Goal: Task Accomplishment & Management: Manage account settings

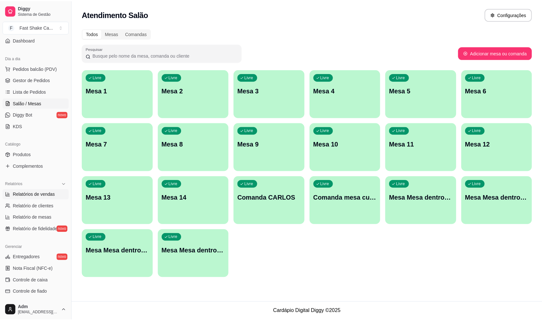
scroll to position [143, 0]
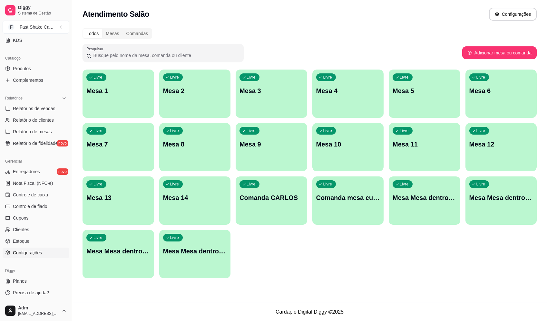
click at [35, 251] on span "Configurações" at bounding box center [27, 253] width 29 height 6
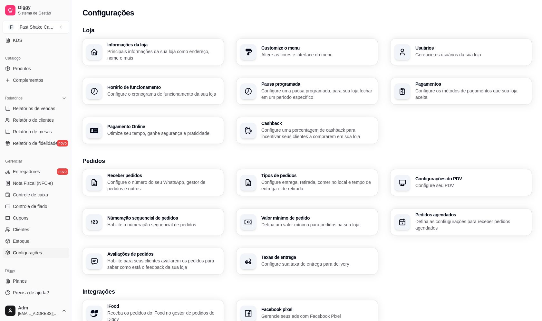
click at [426, 56] on p "Gerencie os usuários da sua loja" at bounding box center [472, 55] width 113 height 6
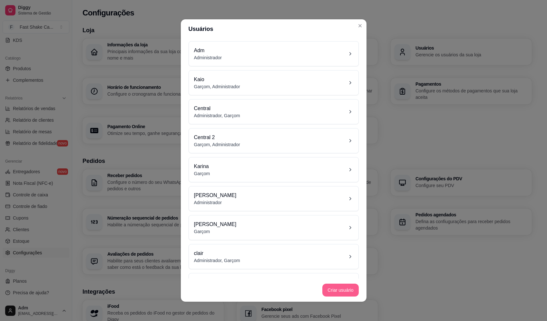
click at [343, 287] on button "Criar usuário" at bounding box center [340, 290] width 36 height 13
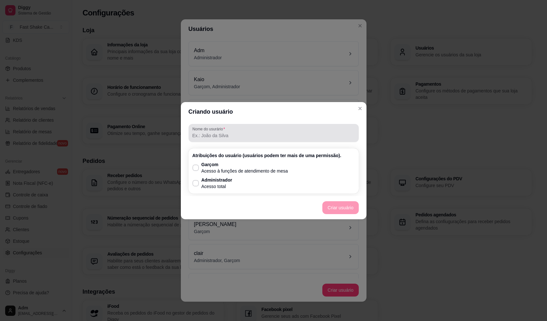
click at [284, 136] on input "Nome do usurário" at bounding box center [273, 136] width 163 height 6
type input "[PERSON_NAME]"
click at [246, 172] on p "Acesso à funções de atendimento de mesa" at bounding box center [245, 171] width 87 height 6
click at [196, 172] on input "Garçom Acesso à funções de atendimento de mesa" at bounding box center [194, 171] width 4 height 4
checkbox input "true"
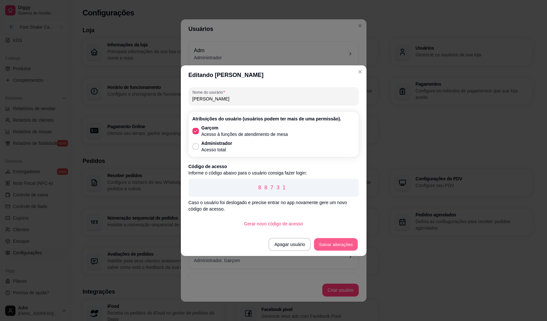
click at [350, 243] on button "Salvar alterações" at bounding box center [336, 244] width 44 height 13
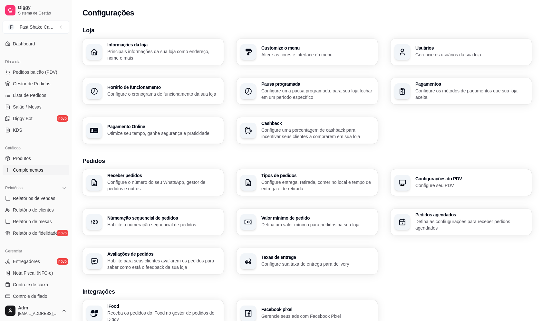
scroll to position [46, 0]
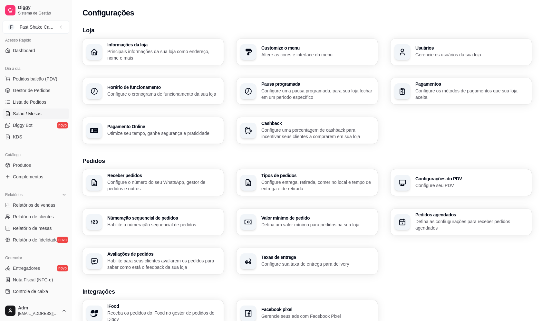
click at [37, 115] on span "Salão / Mesas" at bounding box center [27, 114] width 29 height 6
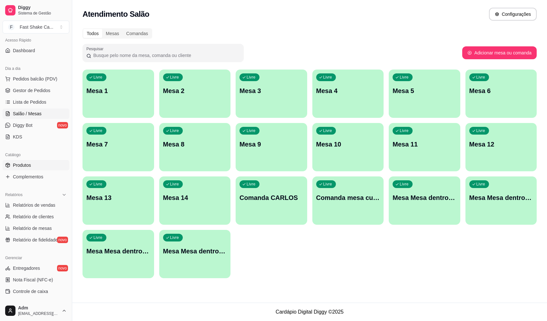
click at [44, 166] on link "Produtos" at bounding box center [36, 165] width 67 height 10
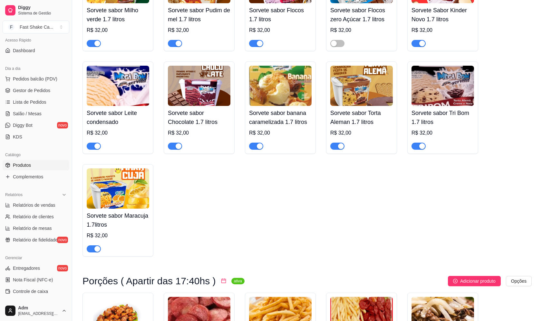
scroll to position [1612, 0]
click at [99, 251] on span "button" at bounding box center [94, 248] width 14 height 7
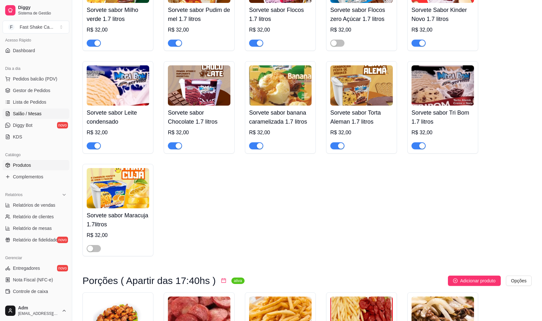
click at [31, 110] on link "Salão / Mesas" at bounding box center [36, 114] width 67 height 10
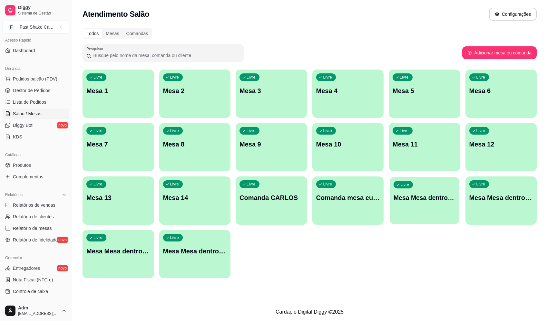
click at [413, 205] on div "Livre Mesa Mesa dentro azul" at bounding box center [424, 196] width 69 height 39
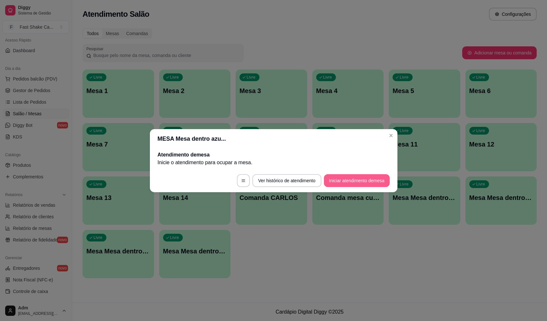
click at [350, 182] on button "Iniciar atendimento de mesa" at bounding box center [357, 180] width 66 height 13
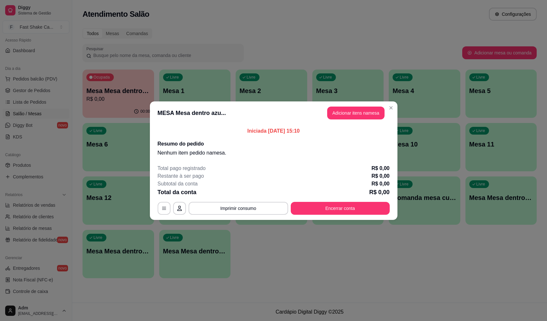
click at [351, 115] on button "Adicionar itens na mesa" at bounding box center [355, 113] width 57 height 13
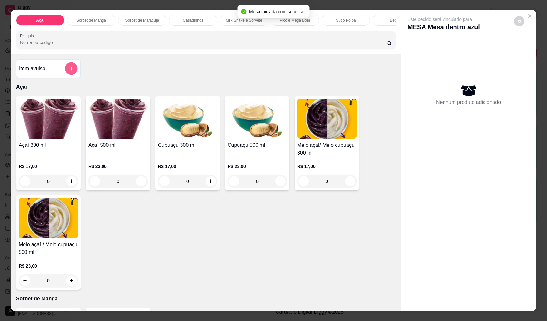
click at [69, 71] on icon "add-separate-item" at bounding box center [71, 68] width 5 height 5
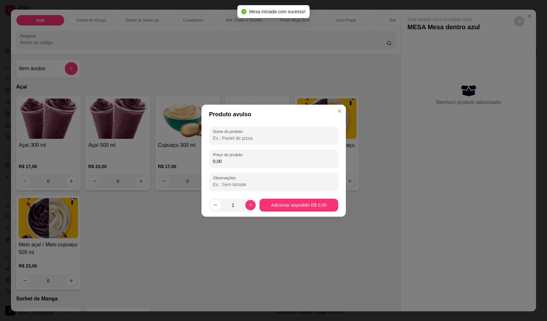
click at [294, 125] on div "Nome do produto Preço do produto 0,00 Observações" at bounding box center [274, 159] width 144 height 70
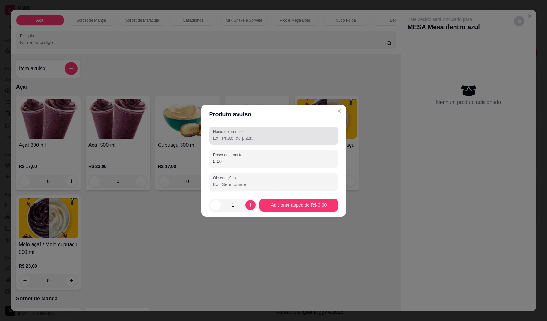
click at [292, 133] on div at bounding box center [273, 135] width 121 height 13
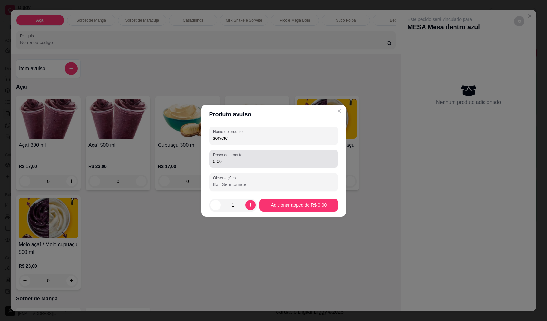
type input "sorvete"
click at [271, 162] on input "0,00" at bounding box center [273, 161] width 121 height 6
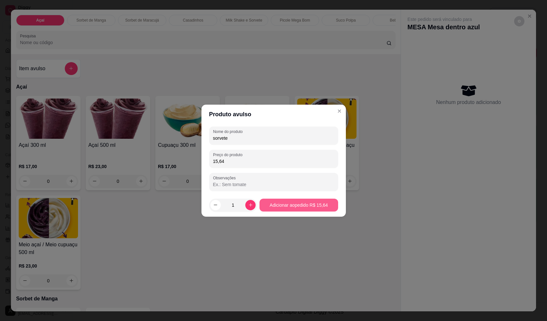
type input "15,64"
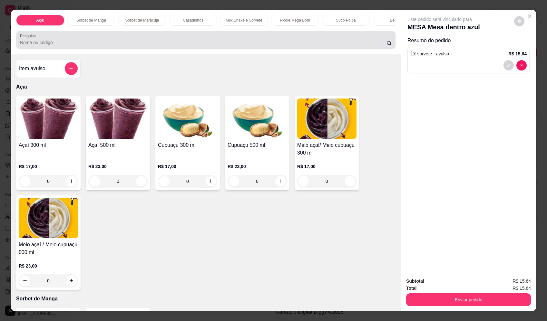
click at [132, 45] on input "Pesquisa" at bounding box center [203, 42] width 367 height 6
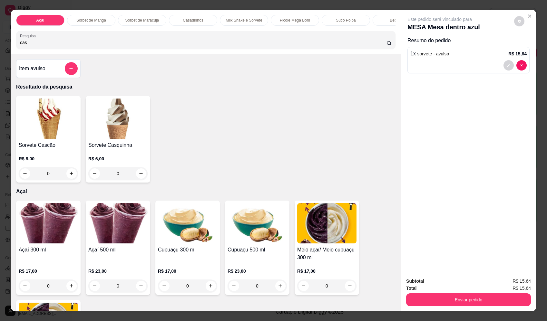
type input "cas"
click at [69, 178] on div "0" at bounding box center [48, 173] width 59 height 13
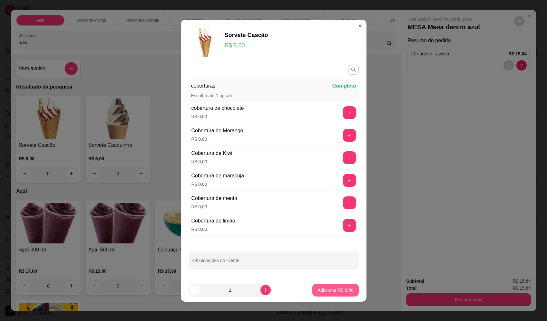
click at [326, 294] on button "Adicionar R$ 8,00" at bounding box center [335, 290] width 46 height 13
type input "1"
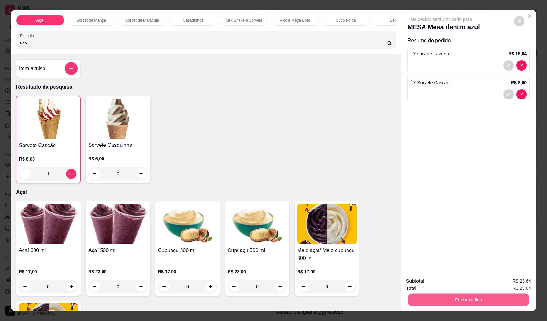
click at [488, 297] on button "Enviar pedido" at bounding box center [468, 300] width 121 height 13
click at [517, 283] on button "Enviar pedido" at bounding box center [514, 284] width 35 height 12
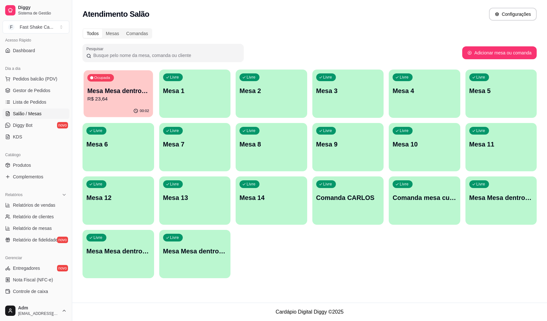
click at [129, 115] on div "00:02" at bounding box center [118, 111] width 69 height 12
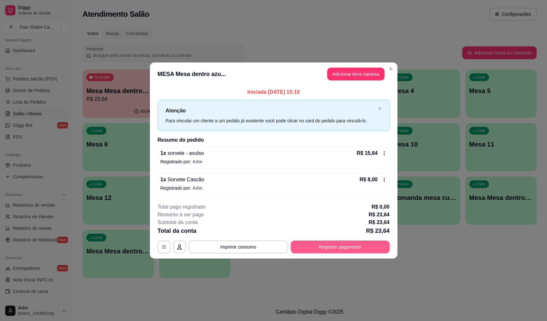
click at [327, 247] on button "Registrar pagamento" at bounding box center [340, 247] width 99 height 13
click at [311, 136] on div "Débito" at bounding box center [317, 137] width 16 height 8
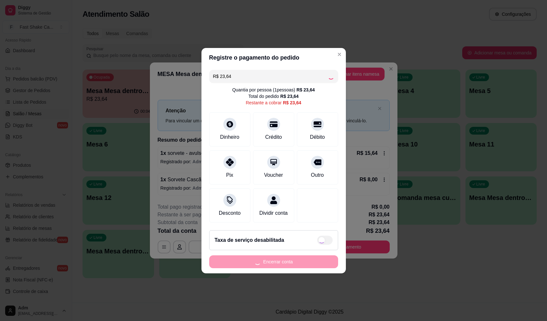
type input "R$ 0,00"
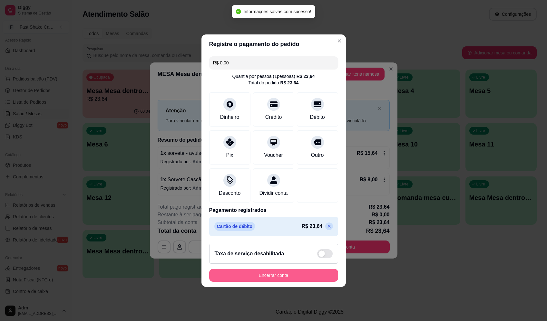
click at [293, 281] on button "Encerrar conta" at bounding box center [273, 275] width 129 height 13
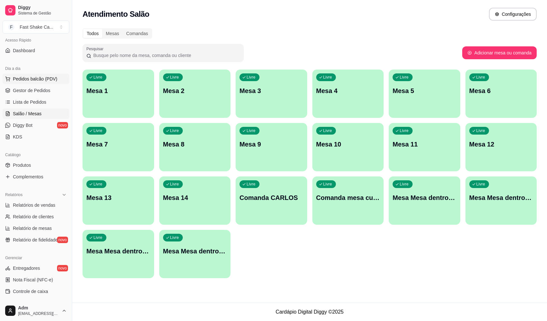
click at [50, 80] on span "Pedidos balcão (PDV)" at bounding box center [35, 79] width 44 height 6
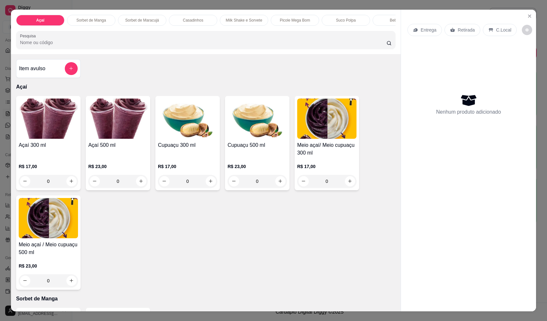
click at [139, 185] on div "0" at bounding box center [117, 181] width 59 height 13
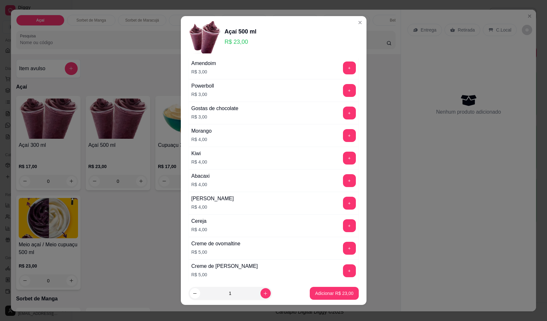
scroll to position [322, 0]
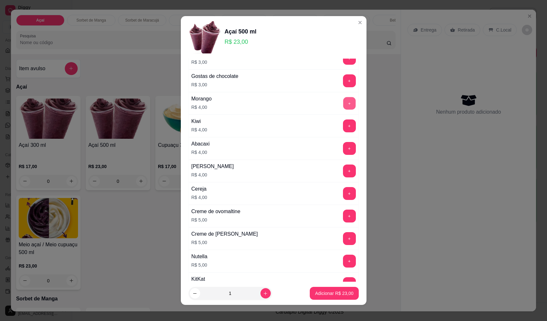
click at [343, 103] on button "+" at bounding box center [349, 103] width 13 height 13
click at [343, 292] on p "Adicionar R$ 27,00" at bounding box center [334, 294] width 38 height 6
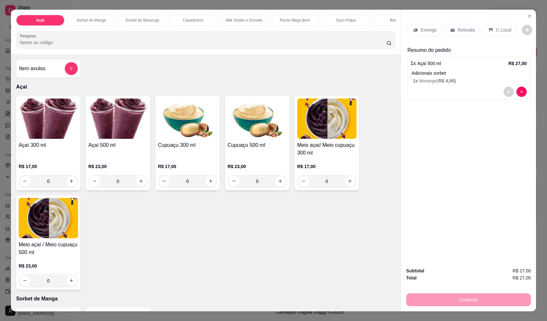
click at [429, 31] on p "Entrega" at bounding box center [429, 30] width 16 height 6
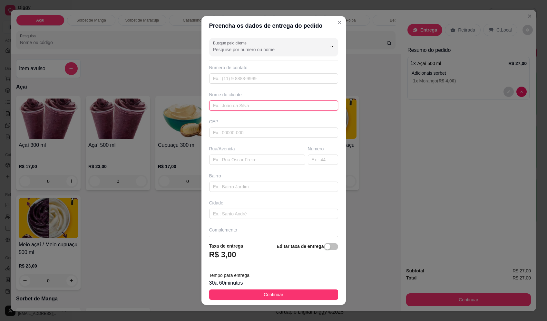
click at [242, 105] on input "text" at bounding box center [273, 106] width 129 height 10
type input "alzira"
click at [257, 156] on input "text" at bounding box center [257, 160] width 96 height 10
type input "rua lima"
click at [321, 161] on input "text" at bounding box center [323, 160] width 30 height 10
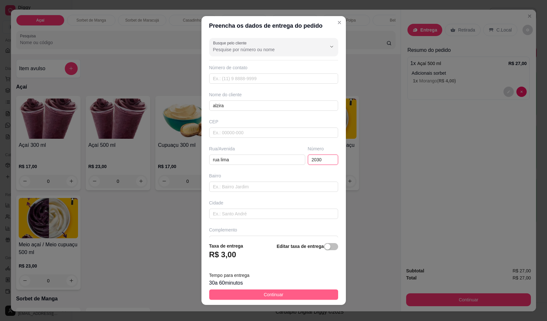
type input "2030"
click at [288, 299] on button "Continuar" at bounding box center [273, 295] width 129 height 10
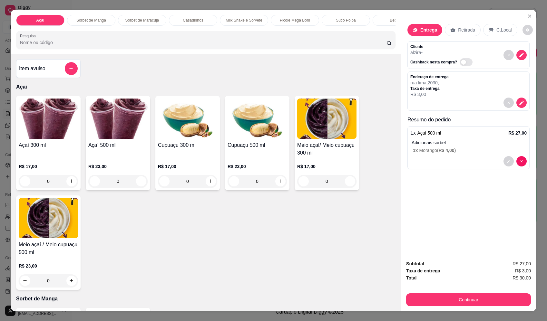
click at [474, 299] on button "Continuar" at bounding box center [468, 300] width 125 height 13
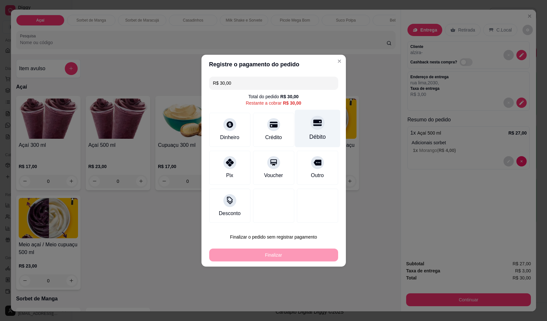
click at [327, 130] on div "Débito" at bounding box center [317, 129] width 45 height 38
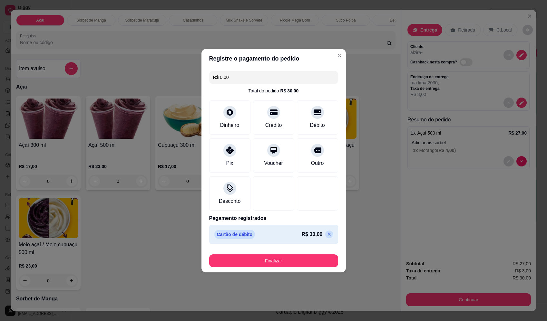
click at [279, 267] on footer "Finalizar" at bounding box center [274, 260] width 144 height 26
click at [280, 264] on button "Finalizar" at bounding box center [273, 261] width 129 height 13
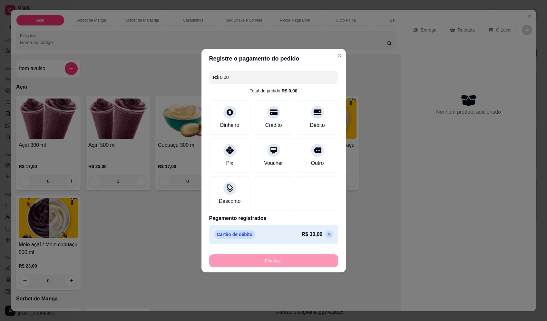
type input "-R$ 30,00"
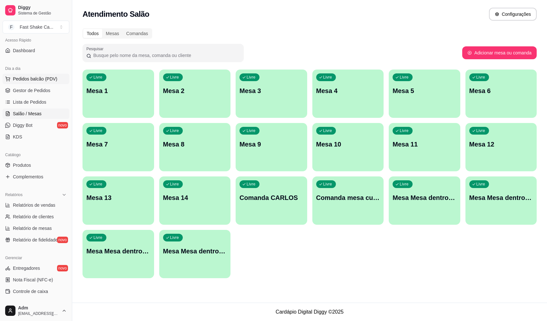
click at [42, 79] on span "Pedidos balcão (PDV)" at bounding box center [35, 79] width 44 height 6
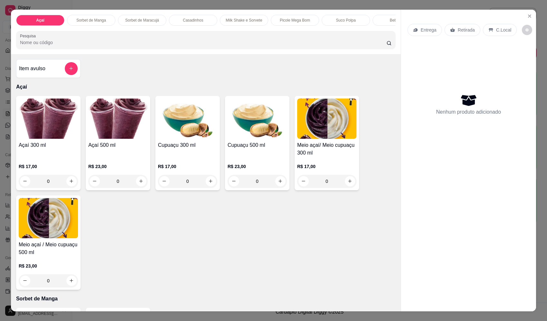
click at [61, 187] on div "0" at bounding box center [48, 181] width 59 height 13
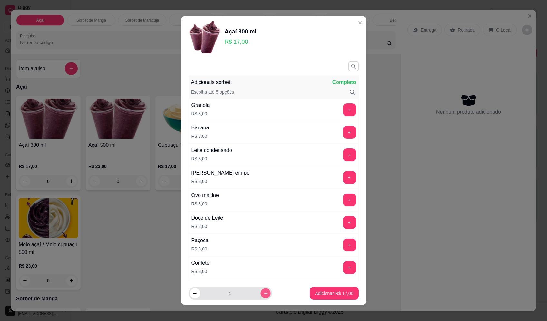
click at [261, 292] on button "increase-product-quantity" at bounding box center [266, 294] width 10 height 10
click at [263, 292] on icon "increase-product-quantity" at bounding box center [265, 293] width 5 height 5
type input "3"
click at [343, 250] on button "+" at bounding box center [349, 245] width 13 height 13
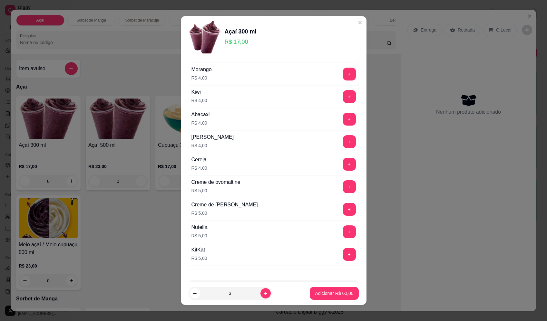
scroll to position [355, 0]
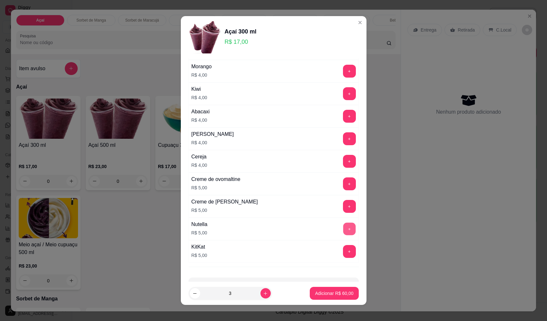
click at [343, 229] on button "+" at bounding box center [349, 229] width 13 height 13
click at [330, 296] on p "Adicionar R$ 75,00" at bounding box center [334, 294] width 38 height 6
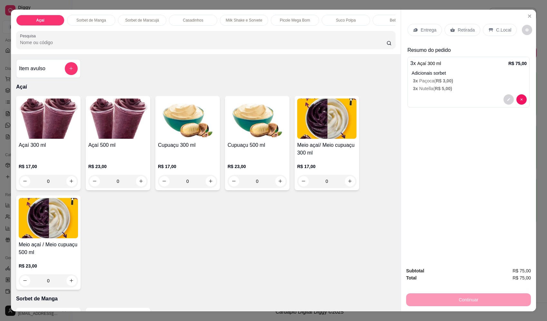
click at [69, 186] on div "0" at bounding box center [48, 181] width 59 height 13
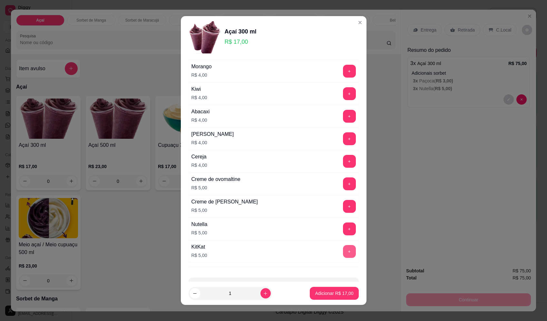
click at [346, 248] on div "Adicionais sorbet Completo Escolha até 5 opções Granola R$ 3,00 + Banana R$ 3,0…" at bounding box center [274, 170] width 186 height 223
click at [343, 248] on button "+" at bounding box center [349, 251] width 13 height 13
click at [346, 295] on p "Adicionar R$ 22,00" at bounding box center [334, 294] width 38 height 6
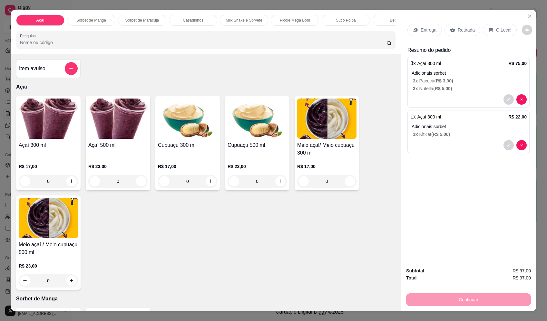
click at [72, 188] on div "0" at bounding box center [48, 181] width 59 height 13
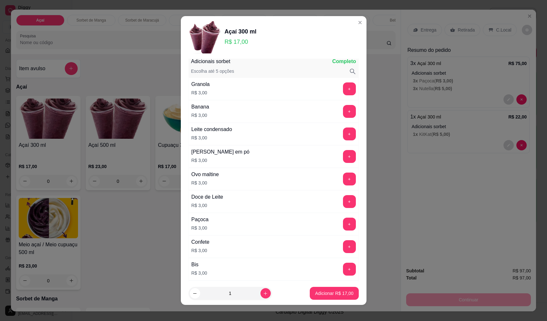
scroll to position [32, 0]
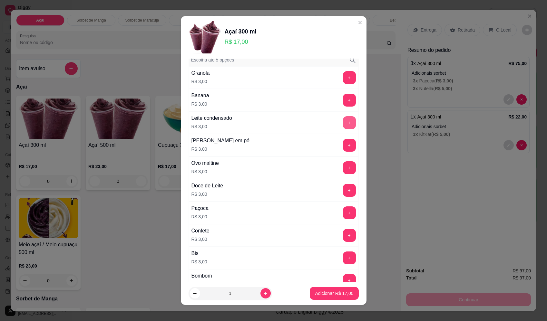
click at [343, 127] on button "+" at bounding box center [349, 122] width 13 height 13
click at [339, 289] on button "Adicionar R$ 20,00" at bounding box center [334, 294] width 47 height 13
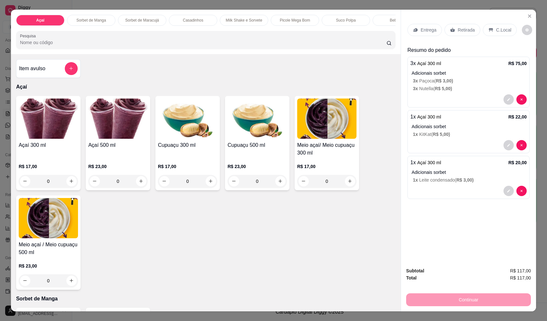
click at [461, 33] on p "Retirada" at bounding box center [466, 30] width 17 height 6
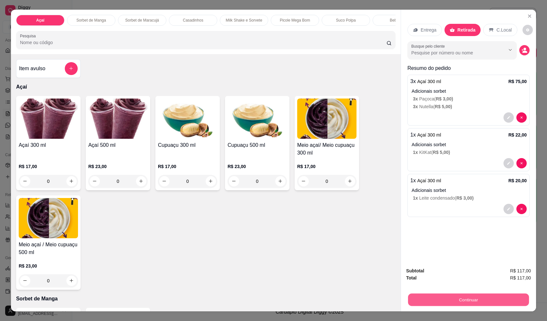
click at [473, 301] on button "Continuar" at bounding box center [468, 300] width 121 height 13
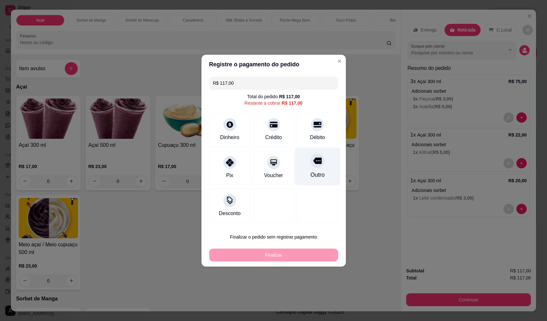
click at [309, 171] on div "Outro" at bounding box center [317, 167] width 45 height 38
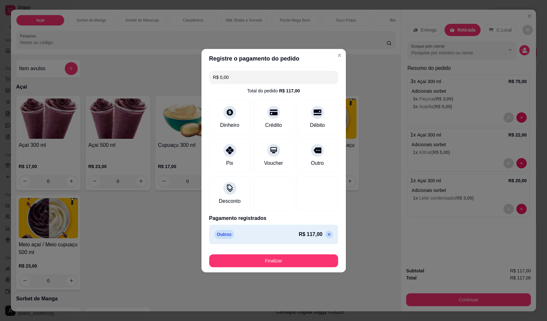
click at [308, 265] on button "Finalizar" at bounding box center [273, 261] width 129 height 13
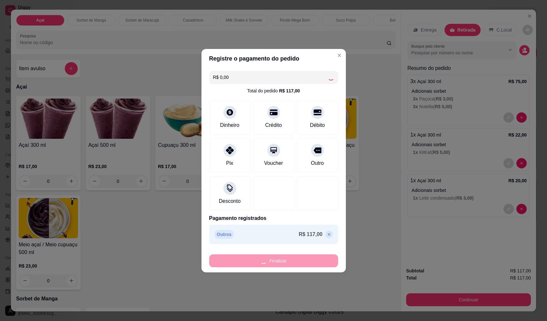
type input "-R$ 117,00"
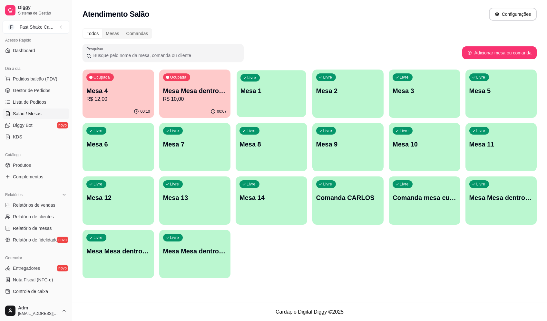
click at [259, 94] on p "Mesa 1" at bounding box center [272, 91] width 62 height 9
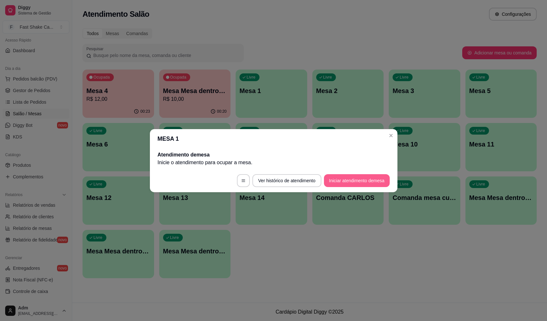
click at [357, 180] on button "Iniciar atendimento de mesa" at bounding box center [357, 180] width 66 height 13
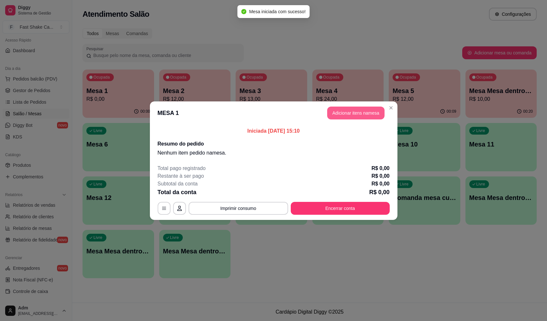
click at [362, 115] on button "Adicionar itens na mesa" at bounding box center [355, 113] width 57 height 13
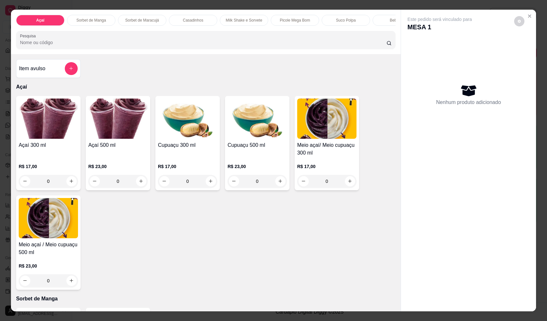
click at [71, 186] on div "0" at bounding box center [48, 181] width 59 height 13
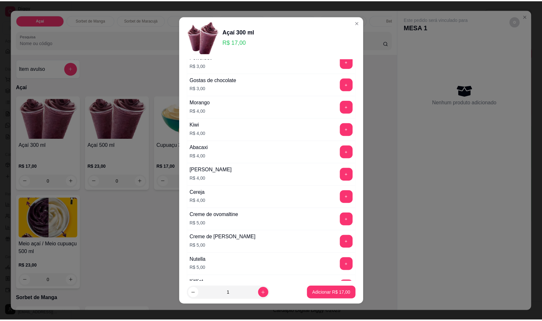
scroll to position [322, 0]
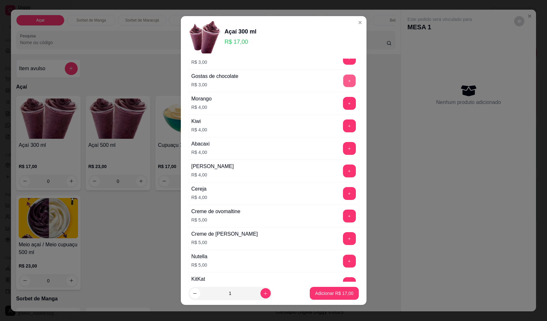
click at [343, 84] on button "+" at bounding box center [349, 80] width 13 height 13
click at [343, 213] on button "+" at bounding box center [349, 216] width 13 height 13
click at [341, 298] on button "Adicionar R$ 25,00" at bounding box center [334, 293] width 49 height 13
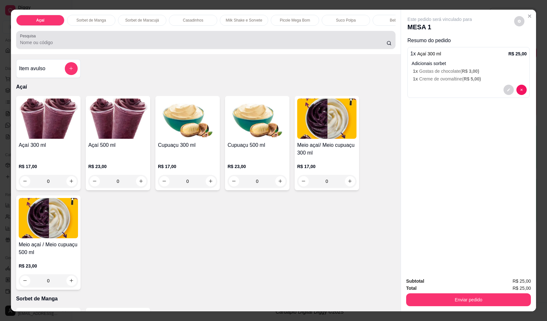
click at [137, 46] on input "Pesquisa" at bounding box center [203, 42] width 367 height 6
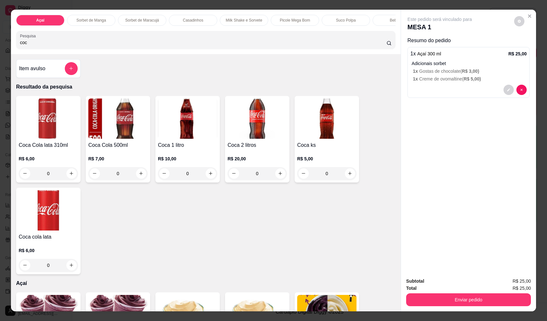
type input "coc"
click at [212, 178] on button "increase-product-quantity" at bounding box center [211, 174] width 10 height 10
type input "1"
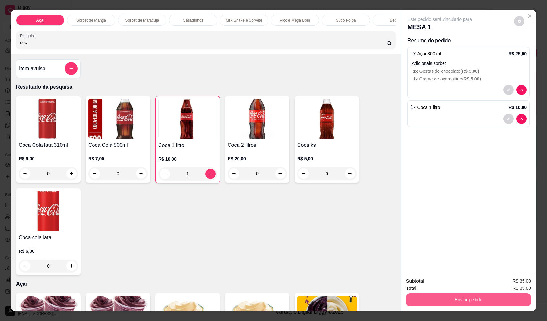
click at [461, 298] on button "Enviar pedido" at bounding box center [468, 300] width 125 height 13
click at [512, 282] on button "Enviar pedido" at bounding box center [514, 284] width 36 height 12
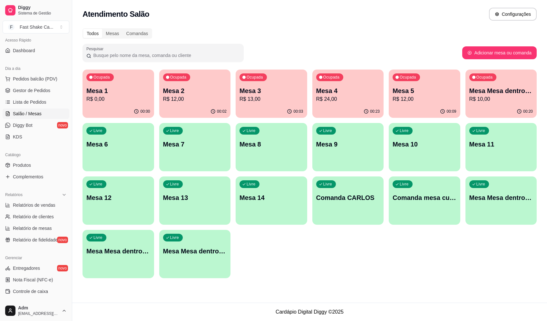
click at [395, 85] on div "Ocupada Mesa 5 R$ 12,00" at bounding box center [425, 88] width 72 height 36
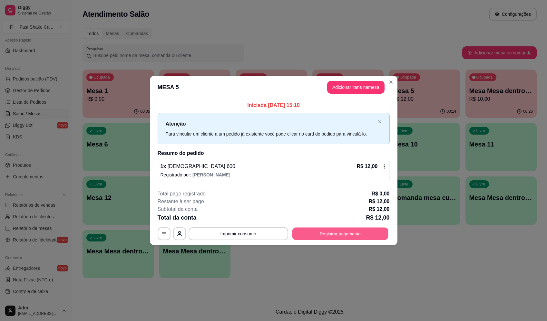
click at [319, 239] on button "Registrar pagamento" at bounding box center [340, 234] width 96 height 13
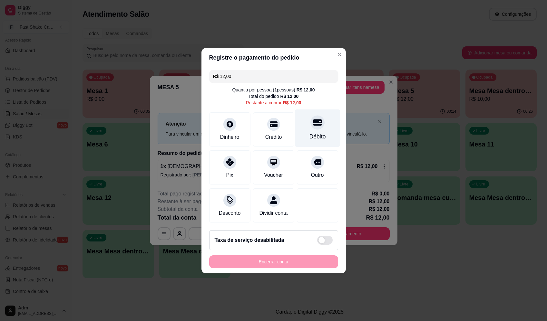
click at [321, 118] on div "Débito" at bounding box center [317, 128] width 45 height 38
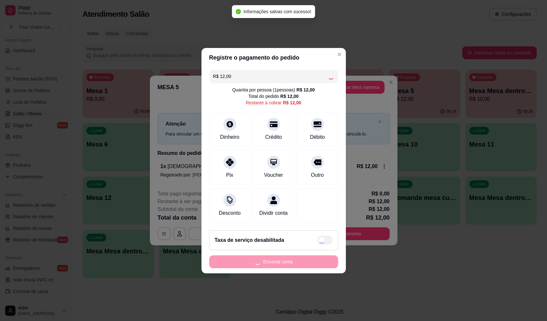
type input "R$ 0,00"
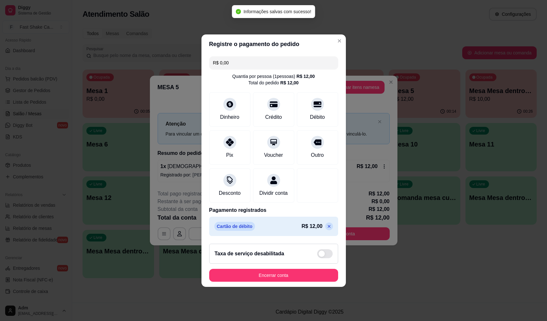
drag, startPoint x: 260, startPoint y: 286, endPoint x: 262, endPoint y: 284, distance: 3.4
click at [260, 286] on footer "Taxa de serviço desabilitada Encerrar conta" at bounding box center [274, 263] width 144 height 48
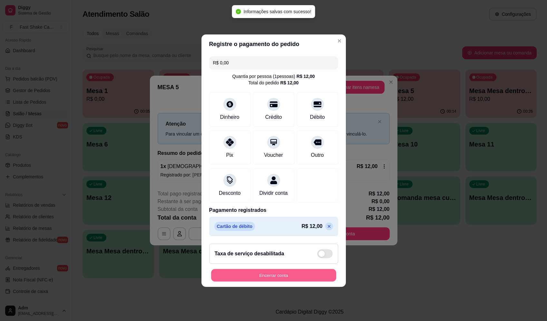
click at [265, 282] on button "Encerrar conta" at bounding box center [273, 275] width 125 height 13
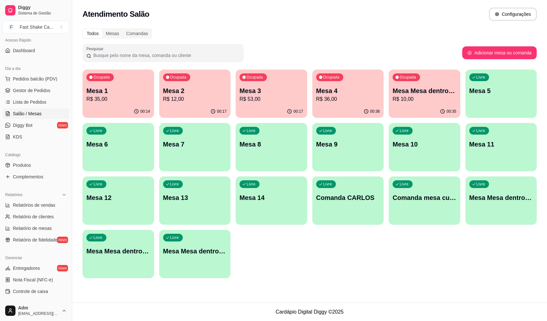
click at [333, 97] on p "R$ 36,00" at bounding box center [348, 99] width 64 height 8
click at [267, 87] on p "Mesa 3" at bounding box center [272, 91] width 62 height 9
click at [346, 98] on p "R$ 36,00" at bounding box center [348, 99] width 64 height 8
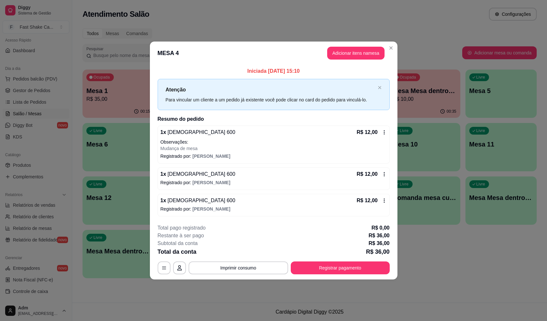
click at [323, 110] on div "Atenção Para vincular um cliente a um pedido já existente você pode clicar no c…" at bounding box center [274, 94] width 232 height 31
click at [312, 132] on div "1 x Brahma 600 R$ 12,00" at bounding box center [274, 133] width 226 height 8
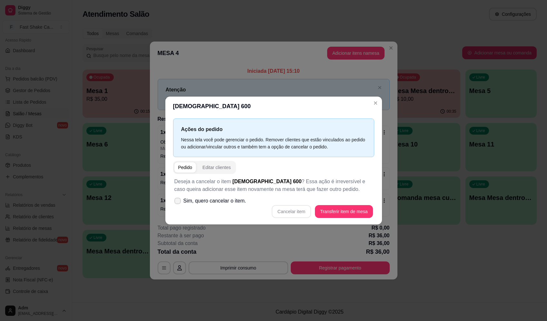
click at [236, 202] on span "Sim, quero cancelar o item." at bounding box center [214, 201] width 63 height 8
click at [178, 202] on input "Sim, quero cancelar o item." at bounding box center [176, 204] width 4 height 4
checkbox input "true"
click at [296, 213] on button "Cancelar item" at bounding box center [291, 211] width 39 height 13
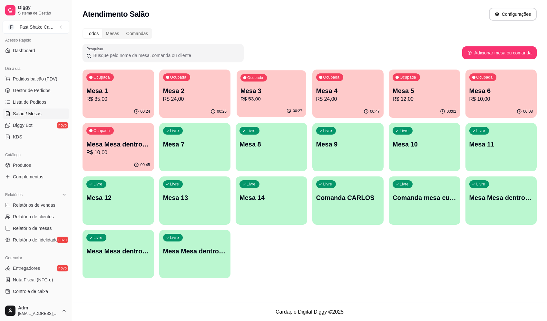
click at [294, 92] on p "Mesa 3" at bounding box center [272, 91] width 62 height 9
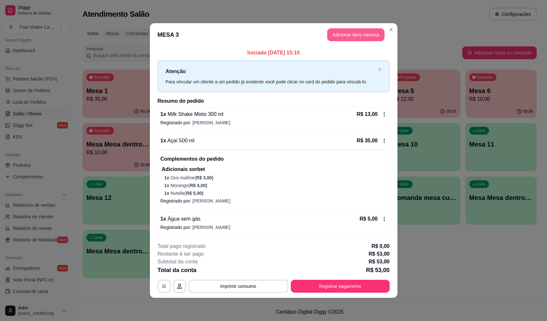
click at [340, 41] on button "Adicionar itens na mesa" at bounding box center [355, 34] width 57 height 13
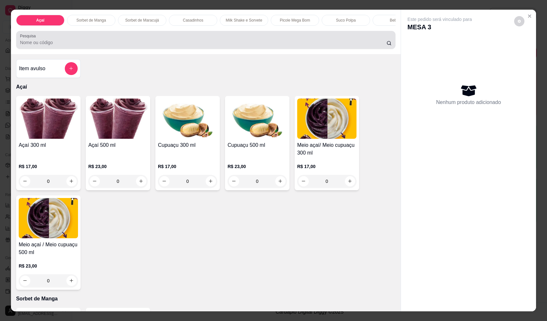
click at [103, 49] on div "Pesquisa" at bounding box center [205, 40] width 379 height 18
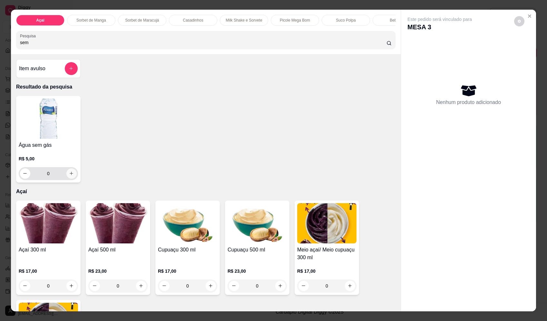
type input "sem"
click at [70, 176] on icon "increase-product-quantity" at bounding box center [71, 173] width 5 height 5
type input "1"
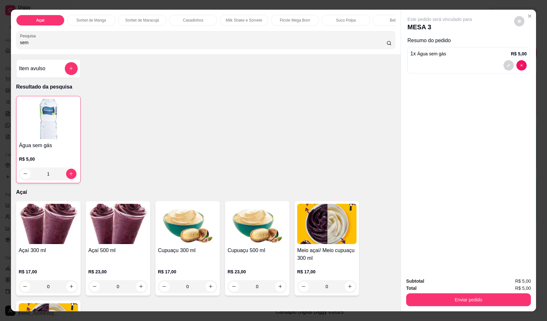
drag, startPoint x: 434, startPoint y: 293, endPoint x: 442, endPoint y: 295, distance: 8.3
click at [436, 294] on div "Enviar pedido" at bounding box center [468, 299] width 125 height 15
click at [485, 299] on button "Enviar pedido" at bounding box center [468, 300] width 125 height 13
click at [507, 281] on button "Enviar pedido" at bounding box center [514, 284] width 36 height 12
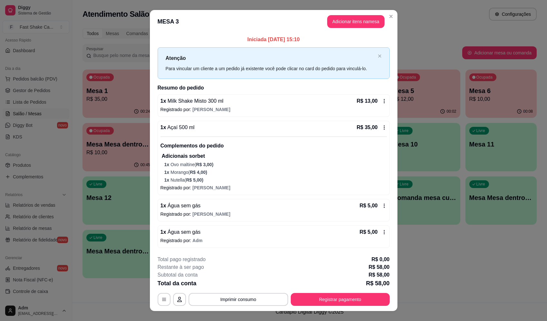
click at [244, 156] on p "Adicionais sorbet" at bounding box center [274, 157] width 225 height 8
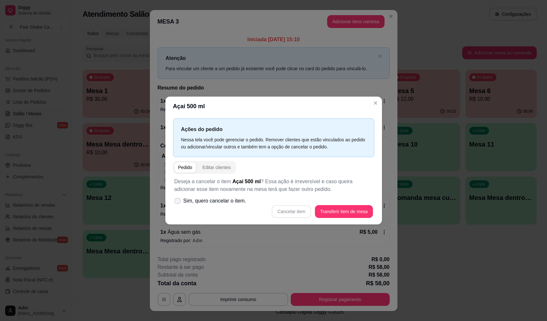
click at [231, 198] on span "Sim, quero cancelar o item." at bounding box center [214, 201] width 63 height 8
click at [178, 202] on input "Sim, quero cancelar o item." at bounding box center [176, 204] width 4 height 4
checkbox input "true"
click at [304, 213] on button "Cancelar item" at bounding box center [291, 211] width 39 height 13
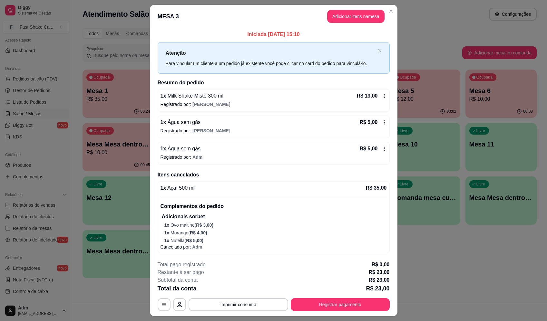
click at [201, 149] on div "1 x Água sem gás R$ 5,00" at bounding box center [274, 149] width 226 height 8
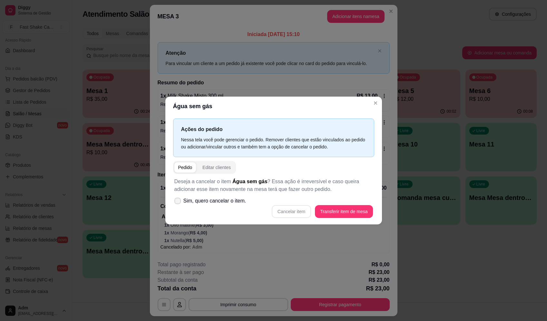
click at [225, 205] on span "Sim, quero cancelar o item." at bounding box center [214, 201] width 63 height 8
click at [178, 205] on input "Sim, quero cancelar o item." at bounding box center [176, 204] width 4 height 4
checkbox input "true"
click at [287, 210] on button "Cancelar item" at bounding box center [291, 211] width 39 height 13
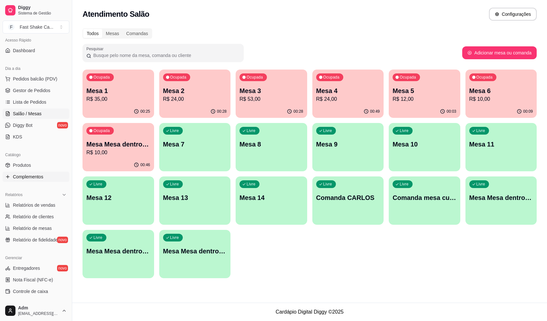
click at [37, 173] on link "Complementos" at bounding box center [36, 177] width 67 height 10
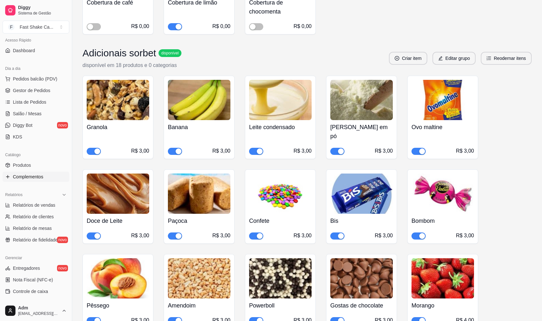
scroll to position [613, 0]
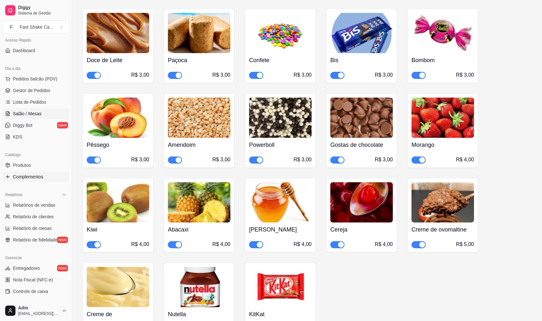
click at [33, 113] on span "Salão / Mesas" at bounding box center [27, 114] width 29 height 6
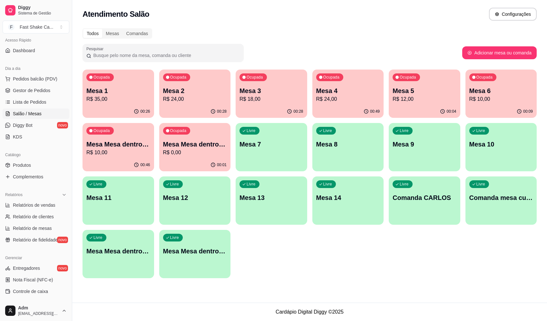
click at [265, 106] on div "00:28" at bounding box center [272, 111] width 72 height 13
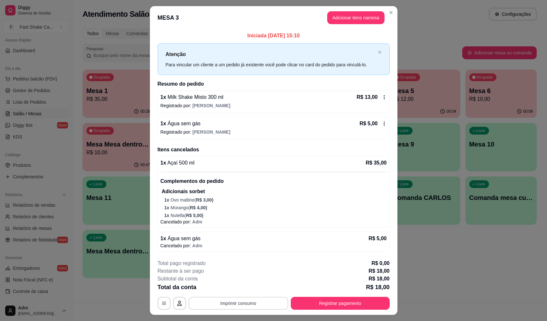
click at [251, 302] on button "Imprimir consumo" at bounding box center [239, 303] width 100 height 13
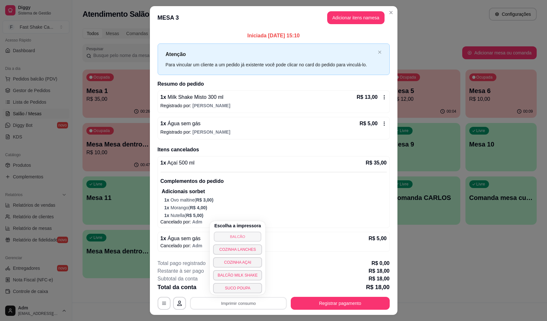
click at [245, 232] on button "BALCÃO" at bounding box center [237, 237] width 47 height 10
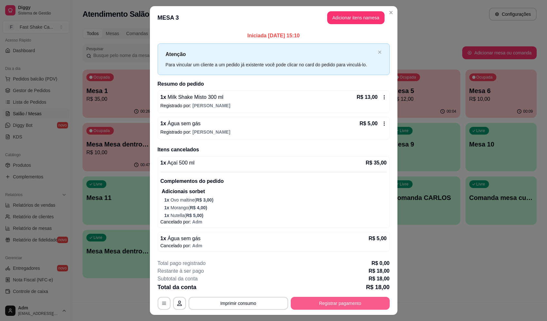
click at [359, 305] on button "Registrar pagamento" at bounding box center [340, 303] width 99 height 13
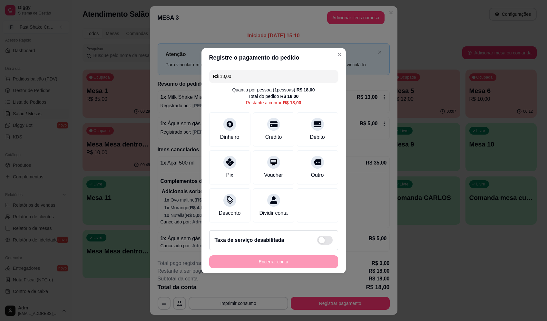
click at [293, 163] on div "Pix Voucher Outro" at bounding box center [273, 168] width 129 height 34
drag, startPoint x: 301, startPoint y: 167, endPoint x: 301, endPoint y: 172, distance: 5.5
click at [302, 168] on div "Outro" at bounding box center [317, 166] width 45 height 38
type input "R$ 0,00"
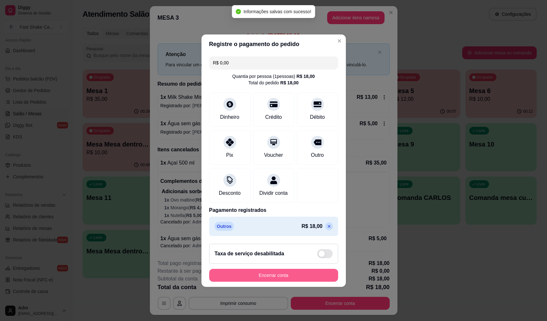
click at [303, 273] on div "Encerrar conta" at bounding box center [273, 275] width 129 height 13
click at [303, 277] on button "Encerrar conta" at bounding box center [273, 275] width 125 height 13
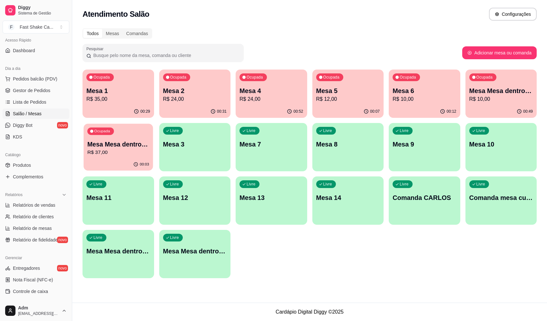
click at [99, 160] on div "00:03" at bounding box center [118, 165] width 69 height 12
drag, startPoint x: 373, startPoint y: 30, endPoint x: 334, endPoint y: 13, distance: 43.2
click at [330, 12] on div "Atendimento Salão Configurações" at bounding box center [310, 14] width 454 height 13
click at [496, 86] on div "Ocupada Mesa Mesa dentro azul R$ 10,00" at bounding box center [501, 87] width 69 height 35
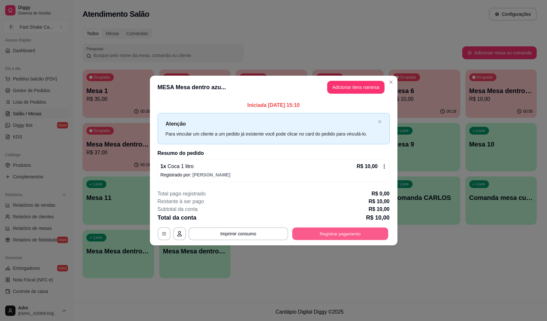
click at [349, 239] on button "Registrar pagamento" at bounding box center [340, 234] width 96 height 13
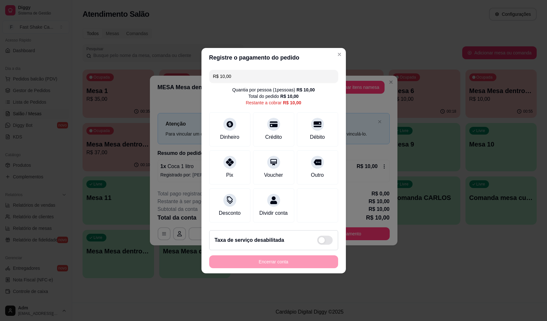
click at [306, 144] on div "R$ 10,00 Quantia por pessoa ( 1 pessoas) R$ 10,00 Total do pedido R$ 10,00 Rest…" at bounding box center [274, 146] width 144 height 158
click at [310, 162] on div at bounding box center [317, 160] width 14 height 14
type input "R$ 0,00"
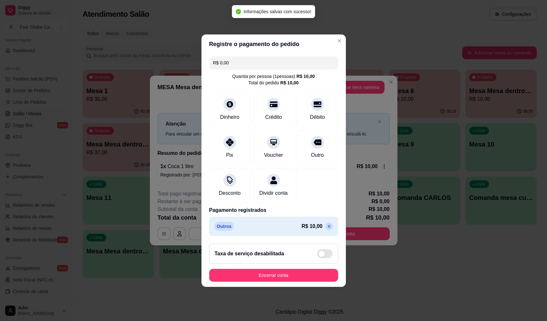
click at [294, 272] on footer "Taxa de serviço desabilitada Encerrar conta" at bounding box center [274, 263] width 144 height 48
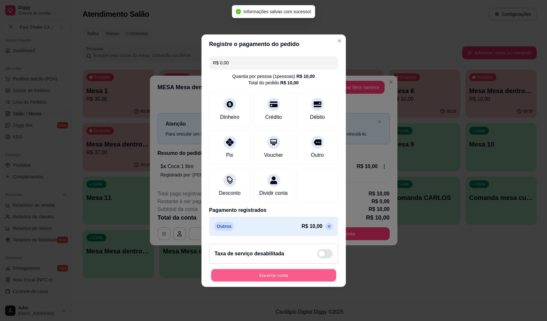
click at [296, 275] on button "Encerrar conta" at bounding box center [273, 275] width 125 height 13
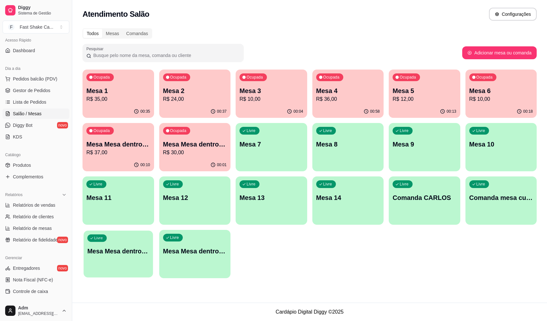
click at [120, 257] on div "Livre Mesa Mesa dentro azul" at bounding box center [118, 250] width 69 height 39
click at [231, 244] on div "Ocupada Mesa 1 R$ 35,00 00:35 Ocupada Mesa 2 R$ 24,00 00:37 Ocupada Mesa 3 R$ 1…" at bounding box center [310, 174] width 454 height 209
click at [210, 253] on p "Mesa Mesa dentro verde" at bounding box center [195, 251] width 64 height 9
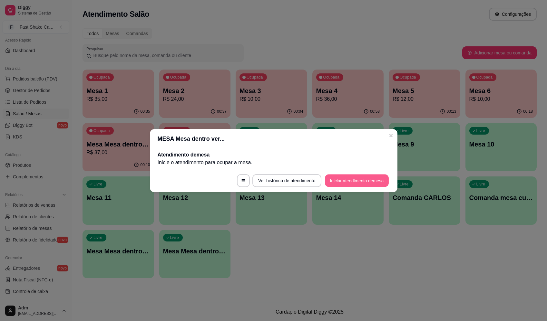
click at [357, 178] on button "Iniciar atendimento de mesa" at bounding box center [357, 180] width 64 height 13
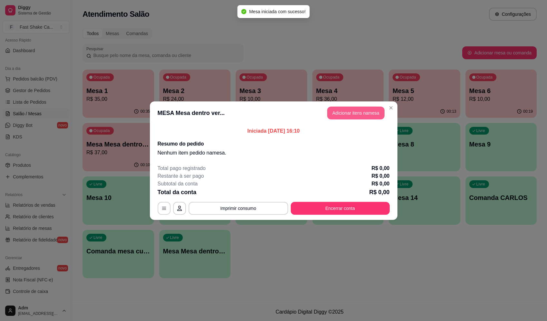
click at [361, 115] on button "Adicionar itens na mesa" at bounding box center [355, 113] width 57 height 13
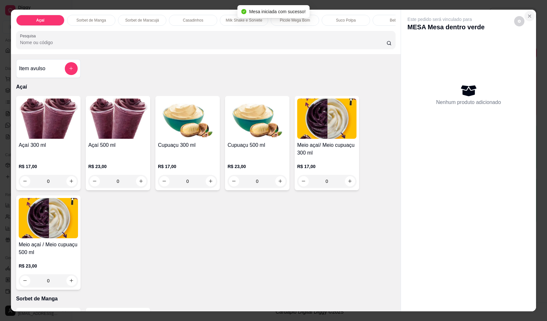
click at [528, 16] on icon "Close" at bounding box center [529, 16] width 3 height 3
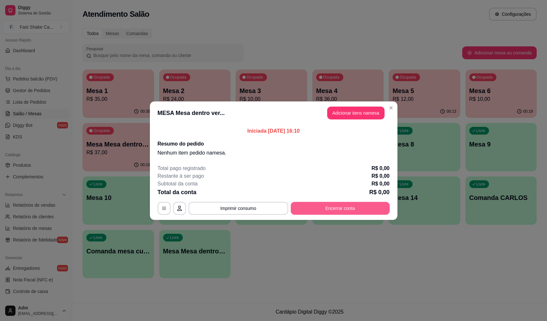
click at [348, 205] on button "Encerrar conta" at bounding box center [340, 208] width 99 height 13
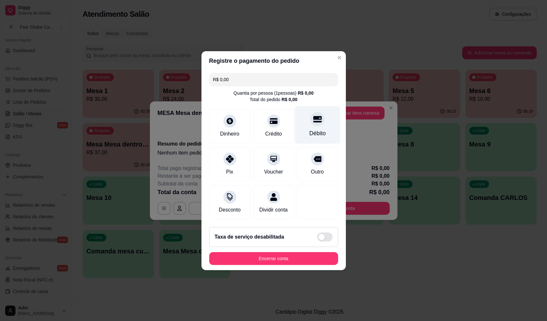
click at [316, 118] on icon at bounding box center [317, 119] width 8 height 6
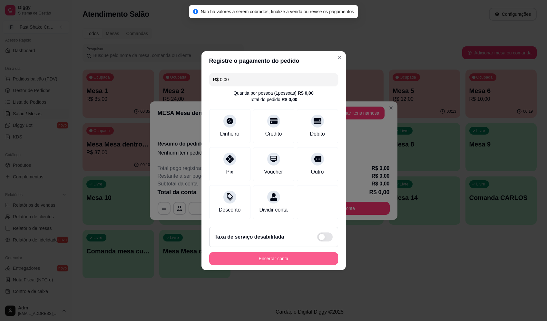
click at [296, 265] on button "Encerrar conta" at bounding box center [273, 258] width 129 height 13
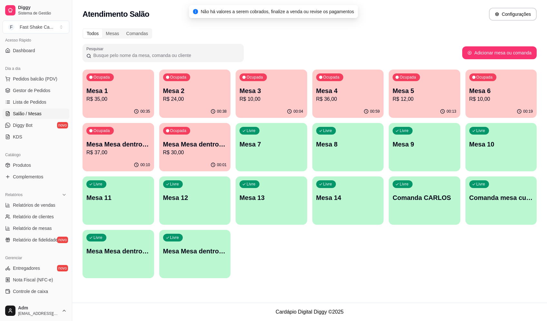
click at [182, 163] on div "00:01" at bounding box center [195, 165] width 72 height 13
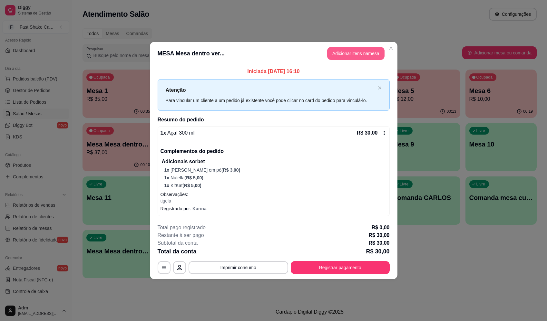
click at [353, 56] on button "Adicionar itens na mesa" at bounding box center [355, 53] width 57 height 13
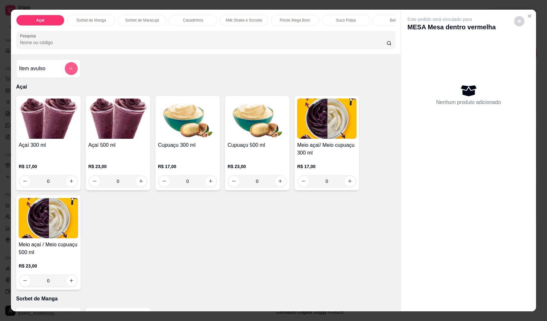
click at [71, 71] on icon "add-separate-item" at bounding box center [71, 68] width 5 height 5
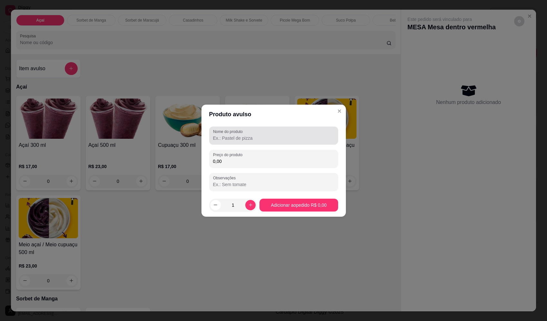
click at [260, 139] on input "Nome do produto" at bounding box center [273, 138] width 121 height 6
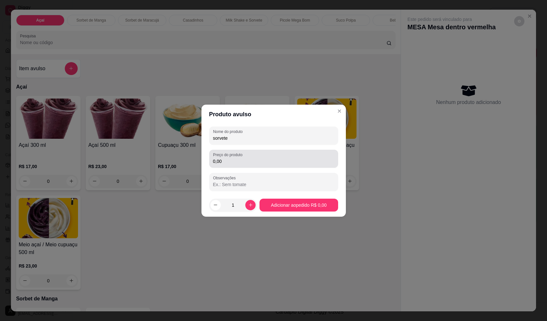
type input "sorvete"
click at [263, 153] on div "0,00" at bounding box center [273, 159] width 121 height 13
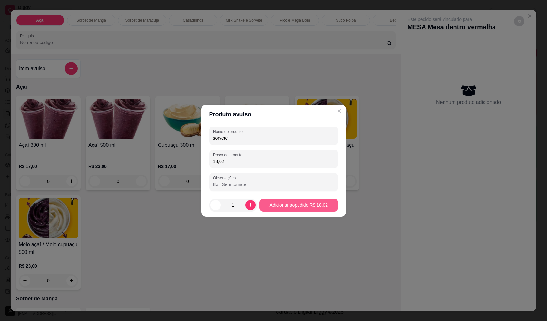
type input "18,02"
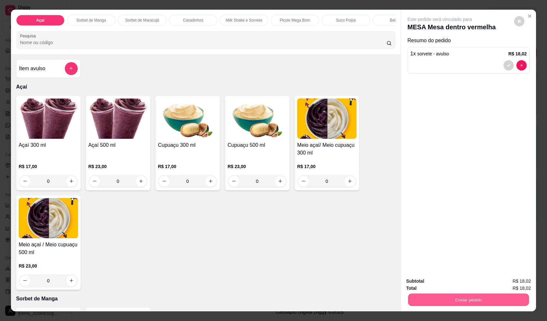
click at [522, 303] on button "Enviar pedido" at bounding box center [468, 300] width 121 height 13
click at [511, 285] on button "Enviar pedido" at bounding box center [514, 284] width 36 height 12
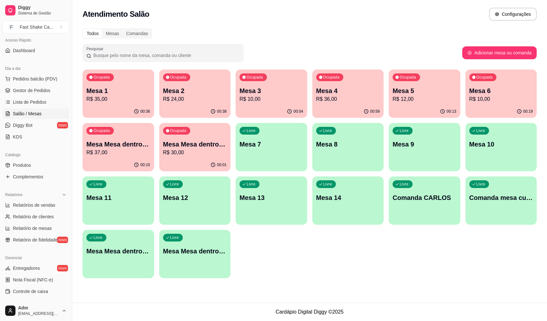
click at [111, 90] on p "Mesa 1" at bounding box center [118, 90] width 64 height 9
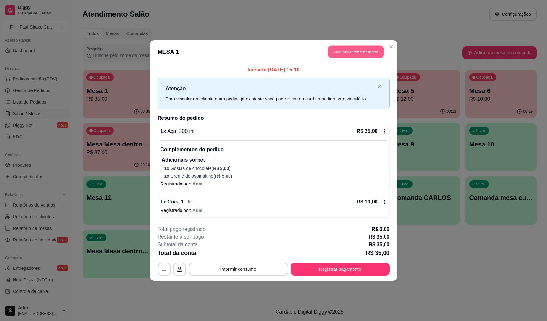
click at [353, 52] on button "Adicionar itens na mesa" at bounding box center [355, 52] width 55 height 13
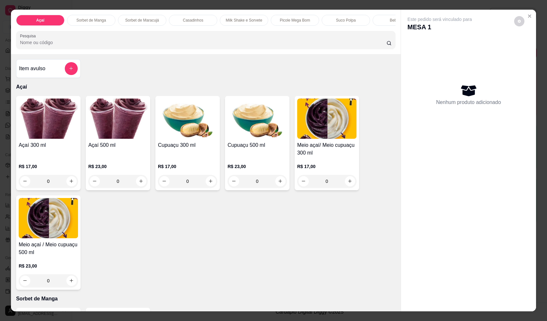
click at [135, 188] on div "0" at bounding box center [117, 181] width 59 height 13
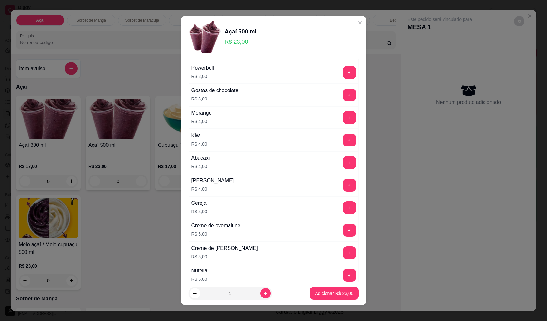
scroll to position [322, 0]
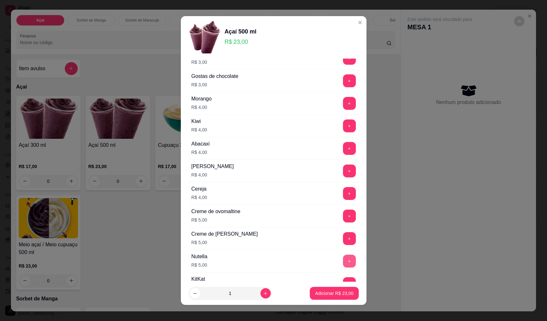
click at [343, 255] on button "+" at bounding box center [349, 261] width 13 height 13
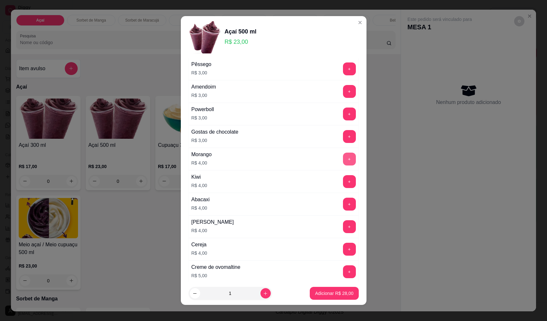
scroll to position [258, 0]
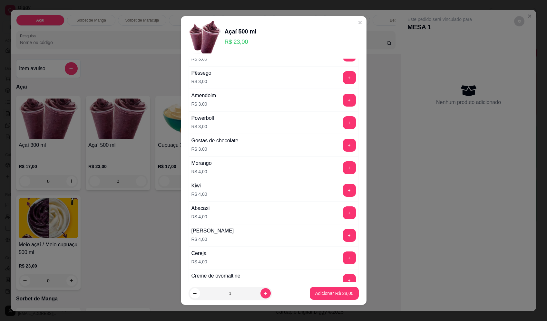
click at [343, 99] on button "+" at bounding box center [349, 100] width 13 height 13
click at [322, 294] on p "Adicionar R$ 31,00" at bounding box center [334, 294] width 38 height 6
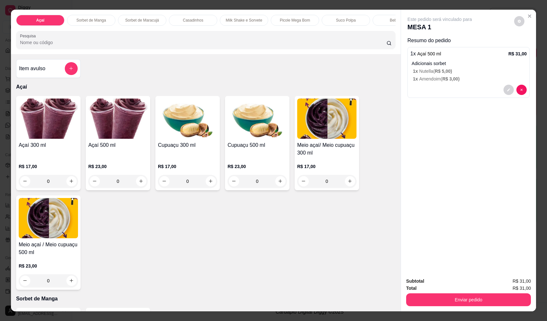
click at [485, 302] on button "Enviar pedido" at bounding box center [468, 300] width 125 height 13
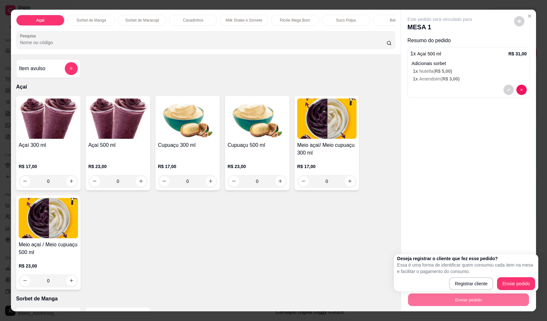
click at [349, 250] on div "Açaí 300 ml R$ 17,00 0 Açaí 500 ml R$ 23,00 0 Cupuaçu 300 ml R$ 17,00 0 Cupuaçu…" at bounding box center [205, 193] width 379 height 194
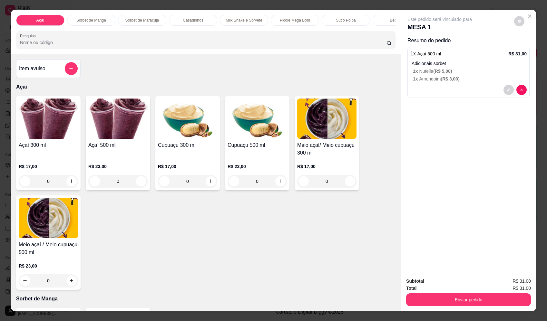
click at [517, 22] on icon "decrease-product-quantity" at bounding box center [519, 21] width 4 height 4
click at [535, 45] on label "Automatic updates" at bounding box center [530, 47] width 15 height 8
click at [527, 47] on input "Automatic updates" at bounding box center [525, 49] width 4 height 4
checkbox input "true"
click at [487, 300] on button "Enviar pedido" at bounding box center [468, 300] width 125 height 13
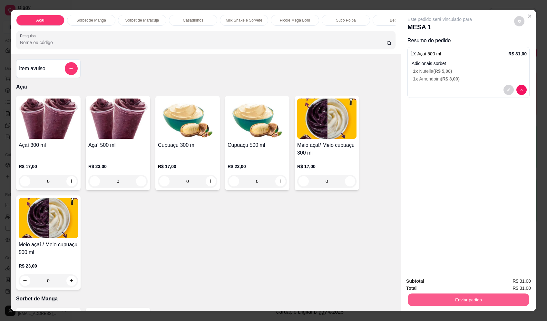
click at [485, 302] on button "Enviar pedido" at bounding box center [468, 300] width 121 height 13
click at [510, 281] on button "Enviar pedido" at bounding box center [514, 284] width 36 height 12
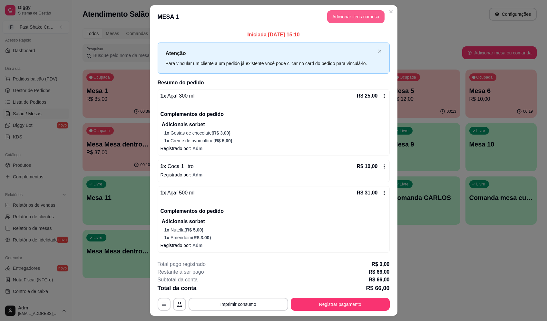
click at [376, 14] on button "Adicionar itens na mesa" at bounding box center [355, 16] width 57 height 13
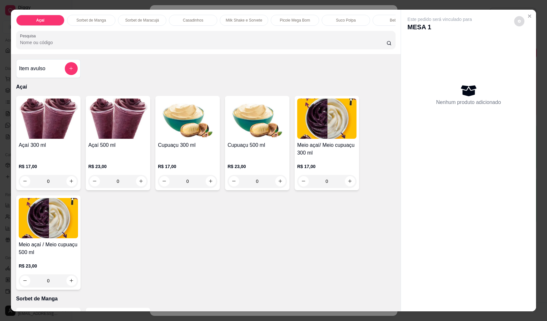
click at [520, 22] on button "decrease-product-quantity" at bounding box center [519, 21] width 10 height 10
click at [532, 48] on span "Automatic updates" at bounding box center [532, 46] width 5 height 5
click at [527, 48] on input "Automatic updates" at bounding box center [525, 49] width 4 height 4
checkbox input "false"
click at [529, 19] on button "Close" at bounding box center [530, 16] width 10 height 10
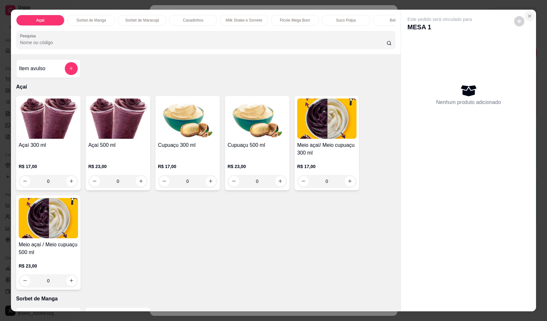
click at [529, 19] on button "Close" at bounding box center [530, 16] width 10 height 10
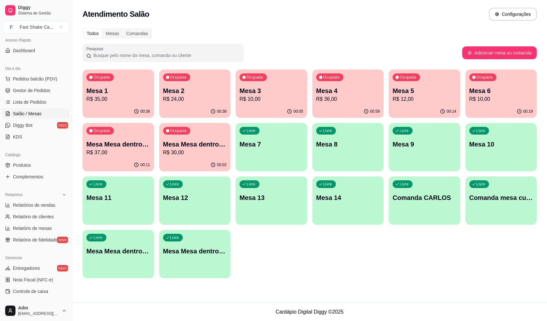
click at [211, 146] on p "Mesa Mesa dentro vermelha" at bounding box center [195, 144] width 64 height 9
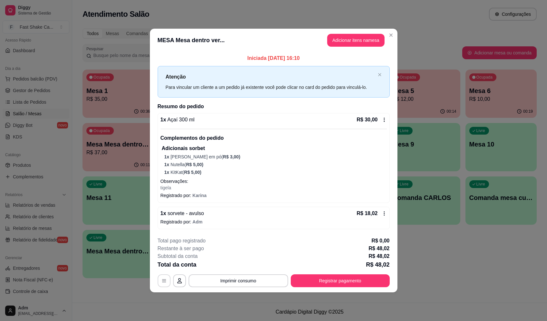
click at [165, 281] on icon "button" at bounding box center [164, 281] width 5 height 5
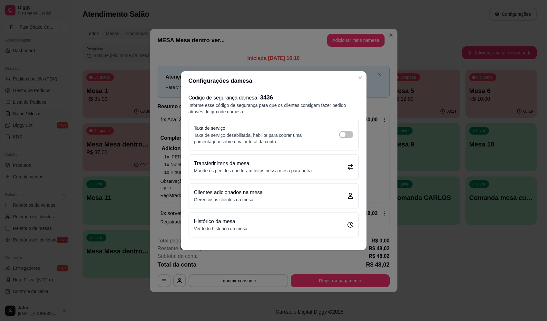
click at [280, 170] on p "Mande os pedidos que foram feitos nessa mesa para outra" at bounding box center [253, 171] width 118 height 6
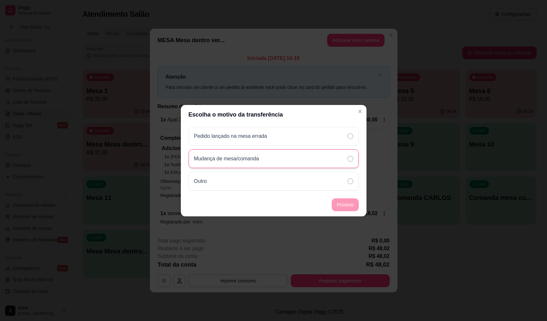
click at [288, 161] on div "Mudança de mesa/comanda" at bounding box center [274, 159] width 170 height 19
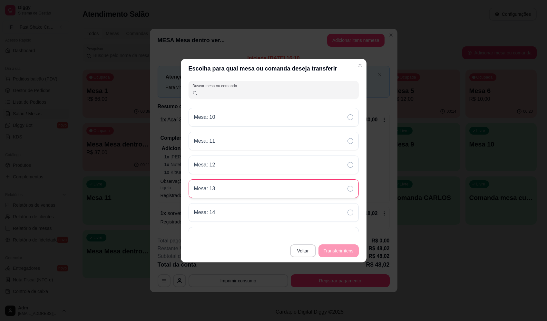
scroll to position [157, 0]
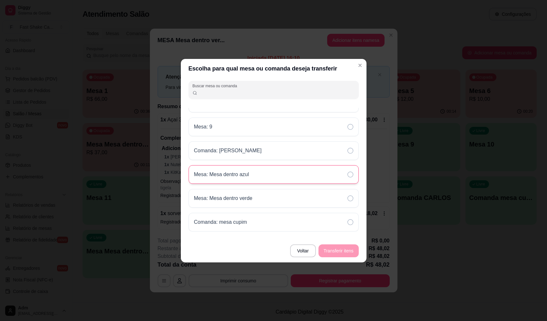
click at [277, 175] on div "Mesa: Mesa dentro azul" at bounding box center [274, 174] width 170 height 19
click at [337, 248] on button "Transferir itens" at bounding box center [339, 251] width 40 height 13
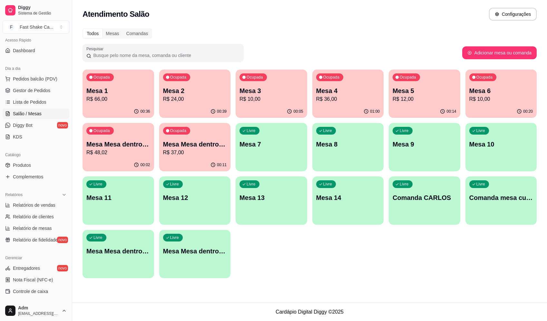
click at [162, 290] on div "Atendimento Salão Configurações Todos Mesas Comandas Pesquisar Adicionar mesa o…" at bounding box center [309, 151] width 475 height 303
click at [178, 118] on div "Ocupada Mesa 1 R$ 66,00 00:37 Ocupada Mesa 2 R$ 24,00 00:39 Ocupada Mesa 3 R$ 1…" at bounding box center [310, 174] width 454 height 209
click at [185, 97] on p "R$ 24,00" at bounding box center [195, 99] width 64 height 8
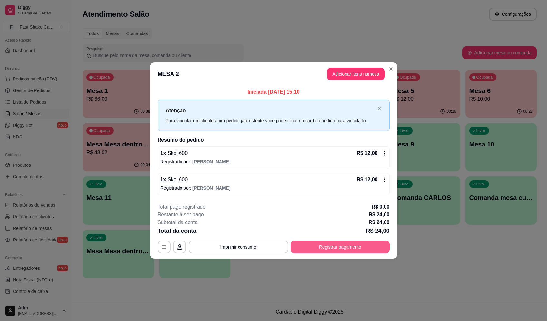
click at [326, 248] on button "Registrar pagamento" at bounding box center [340, 247] width 99 height 13
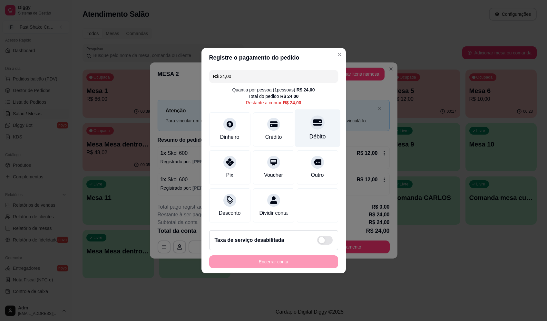
click at [314, 124] on div at bounding box center [317, 122] width 14 height 14
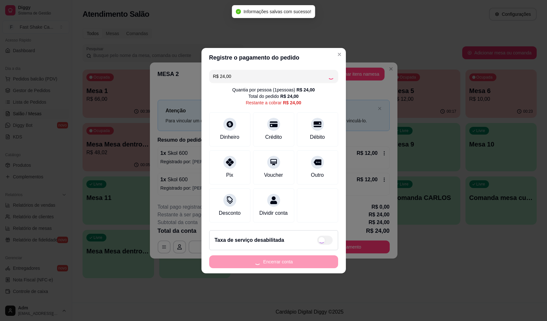
type input "R$ 0,00"
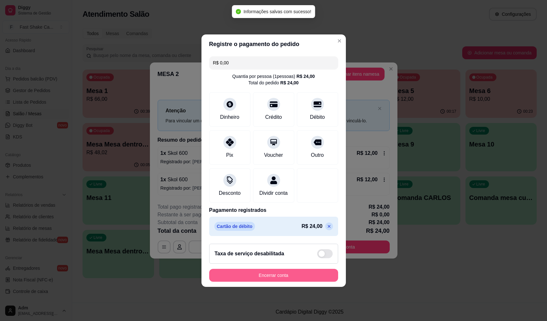
click at [287, 276] on button "Encerrar conta" at bounding box center [273, 275] width 129 height 13
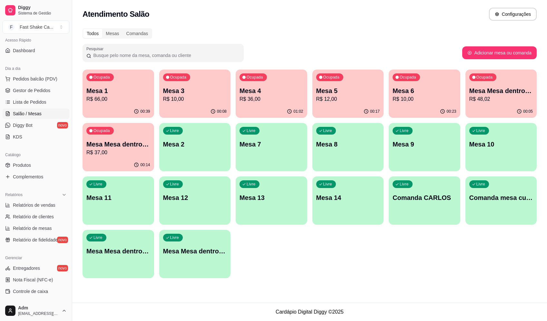
click at [118, 158] on div "Ocupada Mesa Mesa dentro laranja R$ 37,00" at bounding box center [119, 141] width 72 height 36
click at [500, 77] on div "Ocupada Mesa Mesa dentro azul R$ 48,02" at bounding box center [502, 88] width 72 height 36
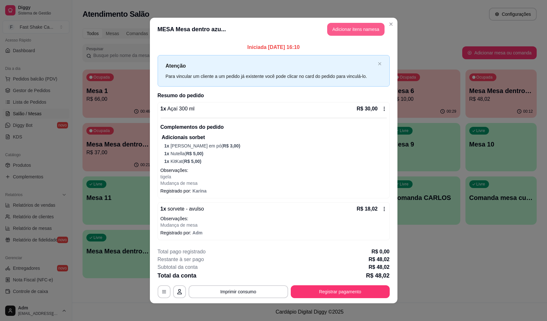
click at [355, 32] on button "Adicionar itens na mesa" at bounding box center [355, 29] width 57 height 13
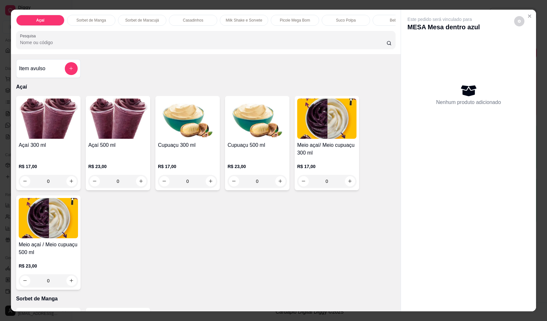
click at [135, 46] on input "Pesquisa" at bounding box center [203, 42] width 367 height 6
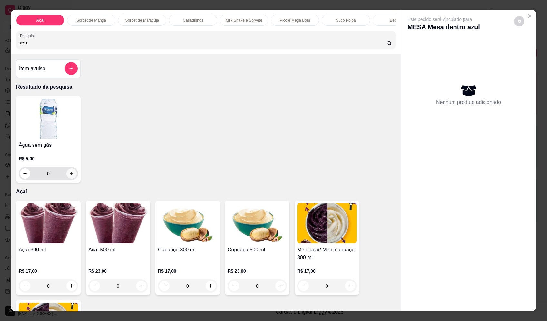
type input "sem"
click at [69, 176] on icon "increase-product-quantity" at bounding box center [71, 173] width 5 height 5
type input "1"
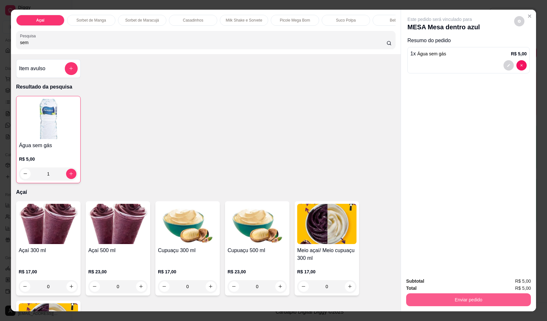
click at [438, 297] on button "Enviar pedido" at bounding box center [468, 300] width 125 height 13
click at [507, 282] on button "Enviar pedido" at bounding box center [514, 284] width 35 height 12
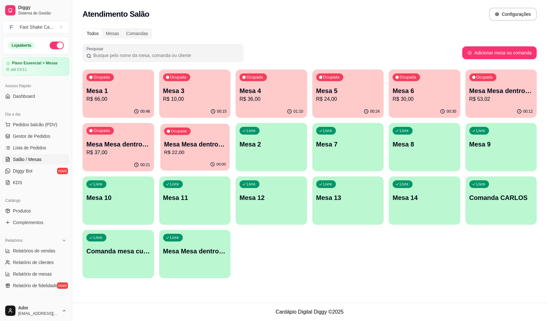
click at [220, 140] on div "Ocupada Mesa Mesa dentro vermelha R$ 22,00" at bounding box center [194, 141] width 69 height 35
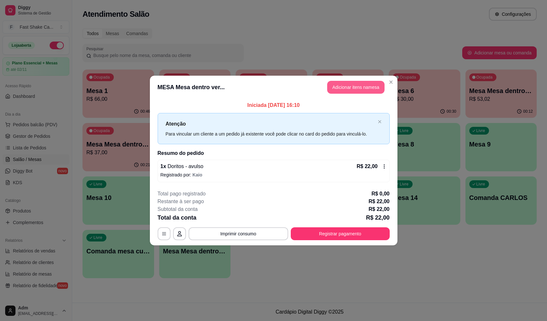
click at [365, 87] on button "Adicionar itens na mesa" at bounding box center [355, 87] width 57 height 13
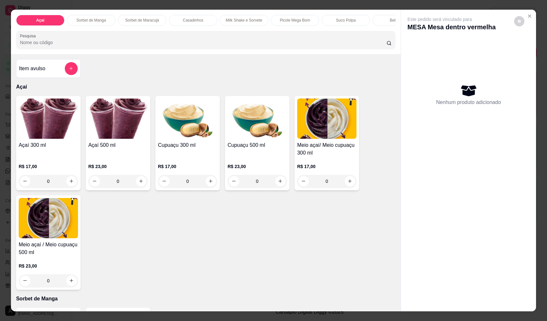
click at [69, 71] on icon "add-separate-item" at bounding box center [71, 68] width 5 height 5
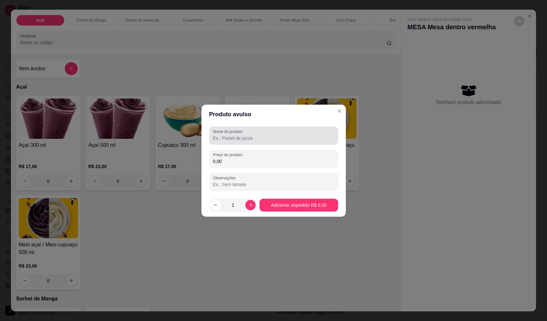
click at [303, 131] on div at bounding box center [273, 135] width 121 height 13
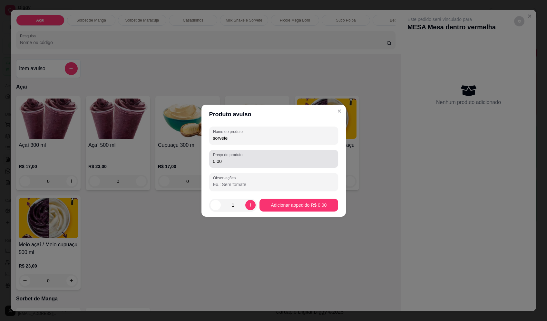
type input "sorvete"
click at [280, 164] on input "0,00" at bounding box center [273, 161] width 121 height 6
type input "8,16"
click at [308, 212] on footer "1 Adicionar ao pedido R$ 8,16" at bounding box center [274, 205] width 144 height 23
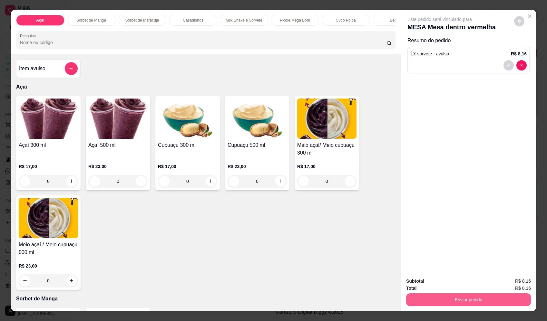
click at [464, 299] on button "Enviar pedido" at bounding box center [468, 300] width 125 height 13
click at [510, 283] on button "Enviar pedido" at bounding box center [514, 284] width 36 height 12
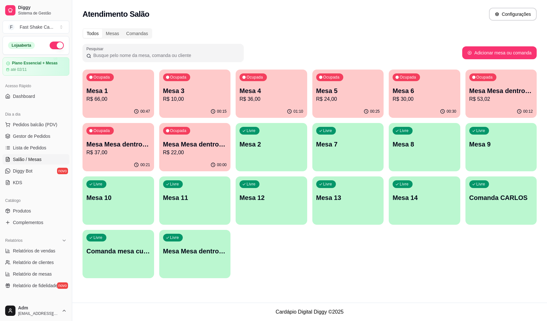
click at [187, 156] on p "R$ 22,00" at bounding box center [195, 153] width 64 height 8
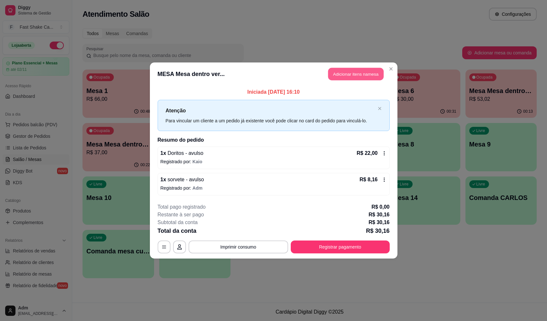
click at [371, 74] on button "Adicionar itens na mesa" at bounding box center [355, 74] width 55 height 13
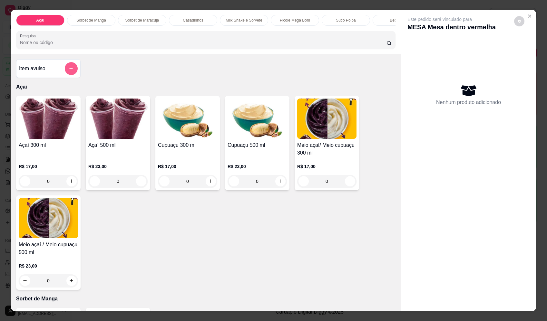
click at [70, 71] on icon "add-separate-item" at bounding box center [71, 68] width 5 height 5
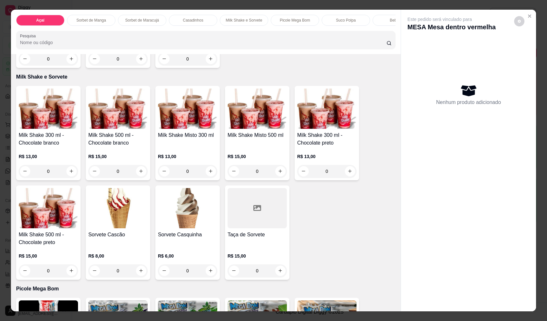
scroll to position [645, 0]
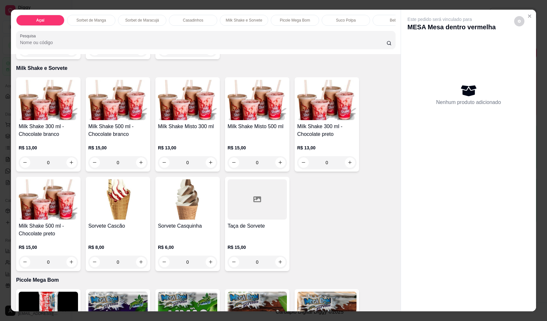
click at [211, 167] on div "0" at bounding box center [187, 162] width 59 height 13
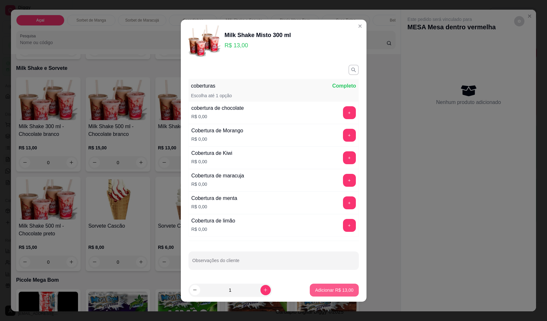
click at [345, 289] on p "Adicionar R$ 13,00" at bounding box center [334, 290] width 38 height 6
type input "1"
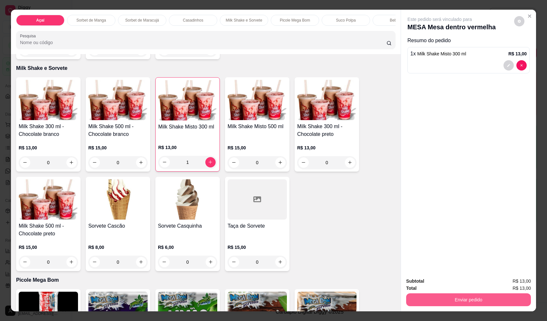
click at [458, 300] on button "Enviar pedido" at bounding box center [468, 300] width 125 height 13
click at [517, 278] on button "Enviar pedido" at bounding box center [514, 284] width 36 height 12
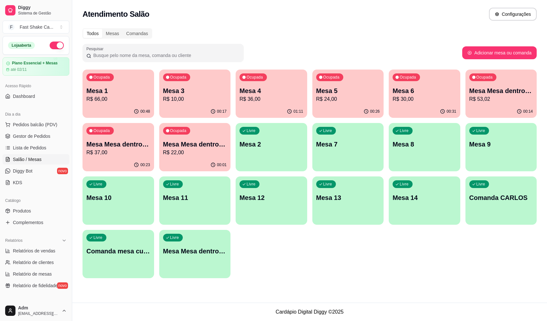
click at [170, 111] on div "00:17" at bounding box center [195, 111] width 72 height 13
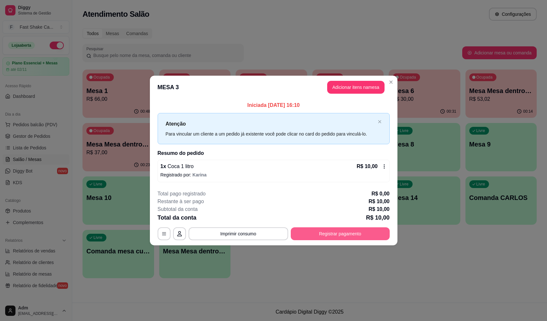
click at [342, 238] on button "Registrar pagamento" at bounding box center [340, 234] width 99 height 13
click at [322, 117] on div "Débito" at bounding box center [317, 128] width 45 height 38
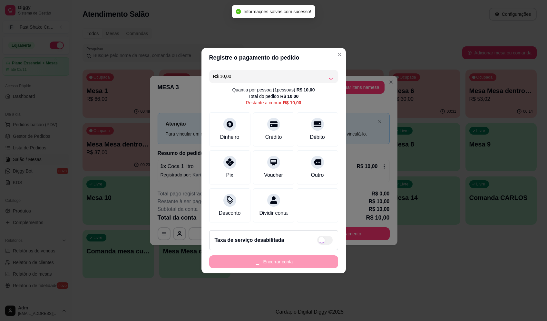
type input "R$ 0,00"
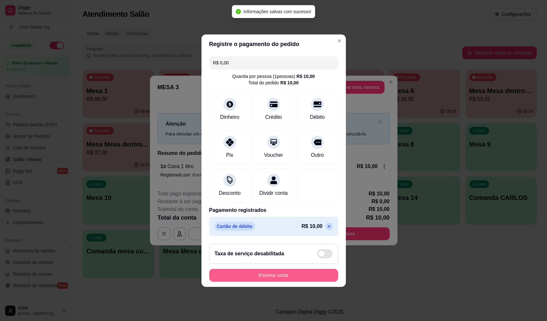
click at [315, 282] on button "Encerrar conta" at bounding box center [273, 275] width 129 height 13
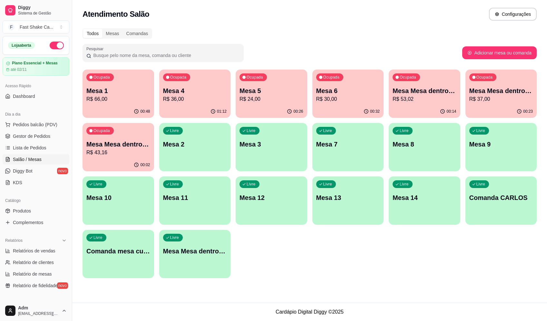
click at [125, 86] on div "Ocupada Mesa 1 R$ 66,00" at bounding box center [119, 88] width 72 height 36
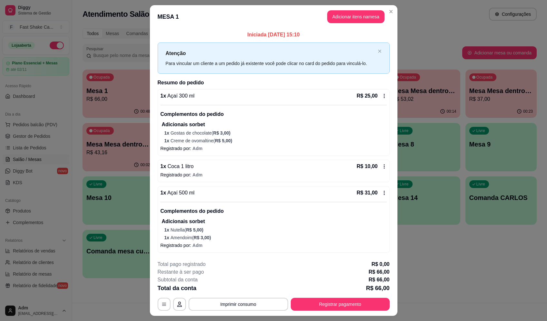
click at [241, 133] on p "1 x Gostas de chocolate ( R$ 3,00 )" at bounding box center [275, 133] width 222 height 6
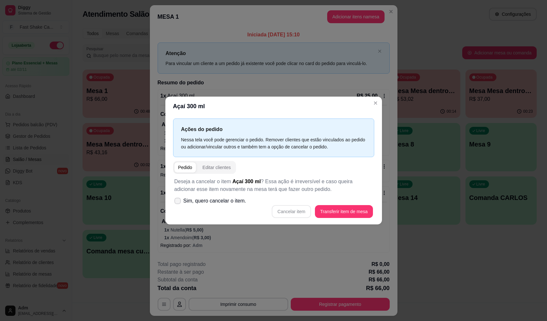
click at [214, 202] on span "Sim, quero cancelar o item." at bounding box center [214, 201] width 63 height 8
click at [178, 202] on input "Sim, quero cancelar o item." at bounding box center [176, 204] width 4 height 4
checkbox input "true"
click at [305, 205] on button "Cancelar item" at bounding box center [291, 211] width 39 height 13
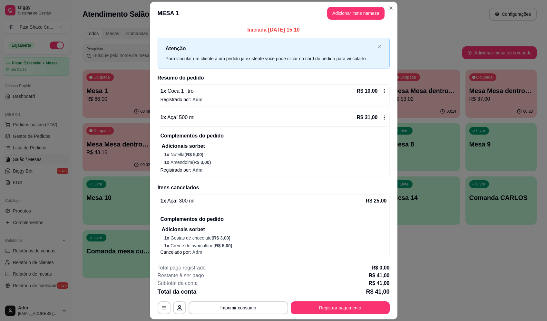
scroll to position [3, 0]
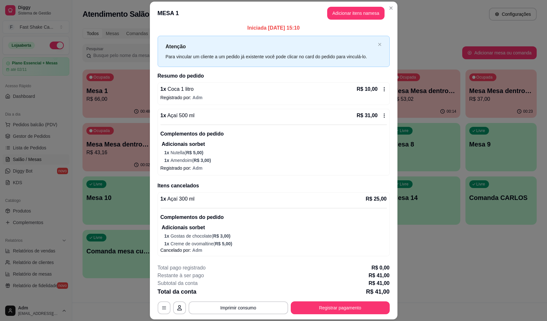
click at [216, 93] on div "1 x Coca 1 litro R$ 10,00" at bounding box center [274, 89] width 226 height 8
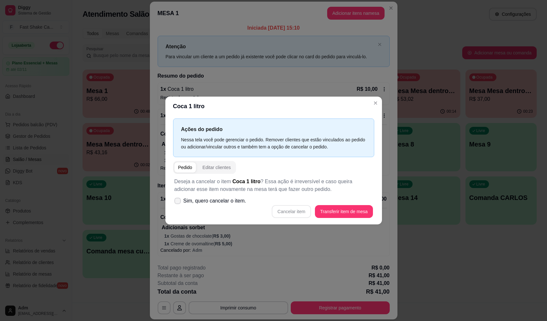
click at [230, 200] on span "Sim, quero cancelar o item." at bounding box center [214, 201] width 63 height 8
click at [178, 202] on input "Sim, quero cancelar o item." at bounding box center [176, 204] width 4 height 4
checkbox input "true"
click at [299, 213] on button "Cancelar item" at bounding box center [291, 211] width 39 height 13
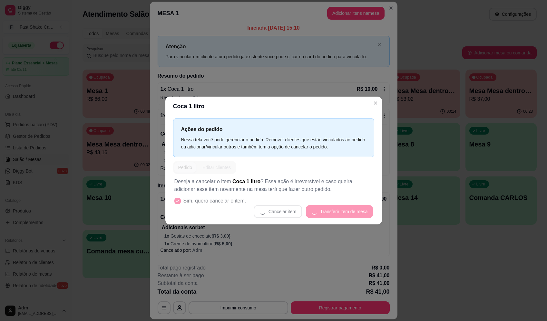
scroll to position [1, 0]
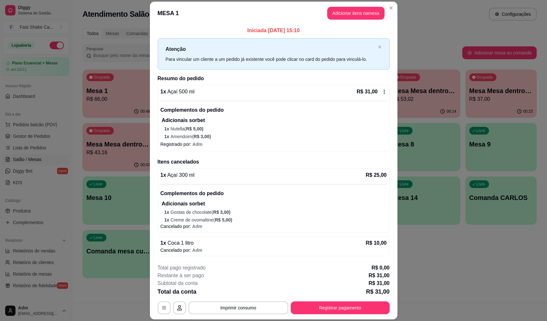
click at [239, 126] on p "1 x Nutella ( R$ 5,00 )" at bounding box center [275, 129] width 222 height 6
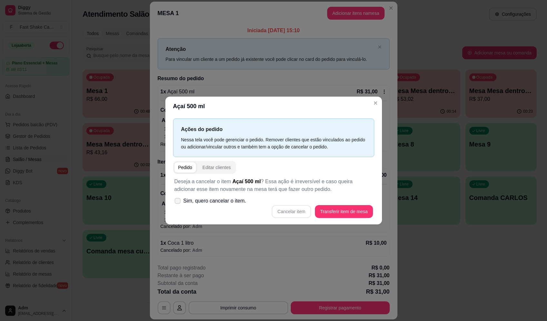
click at [215, 204] on span "Sim, quero cancelar o item." at bounding box center [214, 201] width 63 height 8
click at [178, 204] on input "Sim, quero cancelar o item." at bounding box center [176, 204] width 4 height 4
checkbox input "true"
click at [288, 212] on button "Cancelar item" at bounding box center [291, 211] width 39 height 13
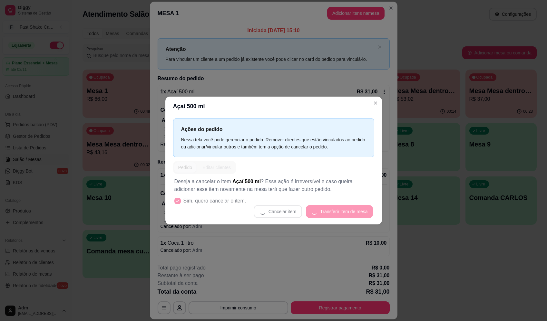
scroll to position [3, 0]
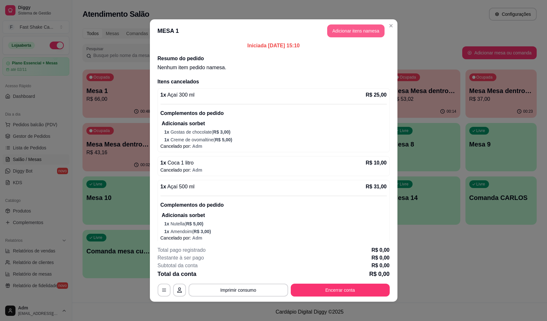
click at [339, 34] on button "Adicionar itens na mesa" at bounding box center [355, 31] width 57 height 13
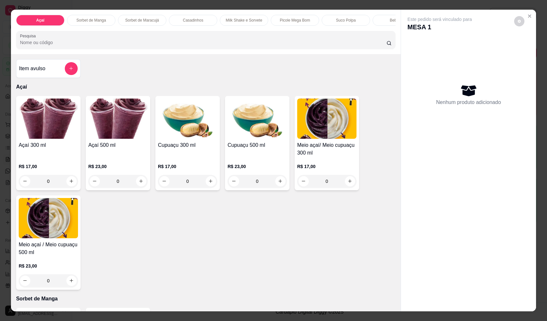
click at [136, 185] on div "0" at bounding box center [117, 181] width 59 height 13
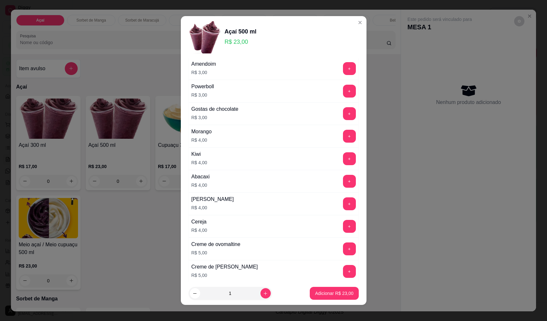
scroll to position [258, 0]
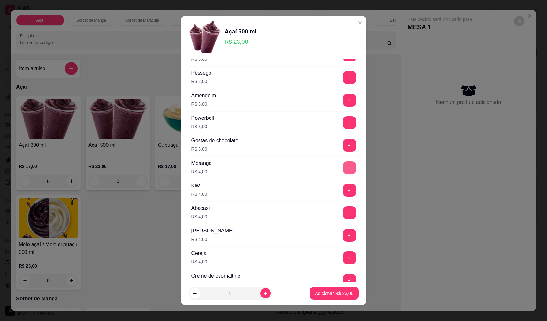
click at [343, 166] on button "+" at bounding box center [349, 168] width 13 height 13
click at [343, 98] on button "+" at bounding box center [349, 100] width 13 height 13
click at [319, 292] on p "Adicionar R$ 30,00" at bounding box center [334, 294] width 37 height 6
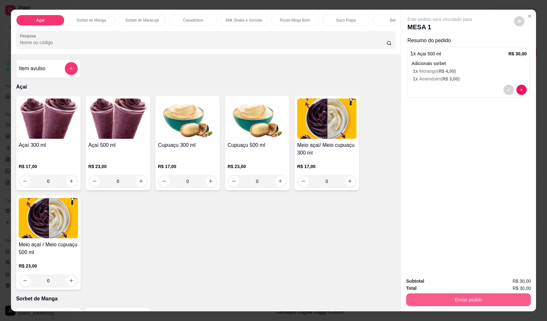
click at [500, 301] on button "Enviar pedido" at bounding box center [468, 300] width 125 height 13
click at [511, 282] on button "Enviar pedido" at bounding box center [514, 284] width 36 height 12
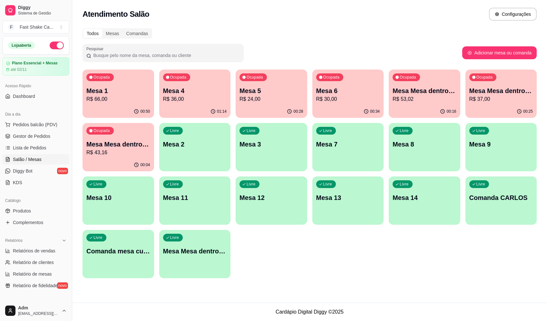
click at [429, 91] on p "Mesa Mesa dentro azul" at bounding box center [425, 90] width 64 height 9
click at [504, 100] on p "R$ 37,00" at bounding box center [501, 98] width 62 height 7
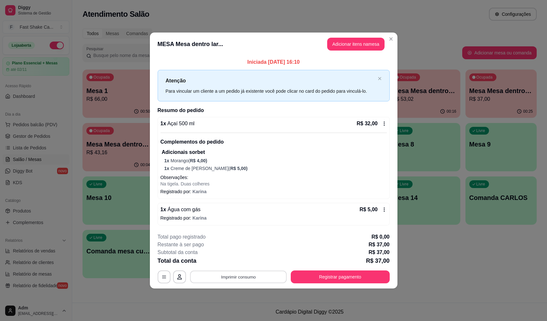
click at [222, 278] on button "Imprimir consumo" at bounding box center [238, 277] width 97 height 13
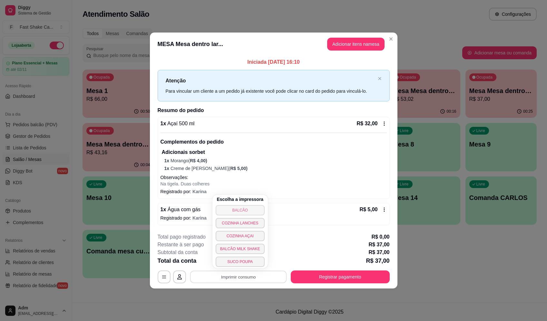
click at [237, 211] on button "BALCÃO" at bounding box center [240, 210] width 49 height 10
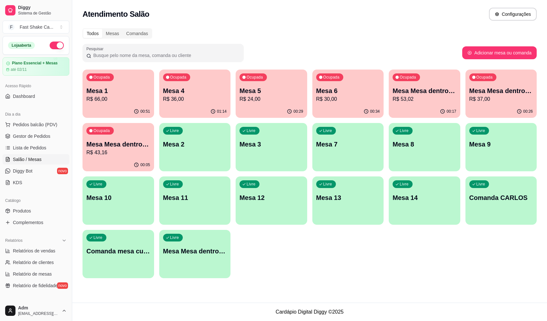
click at [481, 92] on p "Mesa Mesa dentro laranja" at bounding box center [501, 90] width 64 height 9
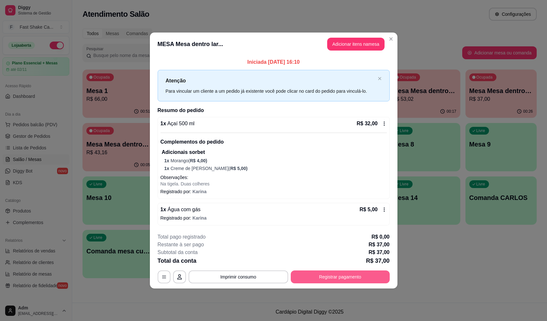
click at [368, 277] on button "Registrar pagamento" at bounding box center [340, 277] width 99 height 13
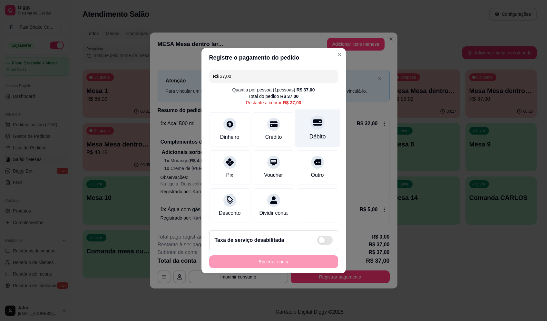
click at [320, 129] on div "Débito" at bounding box center [317, 128] width 45 height 38
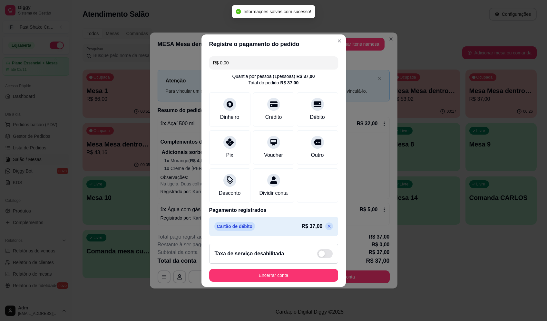
type input "R$ 0,00"
click at [300, 281] on button "Encerrar conta" at bounding box center [273, 275] width 129 height 13
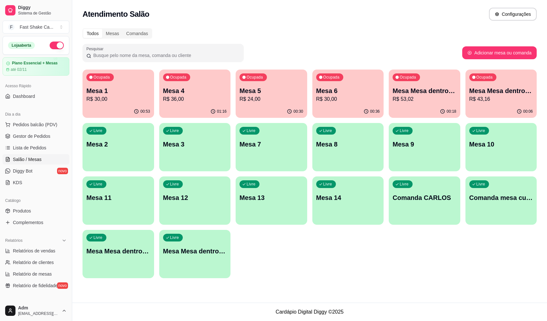
click at [423, 92] on p "Mesa Mesa dentro azul" at bounding box center [425, 90] width 64 height 9
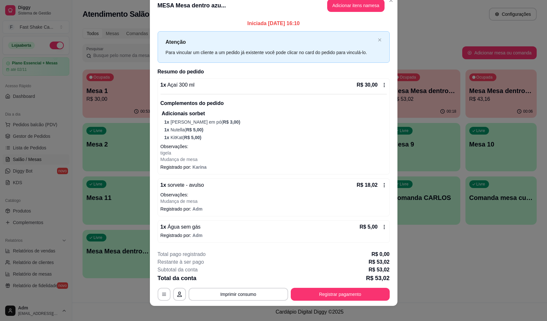
scroll to position [16, 0]
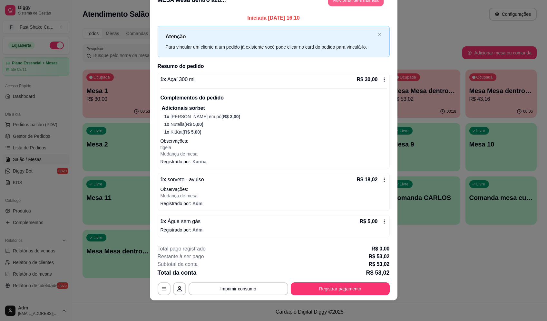
click at [350, 2] on button "Adicionar itens na mesa" at bounding box center [355, 0] width 55 height 13
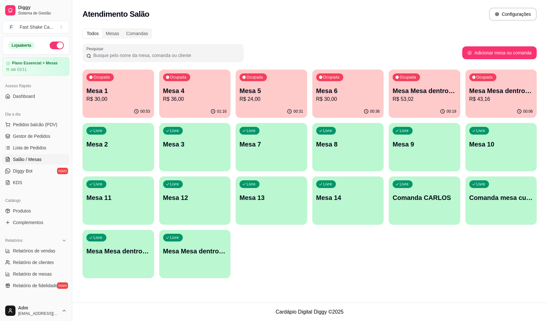
click at [414, 104] on div "Ocupada Mesa Mesa dentro azul R$ 53,02" at bounding box center [425, 88] width 72 height 36
click at [499, 86] on div "Ocupada Mesa Mesa dentro vermelha R$ 43,16" at bounding box center [502, 88] width 72 height 36
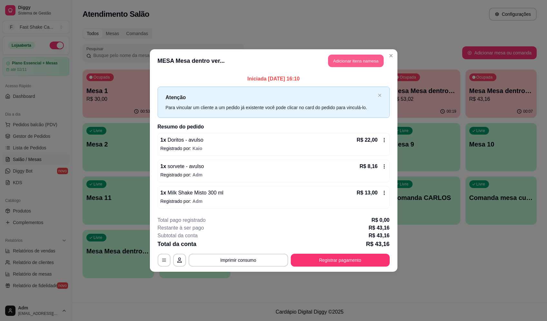
click at [363, 66] on button "Adicionar itens na mesa" at bounding box center [355, 61] width 55 height 13
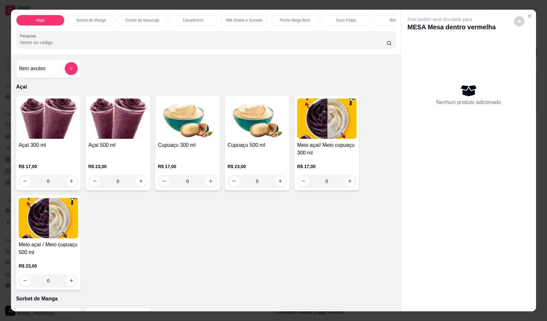
click at [72, 71] on button "add-separate-item" at bounding box center [71, 68] width 13 height 13
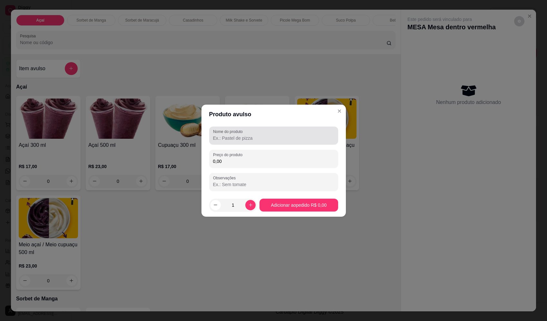
click at [251, 134] on div at bounding box center [273, 135] width 121 height 13
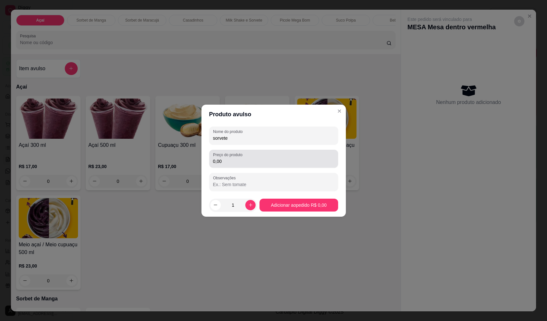
type input "sorvete"
click at [246, 160] on input "0,00" at bounding box center [273, 161] width 121 height 6
type input "8,16"
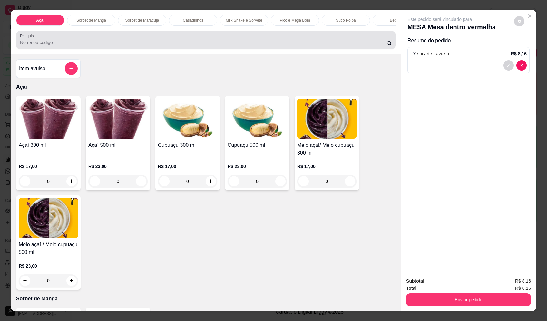
click at [78, 46] on input "Pesquisa" at bounding box center [203, 42] width 367 height 6
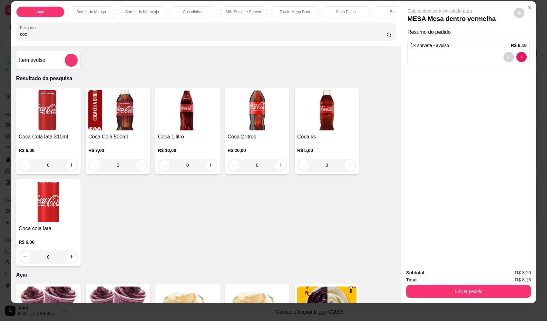
scroll to position [11, 0]
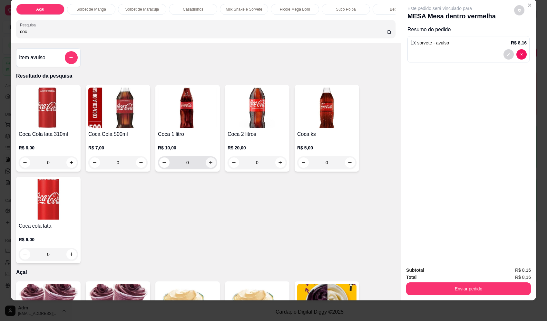
type input "coc"
click at [209, 165] on icon "increase-product-quantity" at bounding box center [210, 162] width 5 height 5
type input "1"
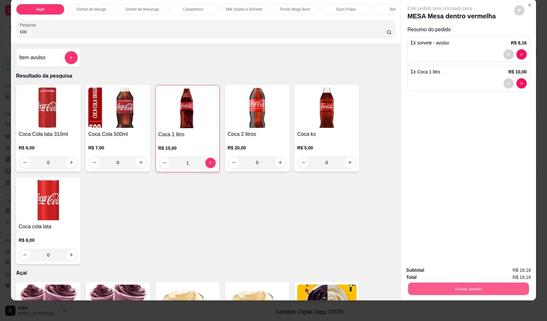
click at [513, 292] on button "Enviar pedido" at bounding box center [468, 289] width 121 height 13
click at [510, 270] on button "Enviar pedido" at bounding box center [514, 273] width 36 height 12
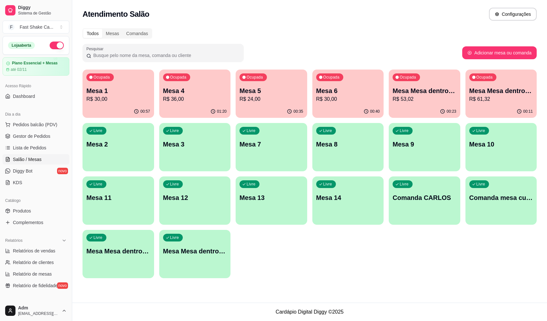
click at [358, 102] on p "R$ 30,00" at bounding box center [348, 99] width 64 height 8
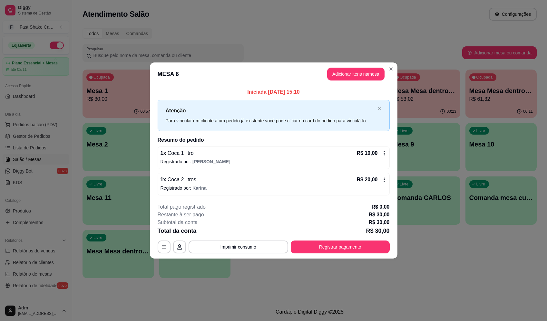
click at [316, 178] on div "1 x Coca 2 litros R$ 20,00" at bounding box center [274, 180] width 226 height 8
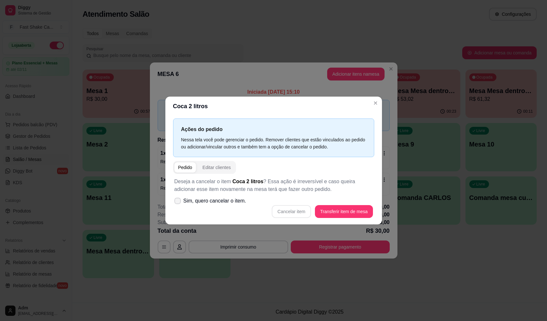
click at [213, 200] on span "Sim, quero cancelar o item." at bounding box center [214, 201] width 63 height 8
click at [178, 202] on input "Sim, quero cancelar o item." at bounding box center [176, 204] width 4 height 4
checkbox input "true"
click at [297, 208] on button "Cancelar item" at bounding box center [291, 211] width 39 height 13
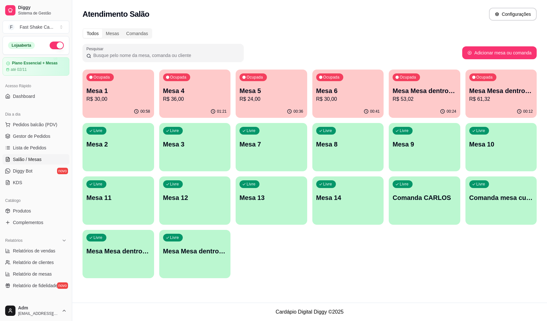
click at [172, 260] on div "Livre Mesa Mesa dentro verde" at bounding box center [195, 250] width 72 height 41
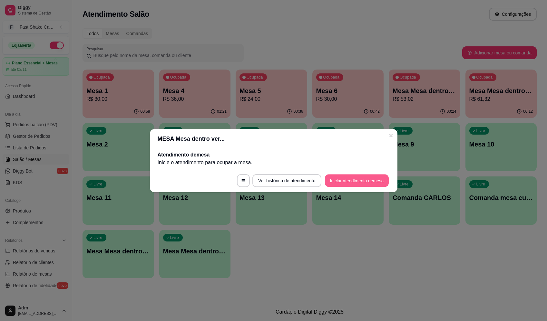
click at [363, 178] on button "Iniciar atendimento de mesa" at bounding box center [357, 180] width 64 height 13
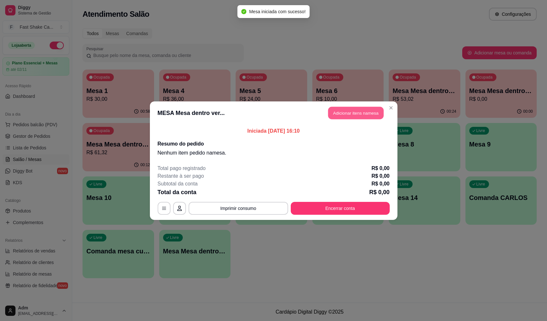
click at [367, 111] on button "Adicionar itens na mesa" at bounding box center [355, 113] width 55 height 13
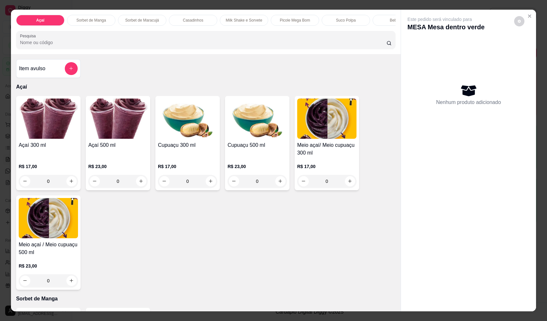
click at [59, 73] on div "Item avulso" at bounding box center [48, 68] width 59 height 13
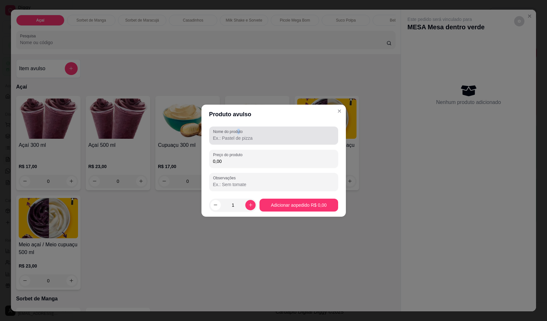
click at [241, 134] on div "Nome do produto" at bounding box center [273, 136] width 129 height 18
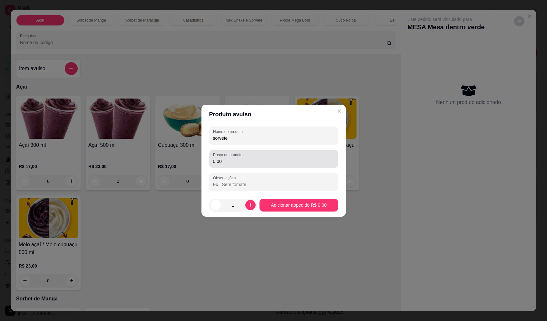
type input "sorvete"
click at [306, 157] on div "0,00" at bounding box center [273, 159] width 121 height 13
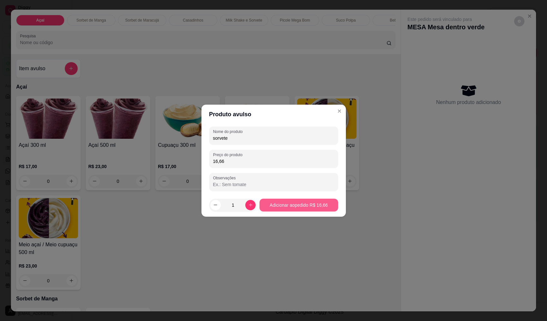
type input "16,66"
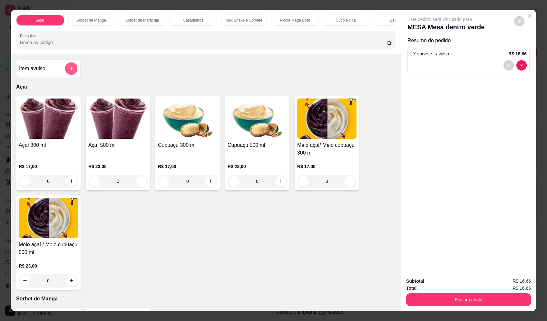
click at [67, 75] on button "add-separate-item" at bounding box center [71, 69] width 13 height 13
click at [265, 137] on input "Nome do produto" at bounding box center [273, 138] width 121 height 6
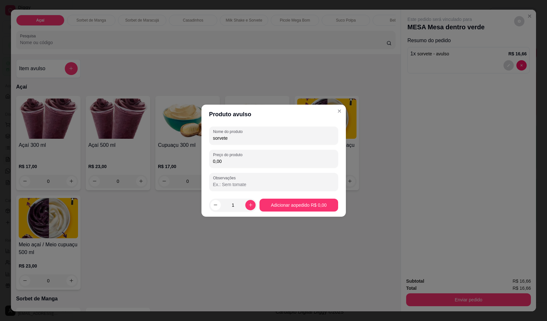
type input "sorvete"
click at [259, 159] on input "0,00" at bounding box center [273, 161] width 121 height 6
type input "11,22"
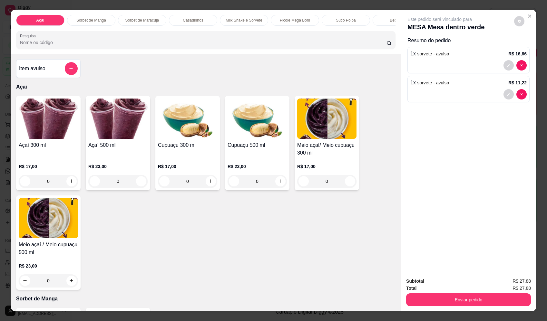
click at [71, 75] on button "add-separate-item" at bounding box center [71, 68] width 13 height 13
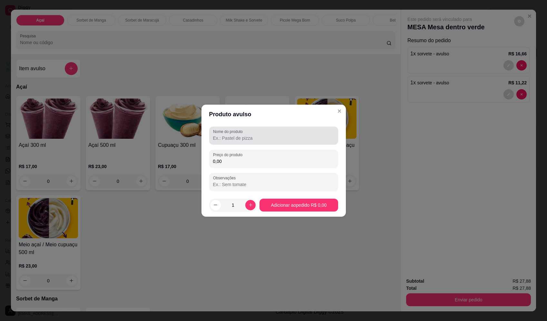
click at [267, 143] on div "Nome do produto" at bounding box center [273, 136] width 129 height 18
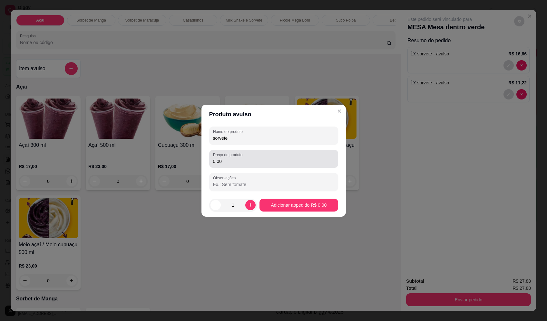
type input "sorvete"
click at [265, 163] on input "0,00" at bounding box center [273, 161] width 121 height 6
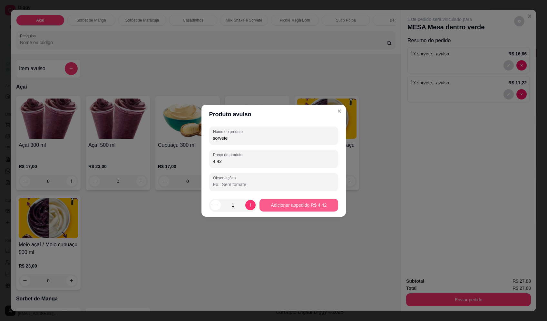
type input "4,42"
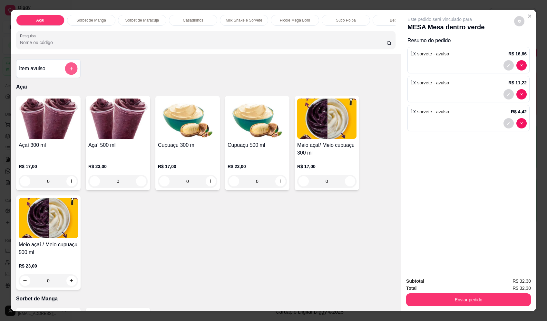
click at [69, 75] on button "add-separate-item" at bounding box center [71, 69] width 13 height 13
click at [276, 136] on input "Nome do produto" at bounding box center [273, 138] width 121 height 6
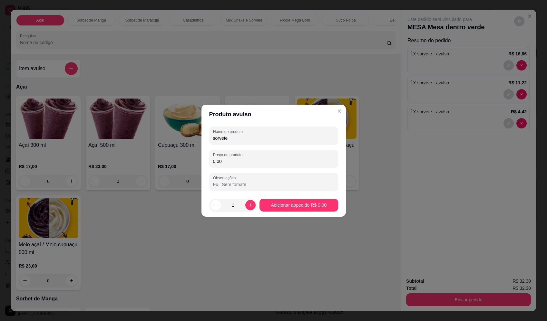
type input "sorvete"
click at [279, 160] on input "0,00" at bounding box center [273, 161] width 121 height 6
type input "6,80"
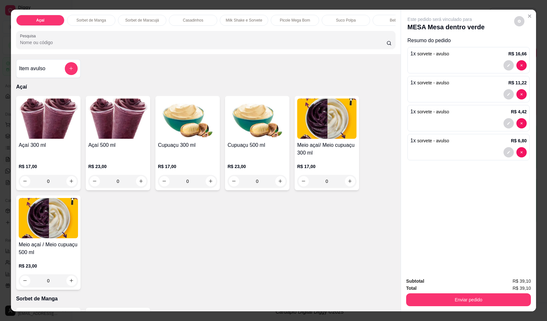
drag, startPoint x: 492, startPoint y: 292, endPoint x: 491, endPoint y: 297, distance: 4.6
click at [492, 293] on div "Enviar pedido" at bounding box center [468, 299] width 125 height 15
click at [491, 297] on button "Enviar pedido" at bounding box center [468, 300] width 121 height 13
click at [511, 283] on button "Enviar pedido" at bounding box center [514, 284] width 35 height 12
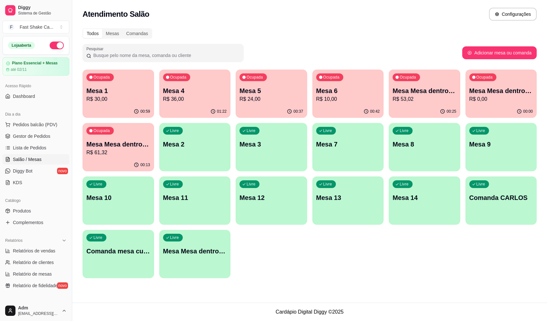
click at [512, 98] on p "R$ 0,00" at bounding box center [501, 99] width 64 height 8
click at [412, 105] on div "00:28" at bounding box center [425, 111] width 72 height 13
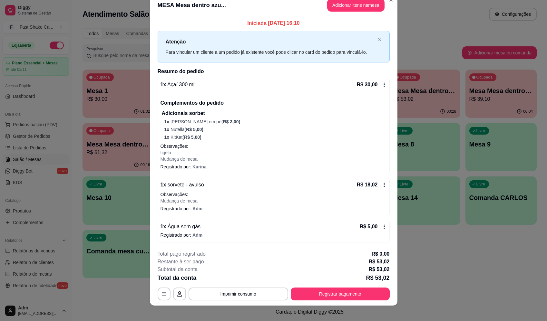
scroll to position [16, 0]
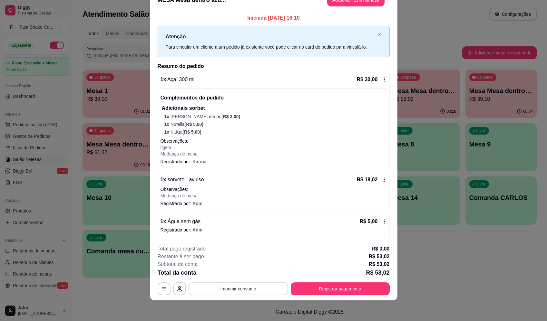
click at [244, 290] on button "Imprimir consumo" at bounding box center [239, 289] width 100 height 13
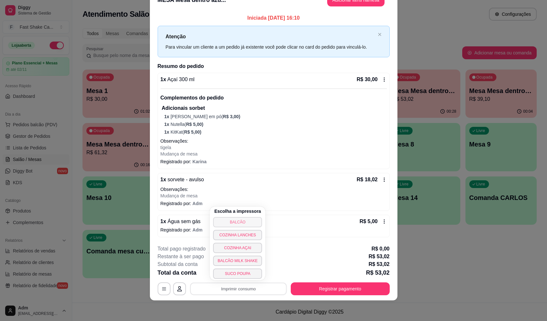
click at [253, 220] on button "BALCÃO" at bounding box center [237, 222] width 49 height 10
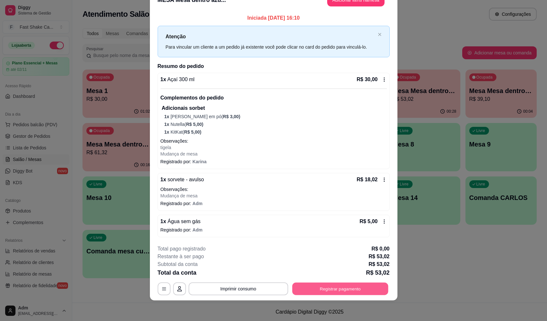
click at [314, 295] on button "Registrar pagamento" at bounding box center [340, 289] width 96 height 13
click at [333, 289] on button "Registrar pagamento" at bounding box center [340, 289] width 99 height 13
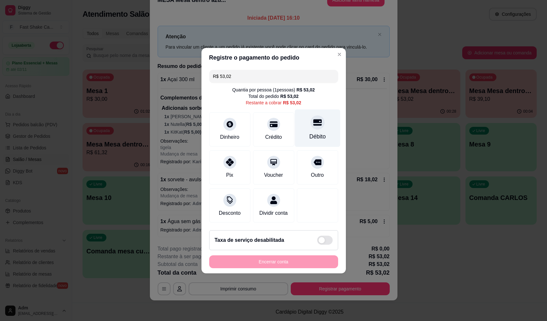
click at [320, 140] on div "Débito" at bounding box center [317, 128] width 45 height 38
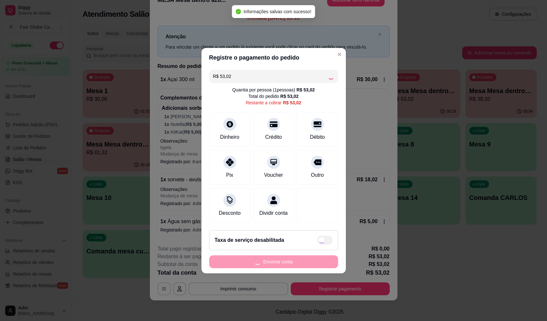
type input "R$ 0,00"
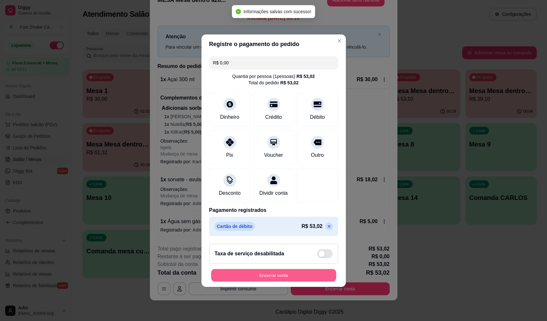
click at [313, 274] on button "Encerrar conta" at bounding box center [273, 275] width 125 height 13
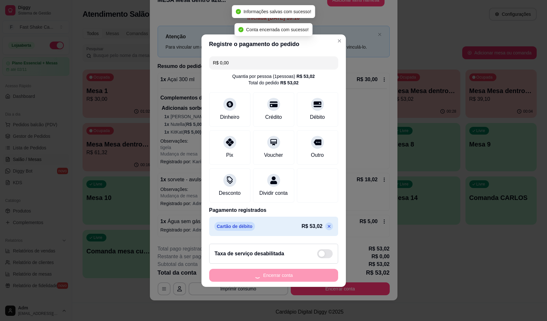
scroll to position [0, 0]
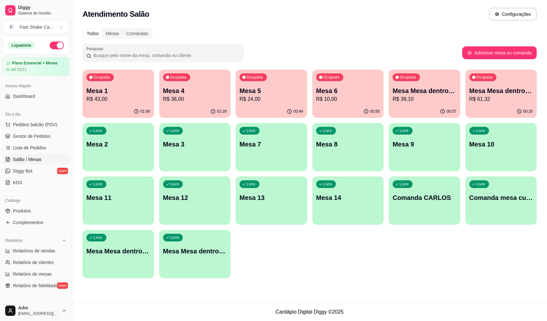
click at [503, 99] on p "R$ 61,32" at bounding box center [501, 99] width 64 height 8
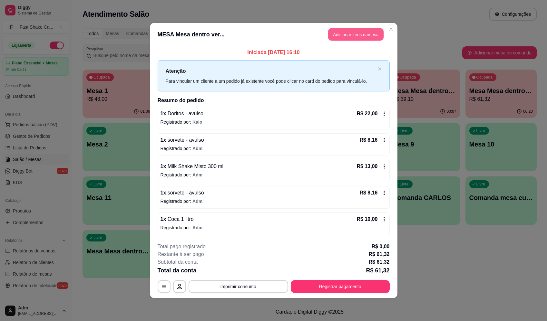
click at [359, 37] on button "Adicionar itens na mesa" at bounding box center [355, 34] width 55 height 13
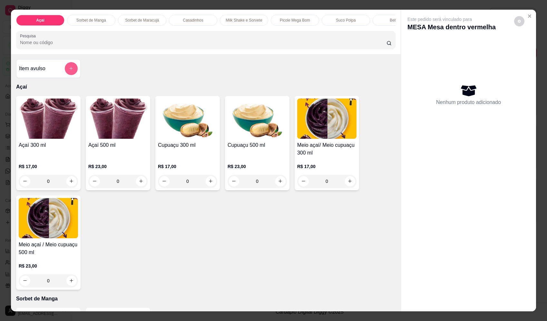
click at [75, 71] on div "Item avulso" at bounding box center [48, 68] width 64 height 19
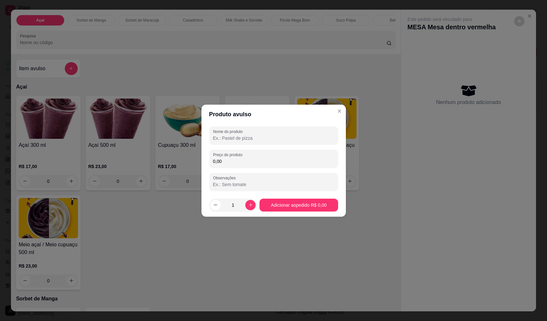
click at [308, 138] on input "Nome do produto" at bounding box center [273, 138] width 121 height 6
type input "sorvete"
click at [274, 163] on input "0,00" at bounding box center [273, 161] width 121 height 6
type input "3,70"
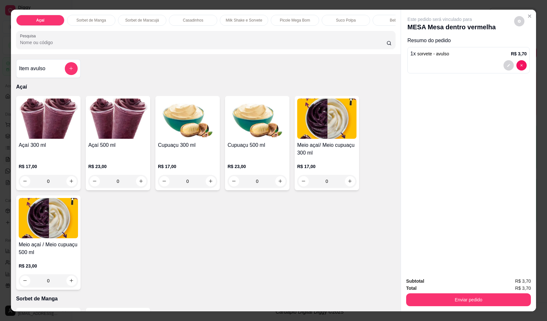
click at [477, 308] on div "Subtotal R$ 3,70 Total R$ 3,70 Enviar pedido" at bounding box center [468, 292] width 135 height 39
click at [480, 298] on button "Enviar pedido" at bounding box center [468, 300] width 125 height 13
click at [508, 286] on button "Enviar pedido" at bounding box center [514, 284] width 36 height 12
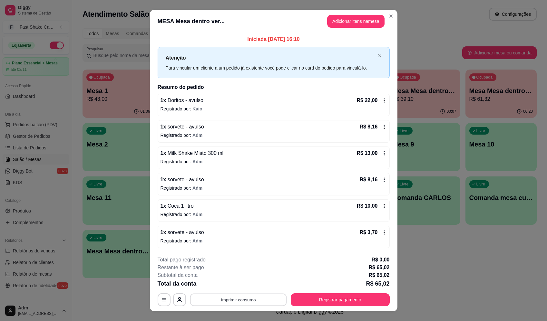
click at [255, 299] on button "Imprimir consumo" at bounding box center [238, 300] width 97 height 13
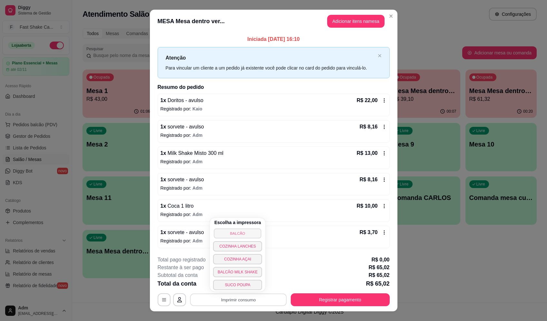
click at [246, 230] on button "BALCÃO" at bounding box center [237, 234] width 47 height 10
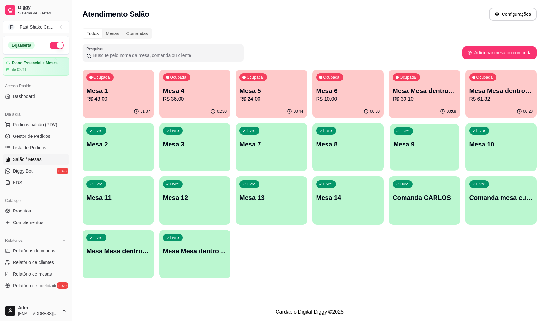
click at [393, 136] on div "Livre Mesa 9" at bounding box center [424, 143] width 69 height 39
click at [422, 90] on p "Mesa Mesa dentro verde" at bounding box center [425, 90] width 64 height 9
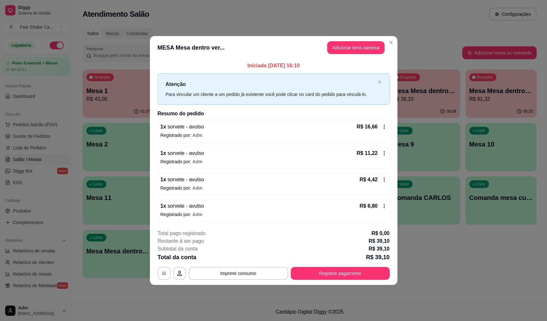
click at [349, 45] on button "Adicionar itens na mesa" at bounding box center [355, 47] width 57 height 13
click at [221, 46] on input "Pesquisa" at bounding box center [203, 42] width 367 height 6
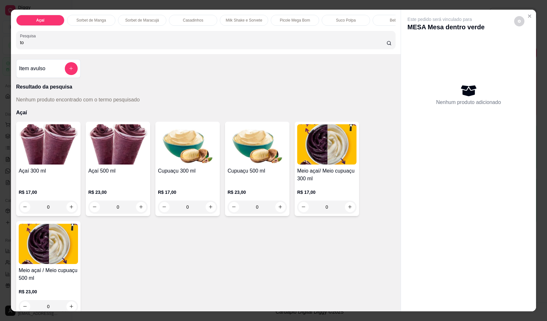
type input "t"
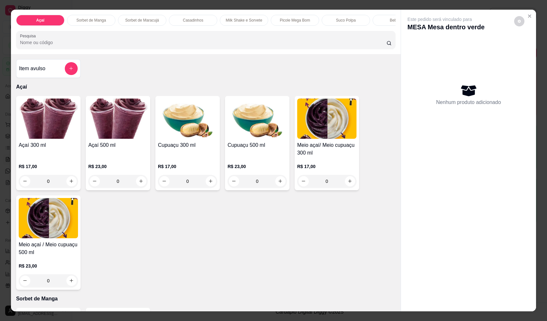
click at [147, 43] on div at bounding box center [206, 40] width 372 height 13
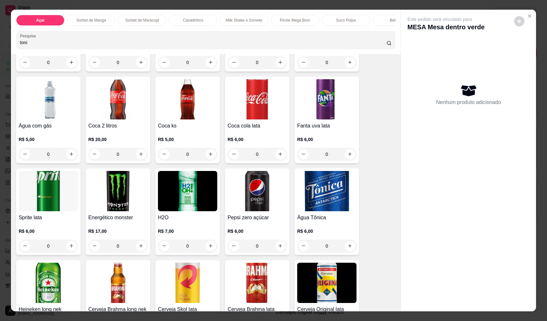
scroll to position [1580, 0]
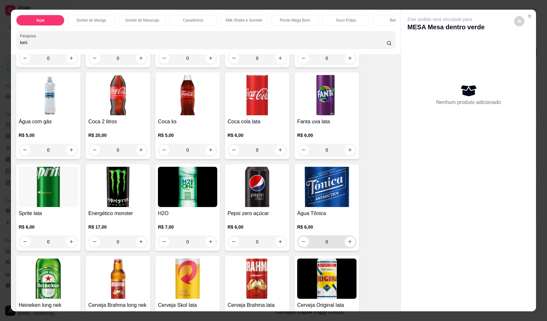
type input "toni"
click at [349, 240] on icon "increase-product-quantity" at bounding box center [350, 242] width 5 height 5
type input "1"
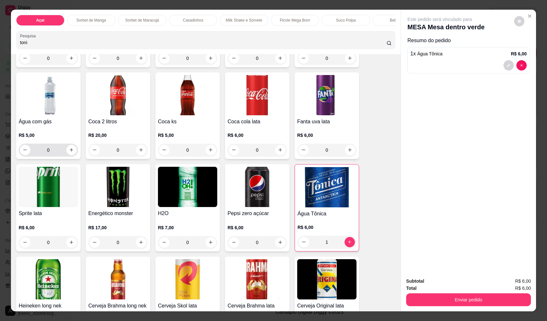
scroll to position [1515, 0]
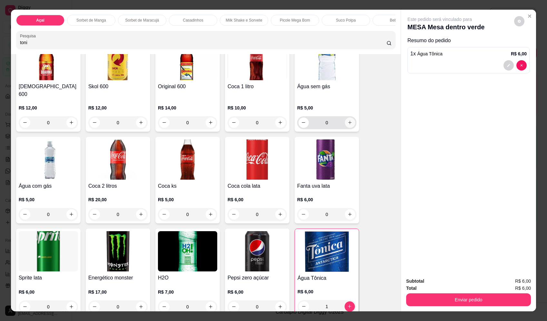
click at [348, 120] on icon "increase-product-quantity" at bounding box center [350, 122] width 5 height 5
type input "1"
drag, startPoint x: 485, startPoint y: 309, endPoint x: 488, endPoint y: 298, distance: 11.3
click at [485, 309] on div "Subtotal R$ 11,00 Total R$ 11,00 Enviar pedido" at bounding box center [468, 292] width 135 height 39
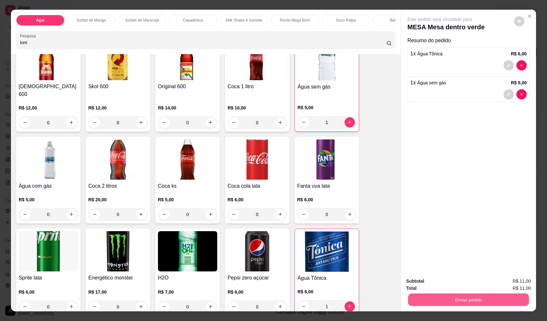
click at [488, 297] on button "Enviar pedido" at bounding box center [468, 300] width 121 height 13
click at [508, 285] on button "Enviar pedido" at bounding box center [514, 284] width 36 height 12
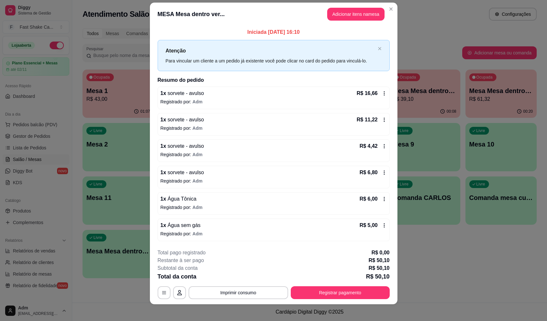
scroll to position [11, 0]
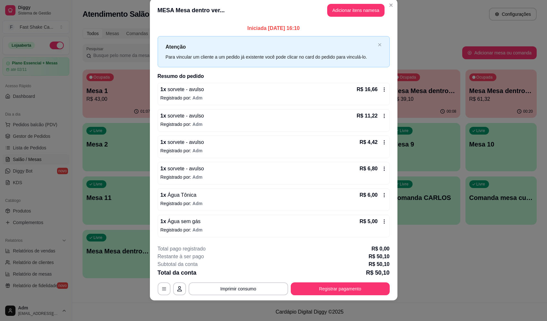
click at [261, 282] on div "**********" at bounding box center [274, 270] width 232 height 50
click at [260, 287] on button "Imprimir consumo" at bounding box center [239, 289] width 100 height 13
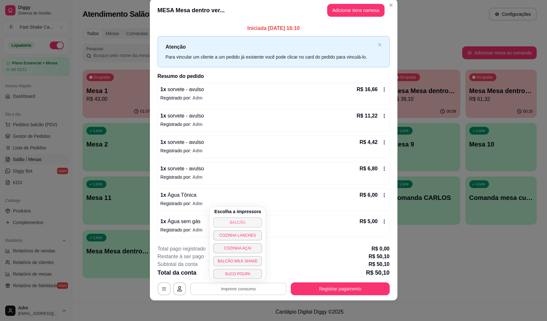
click at [247, 220] on button "BALCÃO" at bounding box center [237, 223] width 49 height 10
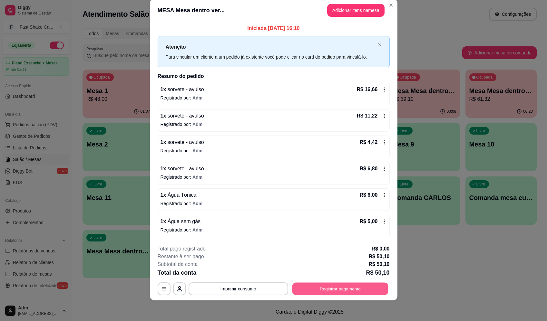
click at [370, 290] on button "Registrar pagamento" at bounding box center [340, 289] width 96 height 13
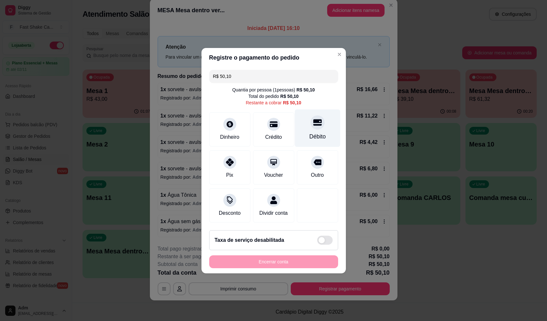
click at [317, 115] on div "Débito" at bounding box center [317, 128] width 45 height 38
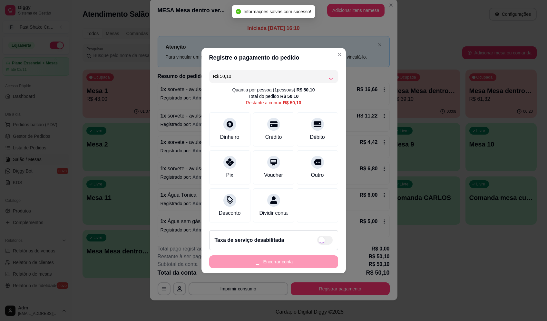
type input "R$ 0,00"
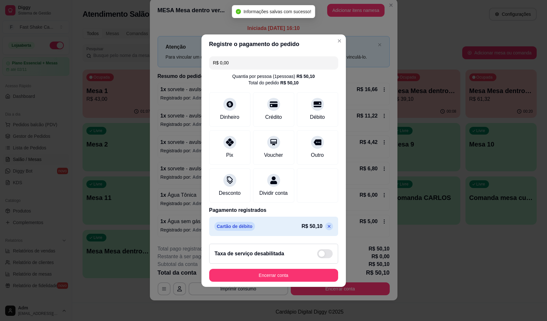
click at [298, 272] on footer "Taxa de serviço desabilitada Encerrar conta" at bounding box center [274, 263] width 144 height 48
click at [300, 277] on button "Encerrar conta" at bounding box center [273, 275] width 129 height 13
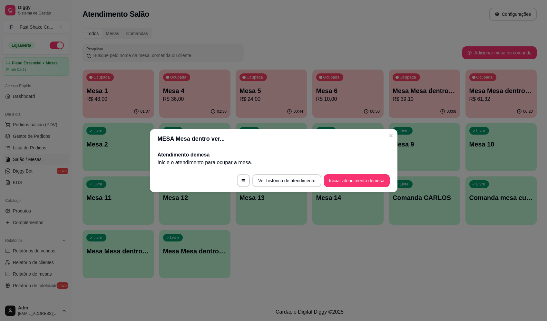
scroll to position [0, 0]
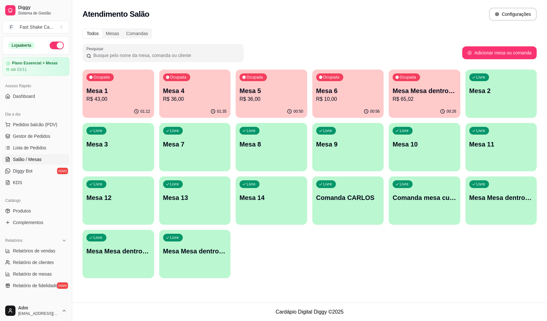
click at [311, 19] on div "Atendimento Salão Configurações" at bounding box center [310, 14] width 454 height 13
click at [273, 103] on div "Ocupada Mesa 5 R$ 36,00" at bounding box center [272, 88] width 72 height 36
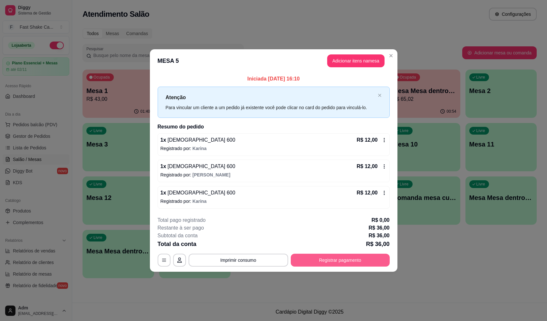
click at [319, 260] on button "Registrar pagamento" at bounding box center [340, 260] width 99 height 13
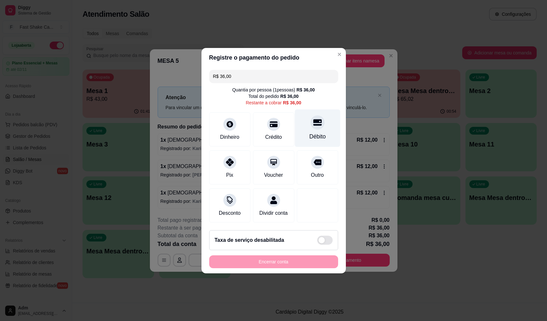
click at [314, 133] on div "Débito" at bounding box center [317, 137] width 16 height 8
type input "R$ 0,00"
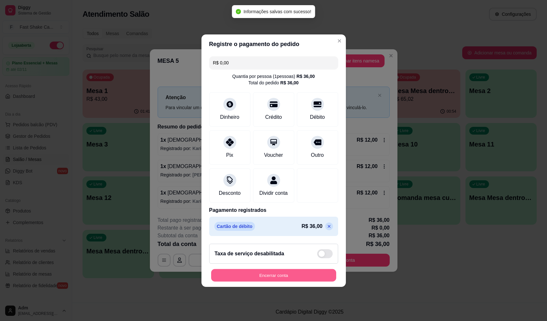
click at [302, 280] on button "Encerrar conta" at bounding box center [273, 275] width 125 height 13
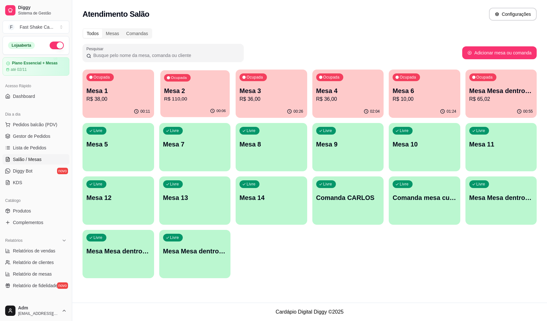
click at [197, 104] on div "Ocupada Mesa 2 R$ 110,00" at bounding box center [194, 87] width 69 height 35
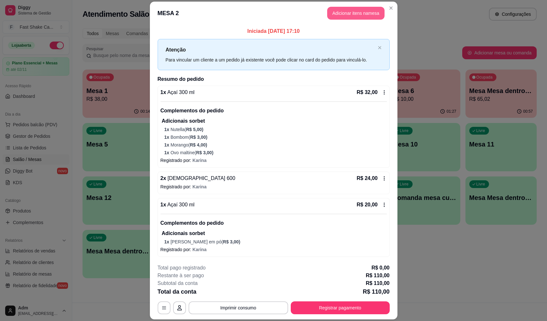
click at [341, 11] on button "Adicionar itens na mesa" at bounding box center [355, 13] width 57 height 13
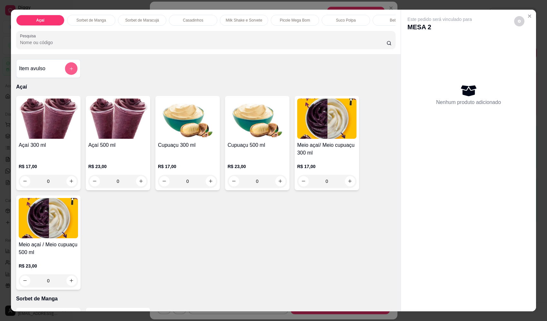
click at [70, 71] on icon "add-separate-item" at bounding box center [71, 68] width 5 height 5
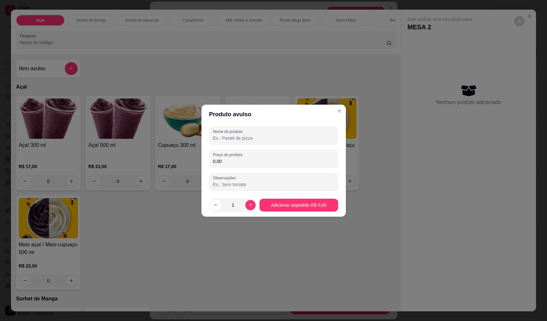
click at [228, 140] on input "Nome do produto" at bounding box center [273, 138] width 121 height 6
type input "sr"
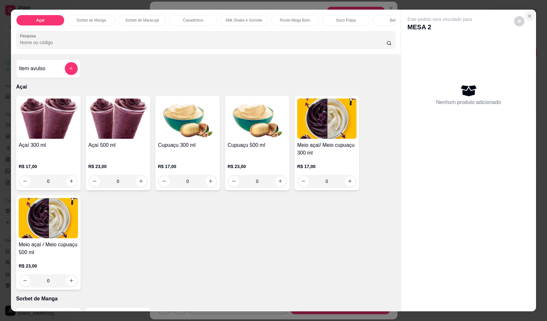
click at [527, 14] on icon "Close" at bounding box center [529, 16] width 5 height 5
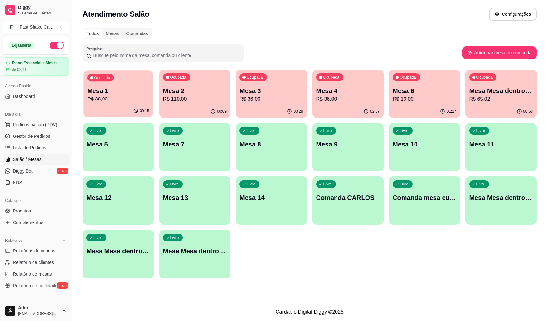
click at [115, 94] on p "Mesa 1" at bounding box center [118, 91] width 62 height 9
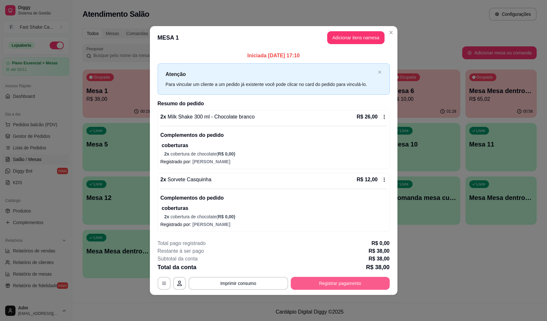
click at [325, 277] on div "**********" at bounding box center [274, 265] width 232 height 50
click at [341, 288] on button "Registrar pagamento" at bounding box center [340, 283] width 99 height 13
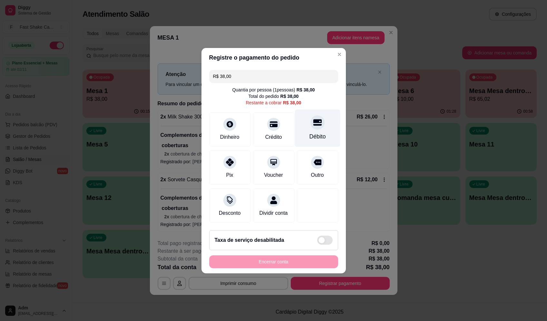
click at [313, 120] on icon at bounding box center [317, 122] width 8 height 8
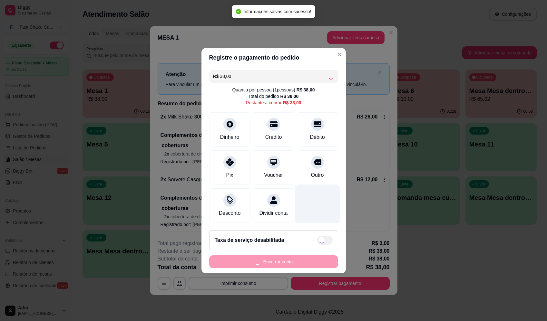
type input "R$ 0,00"
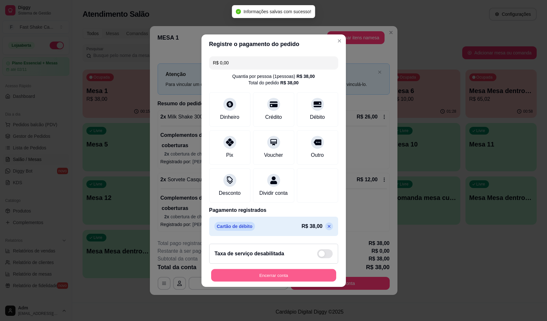
click at [297, 282] on button "Encerrar conta" at bounding box center [273, 275] width 125 height 13
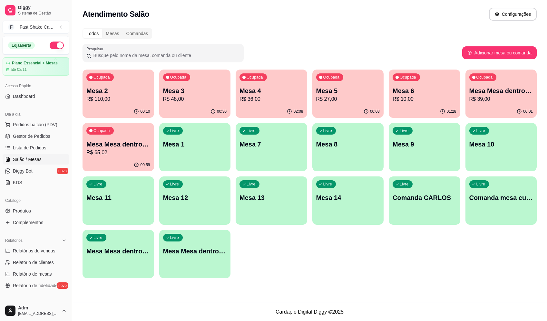
click at [191, 138] on div "Livre Mesa 1" at bounding box center [195, 143] width 72 height 41
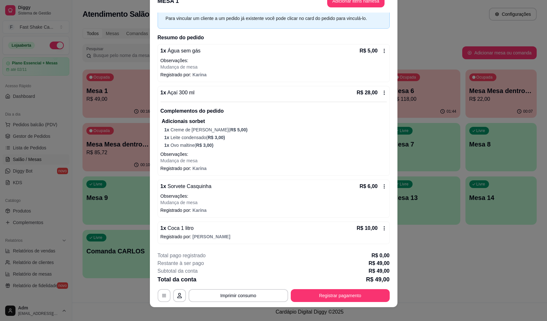
scroll to position [19, 0]
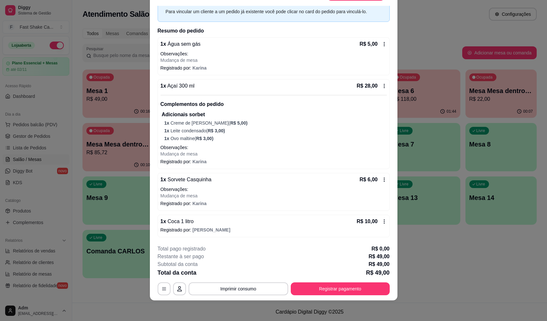
click at [382, 86] on icon at bounding box center [384, 86] width 5 height 5
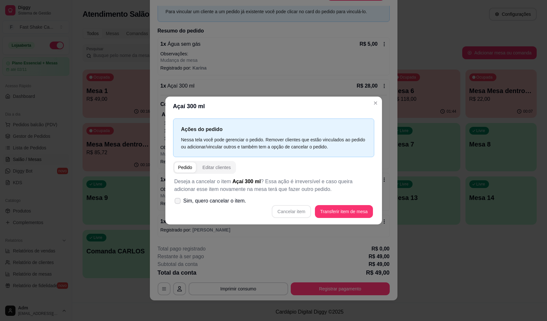
click at [175, 198] on label "Sim, quero cancelar o item." at bounding box center [210, 201] width 77 height 13
click at [175, 202] on input "Sim, quero cancelar o item." at bounding box center [176, 204] width 4 height 4
checkbox input "true"
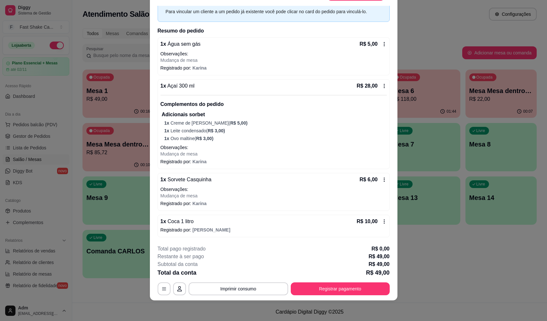
click at [382, 86] on icon at bounding box center [384, 86] width 5 height 5
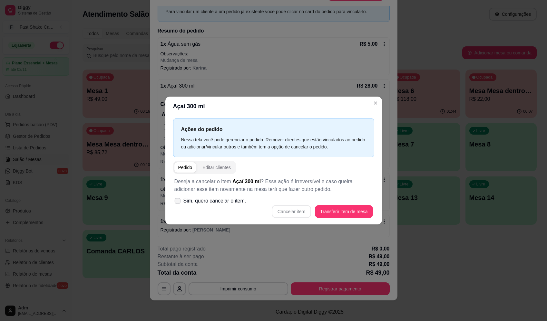
click at [180, 200] on span at bounding box center [177, 201] width 6 height 6
click at [178, 202] on input "Sim, quero cancelar o item." at bounding box center [176, 204] width 4 height 4
checkbox input "true"
click at [280, 212] on button "Cancelar item" at bounding box center [291, 211] width 38 height 13
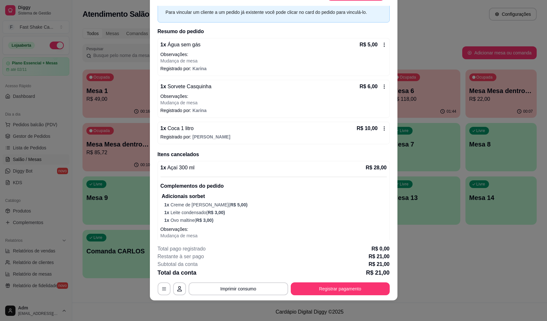
scroll to position [40, 0]
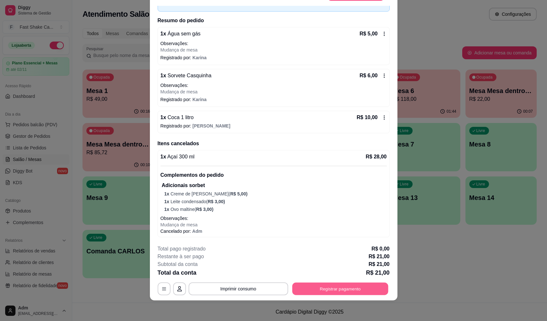
click at [332, 294] on button "Registrar pagamento" at bounding box center [340, 289] width 96 height 13
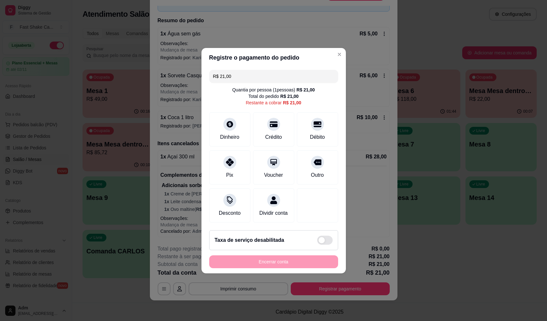
click at [292, 134] on div "Dinheiro Crédito Débito" at bounding box center [273, 130] width 129 height 34
click at [297, 131] on div "Débito" at bounding box center [317, 128] width 45 height 38
type input "R$ 0,00"
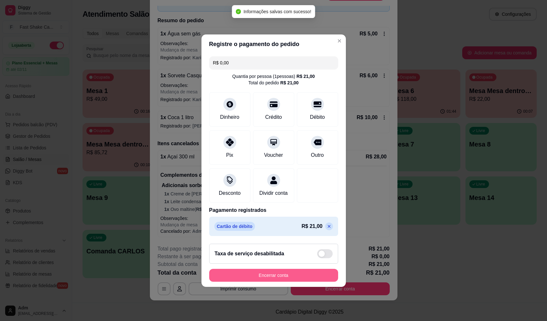
click at [296, 277] on button "Encerrar conta" at bounding box center [273, 275] width 129 height 13
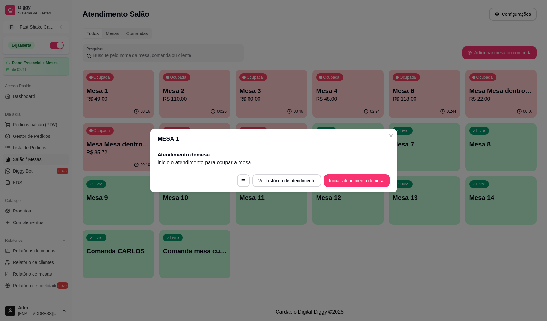
scroll to position [0, 0]
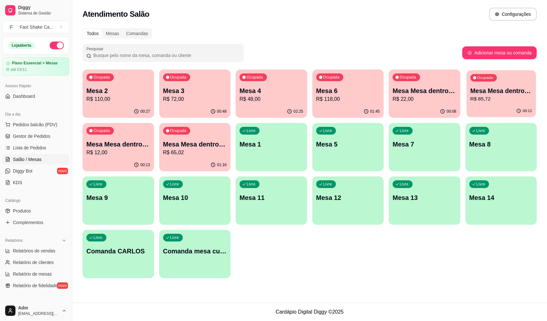
click at [521, 93] on p "Mesa Mesa dentro laranja" at bounding box center [501, 91] width 62 height 9
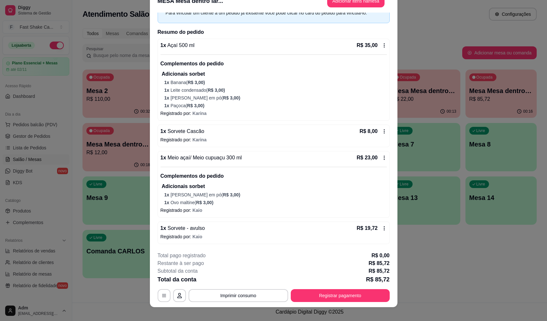
scroll to position [19, 0]
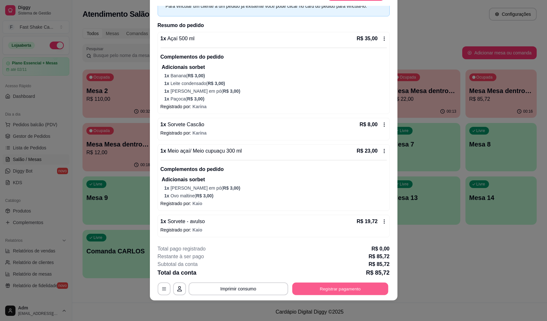
click at [330, 288] on button "Registrar pagamento" at bounding box center [340, 289] width 96 height 13
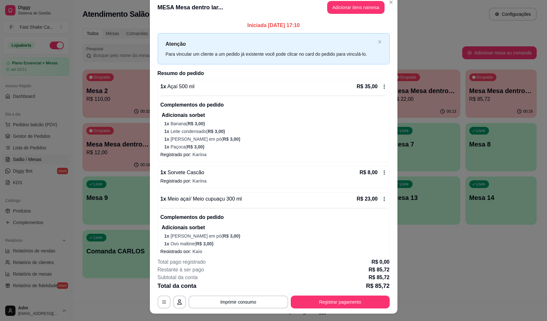
scroll to position [0, 0]
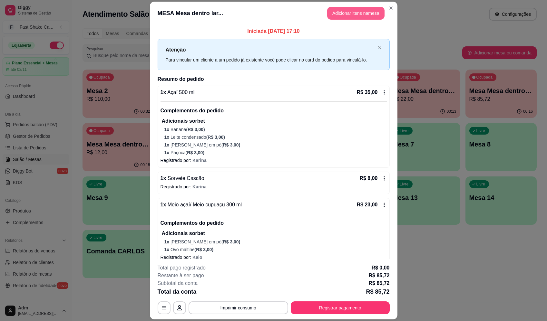
click at [343, 11] on button "Adicionar itens na mesa" at bounding box center [355, 13] width 57 height 13
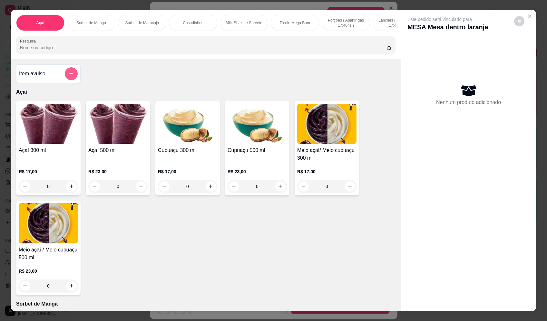
click at [70, 76] on icon "add-separate-item" at bounding box center [71, 73] width 5 height 5
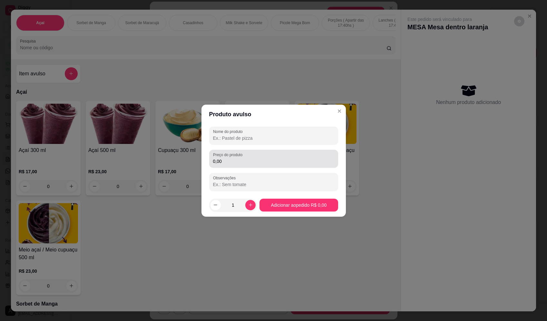
click at [237, 161] on input "0,00" at bounding box center [273, 161] width 121 height 6
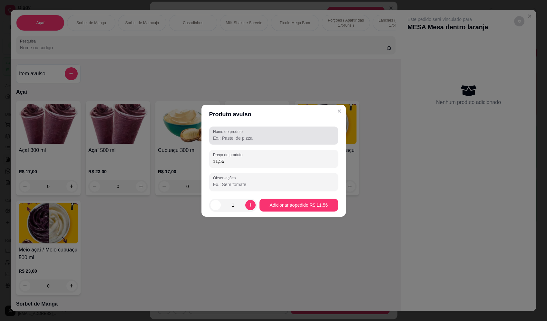
type input "11,56"
click at [241, 137] on input "Nome do produto" at bounding box center [273, 138] width 121 height 6
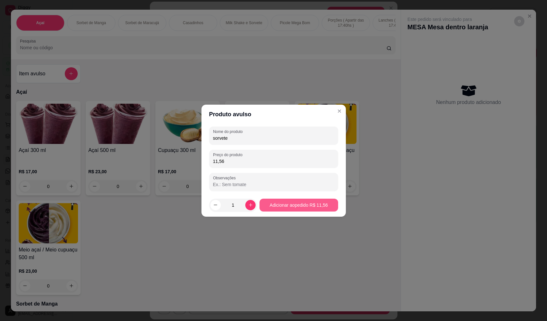
type input "sorvete"
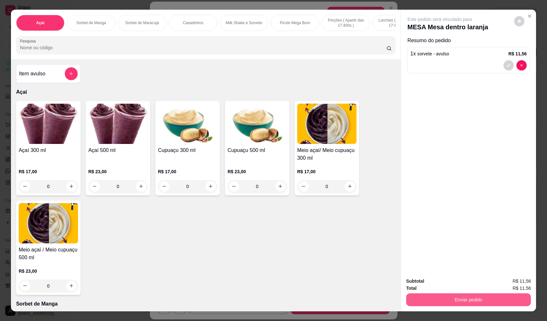
click at [472, 297] on button "Enviar pedido" at bounding box center [468, 300] width 125 height 13
click at [514, 281] on button "Enviar pedido" at bounding box center [514, 284] width 35 height 12
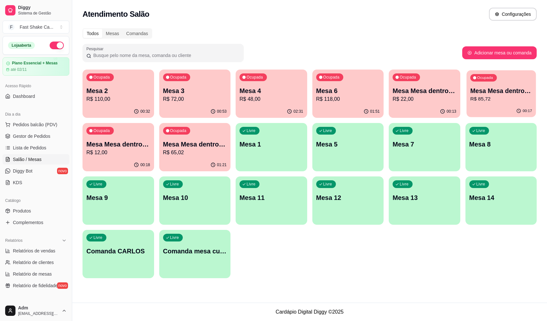
click at [490, 87] on p "Mesa Mesa dentro laranja" at bounding box center [501, 91] width 62 height 9
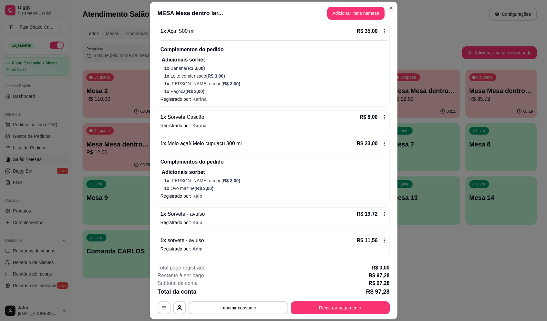
scroll to position [19, 0]
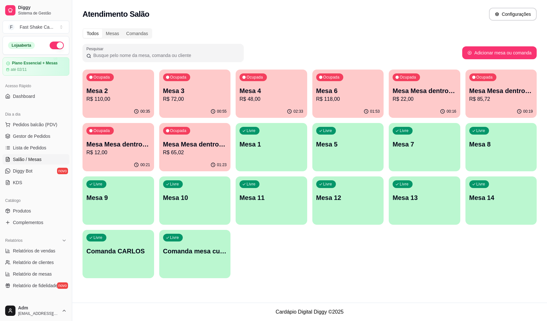
click at [117, 135] on div "Ocupada Mesa Mesa dentro verde R$ 12,00" at bounding box center [119, 141] width 72 height 36
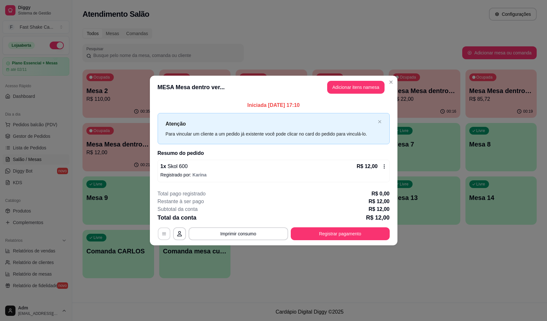
click at [166, 236] on button "button" at bounding box center [164, 234] width 13 height 13
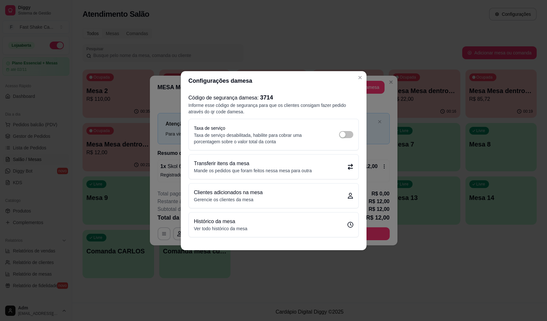
click at [257, 164] on p "Transferir itens da mesa" at bounding box center [253, 164] width 118 height 8
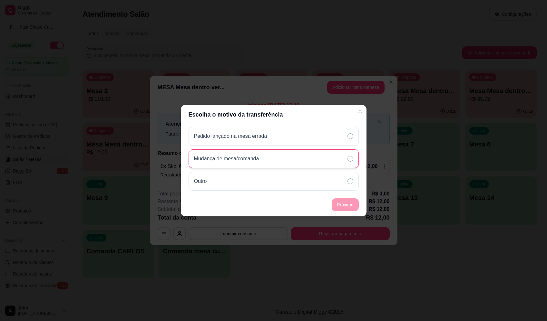
click at [348, 158] on icon at bounding box center [351, 159] width 6 height 6
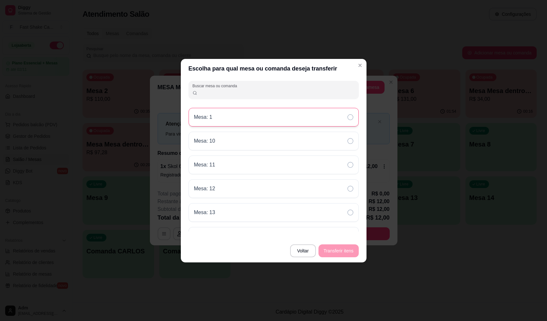
drag, startPoint x: 352, startPoint y: 117, endPoint x: 349, endPoint y: 122, distance: 6.0
click at [352, 118] on icon at bounding box center [351, 117] width 6 height 6
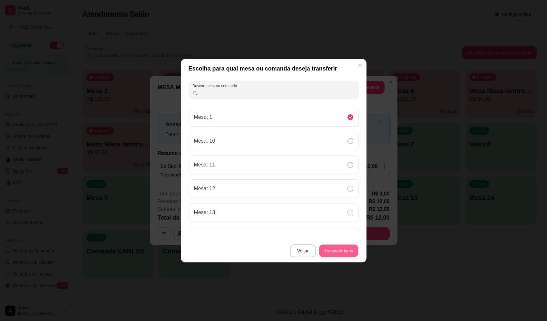
click at [337, 250] on button "Transferir itens" at bounding box center [338, 251] width 39 height 13
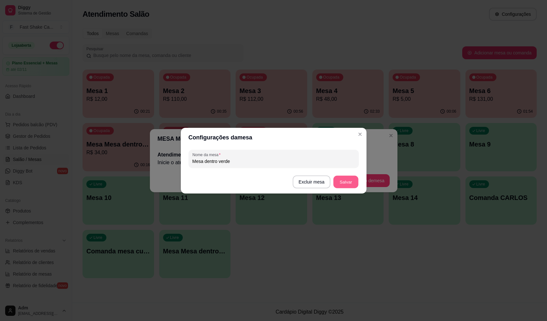
click at [346, 180] on button "Salvar" at bounding box center [345, 182] width 25 height 13
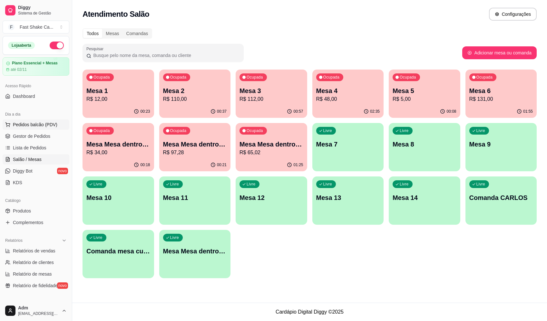
click at [43, 124] on span "Pedidos balcão (PDV)" at bounding box center [35, 125] width 44 height 6
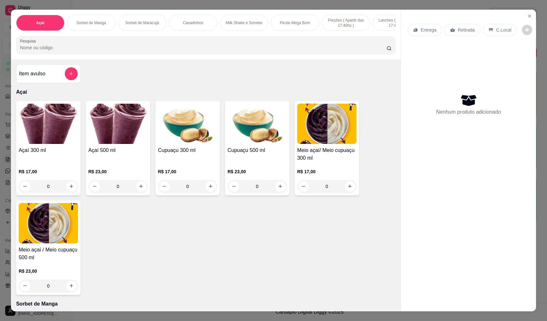
click at [65, 193] on div "0" at bounding box center [48, 186] width 59 height 13
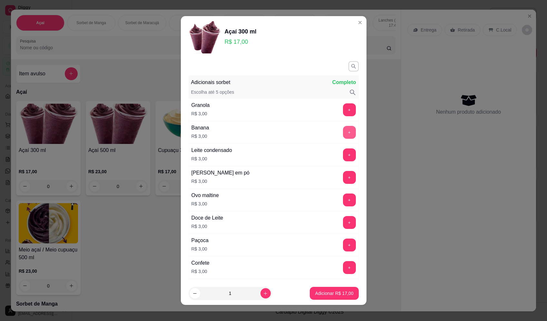
click at [343, 132] on button "+" at bounding box center [349, 132] width 13 height 13
click at [343, 174] on button "+" at bounding box center [349, 177] width 13 height 13
click at [263, 291] on icon "increase-product-quantity" at bounding box center [265, 293] width 5 height 5
type input "2"
click at [327, 291] on p "Adicionar R$ 46,00" at bounding box center [334, 294] width 38 height 6
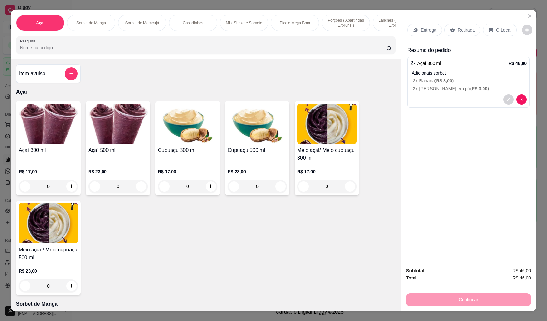
click at [450, 30] on icon at bounding box center [452, 30] width 5 height 4
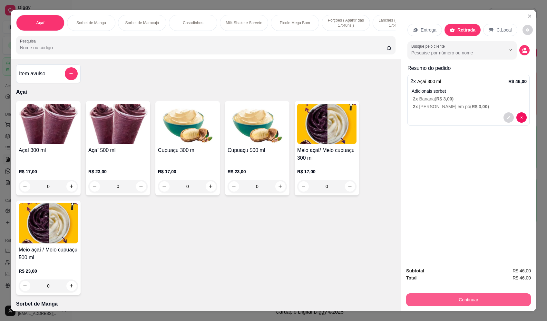
click at [460, 301] on button "Continuar" at bounding box center [468, 300] width 125 height 13
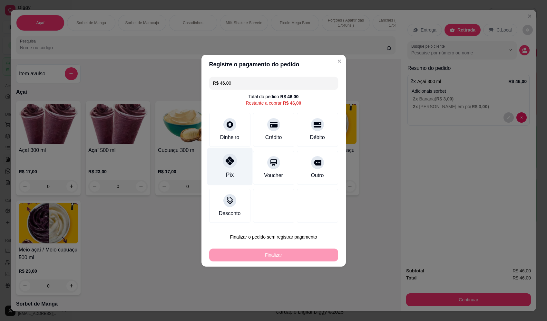
drag, startPoint x: 232, startPoint y: 167, endPoint x: 234, endPoint y: 170, distance: 3.8
click at [232, 168] on div "Pix" at bounding box center [229, 167] width 45 height 38
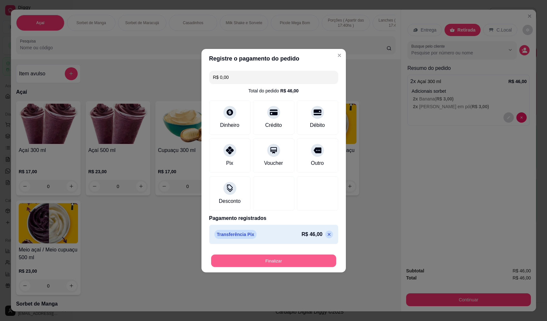
click at [305, 261] on button "Finalizar" at bounding box center [273, 261] width 125 height 13
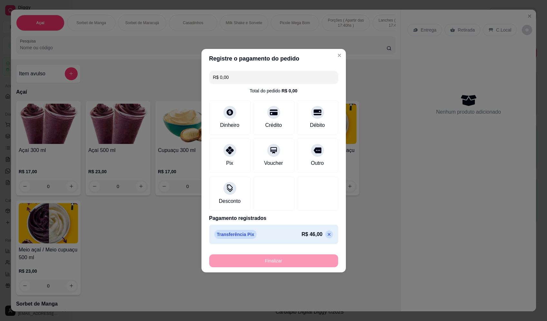
type input "-R$ 46,00"
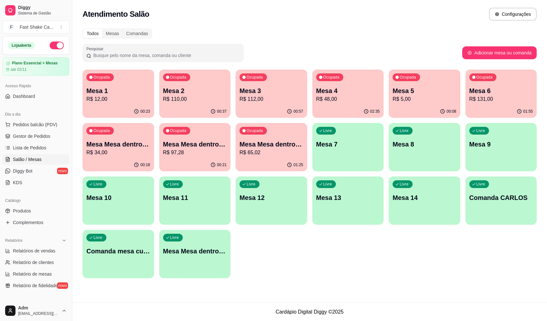
click at [192, 145] on p "Mesa Mesa dentro laranja" at bounding box center [195, 144] width 64 height 9
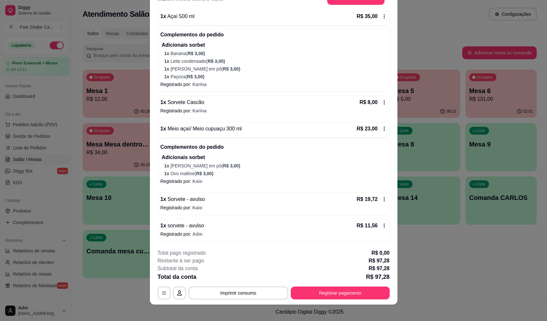
scroll to position [19, 0]
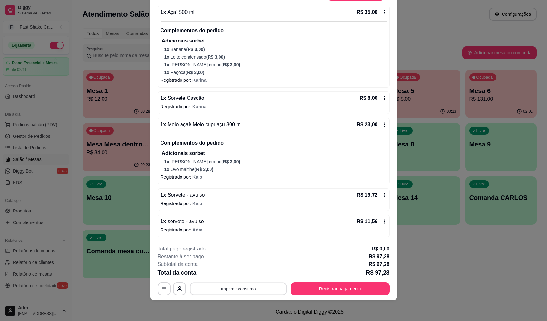
click at [220, 288] on button "Imprimir consumo" at bounding box center [238, 289] width 97 height 13
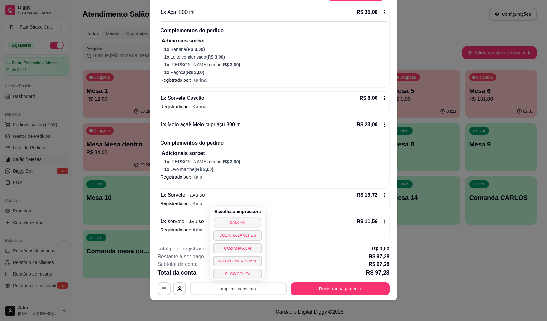
click at [229, 220] on button "BALCÃO" at bounding box center [237, 223] width 47 height 10
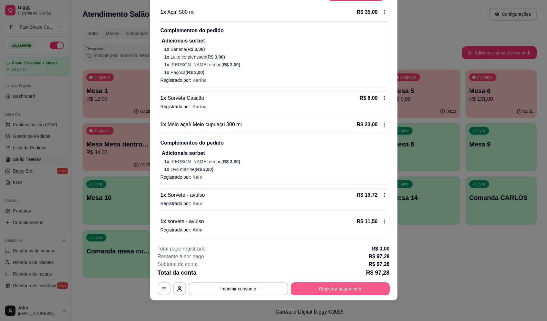
click at [309, 289] on button "Registrar pagamento" at bounding box center [340, 289] width 99 height 13
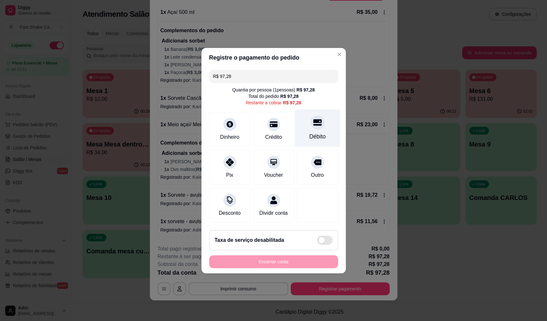
click at [312, 125] on div at bounding box center [317, 122] width 14 height 14
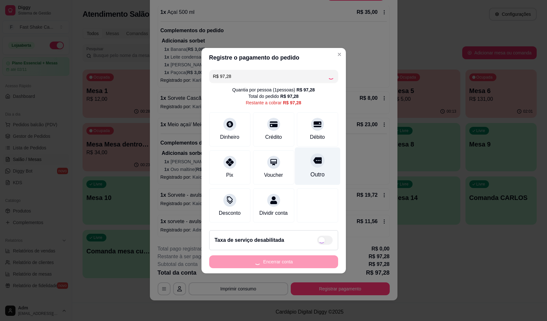
type input "R$ 0,00"
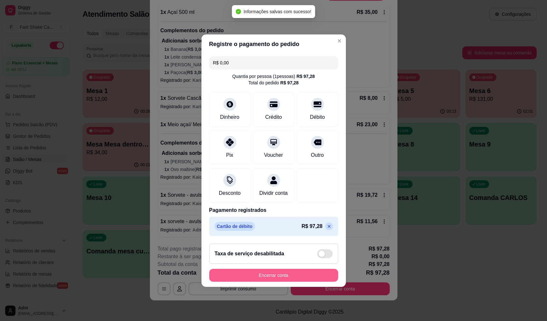
click at [265, 281] on button "Encerrar conta" at bounding box center [273, 275] width 129 height 13
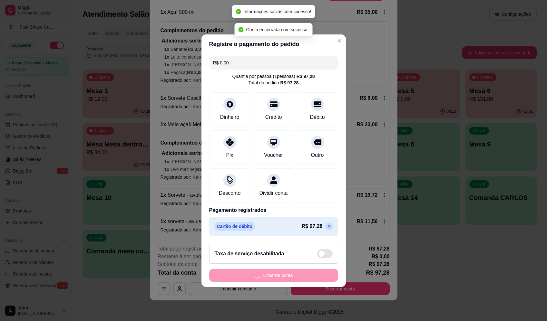
scroll to position [0, 0]
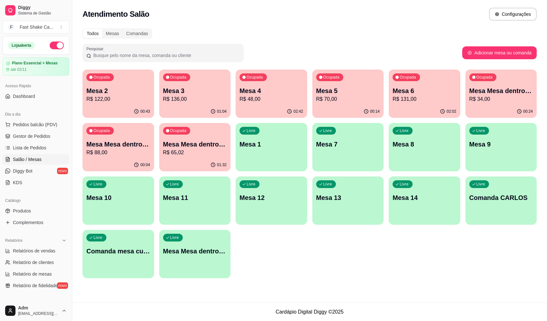
click at [105, 89] on p "Mesa 2" at bounding box center [118, 90] width 64 height 9
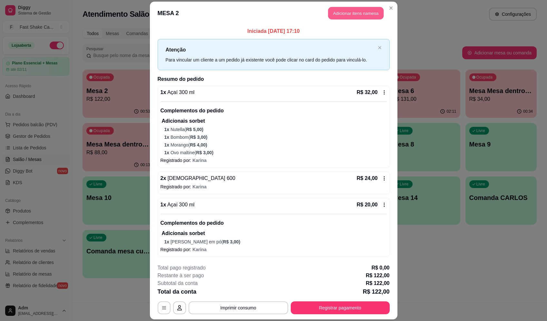
click at [356, 14] on button "Adicionar itens na mesa" at bounding box center [355, 13] width 55 height 13
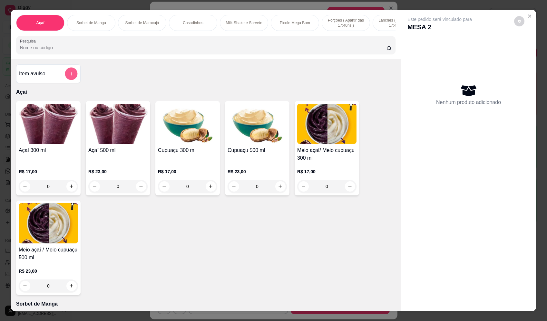
click at [72, 76] on button "add-separate-item" at bounding box center [71, 74] width 13 height 13
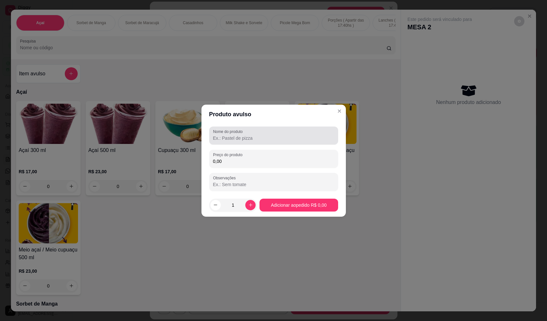
drag, startPoint x: 257, startPoint y: 135, endPoint x: 254, endPoint y: 136, distance: 3.4
click at [257, 135] on div at bounding box center [273, 135] width 121 height 13
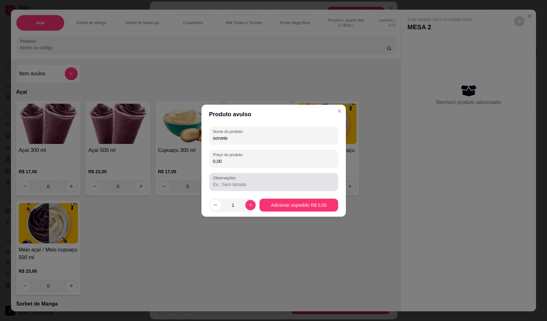
type input "sorvete"
click at [263, 159] on input "0,00" at bounding box center [273, 161] width 121 height 6
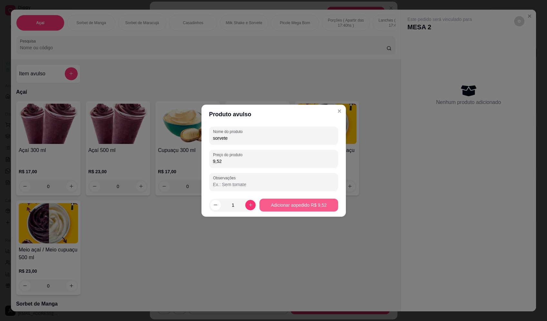
type input "9,52"
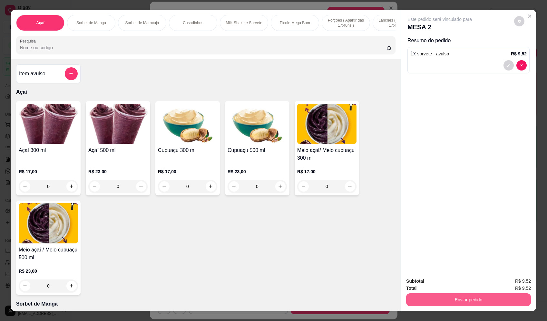
click at [490, 295] on button "Enviar pedido" at bounding box center [468, 300] width 125 height 13
click at [511, 284] on button "Enviar pedido" at bounding box center [514, 284] width 35 height 12
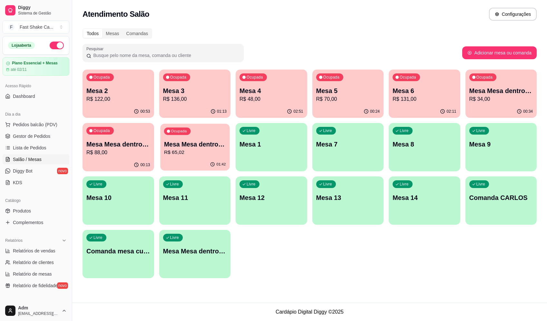
click at [196, 137] on div "Ocupada Mesa Mesa dentro vermelha R$ 65,02" at bounding box center [194, 141] width 69 height 35
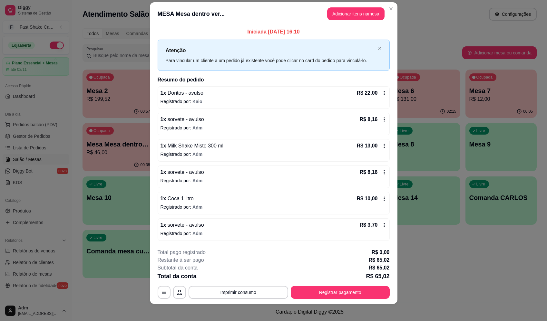
scroll to position [11, 0]
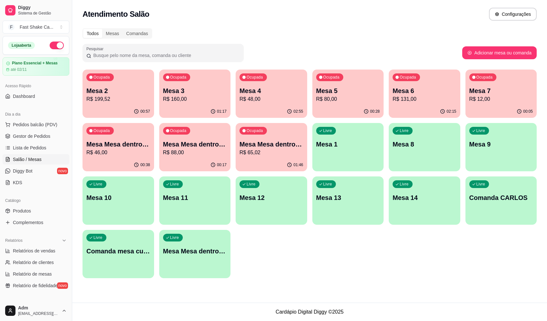
click at [119, 140] on p "Mesa Mesa dentro azul" at bounding box center [118, 144] width 64 height 9
click at [278, 156] on p "R$ 65,02" at bounding box center [272, 152] width 62 height 7
click at [195, 137] on div "Ocupada Mesa Mesa dentro verde R$ 88,00" at bounding box center [194, 141] width 69 height 35
click at [504, 62] on div "Todos Mesas Comandas Pesquisar Adicionar mesa ou comanda Ocupada Mesa 2 R$ 199,…" at bounding box center [309, 156] width 475 height 262
click at [482, 106] on div "00:05" at bounding box center [501, 111] width 69 height 12
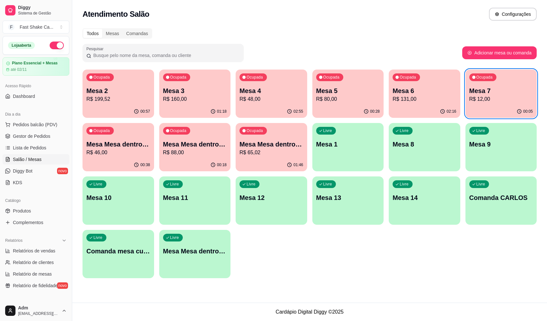
click at [417, 97] on p "R$ 131,00" at bounding box center [425, 99] width 64 height 8
click at [344, 91] on p "Mesa 5" at bounding box center [348, 91] width 62 height 9
click at [275, 101] on p "R$ 48,00" at bounding box center [272, 99] width 64 height 8
click at [188, 98] on p "R$ 160,00" at bounding box center [195, 99] width 64 height 8
click at [88, 103] on p "R$ 199,52" at bounding box center [118, 98] width 62 height 7
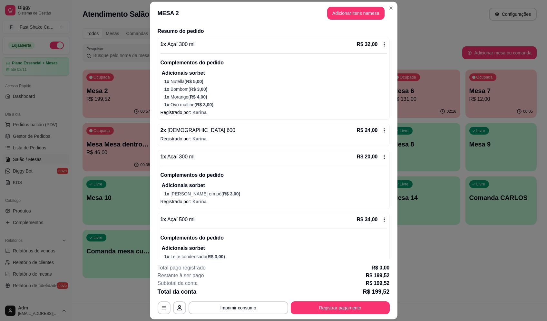
scroll to position [185, 0]
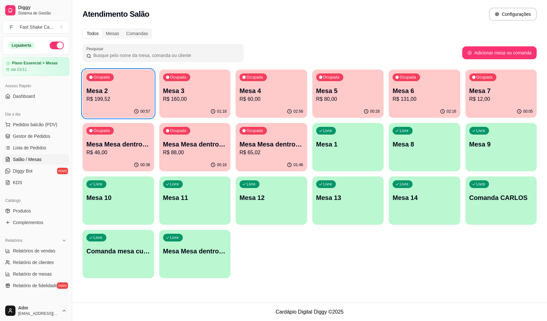
click at [498, 86] on div "Ocupada Mesa 7 R$ 12,00" at bounding box center [502, 88] width 72 height 36
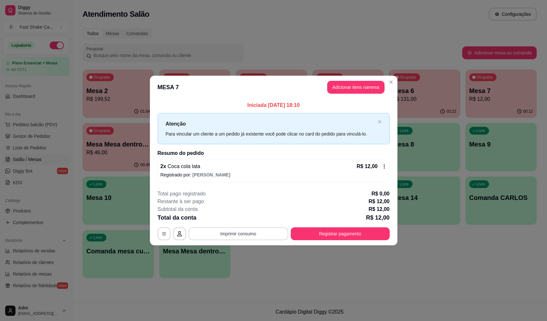
click at [245, 234] on button "Imprimir consumo" at bounding box center [239, 234] width 100 height 13
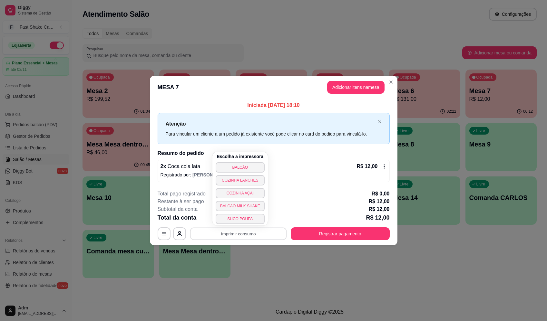
click at [347, 205] on div "Restante à ser pago R$ 12,00" at bounding box center [274, 202] width 232 height 8
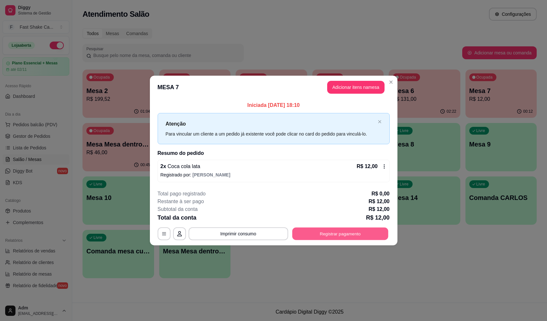
click at [346, 231] on button "Registrar pagamento" at bounding box center [340, 234] width 96 height 13
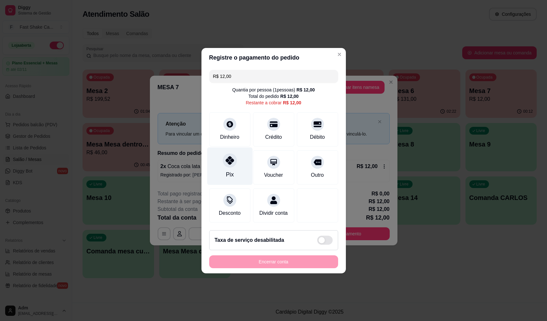
drag, startPoint x: 224, startPoint y: 163, endPoint x: 229, endPoint y: 169, distance: 7.5
click at [225, 163] on div "Pix" at bounding box center [229, 166] width 45 height 38
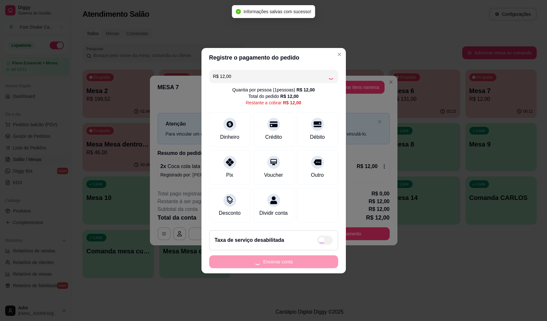
type input "R$ 0,00"
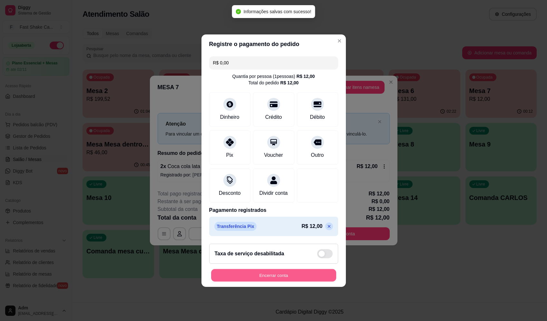
click at [284, 279] on button "Encerrar conta" at bounding box center [273, 275] width 125 height 13
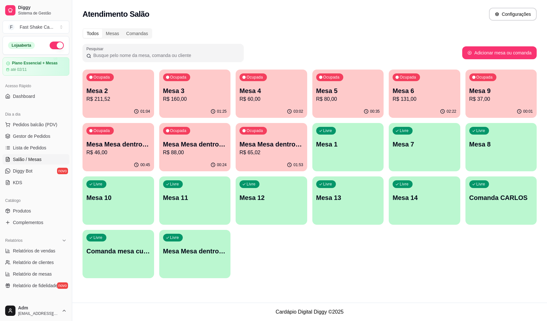
click at [273, 150] on p "R$ 65,02" at bounding box center [272, 153] width 64 height 8
click at [187, 150] on p "R$ 88,00" at bounding box center [195, 153] width 64 height 8
click at [99, 145] on p "Mesa Mesa dentro azul" at bounding box center [118, 144] width 64 height 9
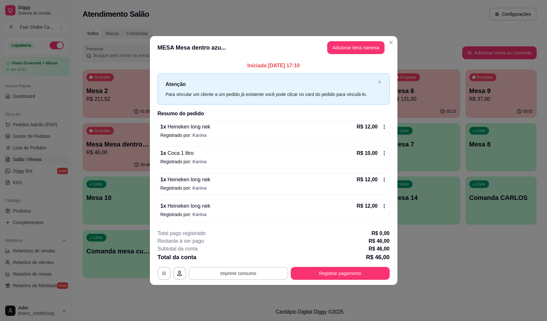
click at [229, 275] on button "Imprimir consumo" at bounding box center [239, 273] width 100 height 13
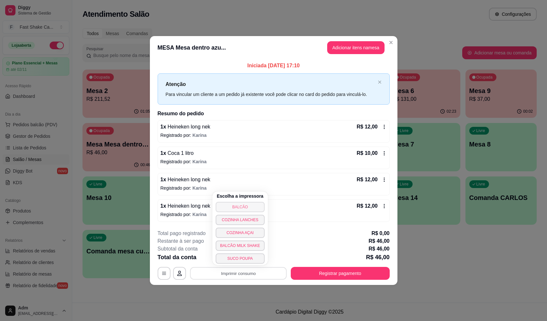
click at [249, 205] on button "BALCÃO" at bounding box center [240, 207] width 49 height 10
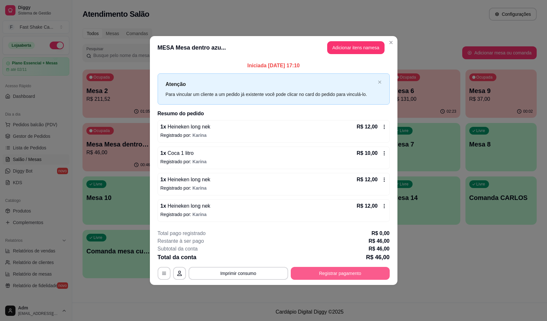
click at [334, 275] on button "Registrar pagamento" at bounding box center [340, 273] width 99 height 13
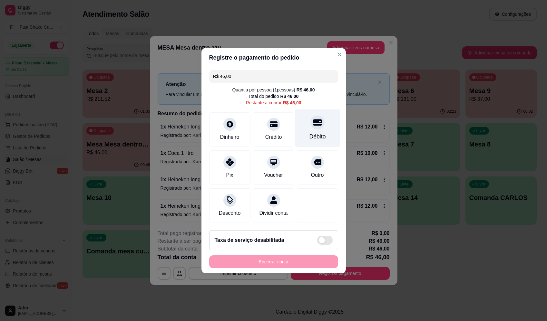
click at [316, 119] on icon at bounding box center [317, 122] width 8 height 8
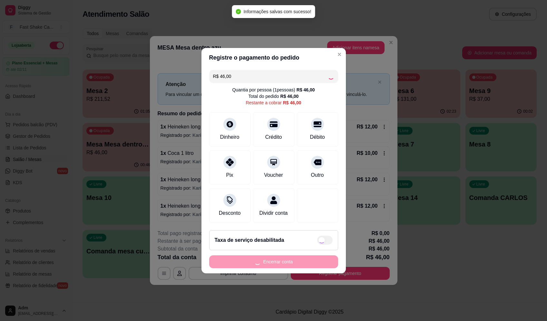
type input "R$ 0,00"
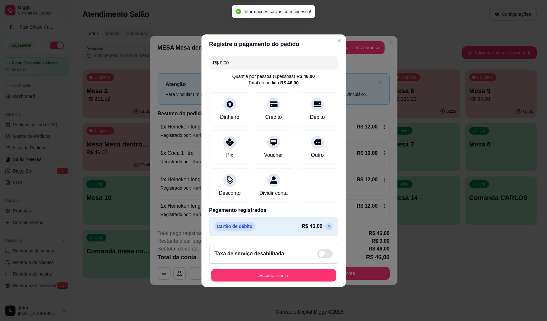
click at [288, 273] on div "Encerrar conta" at bounding box center [273, 275] width 129 height 13
click at [323, 278] on button "Encerrar conta" at bounding box center [273, 275] width 125 height 13
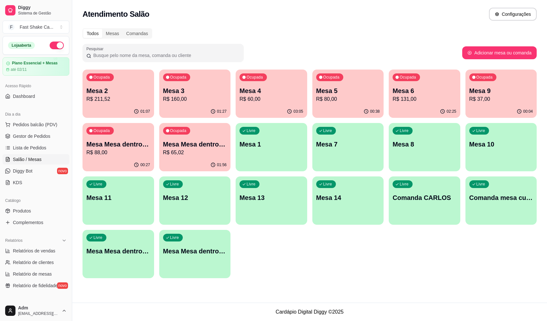
click at [129, 147] on p "Mesa Mesa dentro verde" at bounding box center [118, 144] width 64 height 9
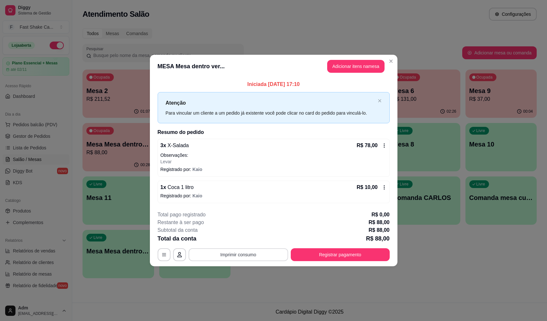
click at [253, 255] on button "Imprimir consumo" at bounding box center [239, 255] width 100 height 13
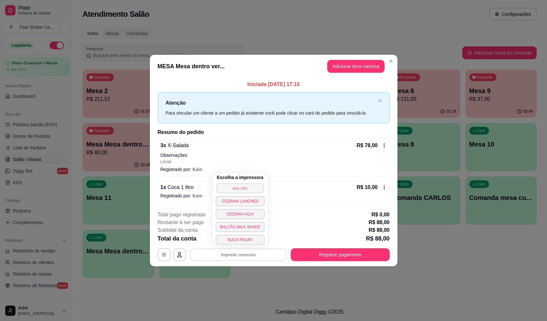
click at [253, 189] on button "BALCÃO" at bounding box center [239, 188] width 47 height 10
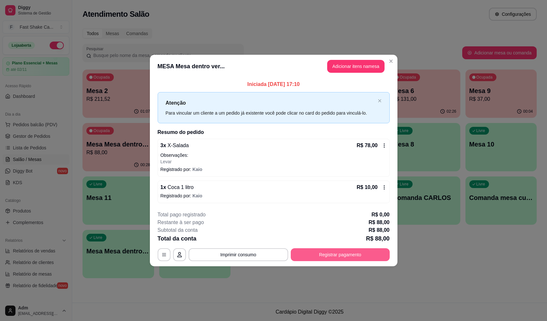
click at [308, 249] on div "**********" at bounding box center [274, 236] width 232 height 50
click at [308, 254] on button "Registrar pagamento" at bounding box center [340, 255] width 96 height 13
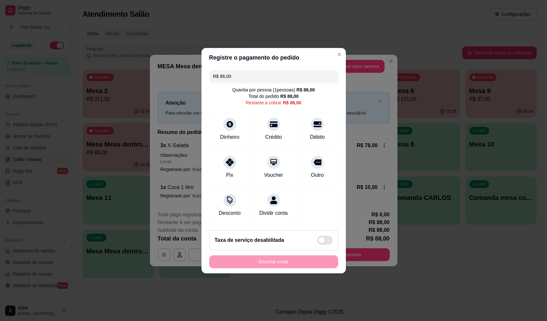
drag, startPoint x: 319, startPoint y: 98, endPoint x: 316, endPoint y: 122, distance: 23.4
click at [319, 99] on div "Quantia por pessoa ( 1 pessoas) R$ 88,00 Total do pedido R$ 88,00 Restante a co…" at bounding box center [273, 96] width 129 height 19
click at [316, 122] on icon at bounding box center [317, 122] width 8 height 6
type input "R$ 0,00"
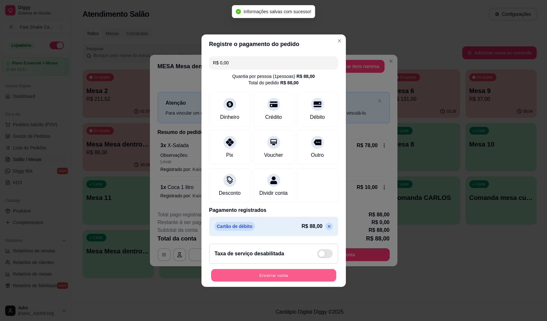
click at [299, 274] on button "Encerrar conta" at bounding box center [273, 275] width 125 height 13
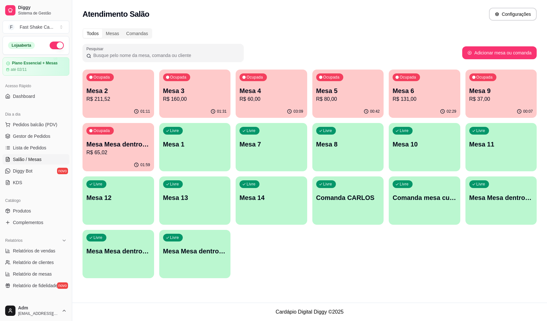
click at [346, 95] on div "Mesa 5 R$ 80,00" at bounding box center [348, 94] width 64 height 17
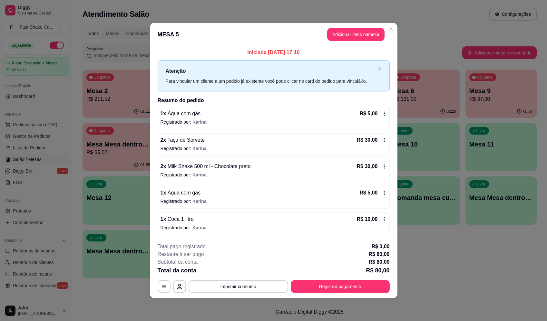
click at [242, 294] on footer "**********" at bounding box center [274, 268] width 248 height 61
click at [245, 288] on button "Imprimir consumo" at bounding box center [239, 287] width 100 height 13
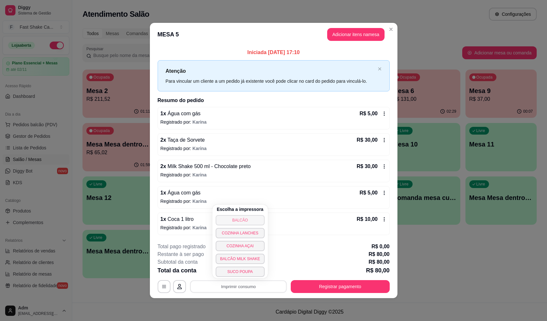
click at [255, 224] on button "BALCÃO" at bounding box center [240, 220] width 49 height 10
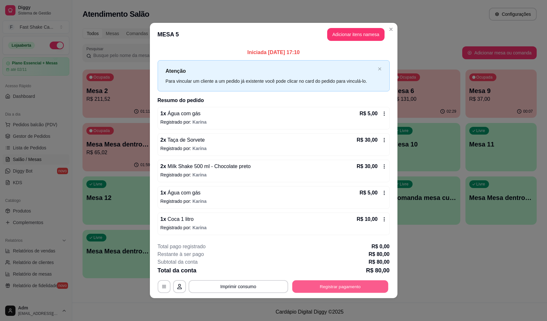
click at [371, 290] on button "Registrar pagamento" at bounding box center [340, 287] width 96 height 13
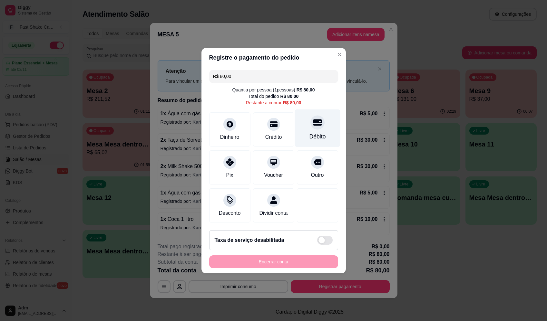
click at [313, 122] on icon at bounding box center [317, 122] width 8 height 6
type input "R$ 0,00"
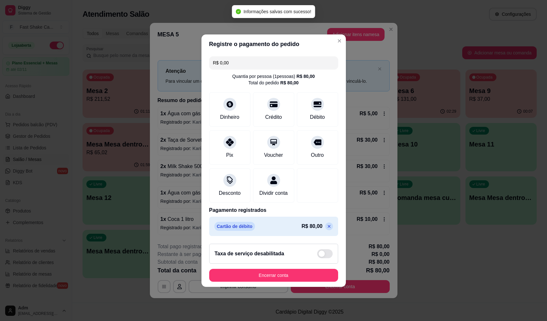
drag, startPoint x: 305, startPoint y: 272, endPoint x: 309, endPoint y: 276, distance: 4.8
click at [306, 273] on footer "Taxa de serviço desabilitada Encerrar conta" at bounding box center [274, 263] width 144 height 48
click at [312, 280] on button "Encerrar conta" at bounding box center [273, 275] width 129 height 13
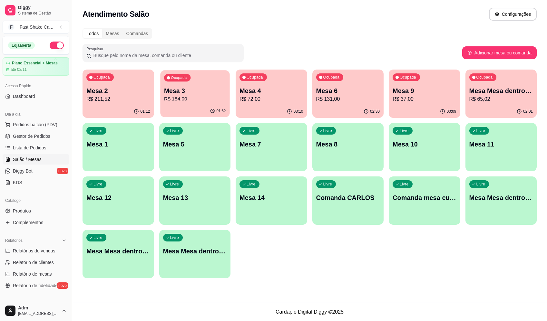
click at [192, 99] on p "R$ 184,00" at bounding box center [195, 98] width 62 height 7
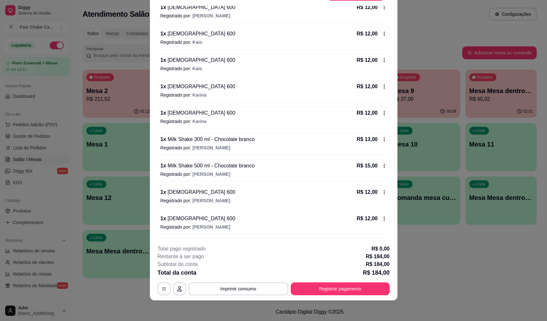
scroll to position [195, 0]
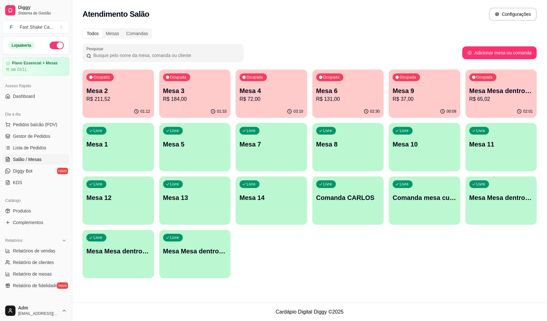
click at [504, 68] on div "Todos Mesas Comandas Pesquisar Adicionar mesa ou comanda Ocupada Mesa 2 R$ 211,…" at bounding box center [309, 156] width 475 height 262
click at [502, 81] on div "Ocupada Mesa Mesa dentro vermelha R$ 65,02" at bounding box center [501, 87] width 69 height 35
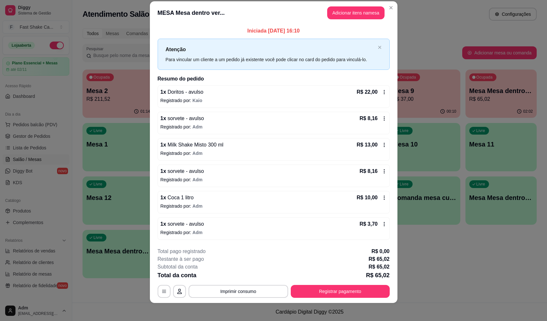
scroll to position [11, 0]
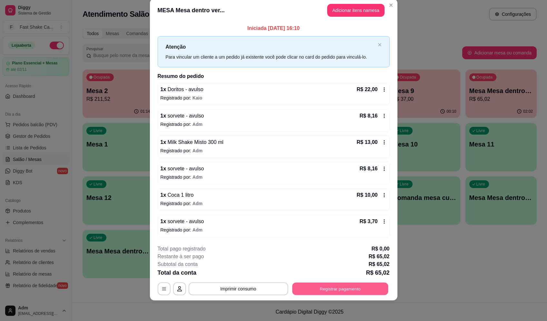
click at [350, 291] on button "Registrar pagamento" at bounding box center [340, 289] width 96 height 13
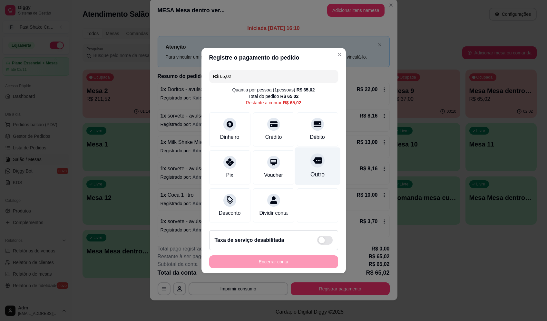
click at [305, 179] on div "Outro" at bounding box center [317, 166] width 45 height 38
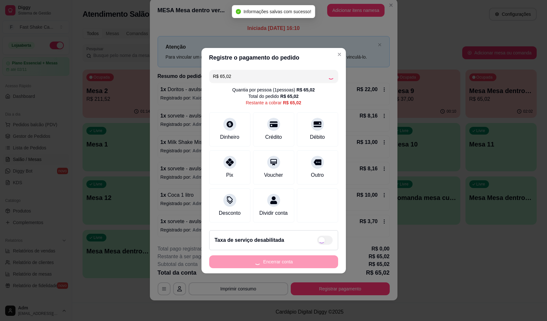
type input "R$ 0,00"
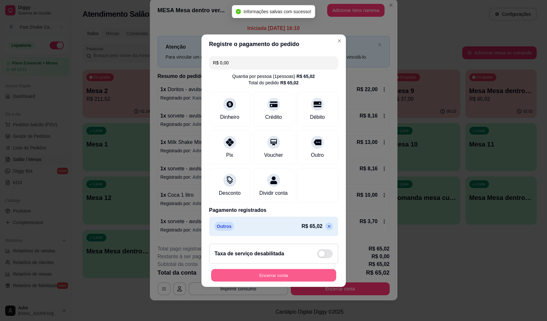
click at [290, 281] on button "Encerrar conta" at bounding box center [273, 275] width 125 height 13
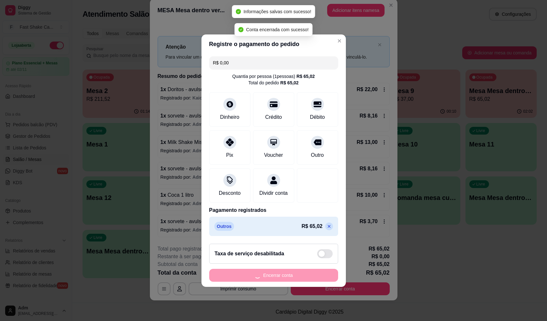
scroll to position [0, 0]
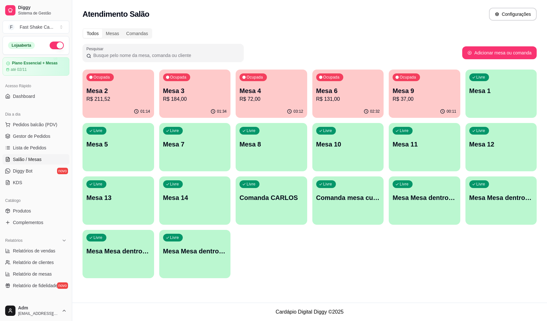
click at [403, 122] on div "Ocupada Mesa 2 R$ 211,52 01:14 Ocupada Mesa 3 R$ 184,00 01:34 Ocupada Mesa 4 R$…" at bounding box center [310, 174] width 454 height 209
click at [409, 102] on p "R$ 37,00" at bounding box center [425, 98] width 62 height 7
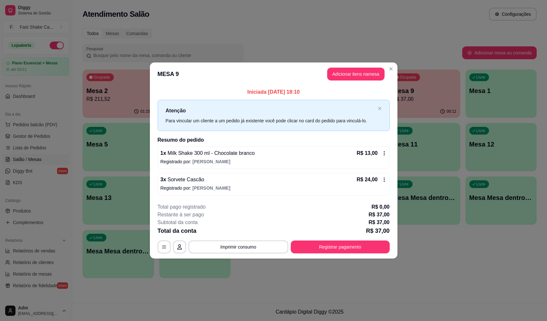
click at [257, 151] on div "1 x Milk Shake 300 ml - Chocolate branco R$ 13,00" at bounding box center [274, 154] width 226 height 8
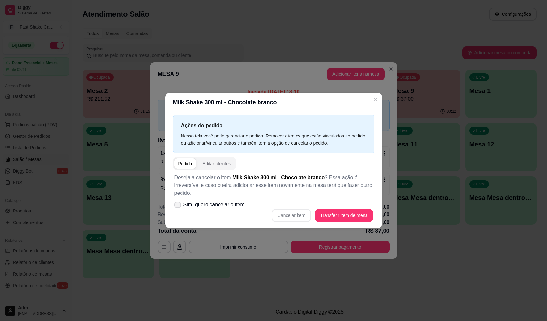
click at [243, 202] on span "Sim, quero cancelar o item." at bounding box center [214, 205] width 63 height 8
click at [178, 206] on input "Sim, quero cancelar o item." at bounding box center [176, 208] width 4 height 4
checkbox input "true"
click at [300, 217] on button "Cancelar item" at bounding box center [291, 215] width 38 height 13
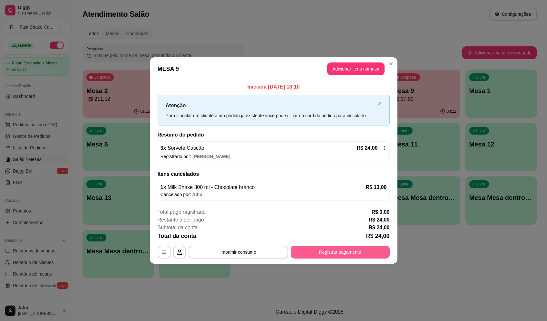
click at [330, 251] on button "Registrar pagamento" at bounding box center [340, 252] width 99 height 13
click at [308, 114] on div "Débito" at bounding box center [317, 128] width 45 height 38
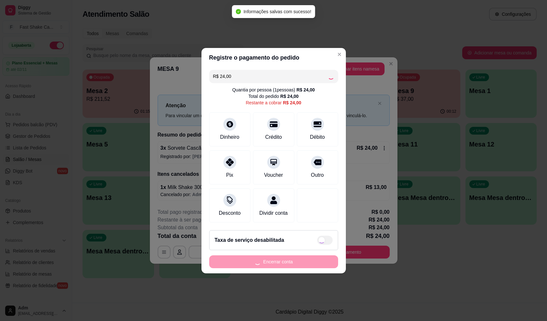
type input "R$ 0,00"
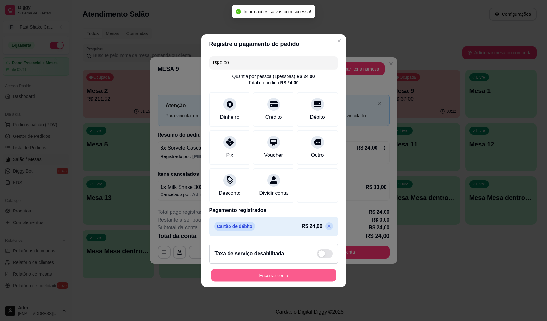
click at [308, 277] on button "Encerrar conta" at bounding box center [273, 275] width 125 height 13
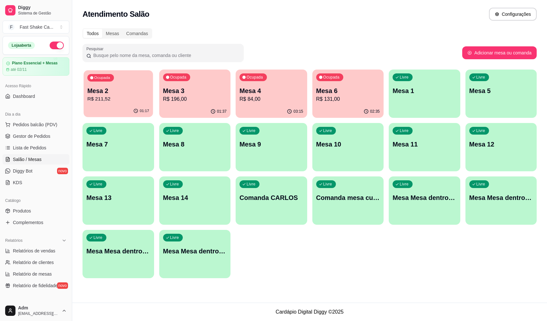
click at [111, 92] on p "Mesa 2" at bounding box center [118, 91] width 62 height 9
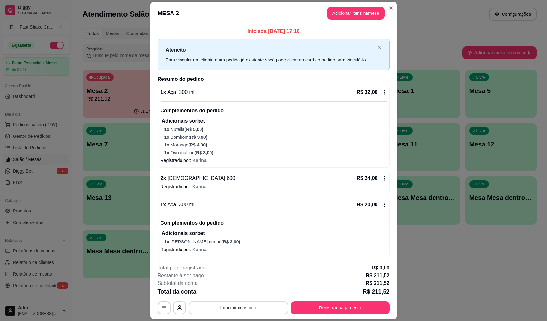
click at [226, 305] on button "Imprimir consumo" at bounding box center [239, 308] width 100 height 13
click at [243, 249] on button "BALCÃO" at bounding box center [237, 253] width 39 height 8
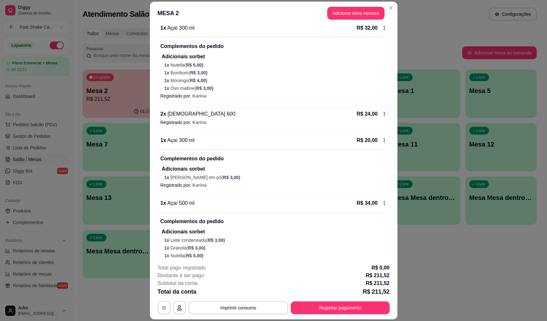
scroll to position [97, 0]
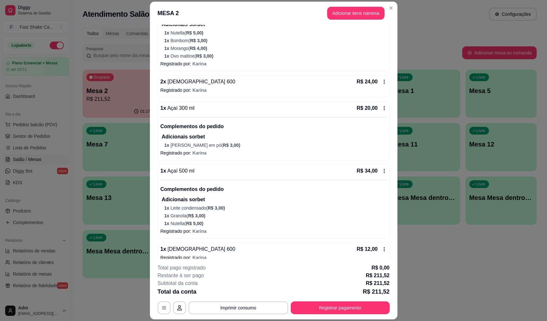
click at [197, 216] on span "R$ 3,00 )" at bounding box center [196, 215] width 17 height 5
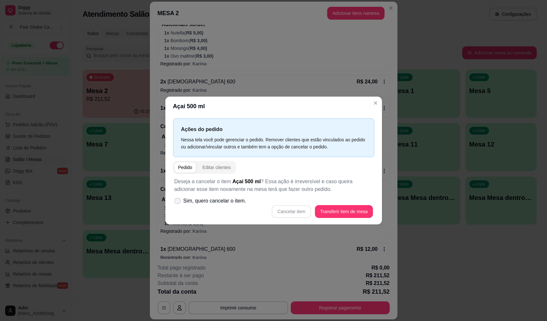
click at [234, 200] on span "Sim, quero cancelar o item." at bounding box center [214, 201] width 63 height 8
click at [178, 202] on input "Sim, quero cancelar o item." at bounding box center [176, 204] width 4 height 4
checkbox input "true"
click at [296, 214] on button "Cancelar item" at bounding box center [291, 211] width 39 height 13
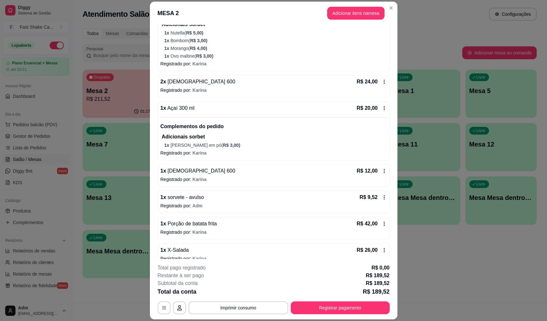
click at [215, 144] on p "1 x Leite em pó ( R$ 3,00 )" at bounding box center [275, 145] width 222 height 6
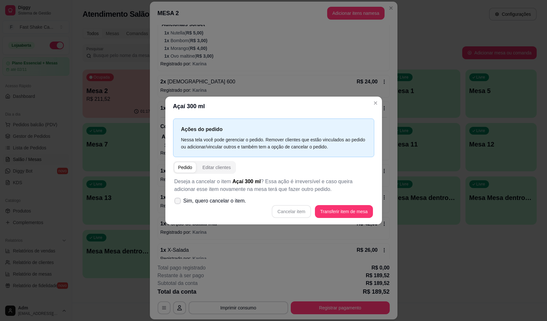
click at [229, 202] on span "Sim, quero cancelar o item." at bounding box center [214, 201] width 63 height 8
click at [178, 202] on input "Sim, quero cancelar o item." at bounding box center [176, 204] width 4 height 4
checkbox input "true"
click at [296, 213] on button "Cancelar item" at bounding box center [291, 211] width 38 height 13
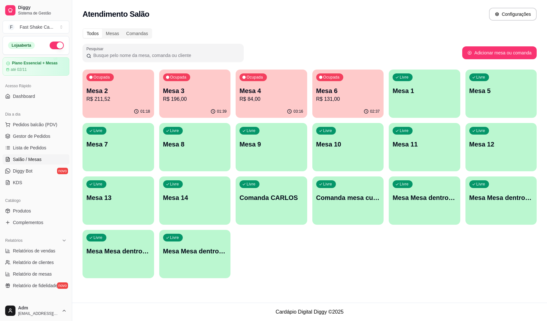
click at [227, 105] on div "01:39" at bounding box center [195, 111] width 72 height 13
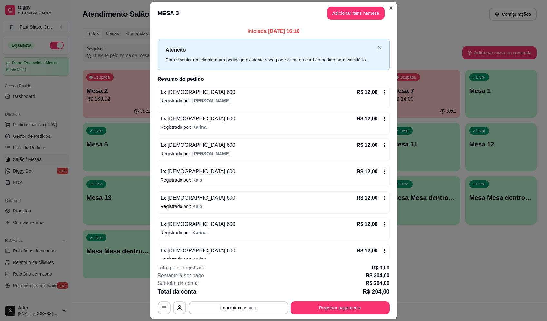
click at [252, 317] on footer "**********" at bounding box center [274, 289] width 248 height 61
click at [253, 312] on button "Imprimir consumo" at bounding box center [239, 308] width 100 height 13
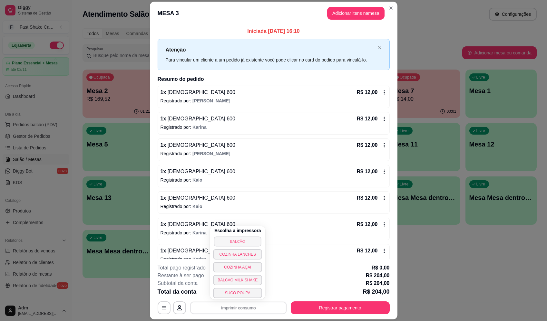
click at [251, 239] on button "BALCÃO" at bounding box center [237, 242] width 47 height 10
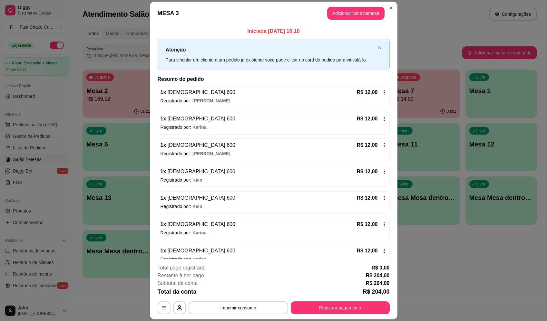
click at [263, 99] on p "Registrado por: Laura" at bounding box center [274, 101] width 226 height 6
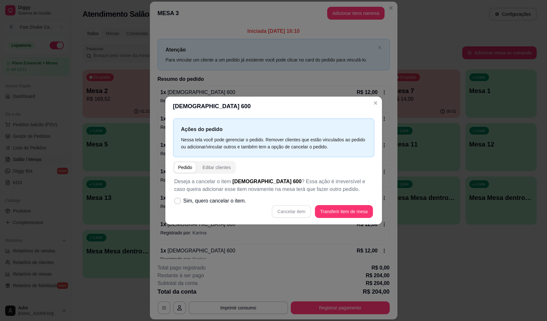
drag, startPoint x: 234, startPoint y: 209, endPoint x: 235, endPoint y: 205, distance: 4.0
click at [234, 209] on div "Cancelar item Transferir item de mesa" at bounding box center [273, 211] width 199 height 13
click at [236, 204] on label "Sim, quero cancelar o item." at bounding box center [210, 201] width 77 height 13
click at [178, 204] on input "Sim, quero cancelar o item." at bounding box center [176, 204] width 4 height 4
checkbox input "true"
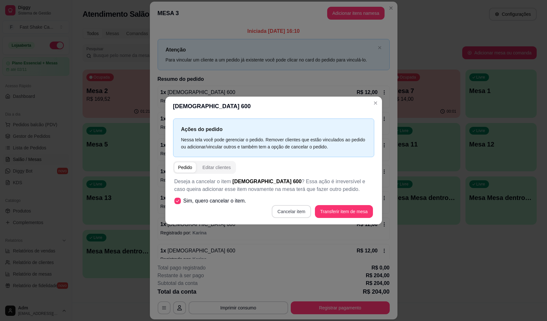
click at [284, 209] on button "Cancelar item" at bounding box center [291, 211] width 39 height 13
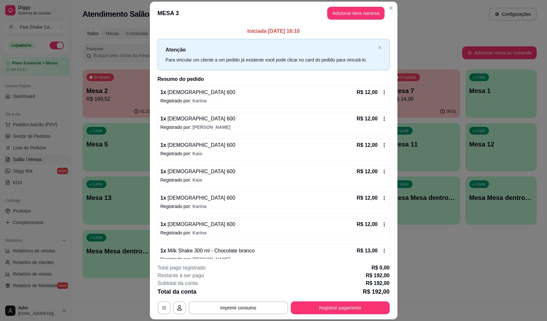
click at [274, 95] on div "1 x Brahma 600 R$ 12,00" at bounding box center [274, 93] width 226 height 8
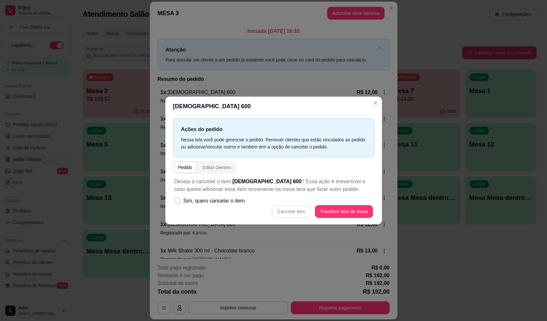
click at [218, 200] on span "Sim, quero cancelar o item." at bounding box center [214, 201] width 63 height 8
click at [178, 202] on input "Sim, quero cancelar o item." at bounding box center [176, 204] width 4 height 4
checkbox input "true"
click at [300, 212] on button "Cancelar item" at bounding box center [291, 211] width 39 height 13
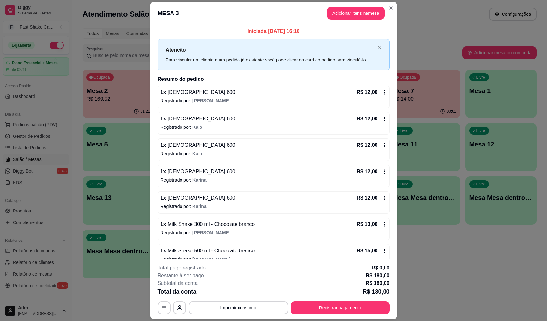
click at [247, 106] on div "1 x Brahma 600 R$ 12,00 Registrado por: Maria Eduarda" at bounding box center [274, 97] width 232 height 23
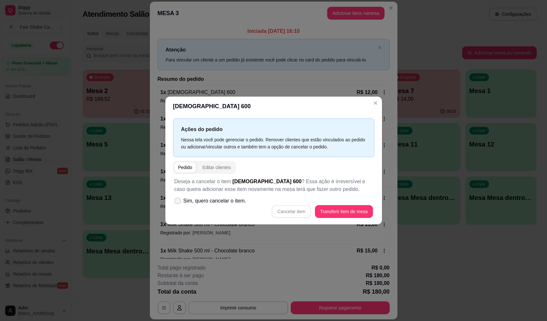
click at [237, 205] on label "Sim, quero cancelar o item." at bounding box center [210, 201] width 77 height 13
click at [178, 205] on input "Sim, quero cancelar o item." at bounding box center [176, 204] width 4 height 4
checkbox input "true"
click at [286, 214] on button "Cancelar item" at bounding box center [291, 211] width 38 height 13
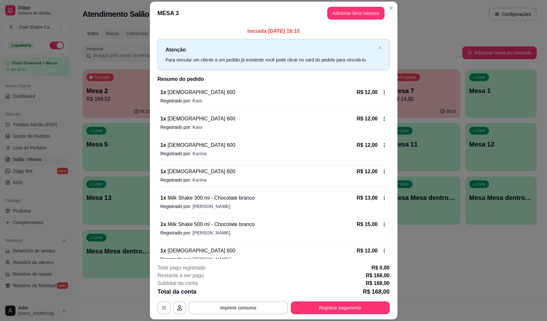
click at [300, 94] on div "1 x Brahma 600 R$ 12,00" at bounding box center [274, 93] width 226 height 8
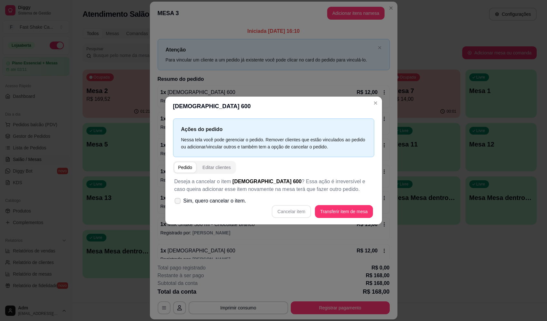
click at [232, 205] on span "Sim, quero cancelar o item." at bounding box center [214, 201] width 63 height 8
click at [178, 205] on input "Sim, quero cancelar o item." at bounding box center [176, 204] width 4 height 4
checkbox input "true"
click at [288, 211] on button "Cancelar item" at bounding box center [291, 211] width 39 height 13
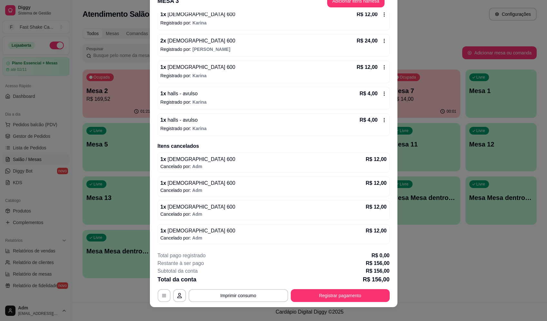
scroll to position [19, 0]
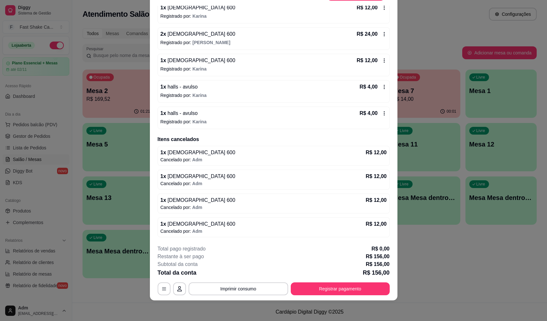
click at [222, 62] on div "1 x Brahma 600 R$ 12,00" at bounding box center [274, 61] width 226 height 8
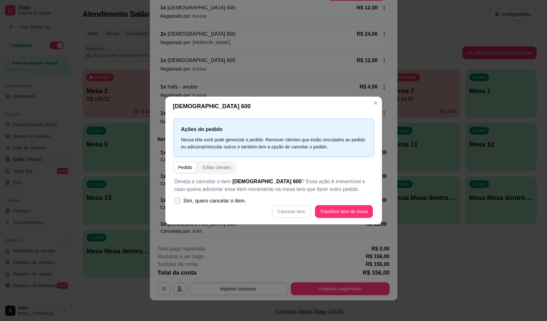
click at [207, 200] on span "Sim, quero cancelar o item." at bounding box center [214, 201] width 63 height 8
click at [178, 202] on input "Sim, quero cancelar o item." at bounding box center [176, 204] width 4 height 4
checkbox input "true"
click at [291, 212] on button "Cancelar item" at bounding box center [291, 211] width 39 height 13
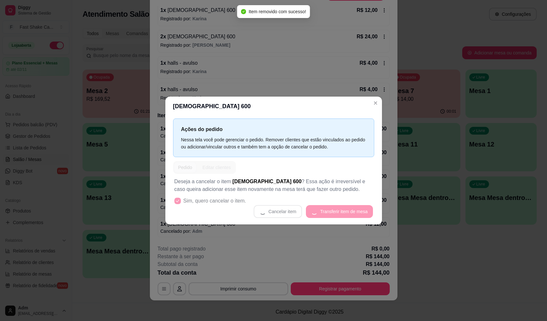
scroll to position [275, 0]
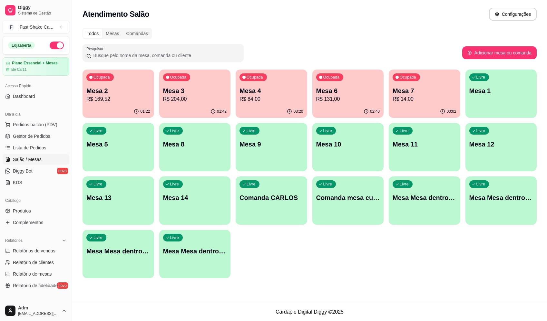
click at [324, 88] on p "Mesa 6" at bounding box center [348, 90] width 64 height 9
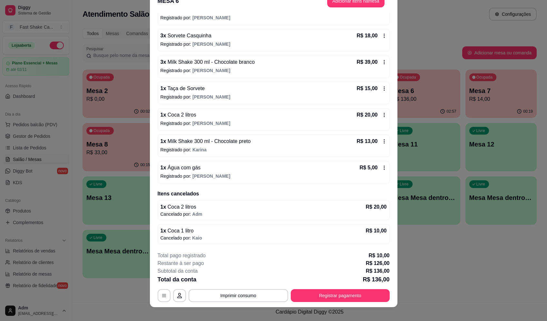
scroll to position [19, 0]
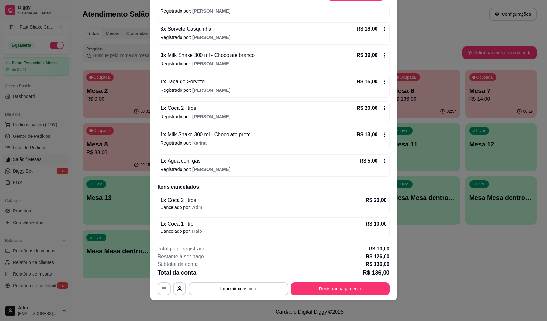
click at [199, 167] on span "[PERSON_NAME]" at bounding box center [211, 169] width 38 height 5
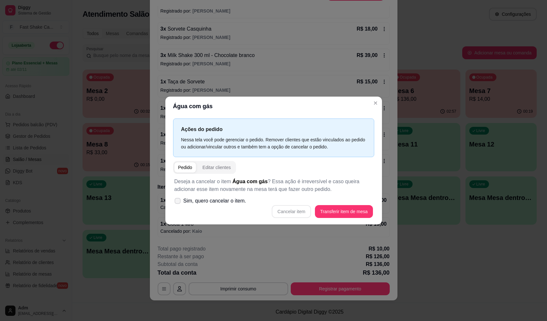
click at [222, 198] on span "Sim, quero cancelar o item." at bounding box center [214, 201] width 63 height 8
click at [178, 202] on input "Sim, quero cancelar o item." at bounding box center [176, 204] width 4 height 4
checkbox input "true"
click at [291, 211] on button "Cancelar item" at bounding box center [291, 211] width 39 height 13
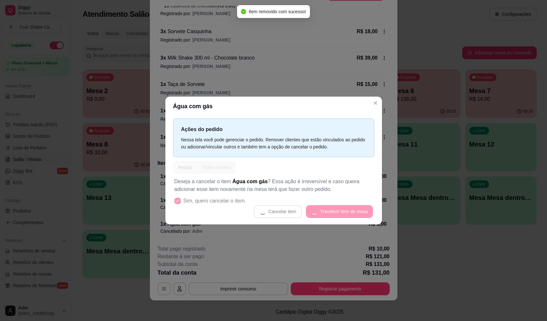
scroll to position [105, 0]
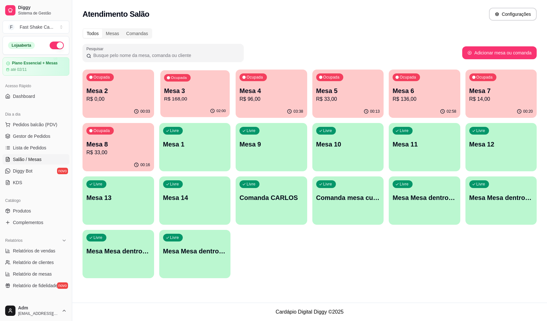
click at [197, 93] on p "Mesa 3" at bounding box center [195, 91] width 62 height 9
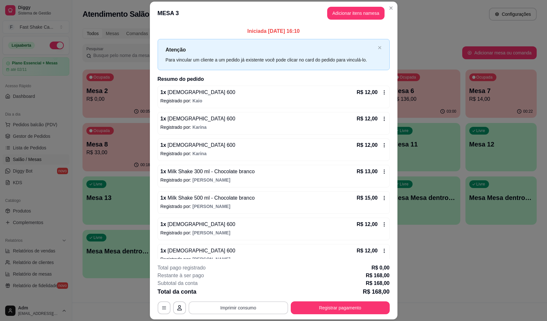
click at [255, 308] on button "Imprimir consumo" at bounding box center [239, 308] width 100 height 13
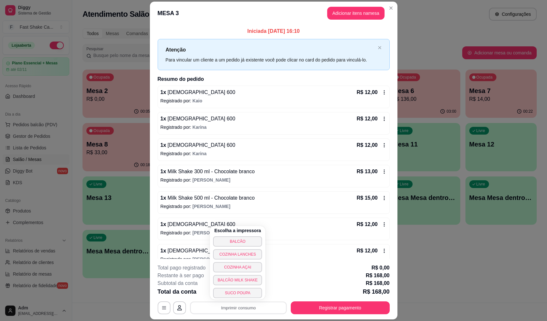
click at [257, 236] on div "Escolha a impressora BALCÃO COZINHA LANCHES COZINHA AÇAI BALCÃO MILK SHAKE SUCO…" at bounding box center [237, 263] width 55 height 74
click at [255, 238] on button "BALCÃO" at bounding box center [237, 242] width 49 height 10
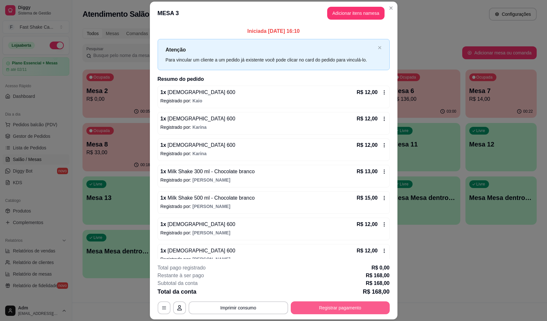
click at [364, 313] on button "Registrar pagamento" at bounding box center [340, 308] width 99 height 13
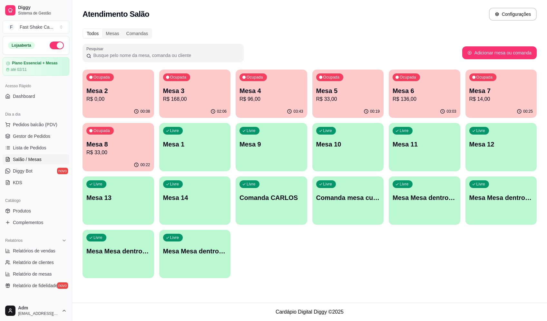
click at [204, 97] on p "R$ 168,00" at bounding box center [195, 99] width 64 height 8
click at [200, 148] on p "Mesa 1" at bounding box center [195, 144] width 64 height 9
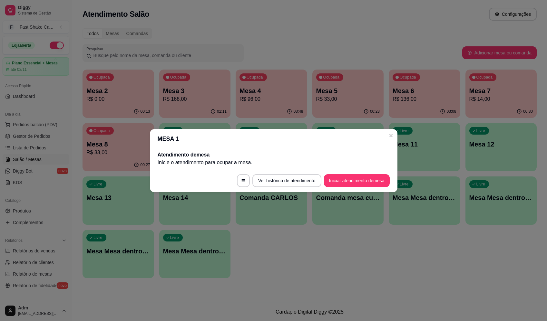
click at [370, 190] on footer "Ver histórico de atendimento Iniciar atendimento de mesa" at bounding box center [274, 180] width 248 height 23
click at [367, 182] on button "Iniciar atendimento de mesa" at bounding box center [357, 180] width 64 height 13
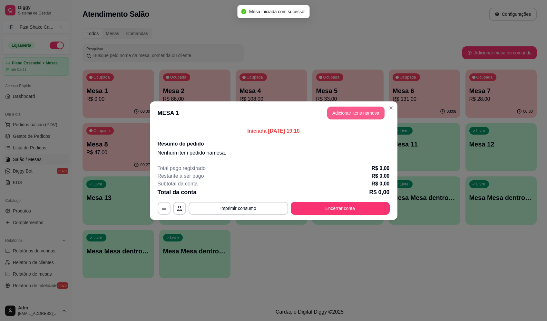
click at [363, 112] on button "Adicionar itens na mesa" at bounding box center [355, 113] width 57 height 13
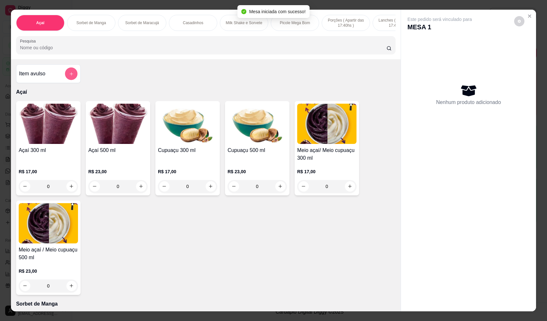
click at [72, 79] on button "add-separate-item" at bounding box center [71, 74] width 13 height 13
click at [279, 140] on input "Nome do produto" at bounding box center [273, 138] width 121 height 6
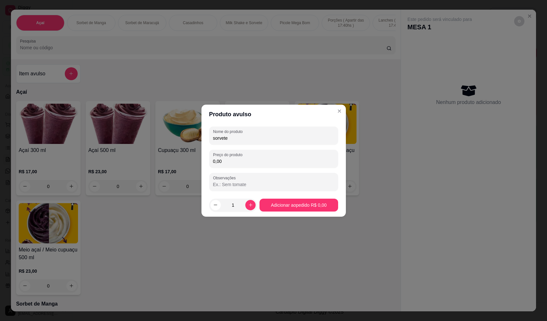
type input "sorvete"
click at [256, 156] on div "0,00" at bounding box center [273, 159] width 121 height 13
type input "17,34"
click at [290, 198] on footer "1 Adicionar ao pedido R$ 17,34" at bounding box center [274, 205] width 144 height 23
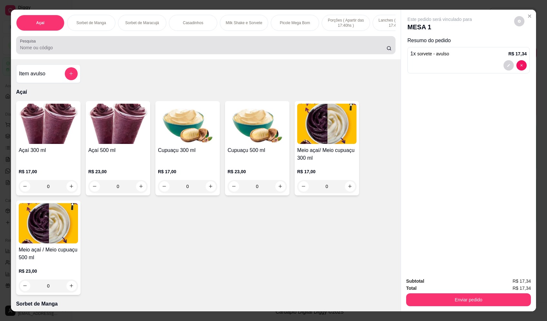
click at [87, 51] on input "Pesquisa" at bounding box center [203, 47] width 367 height 6
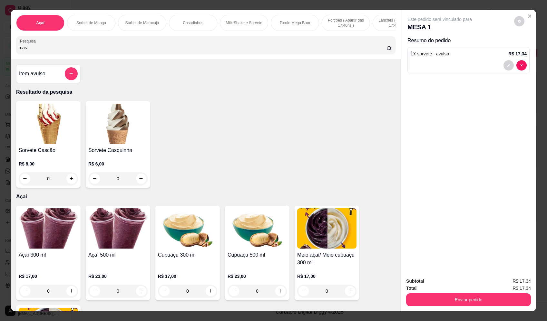
type input "cas"
click at [68, 183] on div "0" at bounding box center [48, 178] width 59 height 13
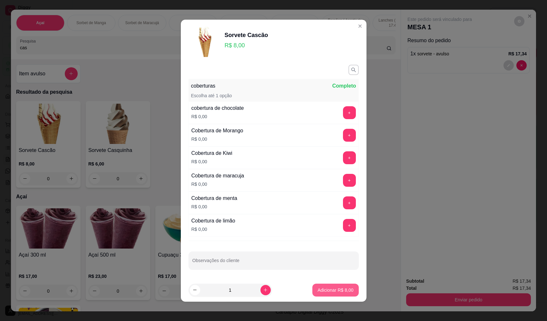
click at [332, 291] on p "Adicionar R$ 8,00" at bounding box center [336, 290] width 36 height 6
type input "1"
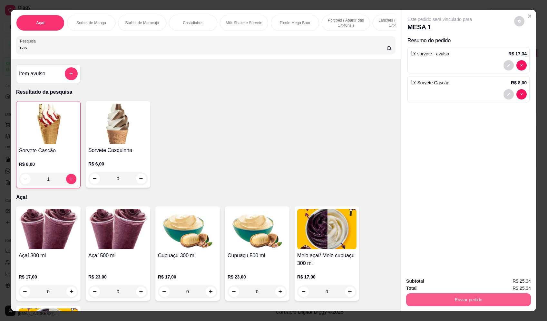
click at [453, 299] on button "Enviar pedido" at bounding box center [468, 300] width 125 height 13
click at [515, 287] on button "Enviar pedido" at bounding box center [514, 284] width 36 height 12
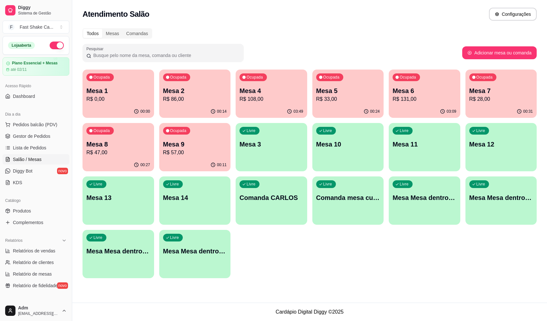
click at [486, 208] on div "Livre Mesa Mesa dentro laranja" at bounding box center [502, 197] width 72 height 41
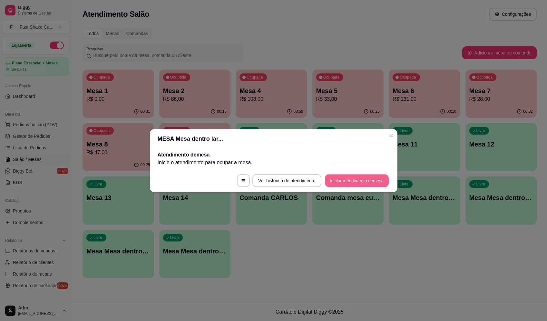
click at [358, 178] on button "Iniciar atendimento de mesa" at bounding box center [357, 180] width 64 height 13
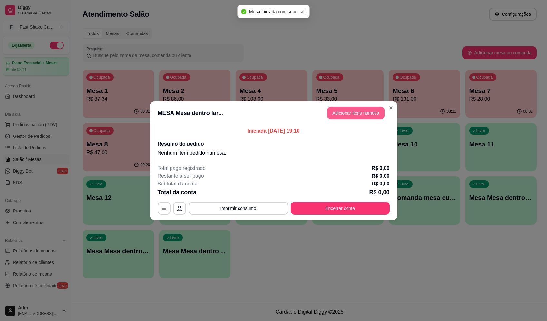
click at [353, 110] on button "Adicionar itens na mesa" at bounding box center [355, 113] width 57 height 13
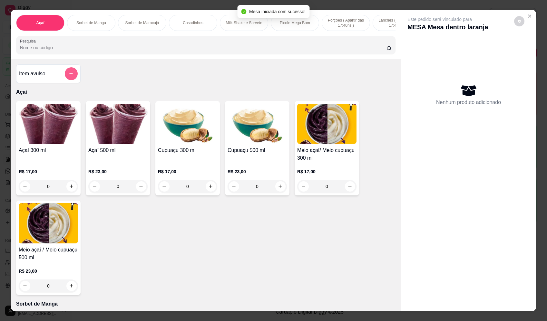
click at [68, 74] on button "add-separate-item" at bounding box center [71, 73] width 13 height 13
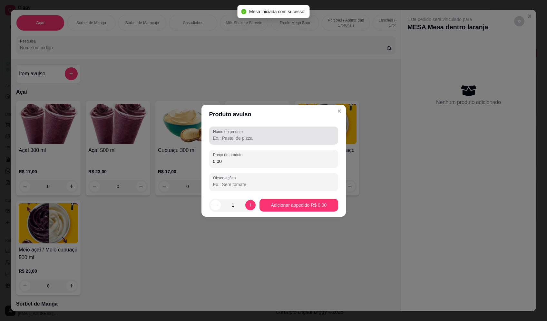
click at [283, 139] on input "Nome do produto" at bounding box center [273, 138] width 121 height 6
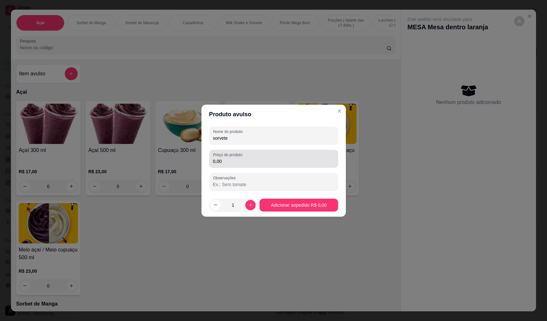
type input "sorvete"
click at [269, 157] on div "0,00" at bounding box center [273, 159] width 121 height 13
type input "10,54"
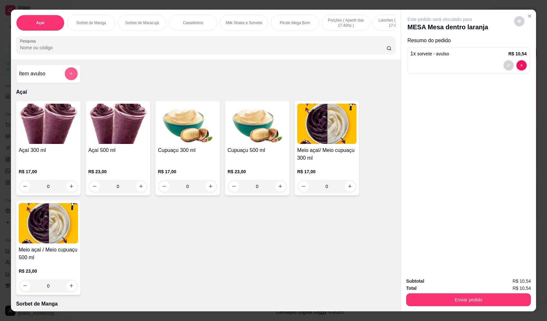
click at [68, 80] on button "add-separate-item" at bounding box center [71, 73] width 13 height 13
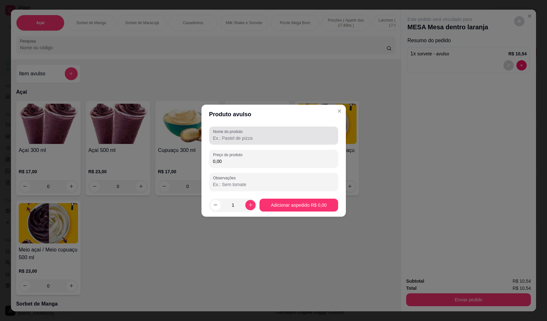
click at [256, 135] on input "Nome do produto" at bounding box center [273, 138] width 121 height 6
type input "sorvete"
click at [274, 159] on input "0,00" at bounding box center [273, 161] width 121 height 6
type input "11,90"
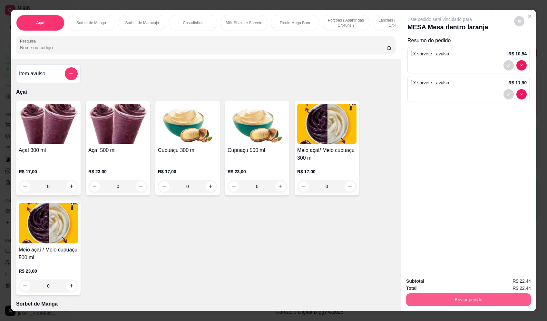
click at [483, 298] on button "Enviar pedido" at bounding box center [468, 300] width 125 height 13
click at [510, 283] on button "Enviar pedido" at bounding box center [514, 284] width 35 height 12
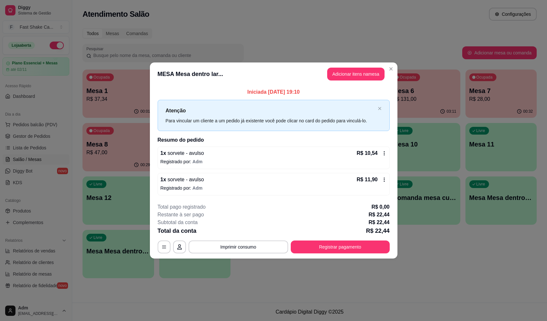
click at [167, 245] on button "button" at bounding box center [164, 247] width 13 height 13
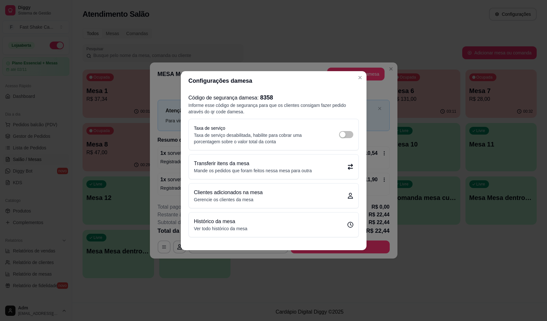
click at [263, 159] on div "Transferir itens da mesa Mande os pedidos que foram feitos nessa mesa para outra" at bounding box center [274, 167] width 170 height 25
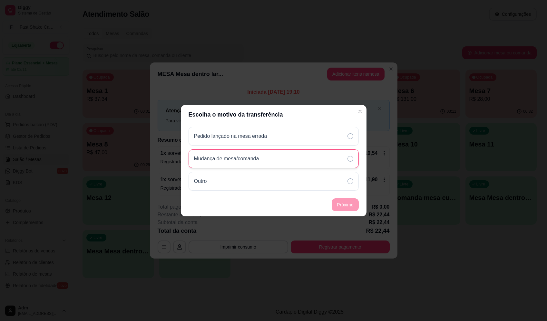
click at [267, 160] on div "Mudança de mesa/comanda" at bounding box center [274, 159] width 170 height 19
click at [344, 212] on footer "Próximo" at bounding box center [274, 204] width 186 height 23
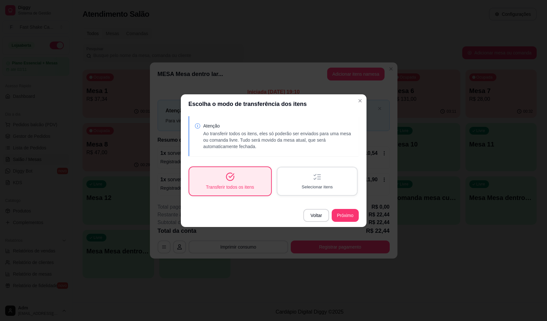
click at [312, 184] on span "Selecionar itens" at bounding box center [316, 187] width 31 height 6
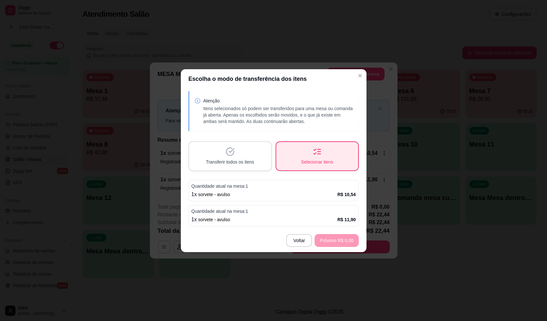
click at [289, 190] on div "Quantidade atual na mesa: 1 1 x sorvete - avulso R$ 10,54" at bounding box center [274, 190] width 170 height 21
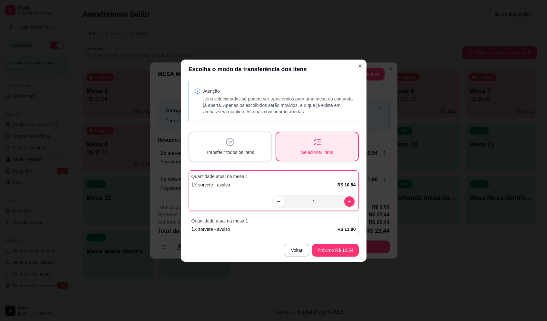
click at [281, 225] on div "Quantidade atual na mesa: 1 1 x sorvete - avulso R$ 11,90" at bounding box center [274, 225] width 170 height 21
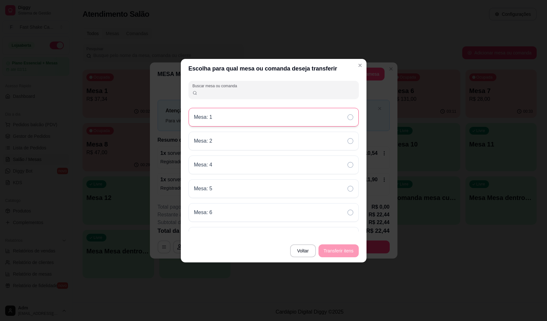
click at [249, 117] on div "Mesa: 1" at bounding box center [274, 117] width 170 height 19
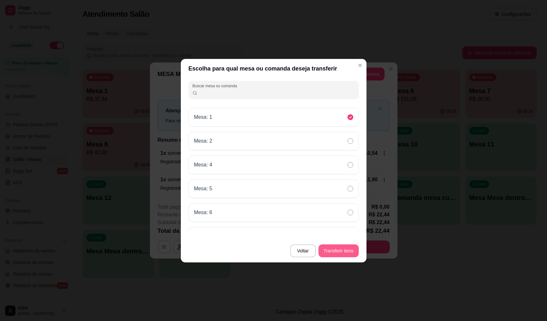
click at [332, 251] on button "Transferir itens" at bounding box center [339, 251] width 40 height 13
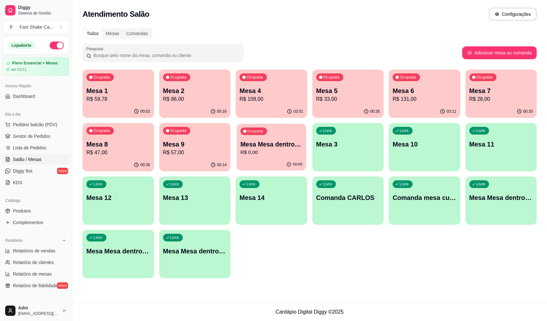
click at [267, 155] on p "R$ 0,00" at bounding box center [272, 152] width 62 height 7
click at [334, 205] on button "Encerrar conta" at bounding box center [340, 208] width 99 height 13
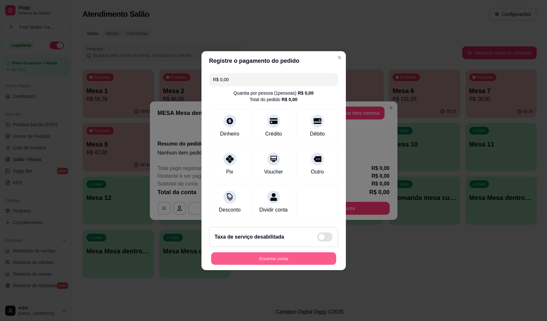
click at [306, 261] on button "Encerrar conta" at bounding box center [273, 258] width 125 height 13
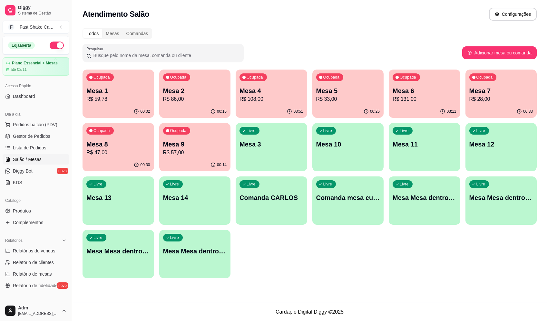
click at [124, 79] on div "Ocupada Mesa 1 R$ 59,78" at bounding box center [119, 88] width 72 height 36
click at [111, 257] on div "Livre Mesa Mesa dentro verde" at bounding box center [118, 250] width 69 height 39
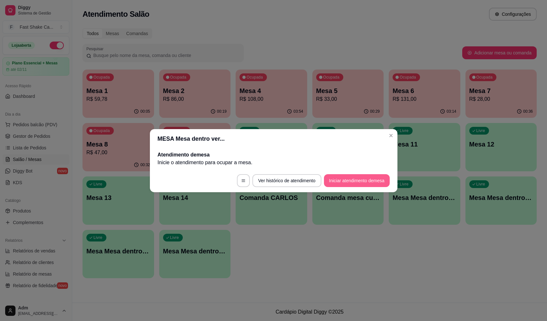
click at [356, 180] on button "Iniciar atendimento de mesa" at bounding box center [357, 180] width 66 height 13
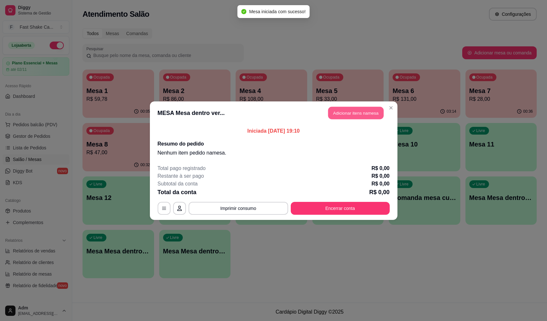
click at [356, 114] on button "Adicionar itens na mesa" at bounding box center [355, 113] width 55 height 13
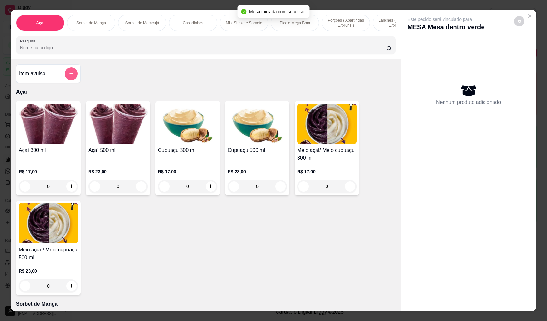
click at [65, 78] on button "add-separate-item" at bounding box center [71, 73] width 13 height 13
click at [285, 139] on input "Nome do produto" at bounding box center [273, 138] width 121 height 6
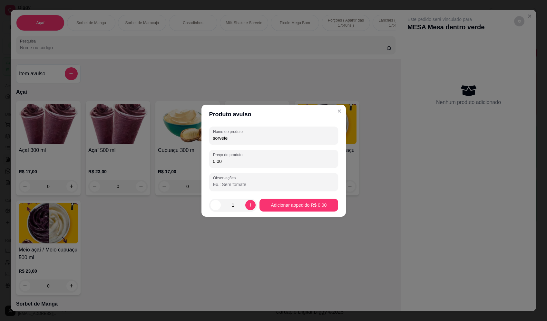
type input "sorvete"
click at [273, 158] on div "0,00" at bounding box center [273, 159] width 121 height 13
type input "11,22"
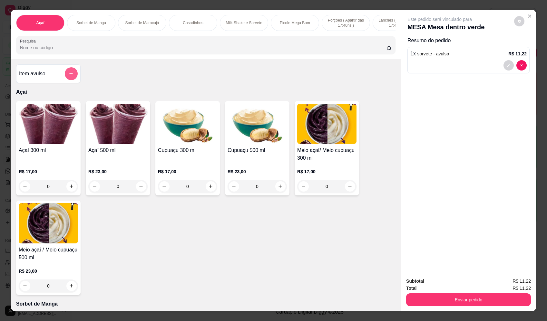
click at [70, 74] on button "add-separate-item" at bounding box center [71, 73] width 13 height 13
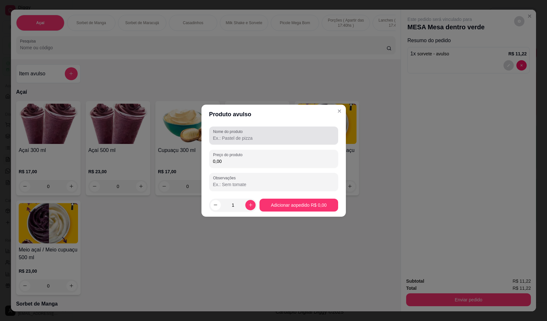
click at [284, 133] on div at bounding box center [273, 135] width 121 height 13
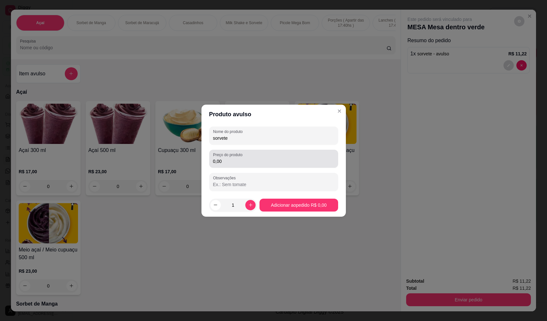
type input "sorvete"
click at [274, 157] on div "0,00" at bounding box center [273, 159] width 121 height 13
type input "12,92"
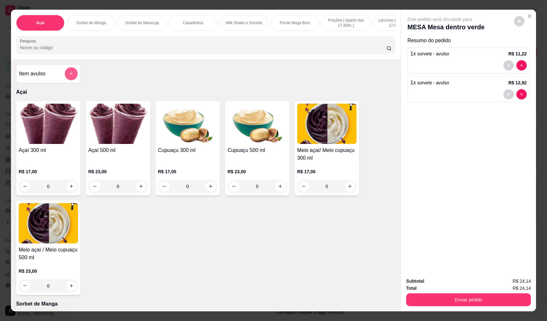
click at [66, 80] on button "add-separate-item" at bounding box center [71, 73] width 13 height 13
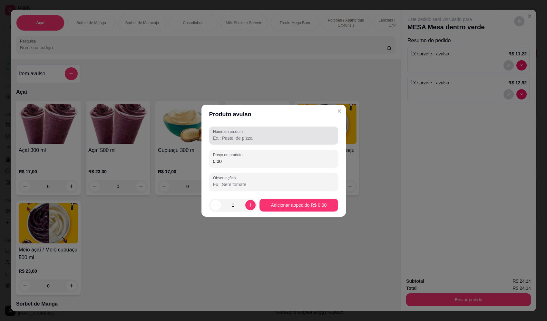
click at [237, 138] on input "Nome do produto" at bounding box center [273, 138] width 121 height 6
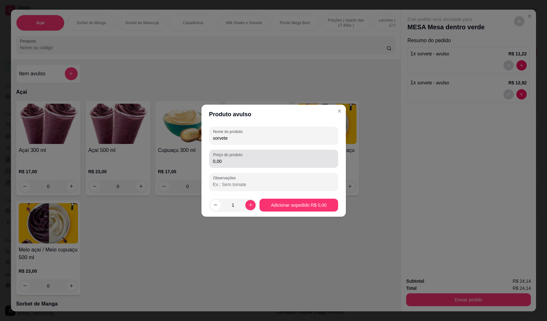
type input "sorvete"
click at [255, 161] on input "0,00" at bounding box center [273, 161] width 121 height 6
type input "8,50"
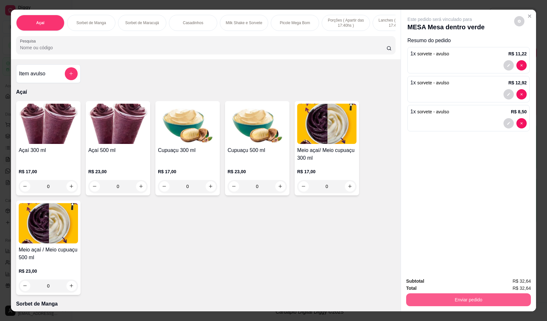
click at [468, 301] on button "Enviar pedido" at bounding box center [468, 300] width 125 height 13
click at [513, 284] on button "Enviar pedido" at bounding box center [514, 284] width 36 height 12
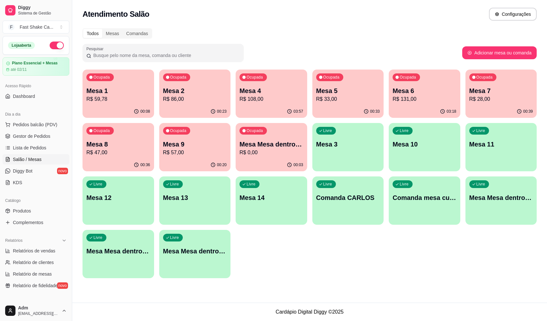
click at [421, 94] on p "Mesa 6" at bounding box center [425, 90] width 64 height 9
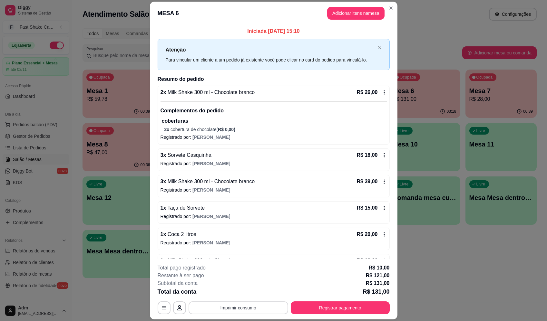
click at [246, 310] on button "Imprimir consumo" at bounding box center [239, 308] width 100 height 13
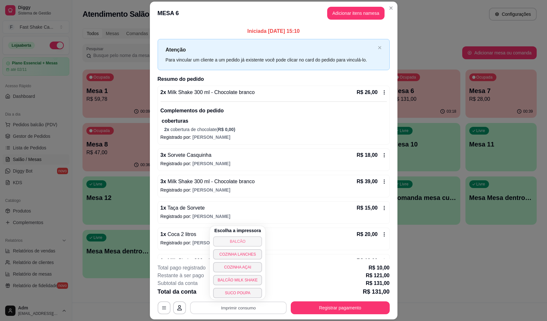
click at [241, 240] on button "BALCÃO" at bounding box center [237, 242] width 49 height 10
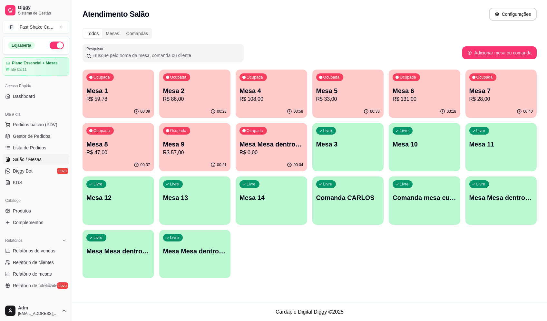
click at [174, 150] on p "R$ 57,00" at bounding box center [195, 153] width 64 height 8
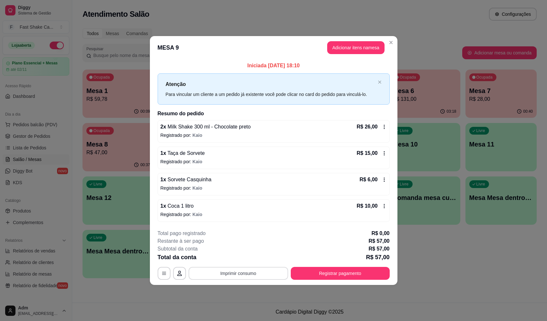
click at [236, 274] on button "Imprimir consumo" at bounding box center [239, 273] width 100 height 13
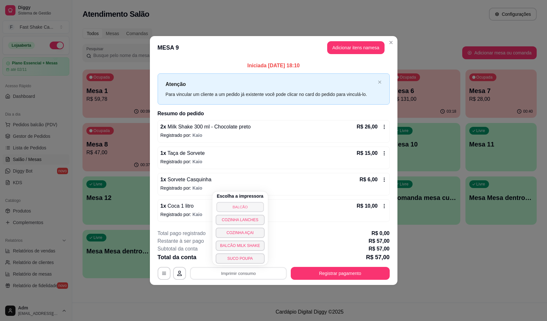
click at [256, 209] on button "BALCÃO" at bounding box center [239, 207] width 47 height 10
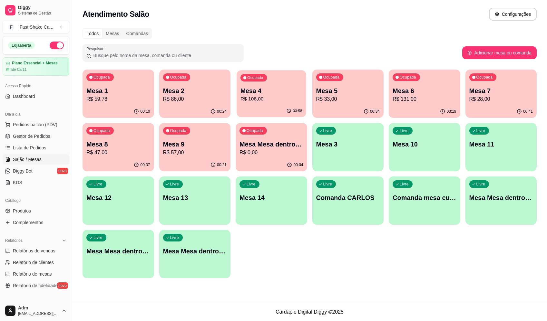
click at [253, 103] on div "Ocupada Mesa 4 R$ 108,00" at bounding box center [271, 87] width 69 height 35
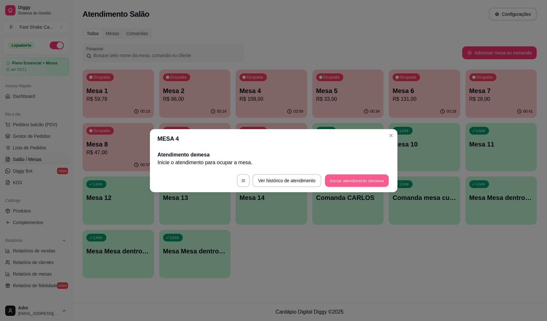
click at [341, 177] on button "Iniciar atendimento de mesa" at bounding box center [357, 180] width 64 height 13
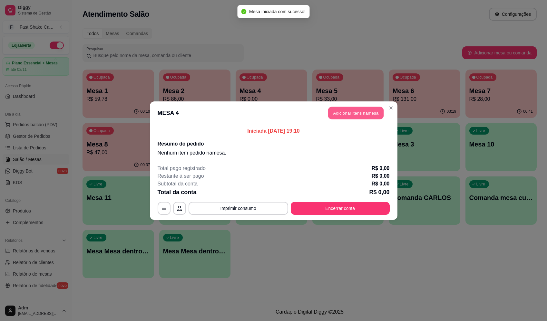
click at [360, 113] on button "Adicionar itens na mesa" at bounding box center [355, 113] width 55 height 13
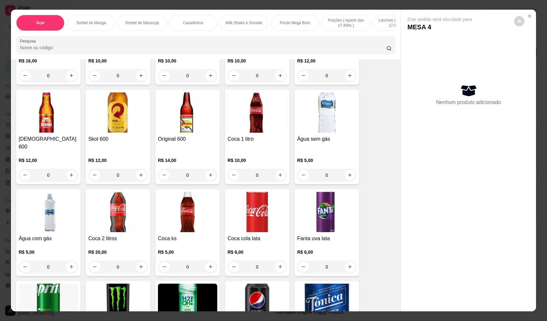
scroll to position [1870, 0]
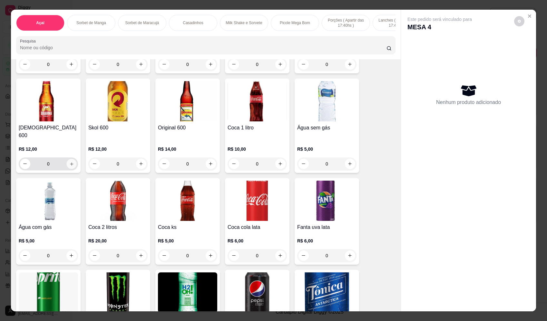
click at [70, 162] on icon "increase-product-quantity" at bounding box center [71, 164] width 5 height 5
type input "1"
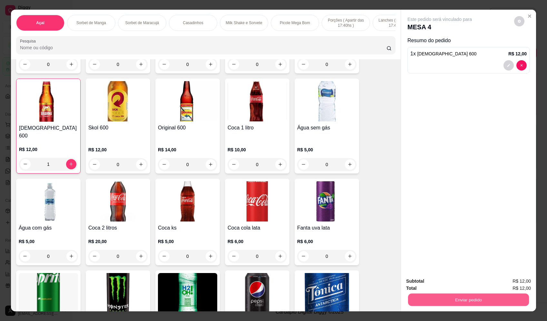
click at [423, 297] on button "Enviar pedido" at bounding box center [468, 300] width 121 height 13
click at [517, 285] on button "Enviar pedido" at bounding box center [514, 284] width 35 height 12
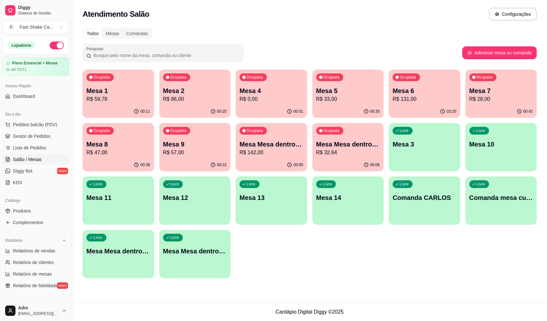
click at [340, 150] on p "R$ 32,64" at bounding box center [348, 153] width 64 height 8
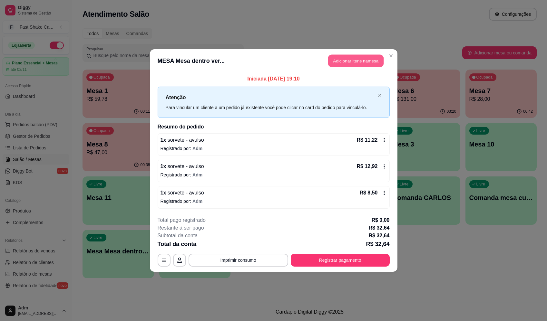
click at [370, 59] on button "Adicionar itens na mesa" at bounding box center [355, 61] width 55 height 13
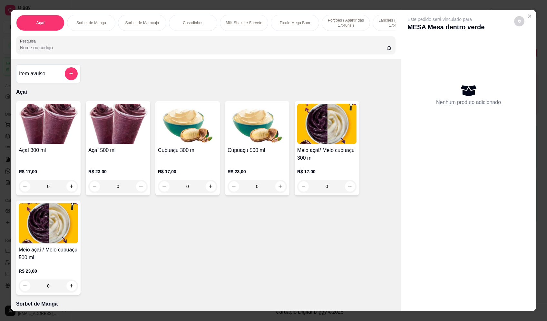
click at [73, 80] on button "add-separate-item" at bounding box center [71, 73] width 13 height 13
click at [281, 139] on input "Nome do produto" at bounding box center [273, 138] width 121 height 6
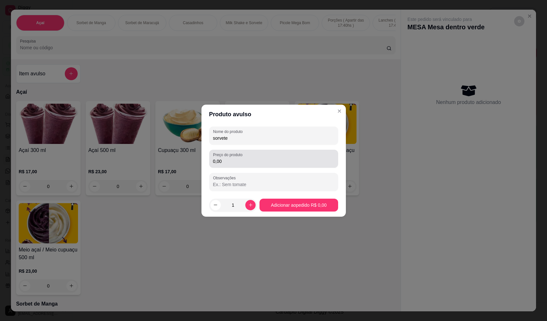
type input "sorvete"
click at [261, 156] on div "0,00" at bounding box center [273, 159] width 121 height 13
type input "15,80"
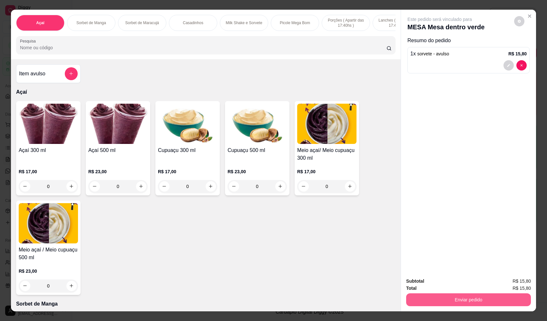
click at [487, 300] on button "Enviar pedido" at bounding box center [468, 300] width 125 height 13
click at [476, 284] on button "Registrar cliente" at bounding box center [471, 284] width 43 height 12
click at [475, 303] on button "Enviar pedido" at bounding box center [468, 300] width 121 height 13
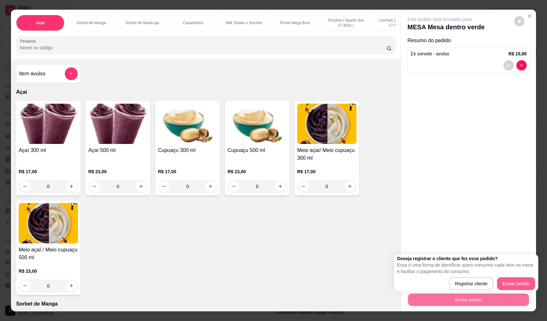
click at [513, 280] on button "Enviar pedido" at bounding box center [516, 284] width 38 height 13
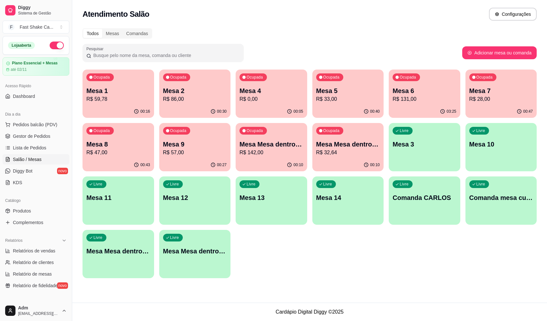
click at [507, 84] on div "Ocupada Mesa 7 R$ 28,00" at bounding box center [502, 88] width 72 height 36
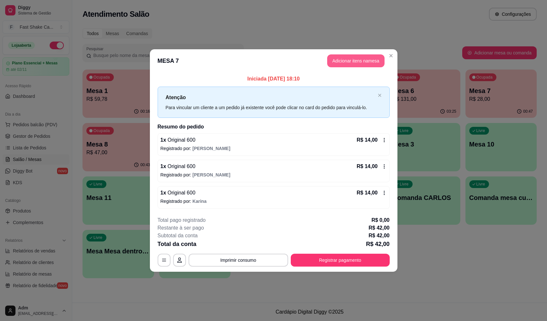
click at [377, 64] on button "Adicionar itens na mesa" at bounding box center [355, 60] width 57 height 13
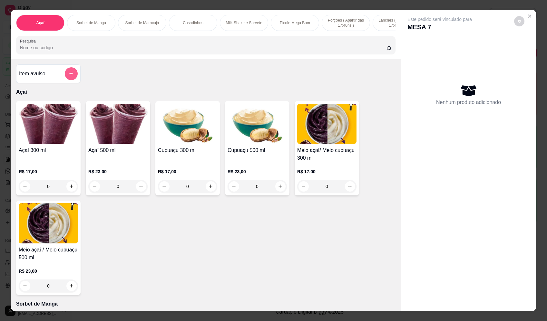
click at [71, 76] on button "add-separate-item" at bounding box center [71, 73] width 13 height 13
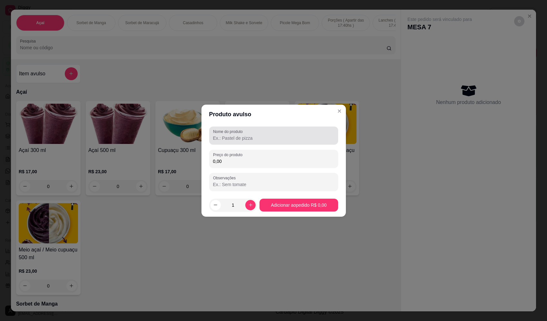
click at [302, 135] on input "Nome do produto" at bounding box center [273, 138] width 121 height 6
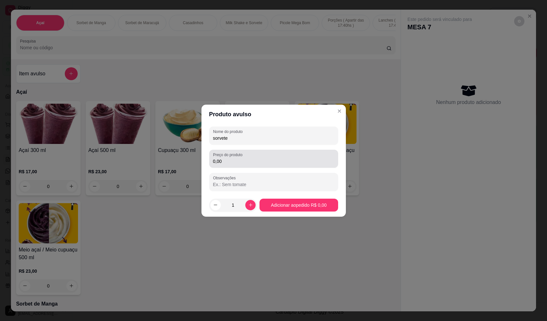
type input "sorvete"
click at [292, 157] on div "0,00" at bounding box center [273, 159] width 121 height 13
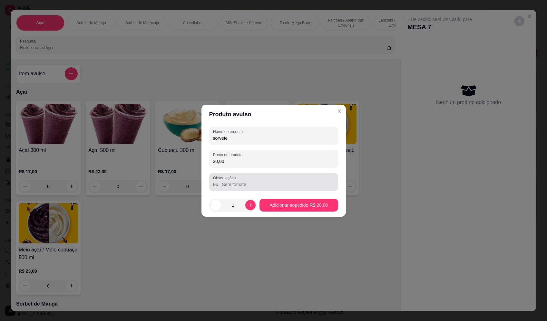
type input "20,00"
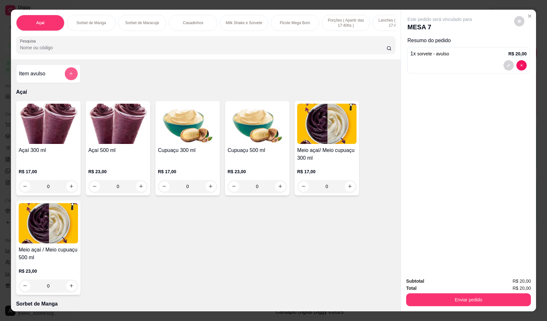
click at [73, 75] on button "add-separate-item" at bounding box center [71, 73] width 13 height 13
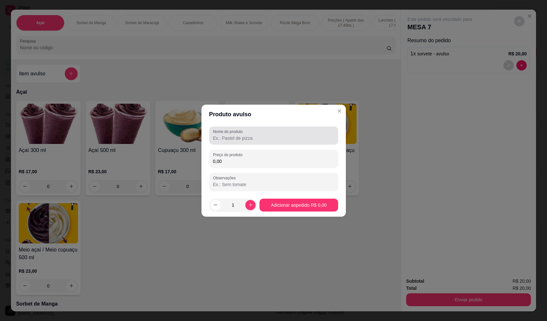
click at [267, 136] on input "Nome do produto" at bounding box center [273, 138] width 121 height 6
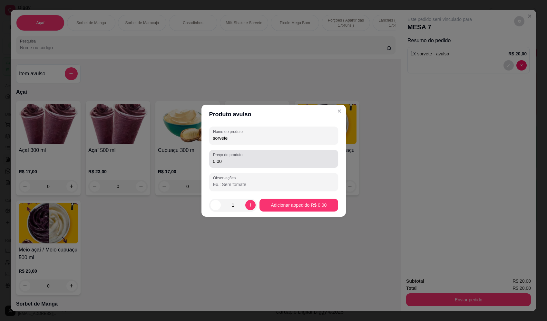
type input "sorvete"
click at [247, 160] on input "0,00" at bounding box center [273, 161] width 121 height 6
type input "22,44"
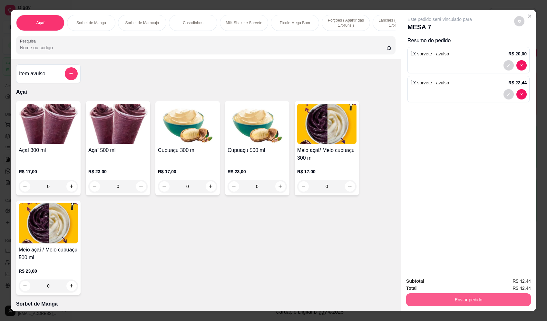
click at [458, 302] on button "Enviar pedido" at bounding box center [468, 300] width 125 height 13
click at [508, 285] on button "Enviar pedido" at bounding box center [514, 284] width 35 height 12
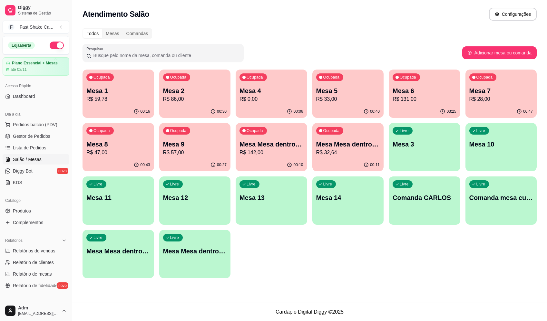
click at [356, 153] on p "R$ 32,64" at bounding box center [348, 153] width 64 height 8
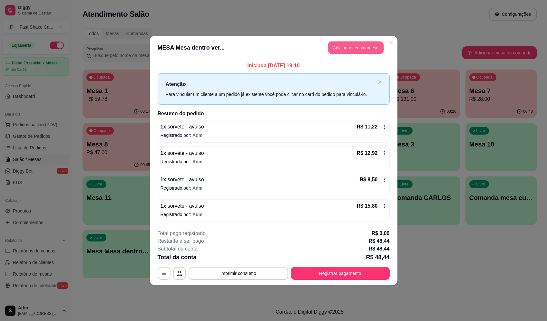
click at [341, 45] on button "Adicionar itens na mesa" at bounding box center [355, 48] width 55 height 13
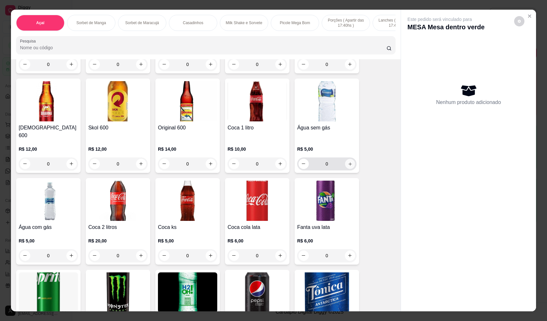
click at [348, 162] on icon "increase-product-quantity" at bounding box center [350, 164] width 5 height 5
type input "1"
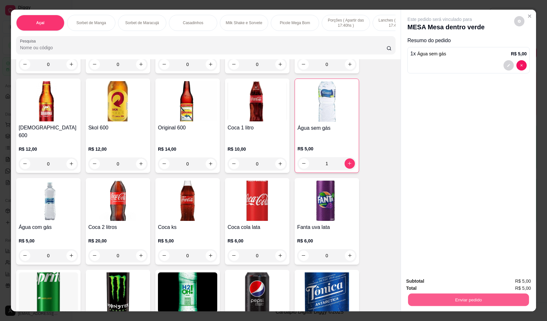
click at [487, 297] on button "Enviar pedido" at bounding box center [468, 300] width 121 height 13
click at [506, 282] on button "Enviar pedido" at bounding box center [514, 284] width 36 height 12
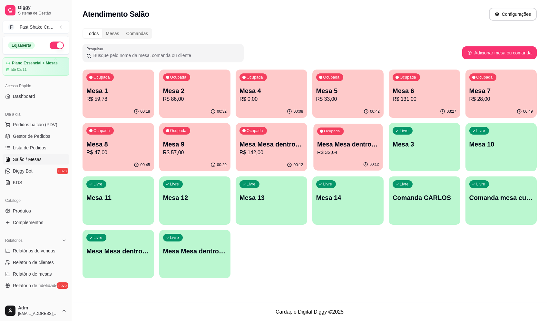
click at [330, 137] on div "Ocupada Mesa Mesa dentro verde R$ 32,64" at bounding box center [347, 141] width 69 height 35
click at [95, 135] on div "Ocupada Mesa 8 R$ 47,00" at bounding box center [118, 141] width 69 height 35
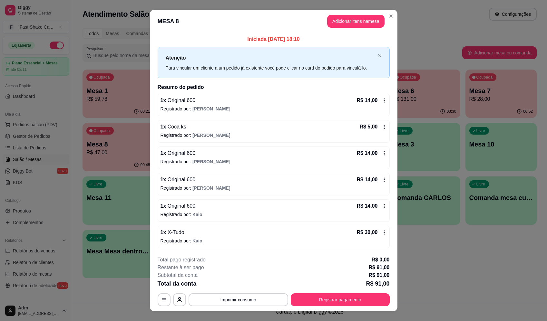
scroll to position [11, 0]
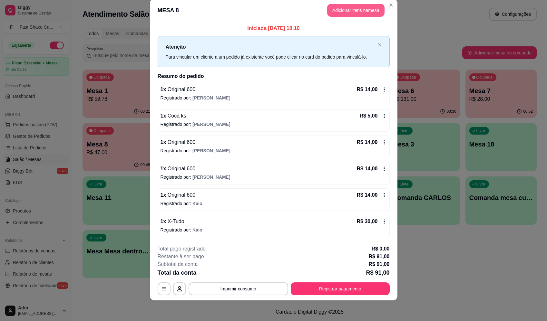
click at [356, 9] on button "Adicionar itens na mesa" at bounding box center [355, 10] width 57 height 13
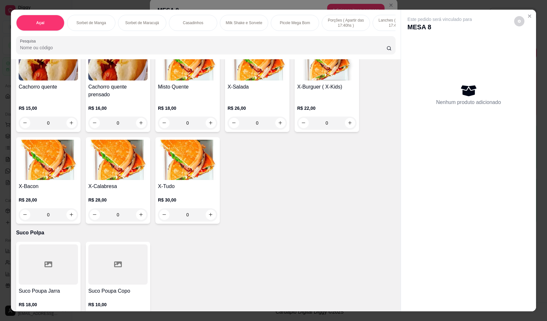
scroll to position [1419, 0]
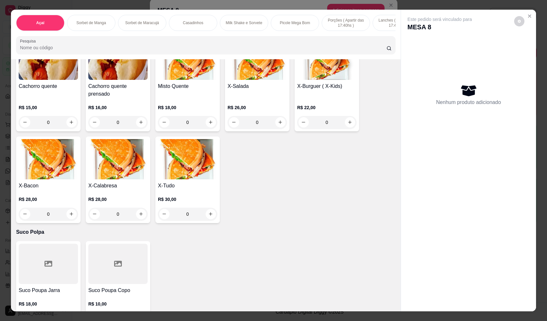
click at [209, 219] on div "0" at bounding box center [187, 214] width 59 height 13
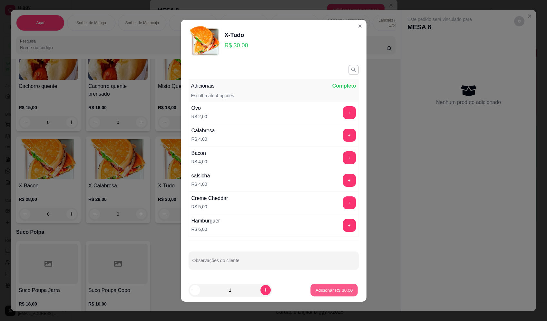
click at [322, 292] on p "Adicionar R$ 30,00" at bounding box center [334, 290] width 37 height 6
type input "1"
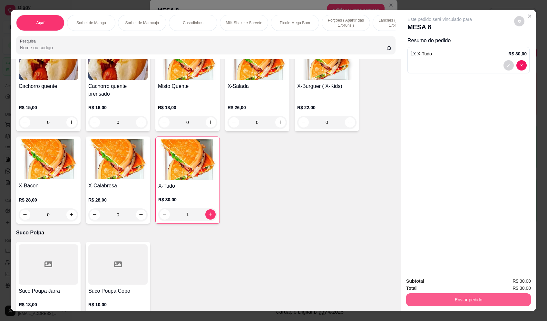
click at [426, 304] on button "Enviar pedido" at bounding box center [468, 300] width 125 height 13
click at [512, 282] on button "Enviar pedido" at bounding box center [514, 284] width 35 height 12
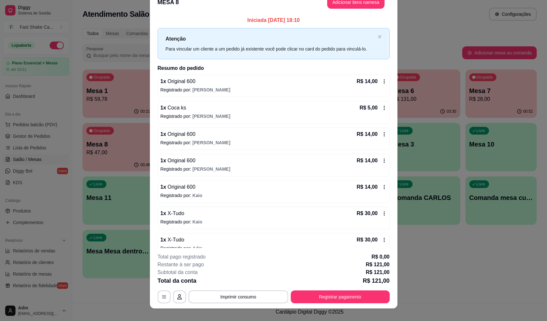
scroll to position [3, 0]
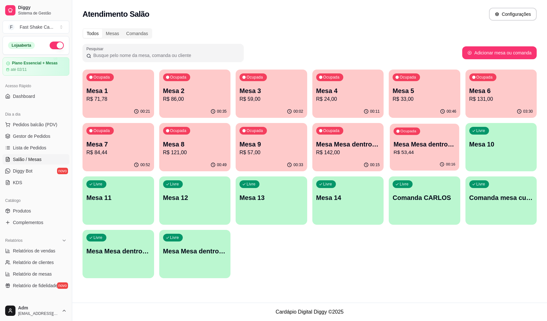
click at [418, 146] on p "Mesa Mesa dentro verde" at bounding box center [425, 144] width 62 height 9
click at [182, 151] on p "R$ 121,00" at bounding box center [195, 153] width 64 height 8
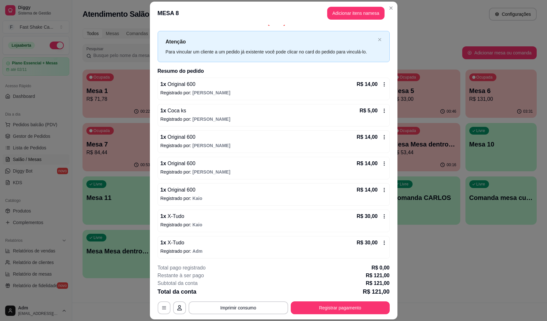
scroll to position [10, 0]
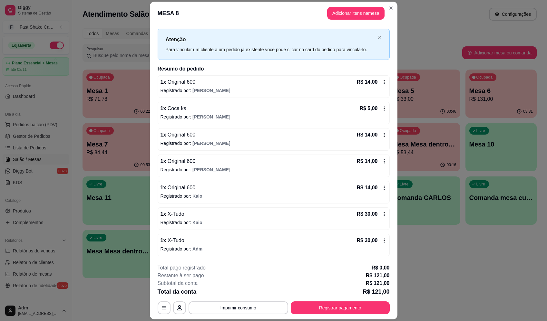
click at [260, 238] on div "1 x X-Tudo R$ 30,00" at bounding box center [274, 241] width 226 height 8
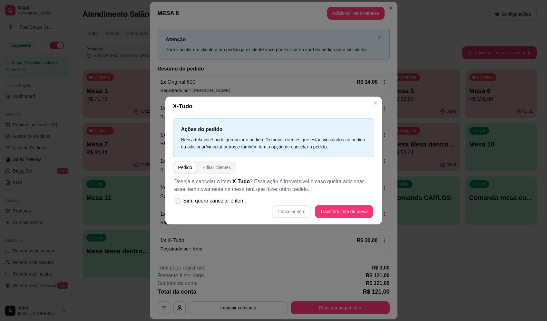
click at [237, 202] on span "Sim, quero cancelar o item." at bounding box center [214, 201] width 63 height 8
click at [178, 202] on input "Sim, quero cancelar o item." at bounding box center [176, 204] width 4 height 4
checkbox input "true"
click at [300, 215] on button "Cancelar item" at bounding box center [291, 211] width 38 height 13
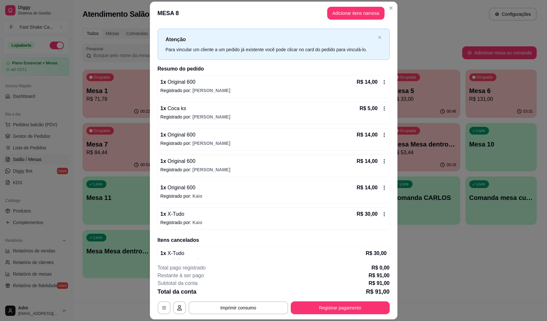
click at [210, 209] on div "1 x X-Tudo R$ 30,00 Registrado por: Kaio" at bounding box center [274, 219] width 232 height 23
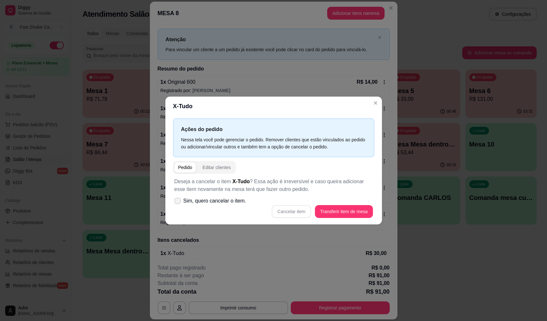
click at [211, 202] on span "Sim, quero cancelar o item." at bounding box center [214, 201] width 63 height 8
click at [178, 202] on input "Sim, quero cancelar o item." at bounding box center [176, 204] width 4 height 4
checkbox input "true"
click at [296, 205] on button "Cancelar item" at bounding box center [291, 211] width 39 height 13
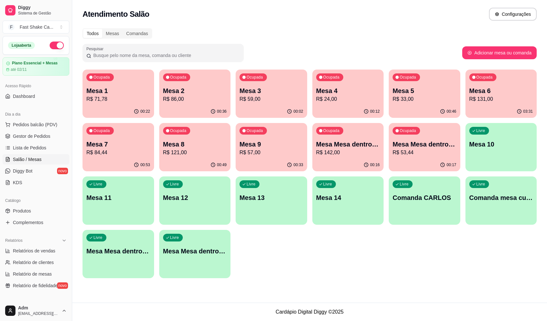
click at [354, 151] on p "R$ 142,00" at bounding box center [348, 153] width 64 height 8
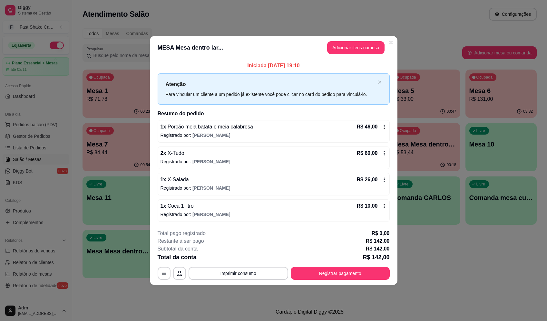
click at [385, 125] on icon at bounding box center [384, 126] width 5 height 5
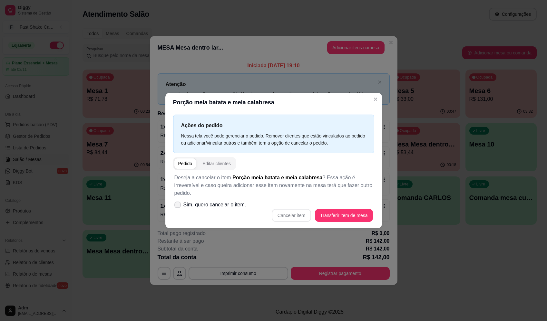
click at [176, 203] on icon at bounding box center [177, 205] width 5 height 4
click at [176, 206] on input "Sim, quero cancelar o item." at bounding box center [176, 208] width 4 height 4
checkbox input "true"
click at [299, 210] on button "Cancelar item" at bounding box center [291, 215] width 38 height 13
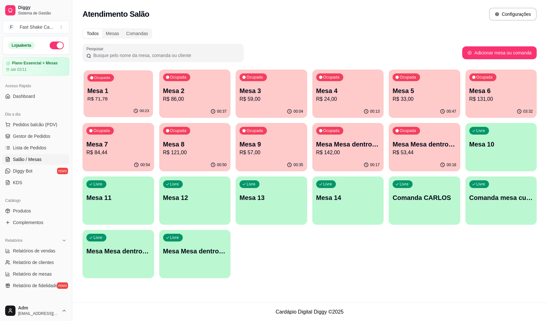
click at [106, 100] on p "R$ 71,78" at bounding box center [118, 98] width 62 height 7
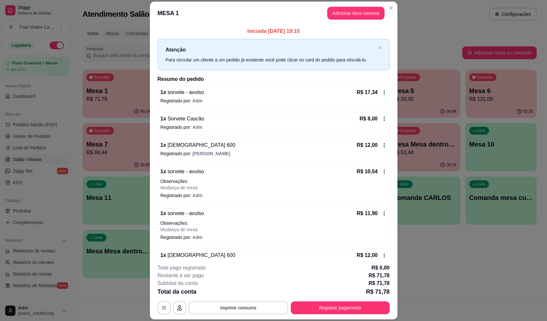
scroll to position [15, 0]
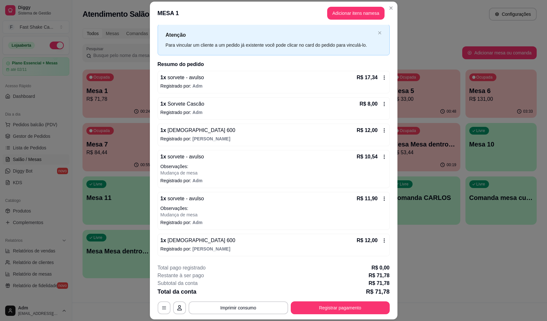
click at [344, 5] on header "MESA 1 Adicionar itens na mesa" at bounding box center [274, 13] width 248 height 23
click at [346, 11] on button "Adicionar itens na mesa" at bounding box center [355, 13] width 57 height 13
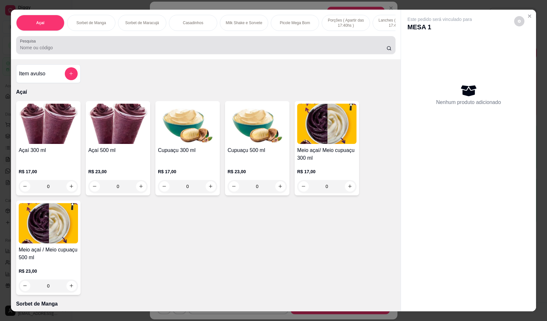
click at [92, 48] on div at bounding box center [206, 45] width 372 height 13
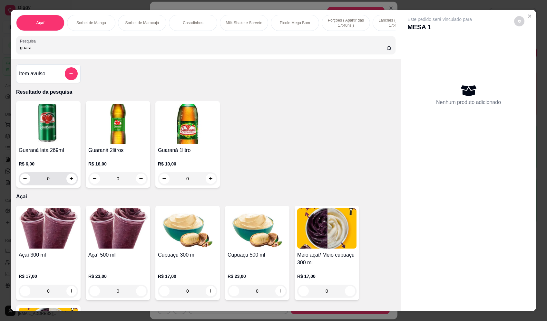
type input "guara"
click at [70, 182] on icon "increase-product-quantity" at bounding box center [71, 179] width 5 height 5
type input "1"
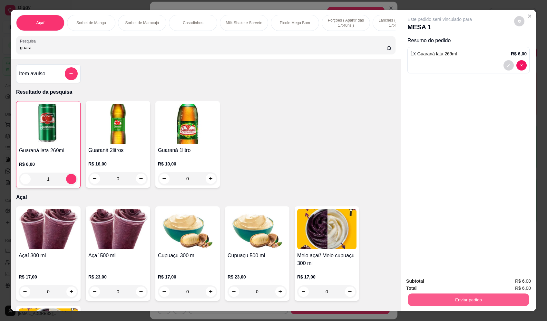
click at [463, 299] on button "Enviar pedido" at bounding box center [468, 300] width 121 height 13
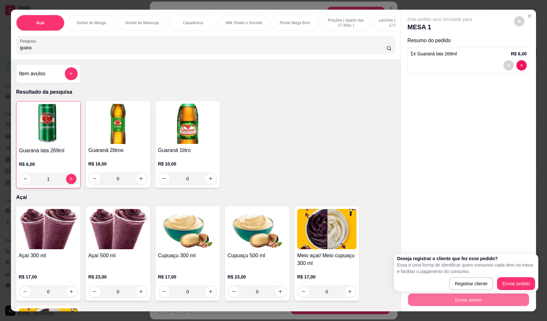
click at [297, 96] on p "Resultado da pesquisa" at bounding box center [205, 92] width 379 height 8
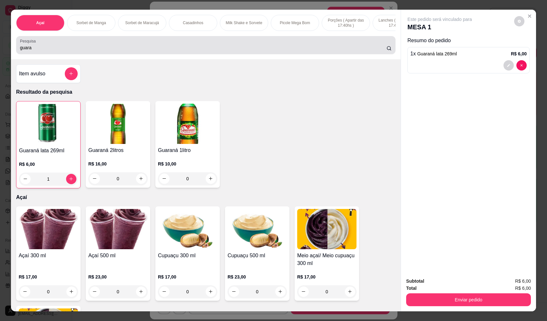
click at [168, 44] on div "guara" at bounding box center [206, 45] width 372 height 13
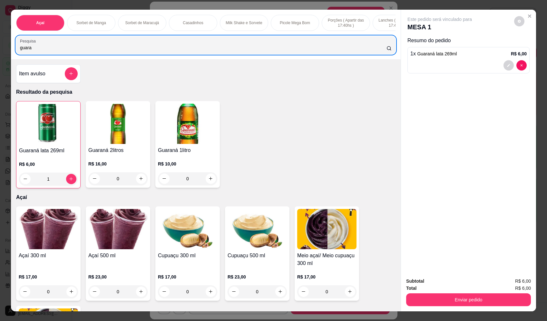
drag, startPoint x: 138, startPoint y: 49, endPoint x: -33, endPoint y: 45, distance: 170.9
click at [0, 45] on html "Diggy Sistema de Gestão F Fast Shake Ca ... Loja aberta Plano Essencial + Mesas…" at bounding box center [273, 160] width 547 height 321
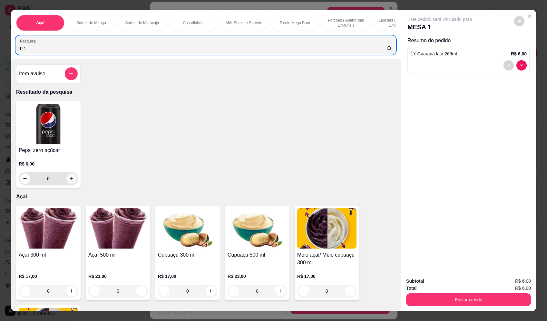
type input "pe"
click at [74, 183] on button "increase-product-quantity" at bounding box center [71, 179] width 10 height 10
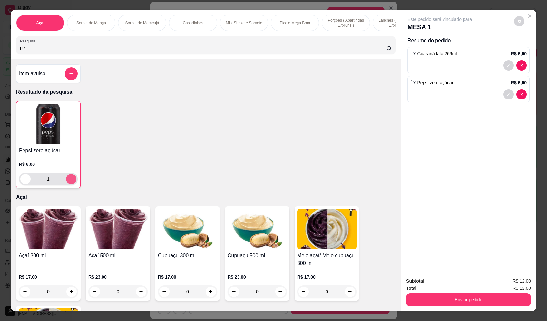
type input "1"
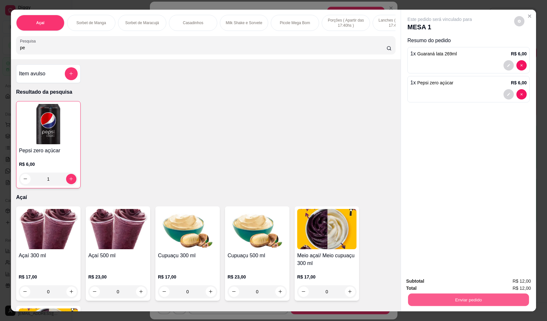
click at [452, 301] on button "Enviar pedido" at bounding box center [468, 300] width 121 height 13
click at [507, 281] on button "Enviar pedido" at bounding box center [514, 284] width 36 height 12
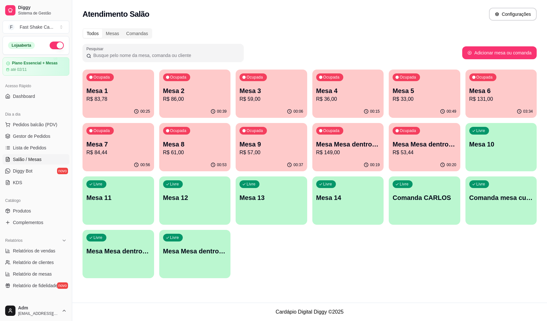
click at [410, 154] on p "R$ 53,44" at bounding box center [425, 153] width 64 height 8
click at [333, 162] on div "00:19" at bounding box center [348, 165] width 72 height 13
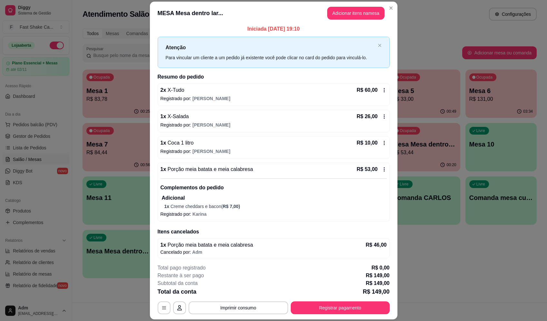
scroll to position [4, 0]
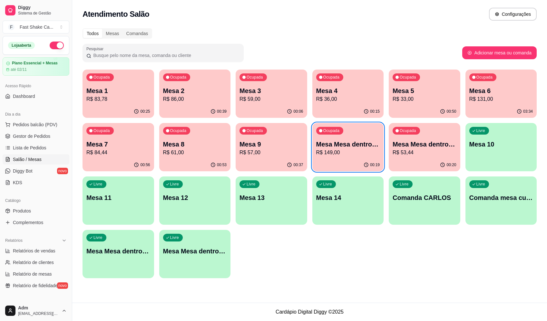
click at [334, 155] on p "R$ 149,00" at bounding box center [348, 153] width 64 height 8
click at [355, 283] on div "Todos Mesas Comandas Pesquisar Adicionar mesa ou comanda Ocupada Mesa 1 R$ 83,7…" at bounding box center [309, 156] width 475 height 262
click at [130, 258] on div "Livre Mesa Mesa dentro azul" at bounding box center [118, 250] width 69 height 39
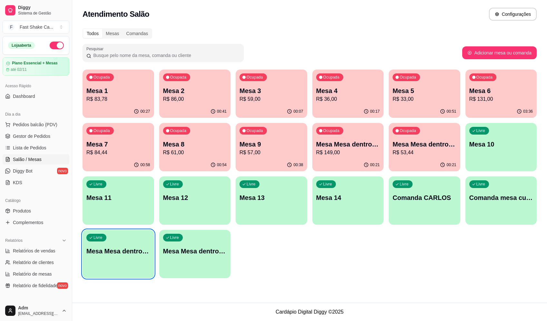
click at [217, 254] on p "Mesa Mesa dentro vermelha" at bounding box center [195, 251] width 64 height 9
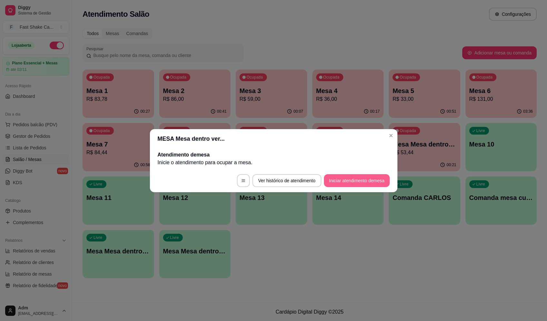
click at [361, 183] on button "Iniciar atendimento de mesa" at bounding box center [357, 180] width 66 height 13
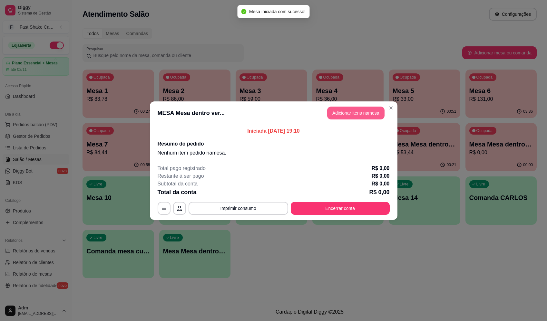
click at [358, 111] on button "Adicionar itens na mesa" at bounding box center [355, 113] width 57 height 13
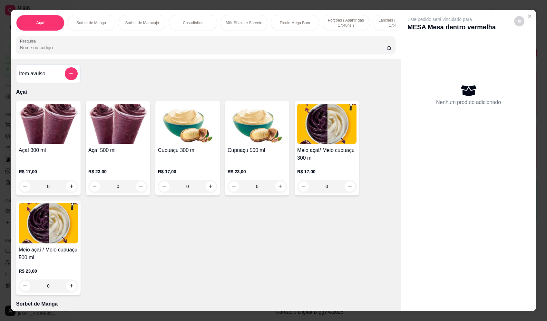
click at [70, 80] on div at bounding box center [71, 73] width 13 height 13
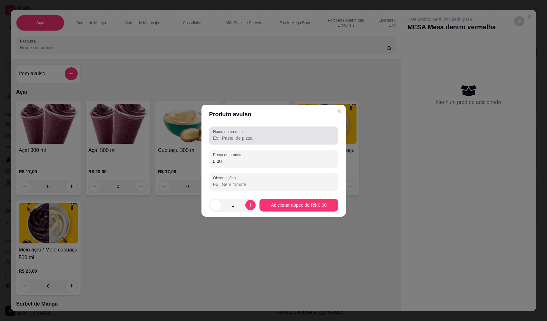
click at [233, 135] on input "Nome do produto" at bounding box center [273, 138] width 121 height 6
type input "sorvete"
drag, startPoint x: 250, startPoint y: 168, endPoint x: 253, endPoint y: 164, distance: 4.8
click at [251, 167] on div "Nome do produto sorvete Preço do produto 0,00 Observações" at bounding box center [273, 159] width 129 height 64
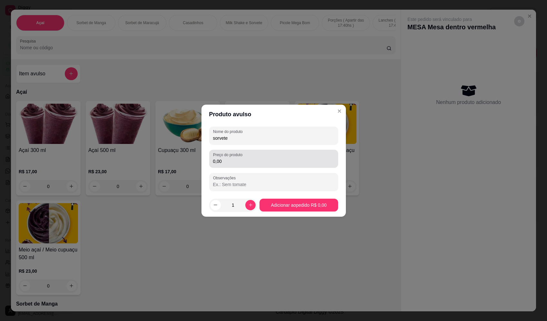
click at [257, 161] on input "0,00" at bounding box center [273, 161] width 121 height 6
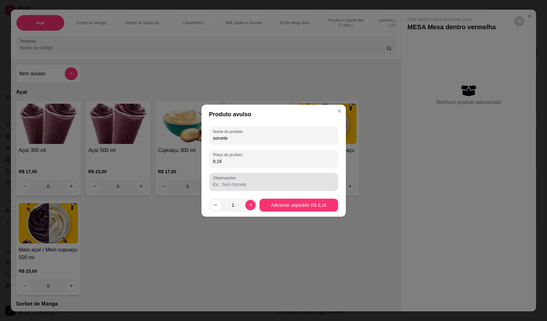
type input "8,16"
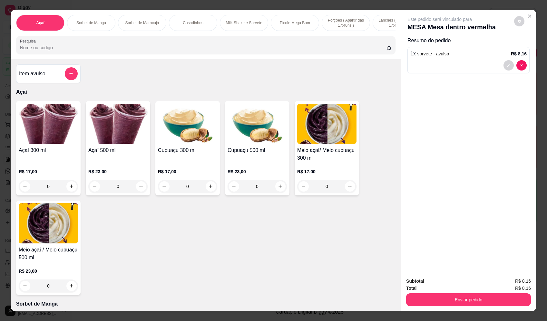
drag, startPoint x: 493, startPoint y: 286, endPoint x: 493, endPoint y: 292, distance: 5.5
click at [493, 290] on div "Total R$ 8,16" at bounding box center [468, 288] width 125 height 7
click at [493, 296] on button "Enviar pedido" at bounding box center [468, 300] width 125 height 13
click at [511, 284] on button "Enviar pedido" at bounding box center [514, 284] width 35 height 12
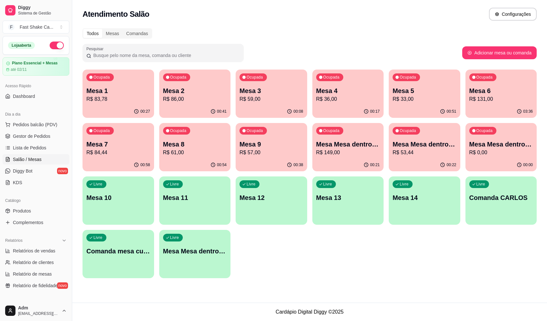
click at [124, 82] on div "Ocupada Mesa 1 R$ 83,78" at bounding box center [119, 88] width 72 height 36
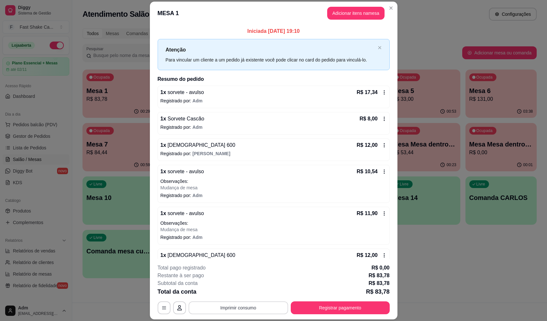
click at [254, 306] on button "Imprimir consumo" at bounding box center [239, 308] width 100 height 13
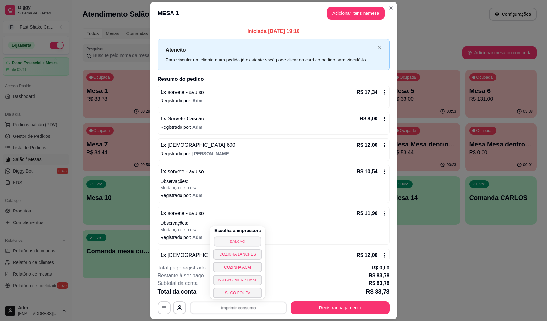
click at [251, 238] on button "BALCÃO" at bounding box center [237, 242] width 47 height 10
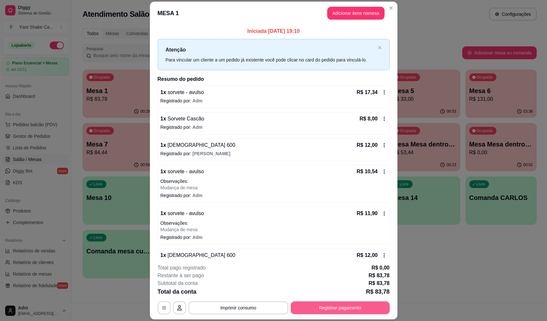
click at [342, 305] on button "Registrar pagamento" at bounding box center [340, 308] width 99 height 13
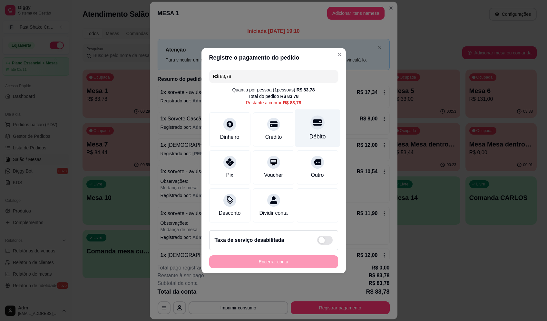
click at [314, 121] on icon at bounding box center [317, 122] width 8 height 6
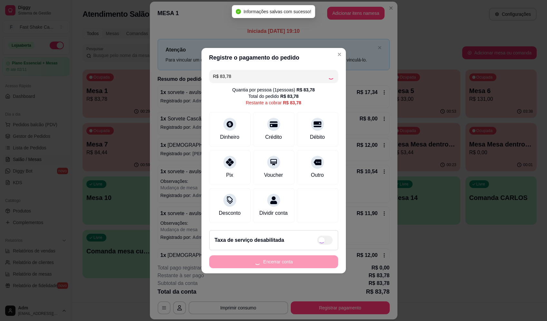
type input "R$ 0,00"
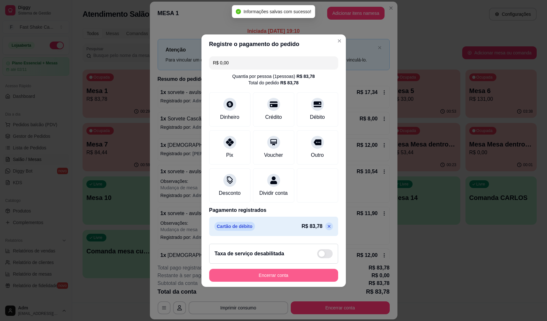
click at [299, 279] on button "Encerrar conta" at bounding box center [273, 275] width 129 height 13
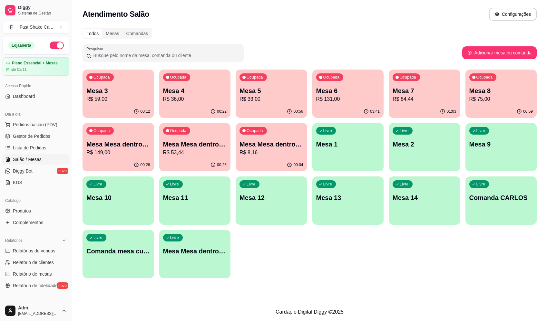
click at [269, 139] on div "Ocupada Mesa Mesa dentro vermelha R$ 8,16" at bounding box center [272, 141] width 72 height 36
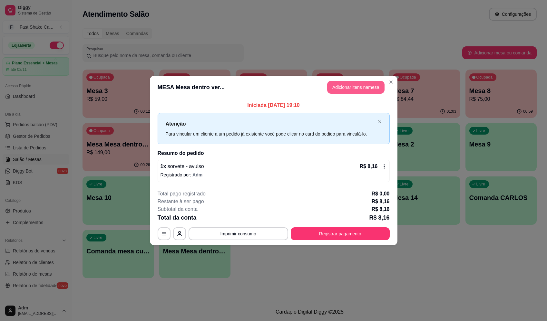
click at [357, 87] on button "Adicionar itens na mesa" at bounding box center [355, 87] width 57 height 13
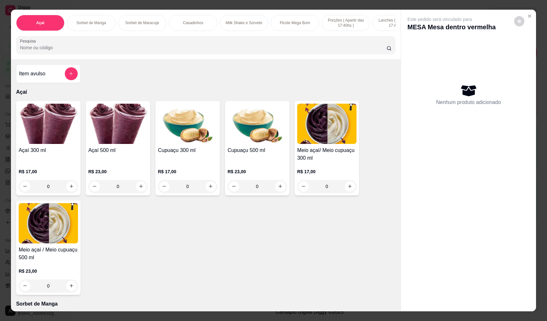
click at [75, 75] on div at bounding box center [71, 73] width 13 height 13
click at [277, 134] on div at bounding box center [274, 135] width 122 height 13
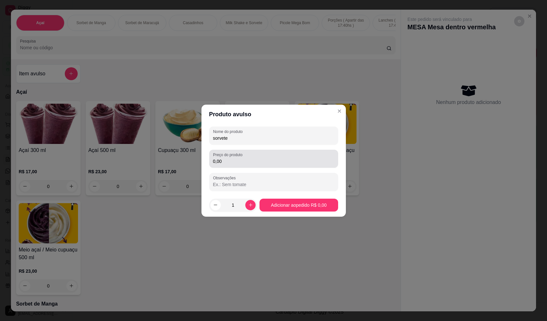
type input "sorvete"
click at [270, 155] on div "0,00" at bounding box center [273, 159] width 121 height 13
type input "10,20"
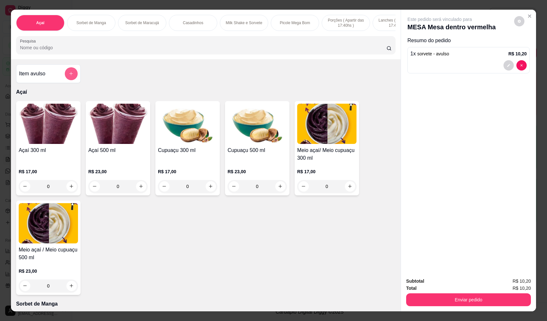
click at [69, 80] on button "add-separate-item" at bounding box center [71, 73] width 13 height 13
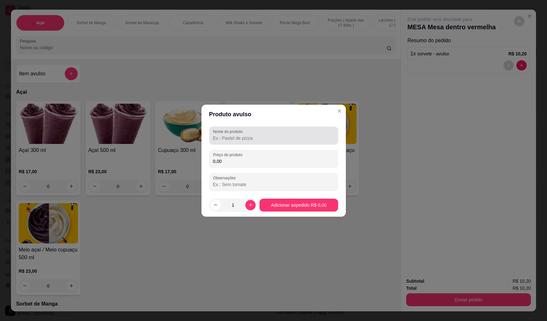
click at [304, 140] on input "Nome do produto" at bounding box center [273, 138] width 121 height 6
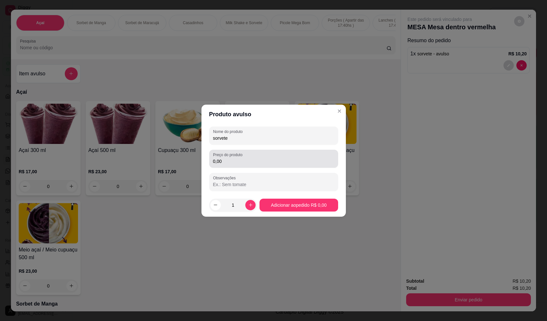
type input "sorvete"
click at [303, 157] on div "0,00" at bounding box center [273, 159] width 121 height 13
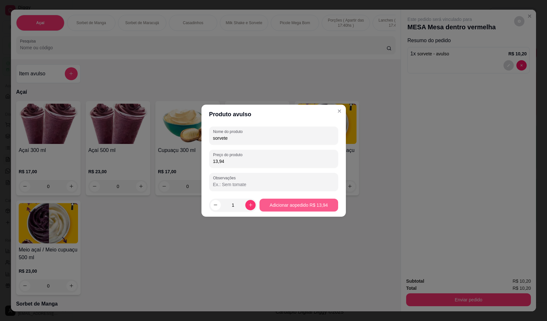
type input "13,94"
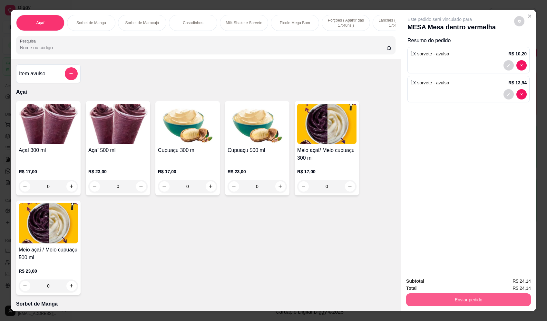
click at [445, 297] on button "Enviar pedido" at bounding box center [468, 300] width 125 height 13
click at [514, 285] on button "Enviar pedido" at bounding box center [514, 284] width 35 height 12
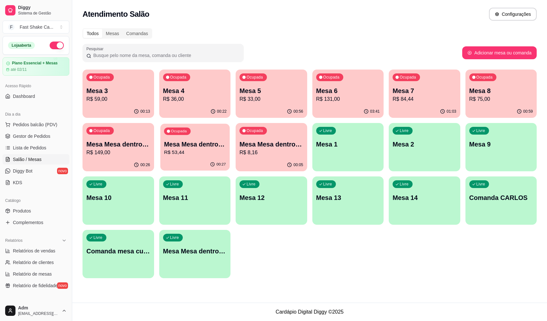
click at [198, 149] on div "Mesa Mesa dentro verde R$ 53,44" at bounding box center [195, 148] width 62 height 16
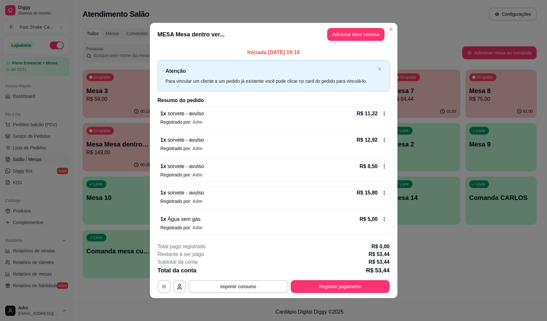
click at [248, 296] on footer "**********" at bounding box center [274, 268] width 248 height 61
click at [250, 289] on button "Imprimir consumo" at bounding box center [239, 287] width 100 height 13
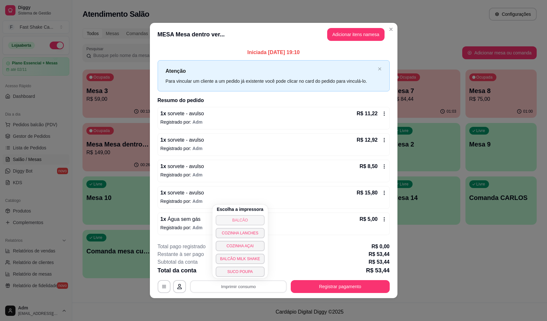
click at [251, 220] on button "BALCÃO" at bounding box center [240, 220] width 49 height 10
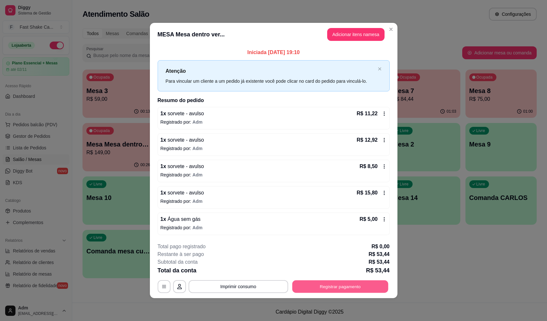
click at [346, 289] on button "Registrar pagamento" at bounding box center [340, 287] width 96 height 13
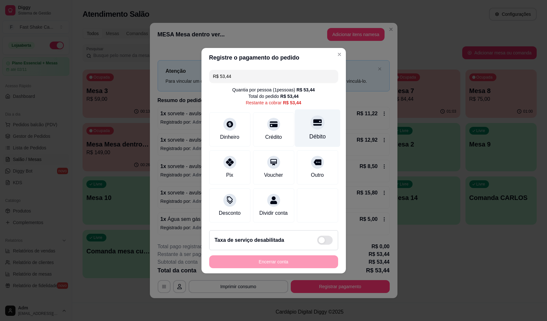
click at [311, 133] on div "Débito" at bounding box center [317, 137] width 16 height 8
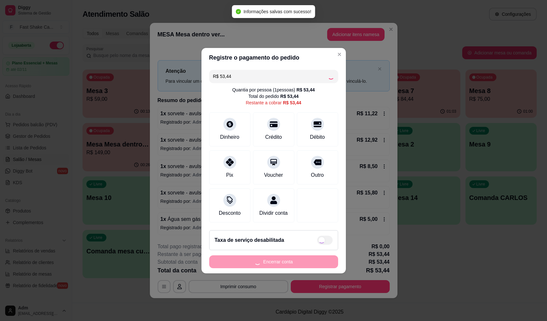
type input "R$ 0,00"
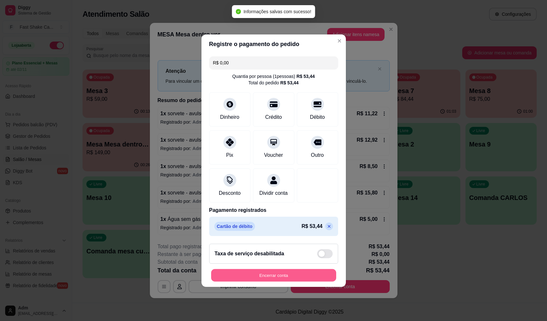
click at [311, 276] on button "Encerrar conta" at bounding box center [273, 275] width 125 height 13
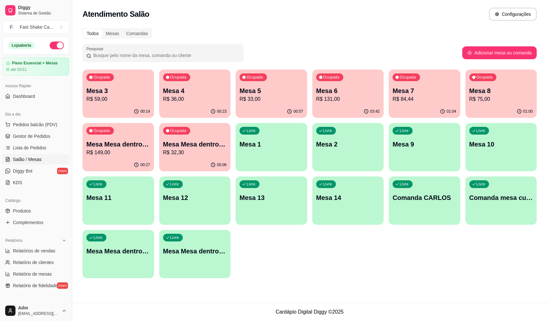
click at [433, 107] on div "01:04" at bounding box center [425, 111] width 72 height 13
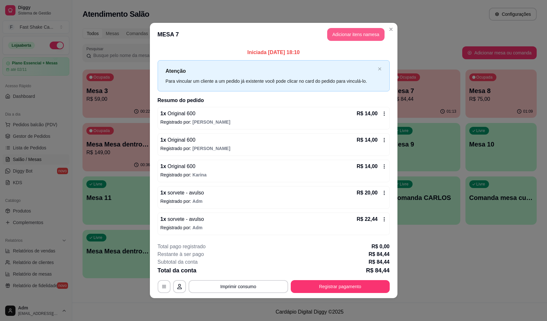
click at [347, 33] on button "Adicionar itens na mesa" at bounding box center [355, 34] width 57 height 13
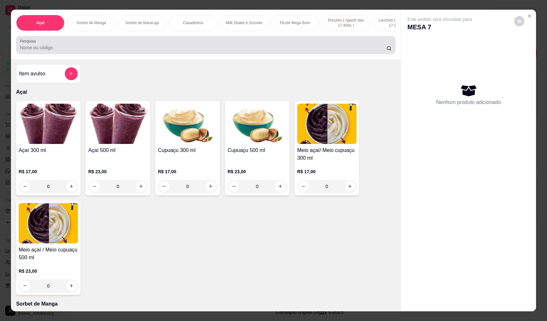
click at [95, 51] on input "Pesquisa" at bounding box center [203, 47] width 367 height 6
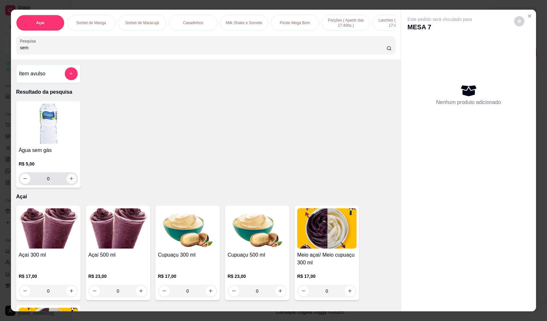
type input "sem"
click at [72, 182] on button "increase-product-quantity" at bounding box center [71, 179] width 10 height 10
type input "1"
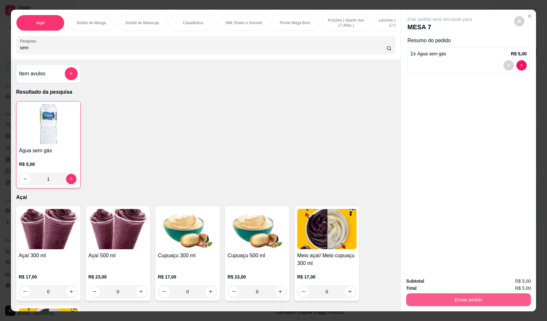
click at [441, 302] on button "Enviar pedido" at bounding box center [468, 300] width 125 height 13
click at [508, 285] on button "Enviar pedido" at bounding box center [514, 284] width 36 height 12
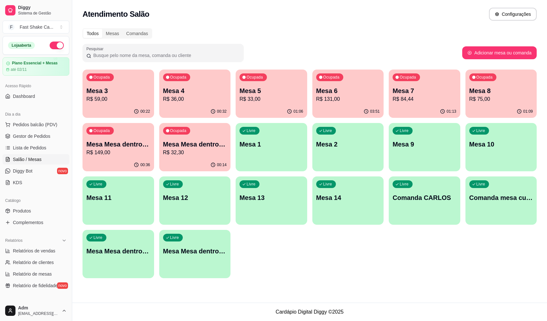
click at [504, 87] on div "Ocupada Mesa 8 R$ 75,00" at bounding box center [502, 88] width 72 height 36
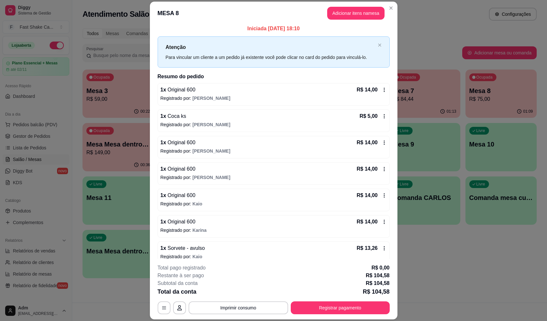
scroll to position [1, 0]
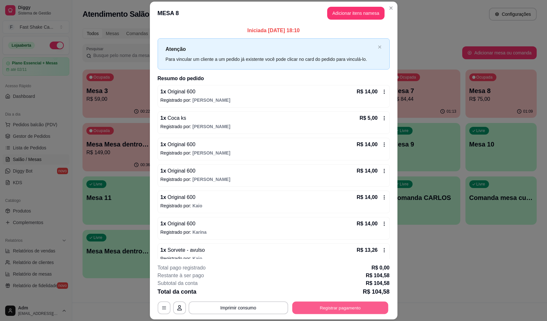
click at [345, 308] on button "Registrar pagamento" at bounding box center [340, 308] width 96 height 13
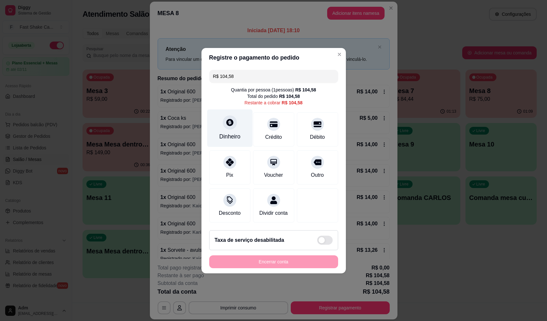
click at [229, 120] on icon at bounding box center [229, 122] width 8 height 8
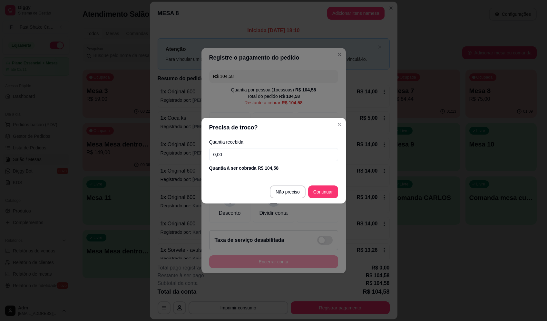
click at [269, 156] on input "0,00" at bounding box center [273, 154] width 129 height 13
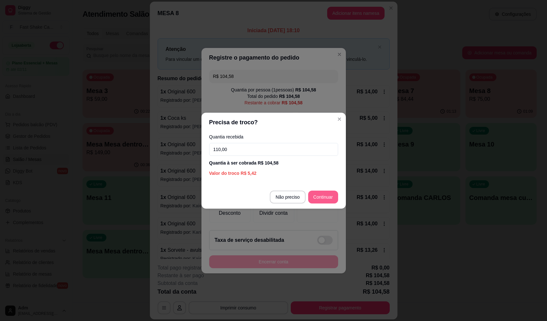
type input "110,00"
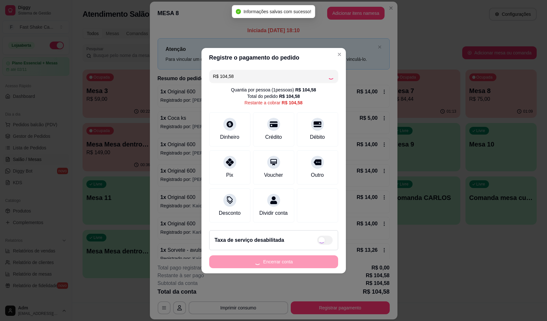
type input "R$ 0,00"
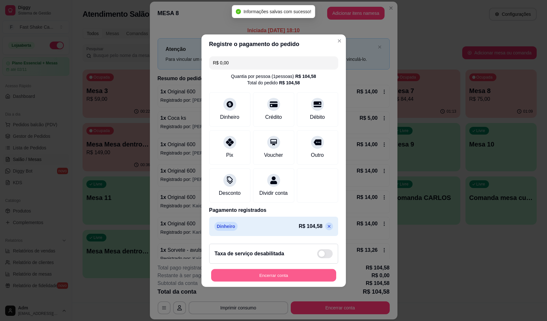
click at [306, 279] on button "Encerrar conta" at bounding box center [273, 275] width 125 height 13
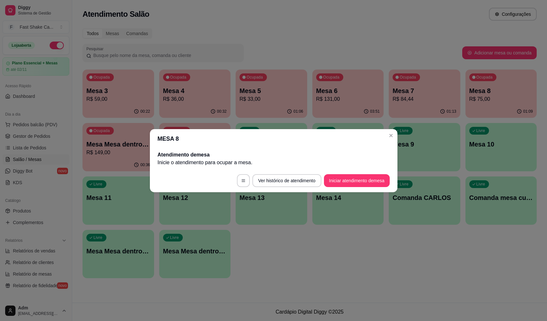
scroll to position [0, 0]
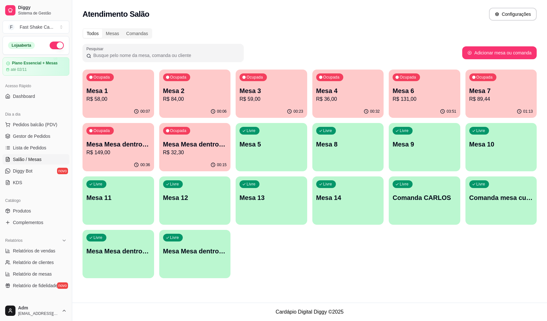
click at [194, 143] on p "Mesa Mesa dentro vermelha" at bounding box center [195, 144] width 64 height 9
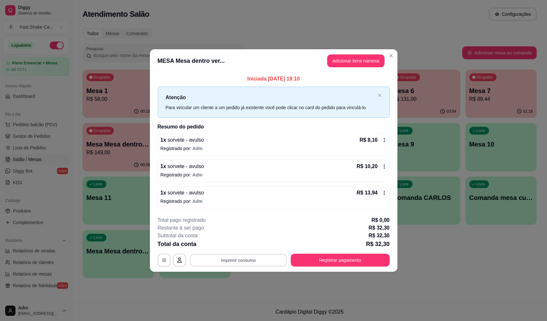
click at [260, 265] on button "Imprimir consumo" at bounding box center [238, 260] width 97 height 13
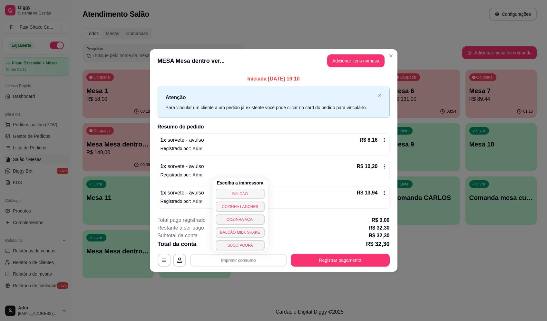
click at [242, 197] on button "BALCÃO" at bounding box center [240, 194] width 49 height 10
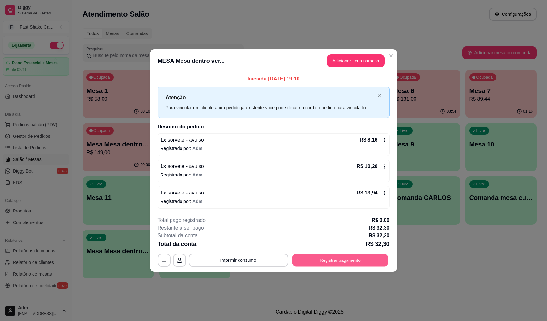
click at [351, 255] on button "Registrar pagamento" at bounding box center [340, 260] width 96 height 13
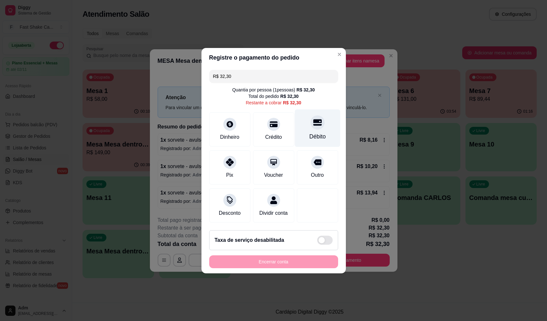
click at [313, 120] on icon at bounding box center [317, 122] width 8 height 8
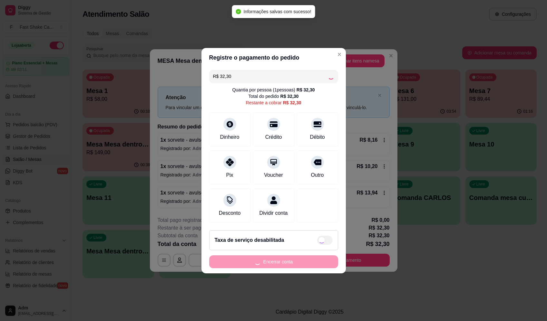
type input "R$ 0,00"
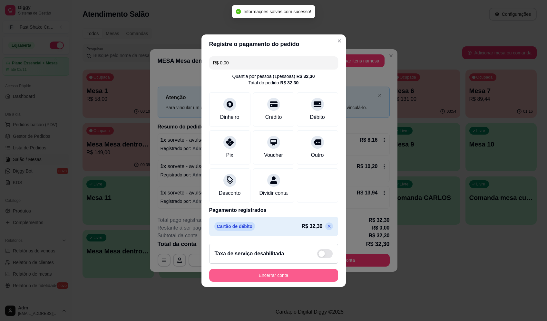
click at [279, 281] on button "Encerrar conta" at bounding box center [273, 275] width 129 height 13
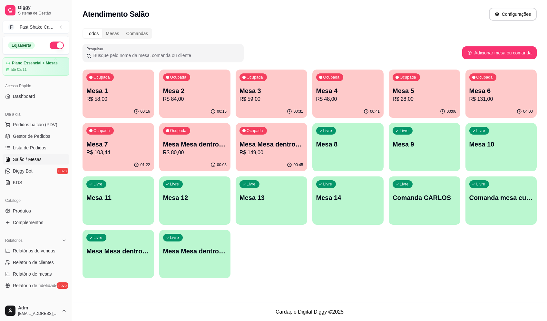
click at [235, 83] on div "Ocupada Mesa 1 R$ 58,00 00:16 Ocupada Mesa 2 R$ 84,00 00:15 Ocupada Mesa 3 R$ 5…" at bounding box center [310, 174] width 454 height 209
click at [257, 88] on p "Mesa 3" at bounding box center [272, 90] width 64 height 9
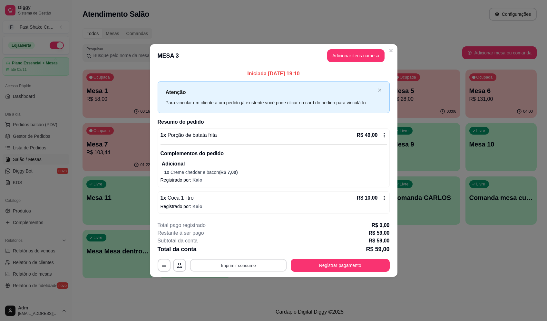
click at [264, 270] on button "Imprimir consumo" at bounding box center [238, 265] width 97 height 13
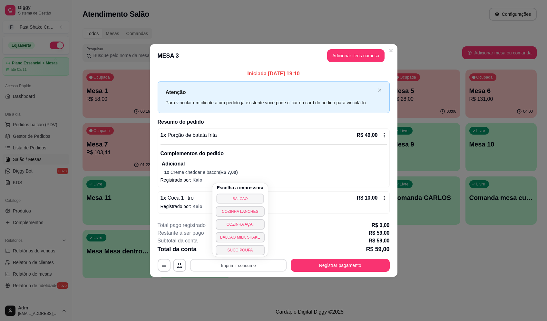
click at [244, 198] on button "BALCÃO" at bounding box center [239, 199] width 47 height 10
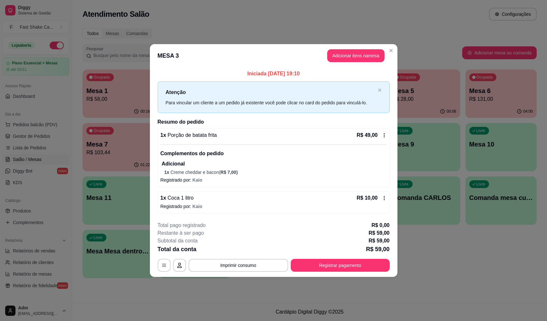
click at [324, 277] on div "**********" at bounding box center [273, 160] width 547 height 321
drag, startPoint x: 331, startPoint y: 272, endPoint x: 334, endPoint y: 267, distance: 6.3
click at [332, 270] on footer "**********" at bounding box center [274, 247] width 248 height 61
click at [340, 265] on button "Registrar pagamento" at bounding box center [340, 265] width 99 height 13
click at [313, 120] on icon at bounding box center [317, 122] width 8 height 8
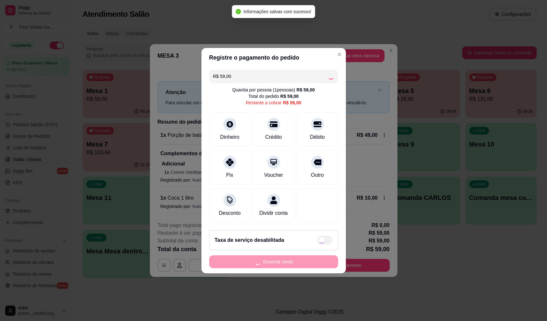
type input "R$ 0,00"
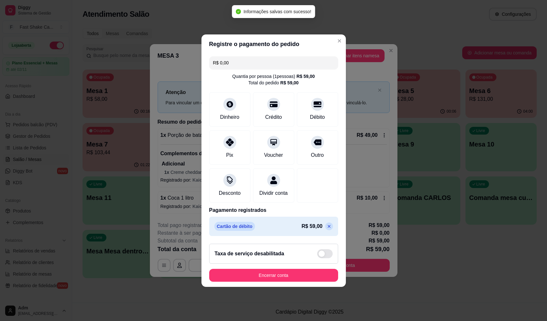
click at [308, 272] on footer "Taxa de serviço desabilitada Encerrar conta" at bounding box center [274, 263] width 144 height 48
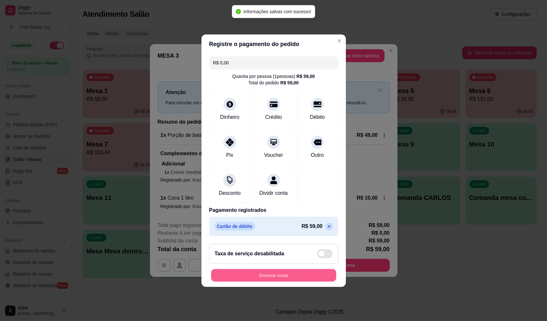
click at [307, 275] on button "Encerrar conta" at bounding box center [273, 275] width 125 height 13
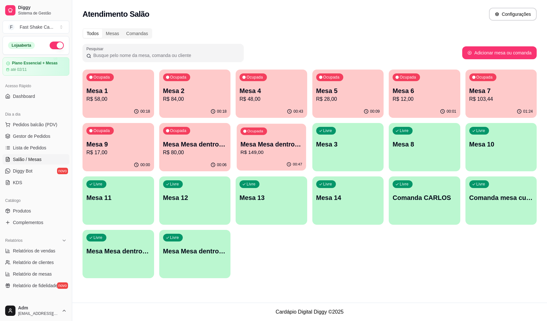
click at [271, 149] on p "Mesa Mesa dentro laranja" at bounding box center [272, 144] width 62 height 9
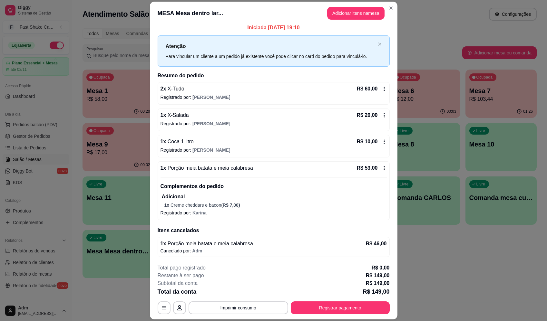
scroll to position [4, 0]
click at [353, 12] on button "Adicionar itens na mesa" at bounding box center [355, 13] width 57 height 13
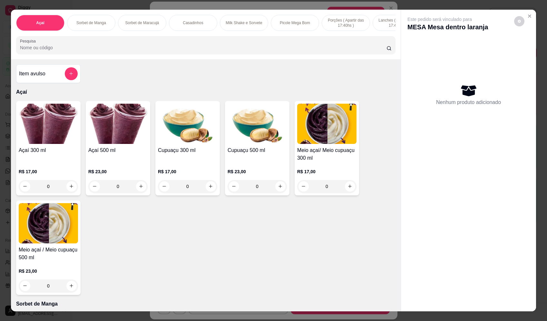
click at [163, 50] on input "Pesquisa" at bounding box center [203, 47] width 367 height 6
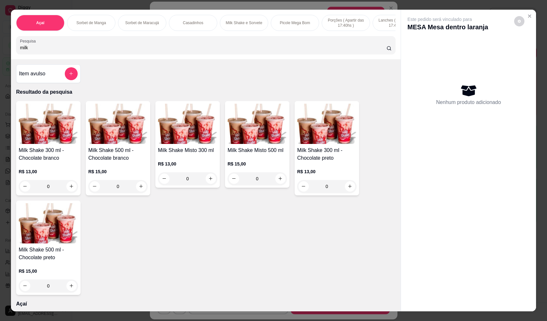
type input "milk"
click at [281, 181] on div "0" at bounding box center [257, 178] width 59 height 13
click at [216, 185] on div "Milk Shake Misto 300 ml R$ 13,00 0" at bounding box center [187, 144] width 64 height 87
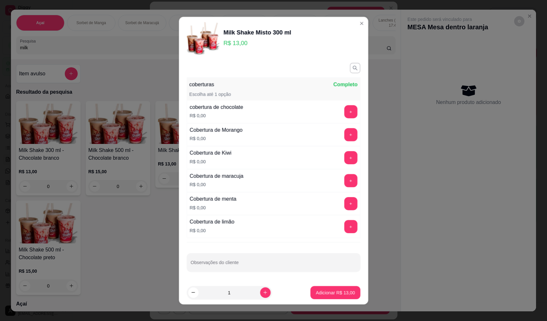
click at [209, 187] on p "R$ 0,00" at bounding box center [217, 185] width 54 height 6
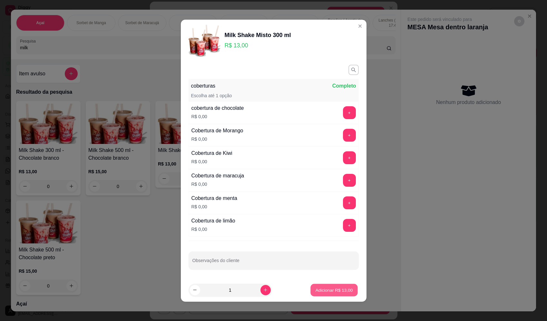
click at [344, 290] on p "Adicionar R$ 13,00" at bounding box center [334, 290] width 37 height 6
type input "1"
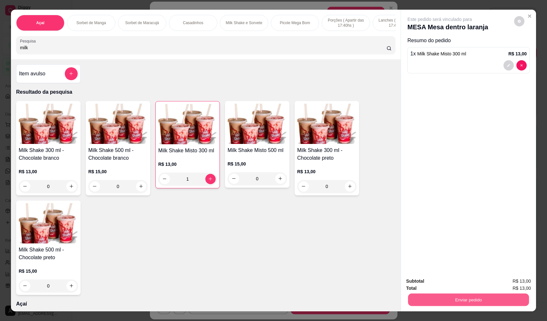
click at [467, 295] on button "Enviar pedido" at bounding box center [468, 300] width 121 height 13
click at [514, 282] on button "Enviar pedido" at bounding box center [514, 284] width 36 height 12
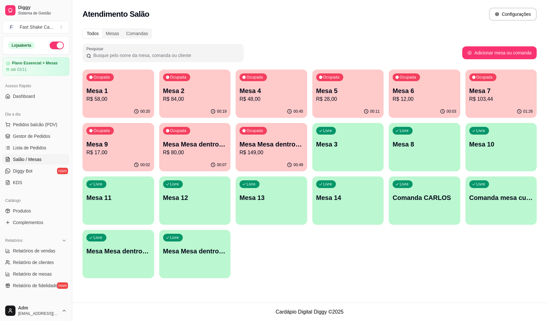
click at [276, 151] on p "R$ 149,00" at bounding box center [272, 153] width 64 height 8
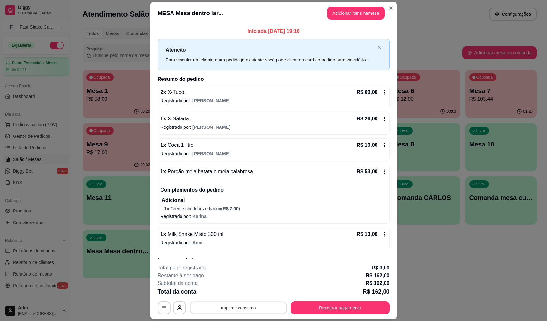
click at [245, 307] on button "Imprimir consumo" at bounding box center [238, 308] width 97 height 13
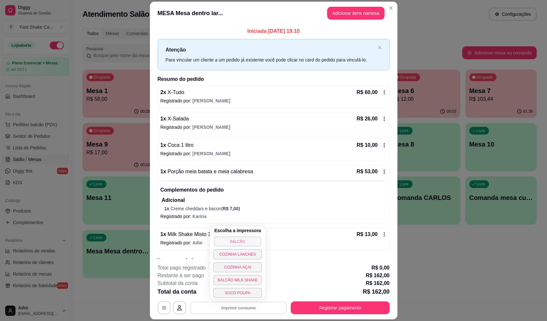
click at [251, 239] on button "BALCÃO" at bounding box center [237, 242] width 47 height 10
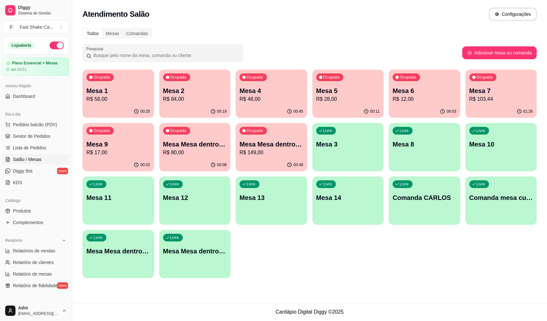
click at [117, 105] on div "00:20" at bounding box center [119, 111] width 72 height 13
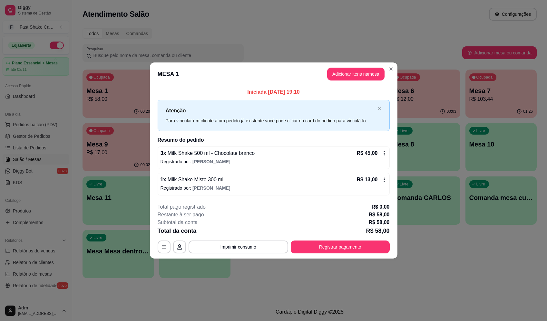
click at [254, 257] on footer "**********" at bounding box center [274, 228] width 248 height 61
click at [258, 246] on button "Imprimir consumo" at bounding box center [238, 247] width 97 height 13
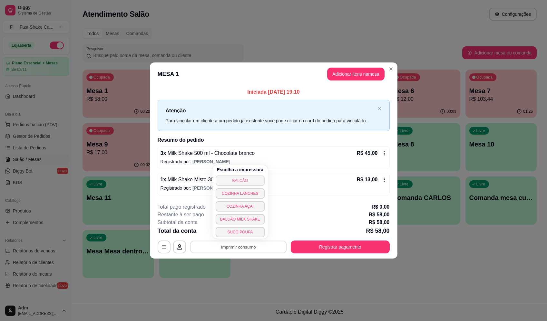
click at [250, 177] on button "BALCÃO" at bounding box center [240, 181] width 49 height 10
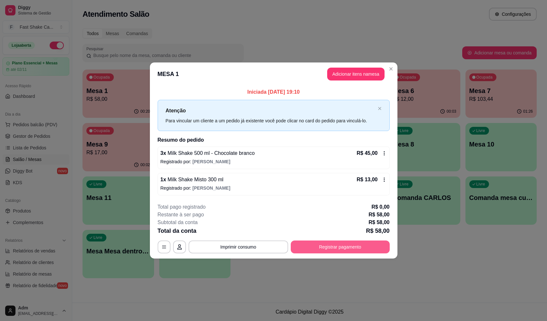
click at [329, 253] on button "Registrar pagamento" at bounding box center [340, 247] width 99 height 13
click at [327, 123] on div "Débito" at bounding box center [317, 128] width 45 height 38
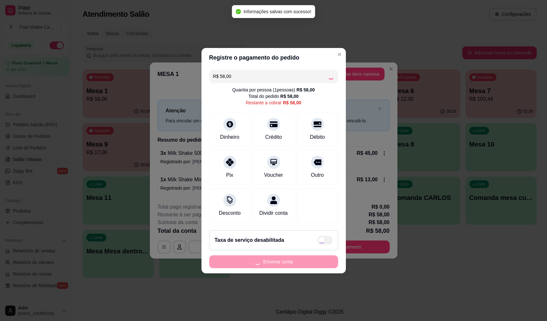
type input "R$ 0,00"
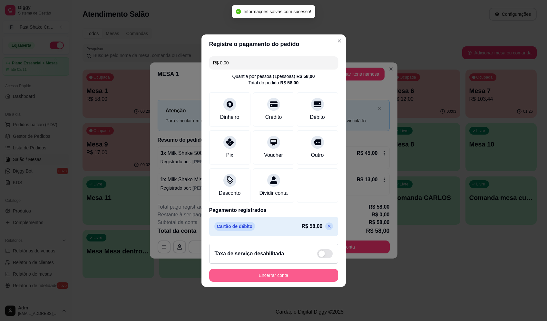
click at [288, 279] on button "Encerrar conta" at bounding box center [273, 275] width 129 height 13
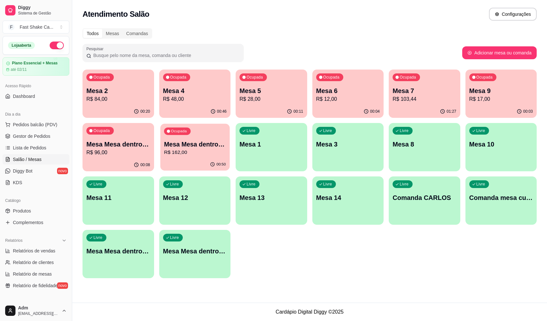
click at [191, 153] on p "R$ 162,00" at bounding box center [195, 152] width 62 height 7
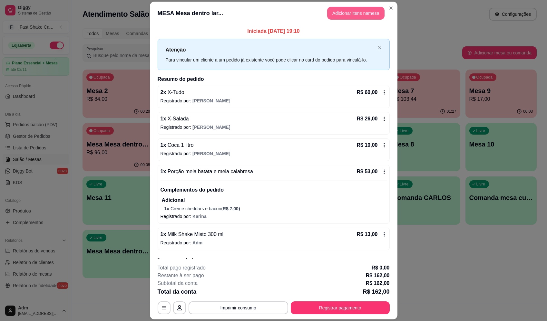
click at [365, 11] on button "Adicionar itens na mesa" at bounding box center [355, 13] width 57 height 13
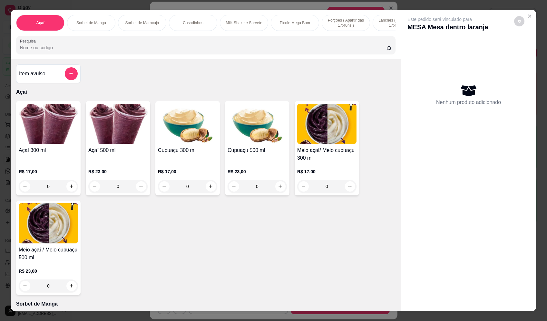
click at [75, 77] on div at bounding box center [71, 73] width 13 height 13
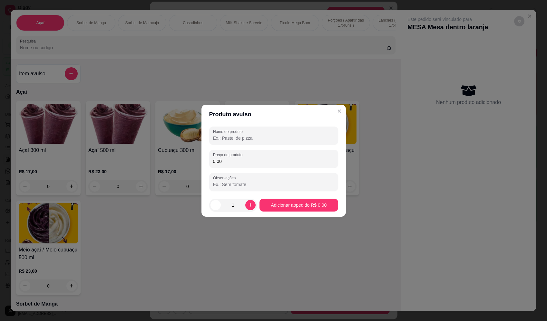
click at [280, 136] on input "Nome do produto" at bounding box center [273, 138] width 121 height 6
type input "sorvete"
click at [284, 162] on input "0,00" at bounding box center [273, 161] width 121 height 6
type input "11,00"
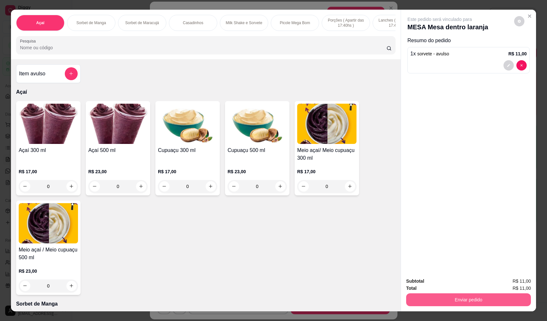
click at [497, 296] on button "Enviar pedido" at bounding box center [468, 300] width 125 height 13
click at [521, 282] on button "Enviar pedido" at bounding box center [514, 284] width 35 height 12
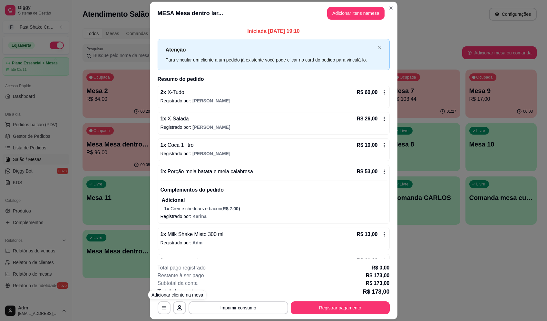
click at [236, 311] on button "Imprimir consumo" at bounding box center [239, 308] width 100 height 13
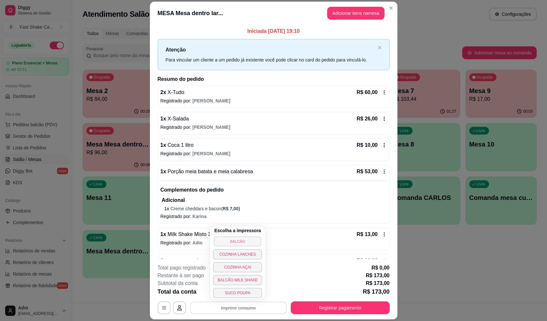
click at [247, 239] on button "BALCÃO" at bounding box center [237, 242] width 47 height 10
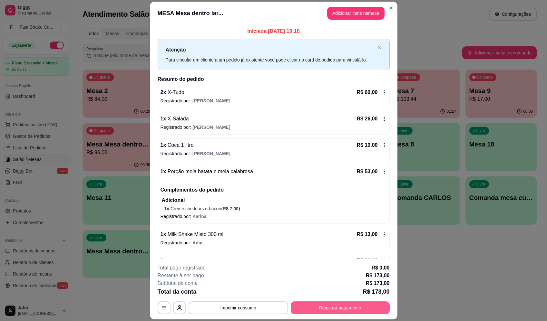
click at [350, 307] on button "Registrar pagamento" at bounding box center [340, 308] width 99 height 13
click at [305, 128] on div "Débito" at bounding box center [317, 128] width 45 height 38
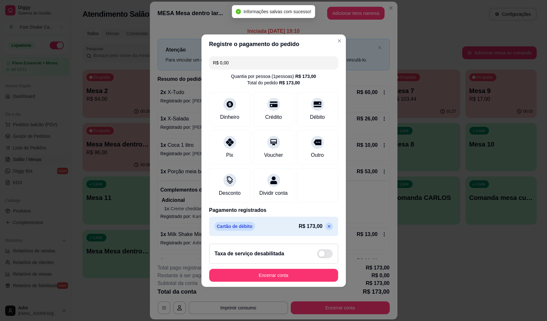
type input "R$ 0,00"
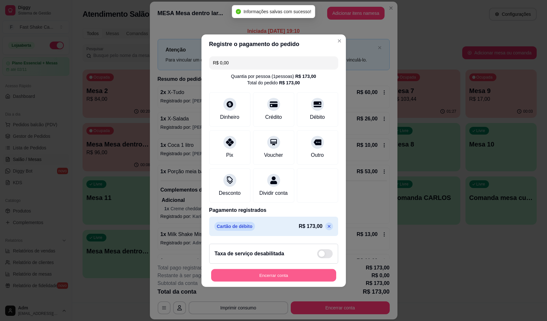
click at [288, 282] on button "Encerrar conta" at bounding box center [273, 275] width 125 height 13
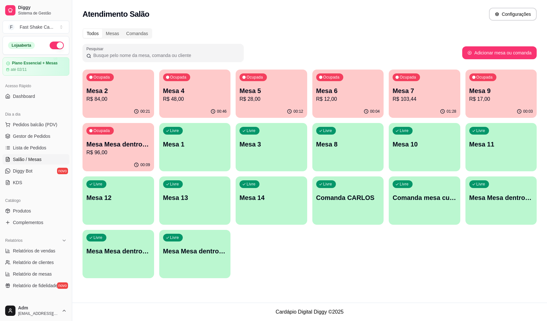
click at [417, 90] on p "Mesa 7" at bounding box center [425, 90] width 64 height 9
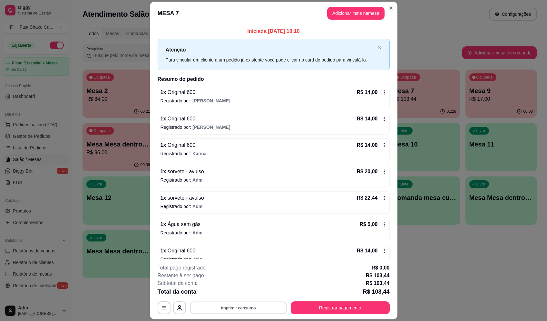
click at [244, 314] on button "Imprimir consumo" at bounding box center [238, 308] width 97 height 13
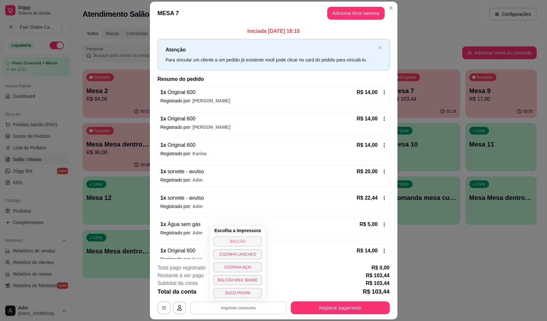
click at [247, 237] on button "BALCÃO" at bounding box center [237, 242] width 49 height 10
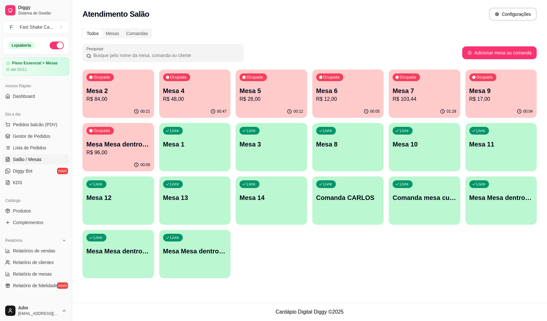
click at [269, 92] on p "Mesa 5" at bounding box center [272, 90] width 64 height 9
click at [201, 89] on p "Mesa 4" at bounding box center [195, 90] width 64 height 9
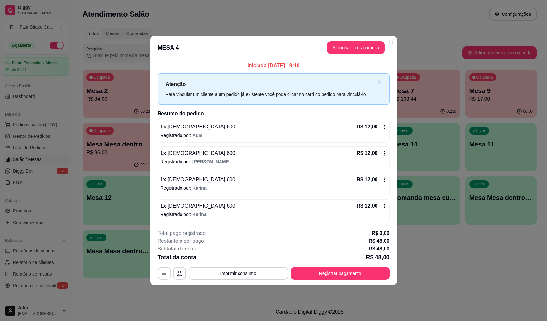
click at [212, 183] on div "1 x Brahma 600 R$ 12,00" at bounding box center [274, 180] width 226 height 8
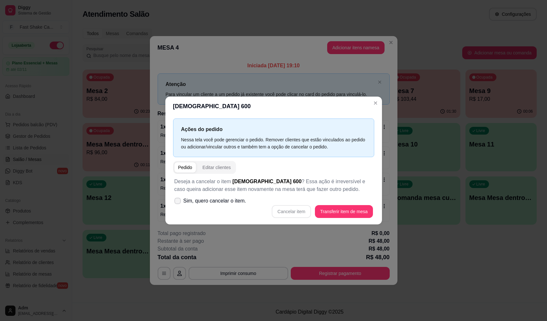
click at [235, 195] on label "Sim, quero cancelar o item." at bounding box center [210, 201] width 77 height 13
click at [178, 202] on input "Sim, quero cancelar o item." at bounding box center [176, 204] width 4 height 4
checkbox input "true"
click at [288, 212] on button "Cancelar item" at bounding box center [291, 211] width 39 height 13
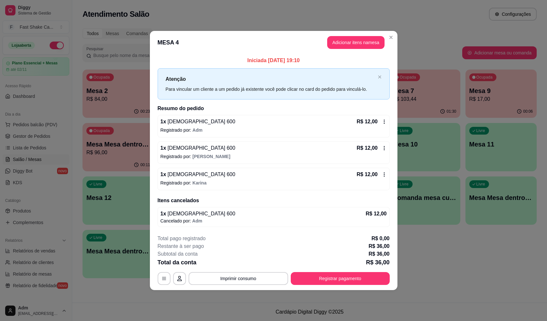
click at [223, 181] on p "Registrado por: [PERSON_NAME]" at bounding box center [274, 183] width 226 height 6
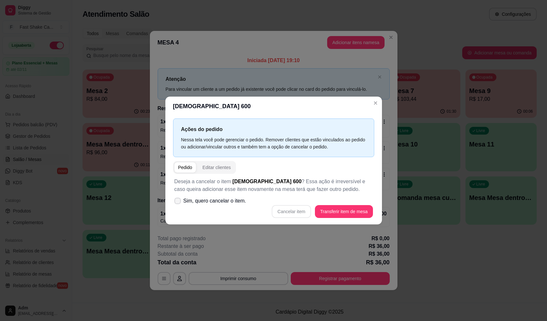
click at [224, 202] on span "Sim, quero cancelar o item." at bounding box center [214, 201] width 63 height 8
click at [178, 202] on input "Sim, quero cancelar o item." at bounding box center [176, 204] width 4 height 4
checkbox input "true"
click at [294, 214] on button "Cancelar item" at bounding box center [291, 211] width 38 height 13
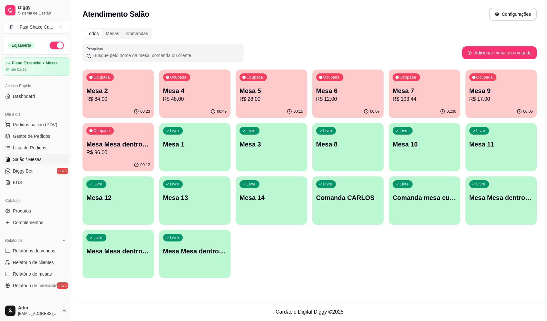
click at [269, 93] on p "Mesa 5" at bounding box center [272, 90] width 64 height 9
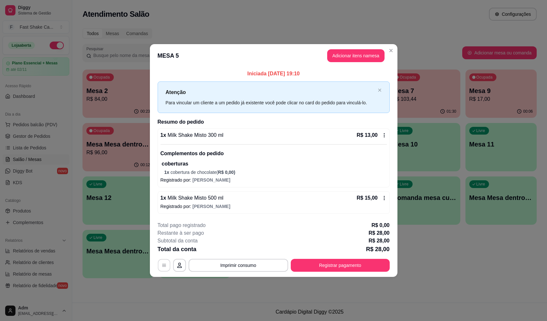
click at [165, 267] on icon "button" at bounding box center [164, 265] width 4 height 3
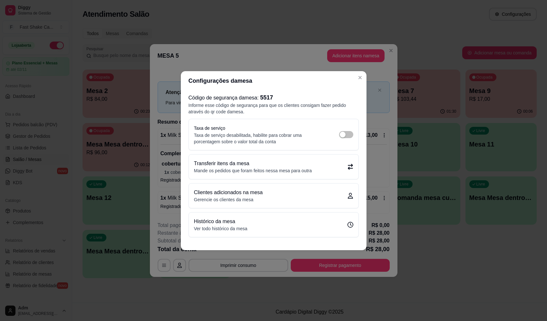
click at [295, 170] on p "Mande os pedidos que foram feitos nessa mesa para outra" at bounding box center [253, 171] width 118 height 6
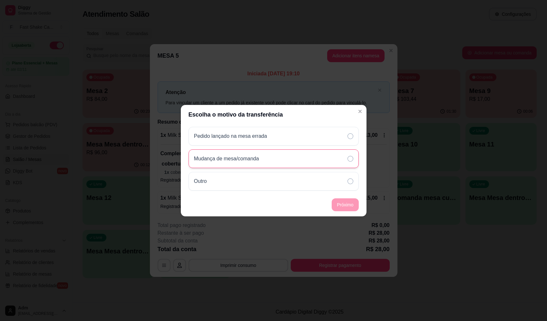
click at [281, 157] on div "Mudança de mesa/comanda" at bounding box center [274, 159] width 170 height 19
click at [294, 162] on div "Mudança de mesa/comanda" at bounding box center [274, 159] width 170 height 19
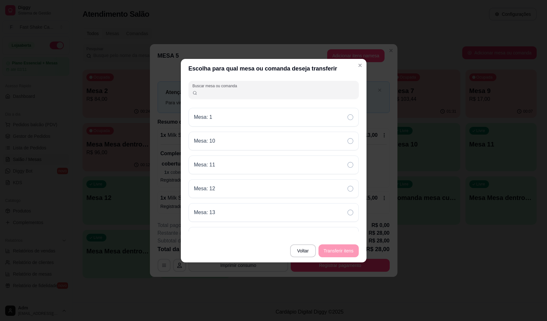
scroll to position [181, 0]
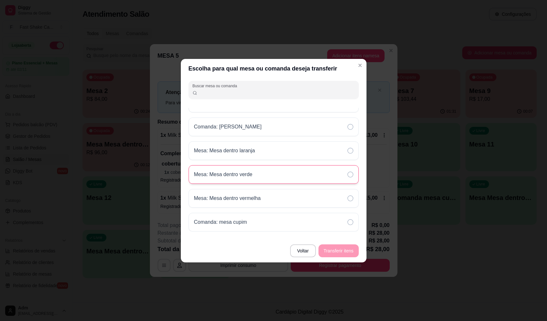
click at [265, 176] on div "Mesa: Mesa dentro verde" at bounding box center [274, 174] width 170 height 19
click at [352, 255] on button "Transferir itens" at bounding box center [339, 251] width 40 height 13
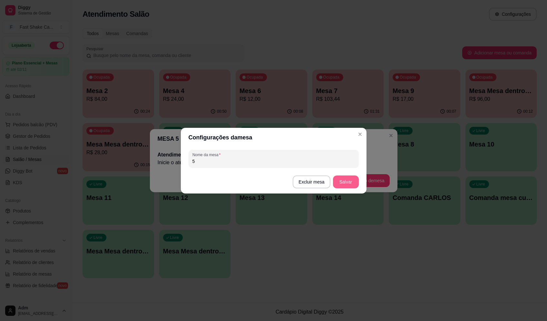
click at [354, 190] on footer "Excluir mesa Salvar" at bounding box center [274, 182] width 186 height 23
click at [354, 184] on button "Salvar" at bounding box center [345, 182] width 25 height 13
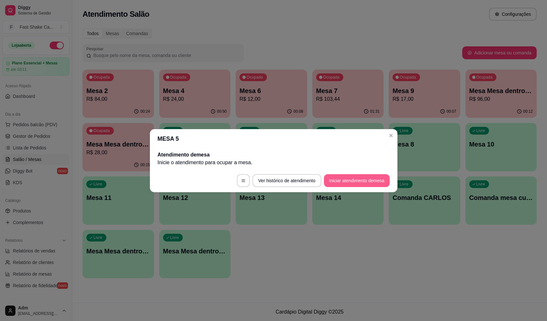
click at [358, 184] on button "Iniciar atendimento de mesa" at bounding box center [357, 180] width 66 height 13
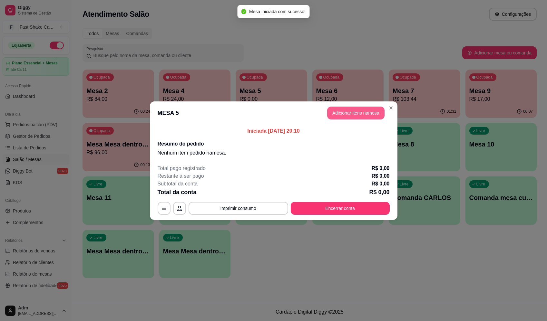
click at [344, 113] on button "Adicionar itens na mesa" at bounding box center [355, 113] width 57 height 13
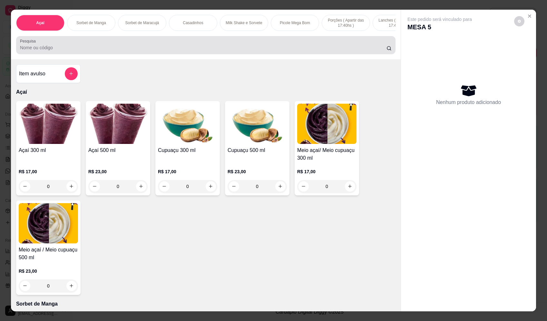
click at [179, 54] on div "Pesquisa" at bounding box center [205, 45] width 379 height 18
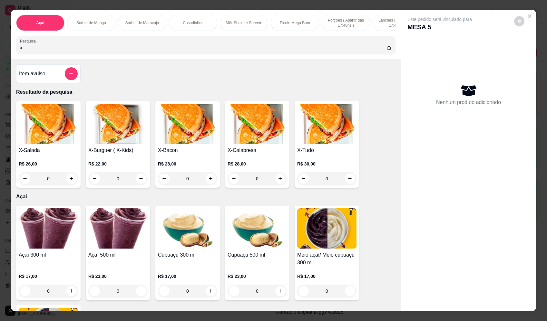
type input "x"
click at [69, 182] on div "0" at bounding box center [48, 178] width 59 height 13
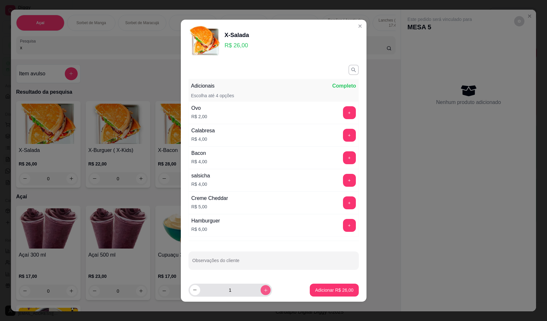
click at [261, 292] on button "increase-product-quantity" at bounding box center [266, 290] width 10 height 10
type input "4"
click at [329, 291] on p "Adicionar R$ 104,00" at bounding box center [333, 290] width 40 height 6
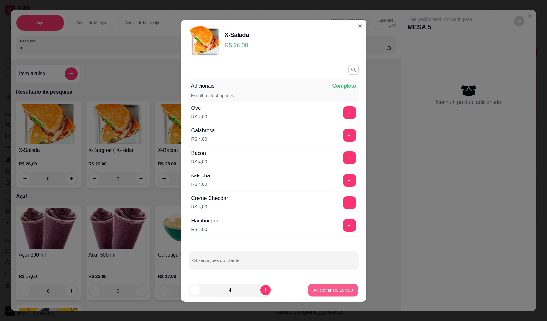
type input "4"
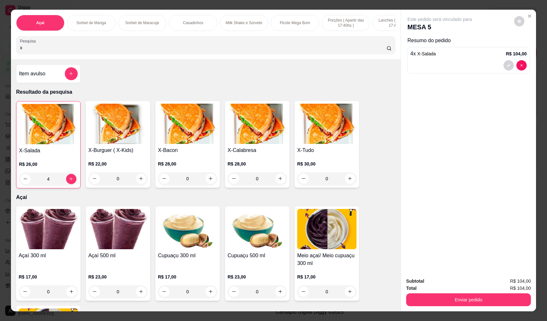
drag, startPoint x: 44, startPoint y: 50, endPoint x: 20, endPoint y: 63, distance: 28.1
click at [7, 55] on div "Açaí Sorbet de Manga Sorbet de Maracujá Casadinhos Milk Shake e Sorvete Picole …" at bounding box center [273, 160] width 547 height 321
click at [65, 78] on button "add-separate-item" at bounding box center [71, 73] width 13 height 13
click at [231, 133] on label "Nome do produto" at bounding box center [229, 131] width 32 height 5
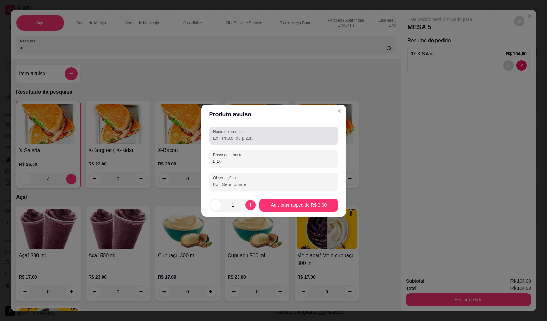
click at [265, 140] on input "Nome do produto" at bounding box center [273, 138] width 121 height 6
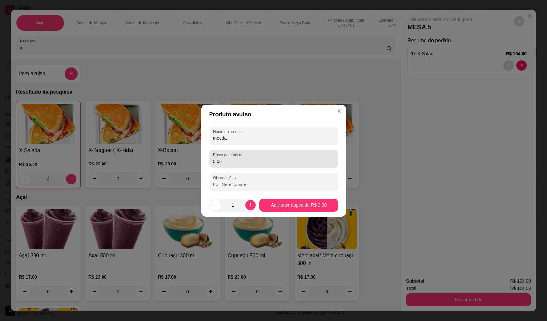
type input "moeda"
click at [270, 161] on input "0,00" at bounding box center [273, 161] width 121 height 6
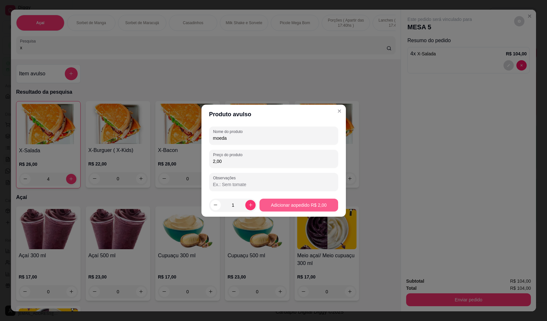
type input "2,00"
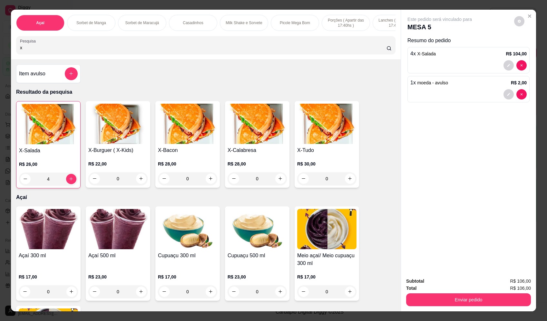
drag, startPoint x: 47, startPoint y: 50, endPoint x: -13, endPoint y: 51, distance: 60.3
click at [0, 51] on html "Diggy Sistema de Gestão F Fast Shake Ca ... Loja aberta Plano Essencial + Mesas…" at bounding box center [273, 160] width 547 height 321
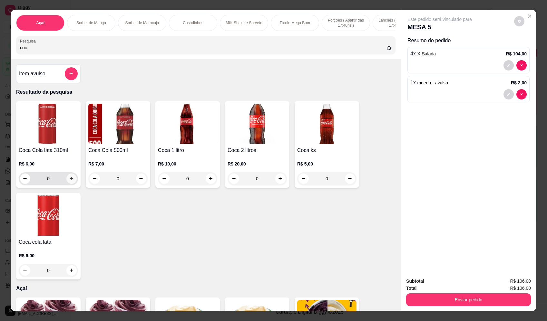
type input "coc"
click at [70, 181] on icon "increase-product-quantity" at bounding box center [71, 178] width 5 height 5
type input "1"
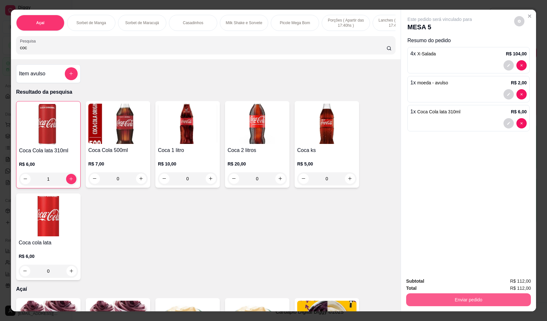
click at [449, 297] on button "Enviar pedido" at bounding box center [468, 300] width 125 height 13
click at [507, 281] on button "Enviar pedido" at bounding box center [514, 284] width 36 height 12
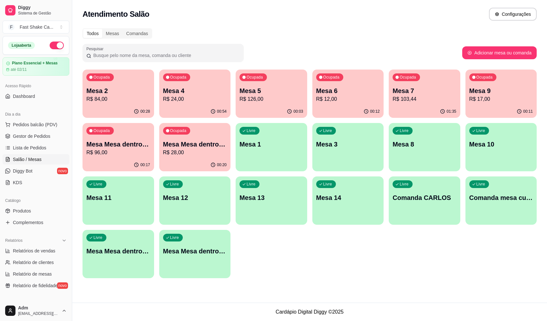
click at [104, 107] on div "00:28" at bounding box center [119, 111] width 72 height 13
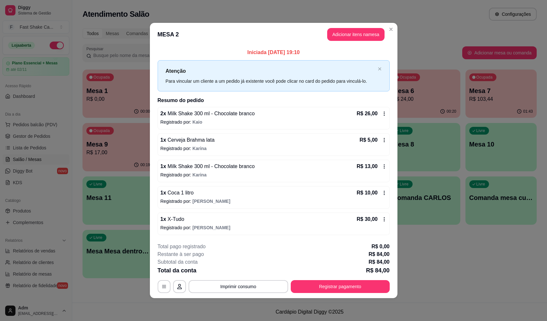
click at [345, 27] on header "MESA 2 Adicionar itens na mesa" at bounding box center [274, 34] width 248 height 23
click at [346, 32] on button "Adicionar itens na mesa" at bounding box center [355, 34] width 57 height 13
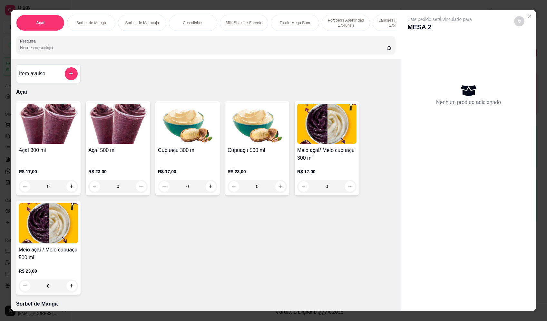
click at [94, 48] on div at bounding box center [206, 45] width 372 height 13
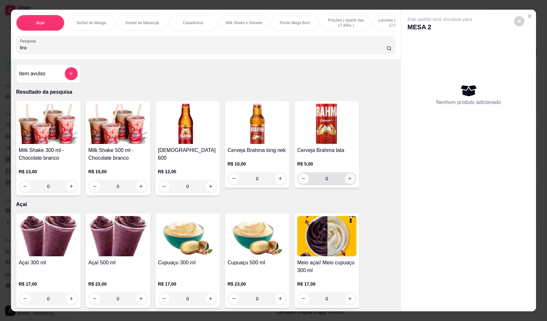
type input "bra"
click at [349, 181] on icon "increase-product-quantity" at bounding box center [350, 178] width 5 height 5
type input "1"
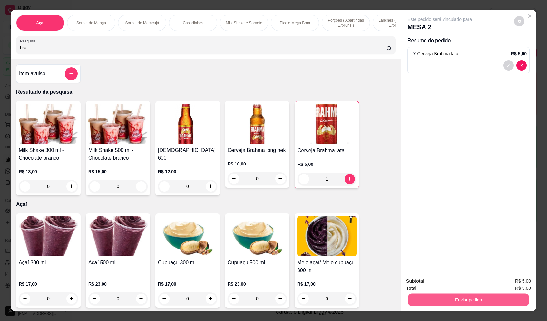
click at [471, 300] on button "Enviar pedido" at bounding box center [468, 300] width 121 height 13
click at [508, 283] on button "Enviar pedido" at bounding box center [514, 284] width 35 height 12
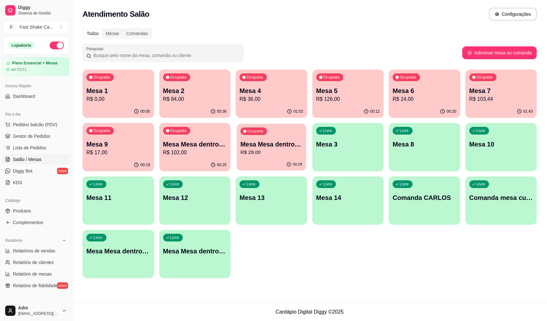
click at [281, 150] on p "R$ 28,00" at bounding box center [272, 152] width 62 height 7
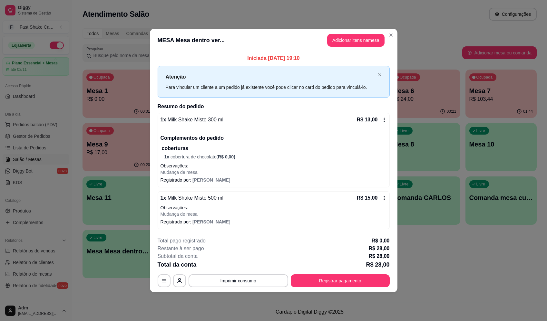
click at [361, 270] on div "**********" at bounding box center [274, 262] width 232 height 50
click at [357, 280] on button "Registrar pagamento" at bounding box center [340, 281] width 99 height 13
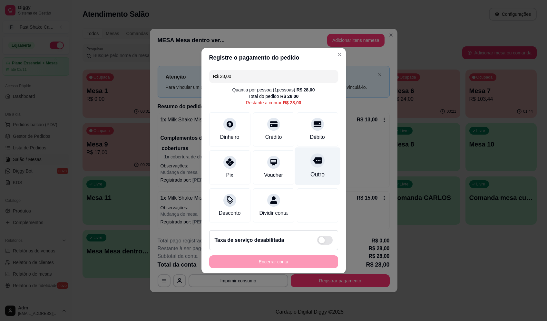
click at [314, 165] on div "Outro" at bounding box center [317, 166] width 45 height 38
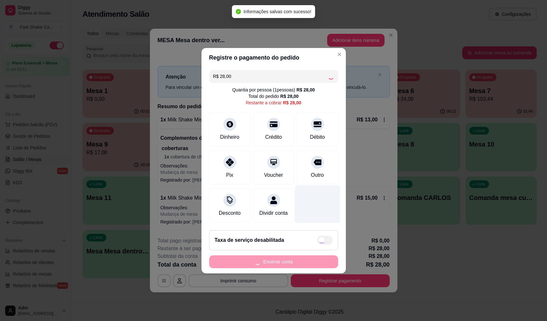
type input "R$ 0,00"
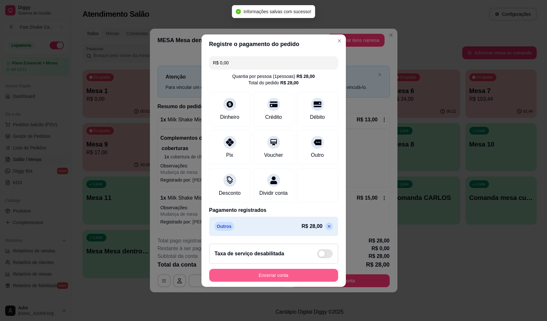
click at [303, 281] on button "Encerrar conta" at bounding box center [273, 275] width 129 height 13
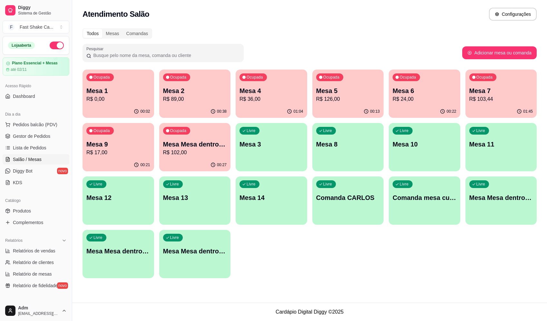
click at [114, 96] on p "R$ 0,00" at bounding box center [118, 99] width 64 height 8
click at [177, 94] on p "Mesa 2" at bounding box center [195, 90] width 64 height 9
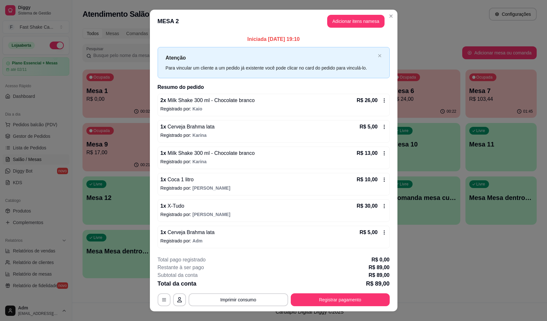
click at [247, 300] on button "Imprimir consumo" at bounding box center [239, 300] width 100 height 13
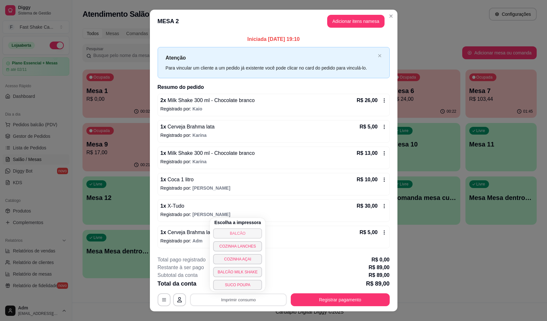
click at [241, 235] on button "BALCÃO" at bounding box center [237, 234] width 49 height 10
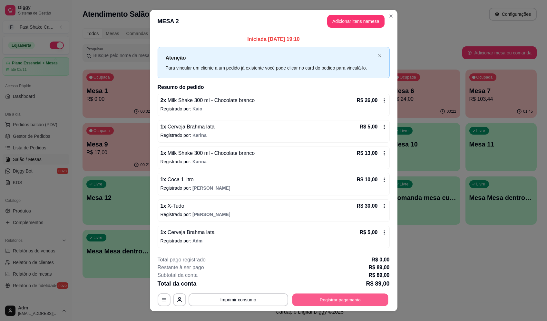
click at [353, 297] on button "Registrar pagamento" at bounding box center [340, 300] width 96 height 13
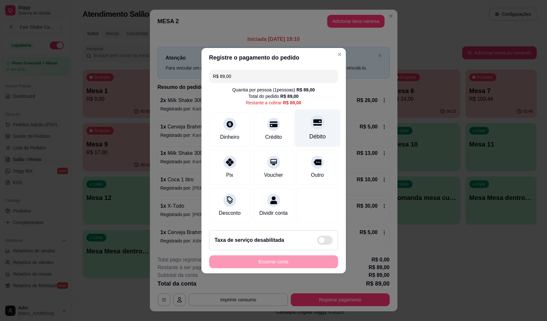
click at [313, 119] on icon at bounding box center [317, 122] width 8 height 6
type input "R$ 0,00"
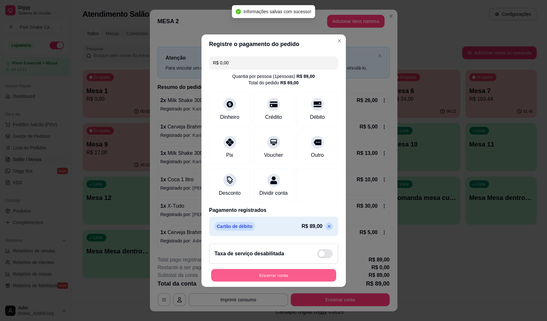
click at [314, 282] on button "Encerrar conta" at bounding box center [273, 275] width 125 height 13
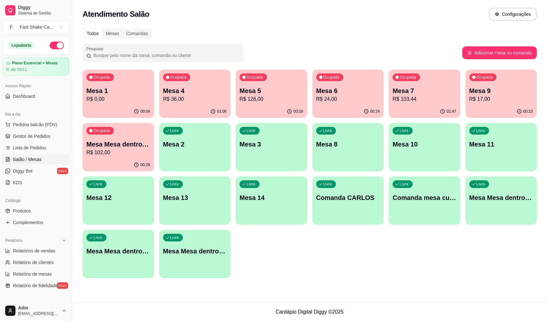
click at [128, 85] on div "Ocupada Mesa 1 R$ 0,00" at bounding box center [119, 88] width 72 height 36
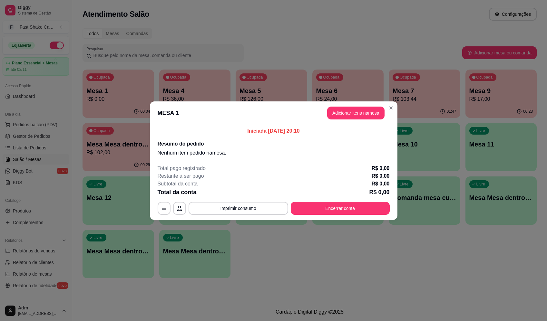
click at [356, 116] on button "Adicionar itens na mesa" at bounding box center [355, 113] width 57 height 13
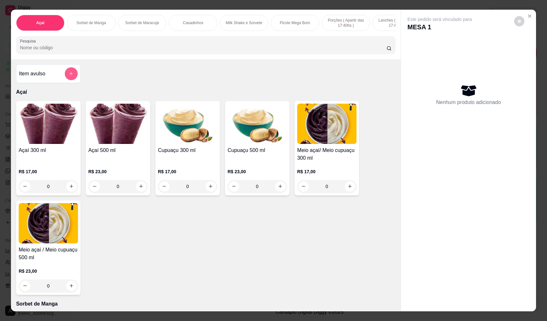
click at [73, 80] on button "add-separate-item" at bounding box center [71, 73] width 13 height 13
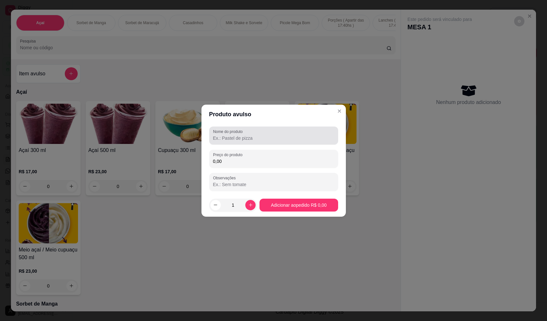
click at [290, 133] on div at bounding box center [273, 135] width 121 height 13
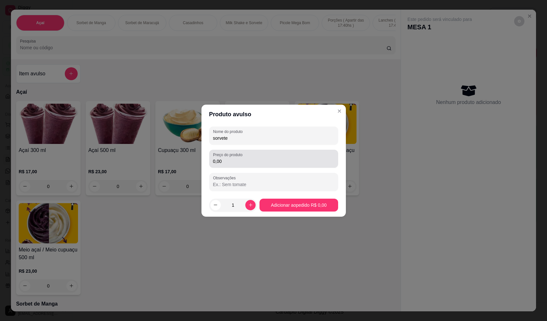
type input "sorvete"
click at [249, 158] on input "0,00" at bounding box center [273, 161] width 121 height 6
type input "12,24"
drag, startPoint x: 305, startPoint y: 215, endPoint x: 315, endPoint y: 199, distance: 19.2
click at [306, 213] on footer "1 Adicionar ao pedido R$ 12,24" at bounding box center [274, 205] width 144 height 23
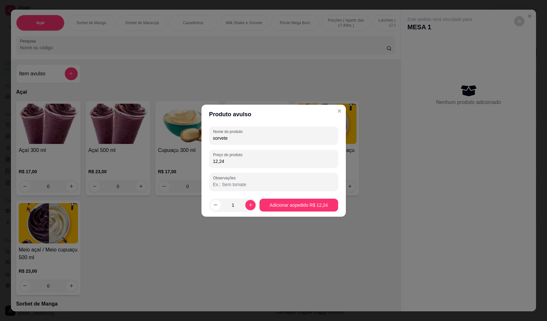
click at [315, 199] on button "Adicionar ao pedido R$ 12,24" at bounding box center [299, 205] width 78 height 13
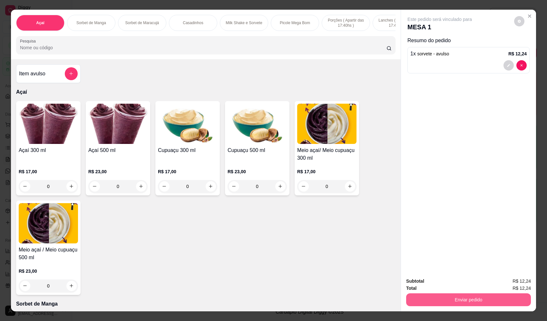
click at [484, 302] on button "Enviar pedido" at bounding box center [468, 300] width 125 height 13
click at [514, 284] on button "Enviar pedido" at bounding box center [514, 284] width 36 height 12
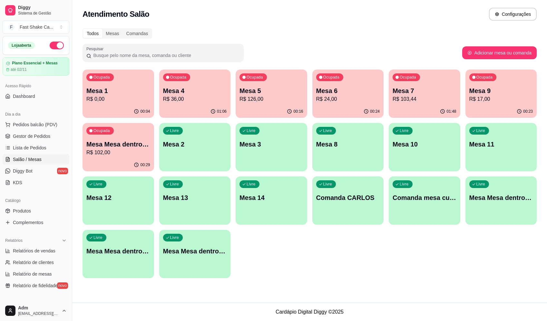
click at [130, 139] on div "Ocupada Mesa Mesa dentro azul R$ 102,00" at bounding box center [119, 141] width 72 height 36
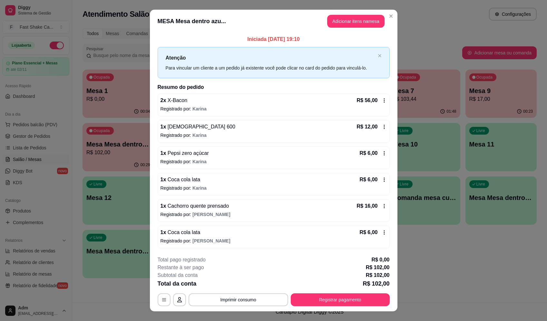
click at [266, 307] on footer "**********" at bounding box center [274, 281] width 248 height 61
click at [266, 302] on button "Imprimir consumo" at bounding box center [239, 300] width 100 height 13
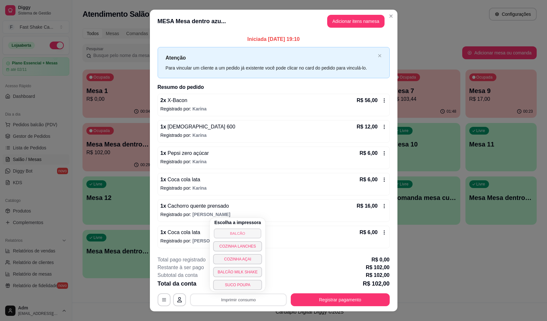
click at [249, 235] on button "BALCÃO" at bounding box center [237, 234] width 47 height 10
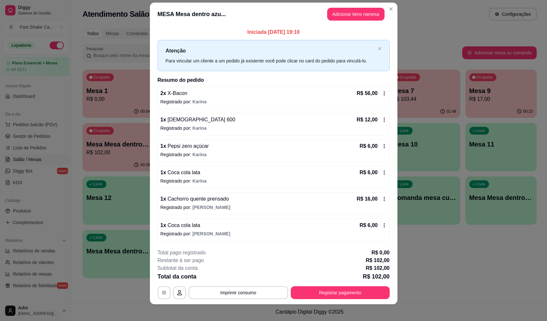
scroll to position [11, 0]
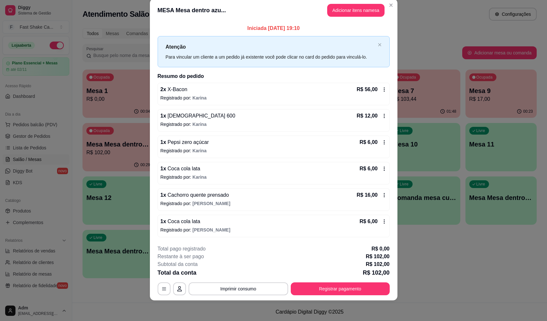
click at [226, 202] on p "Registrado por: [PERSON_NAME]" at bounding box center [274, 204] width 226 height 6
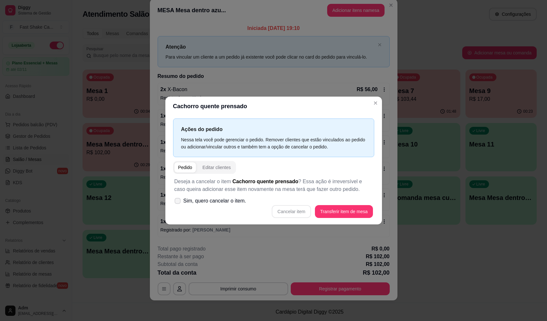
click at [232, 204] on span "Sim, quero cancelar o item." at bounding box center [214, 201] width 63 height 8
click at [178, 204] on input "Sim, quero cancelar o item." at bounding box center [176, 204] width 4 height 4
checkbox input "true"
click at [292, 214] on button "Cancelar item" at bounding box center [291, 211] width 38 height 13
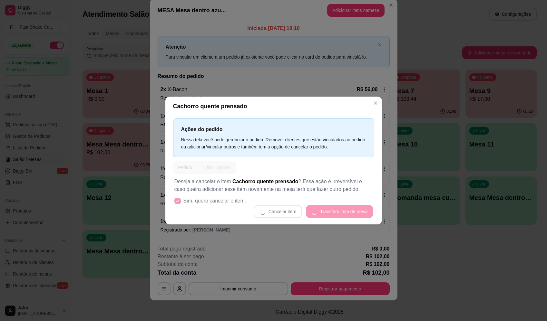
scroll to position [6, 0]
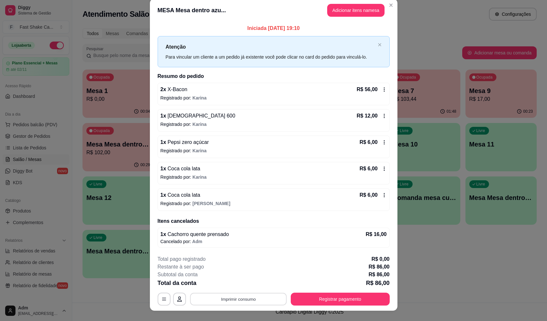
click at [250, 295] on button "Imprimir consumo" at bounding box center [238, 299] width 97 height 13
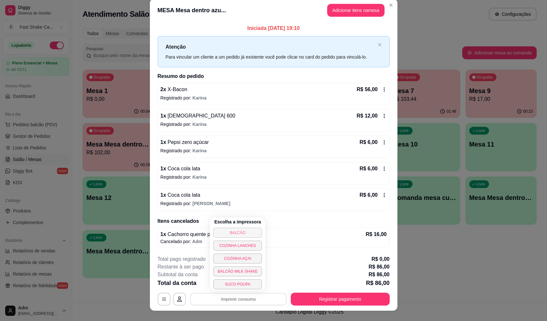
click at [252, 233] on button "BALCÃO" at bounding box center [237, 233] width 49 height 10
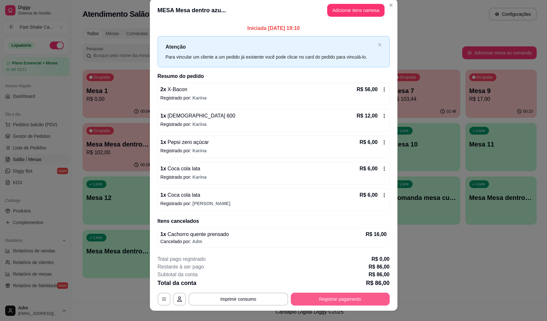
click at [356, 302] on button "Registrar pagamento" at bounding box center [340, 299] width 99 height 13
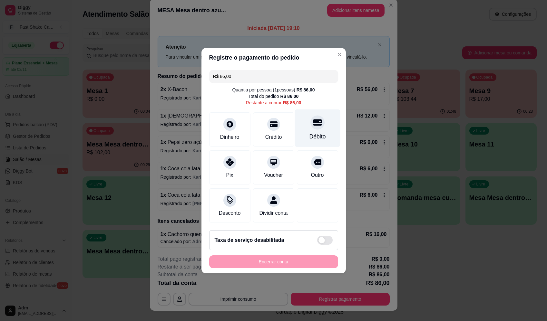
click at [310, 133] on div "Débito" at bounding box center [317, 137] width 16 height 8
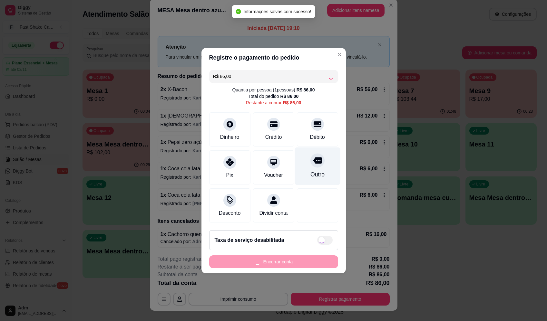
type input "R$ 0,00"
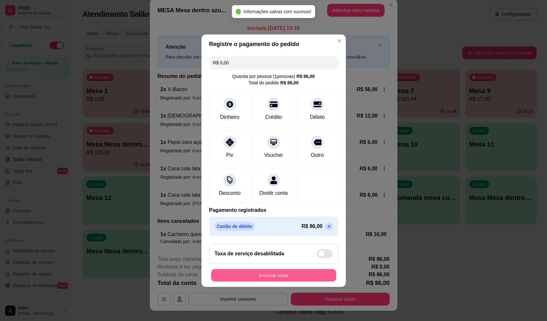
click at [288, 282] on button "Encerrar conta" at bounding box center [273, 275] width 125 height 13
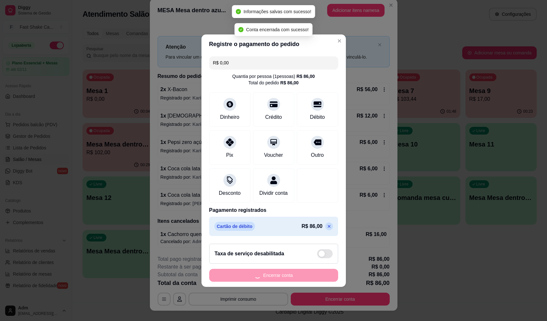
scroll to position [0, 0]
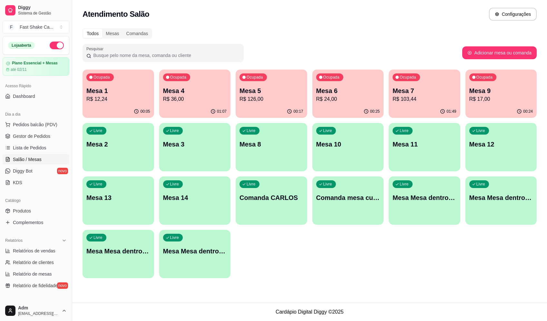
click at [129, 94] on p "Mesa 1" at bounding box center [118, 90] width 64 height 9
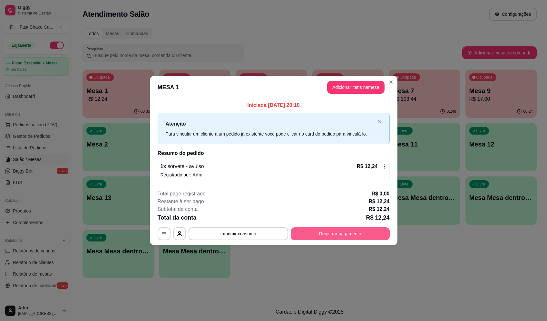
click at [329, 238] on button "Registrar pagamento" at bounding box center [340, 234] width 99 height 13
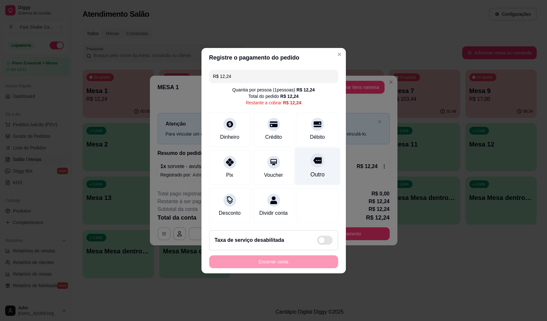
click at [302, 164] on div "Outro" at bounding box center [317, 166] width 45 height 38
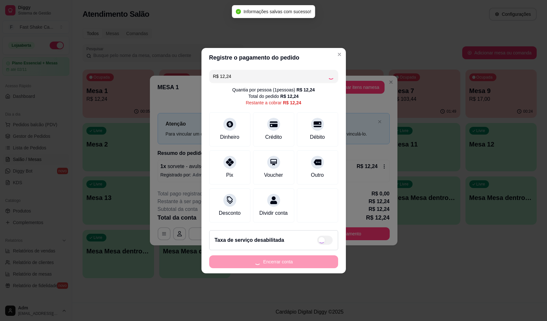
type input "R$ 0,00"
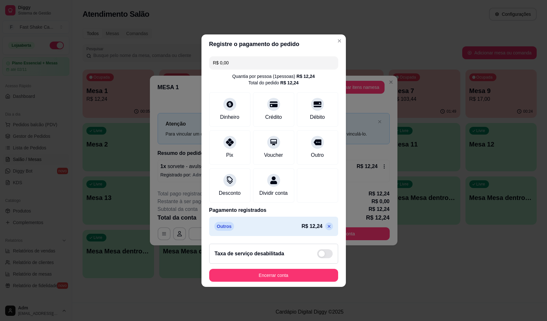
drag, startPoint x: 282, startPoint y: 270, endPoint x: 282, endPoint y: 276, distance: 6.5
click at [282, 272] on footer "Taxa de serviço desabilitada Encerrar conta" at bounding box center [274, 263] width 144 height 48
click at [282, 279] on button "Encerrar conta" at bounding box center [273, 275] width 129 height 13
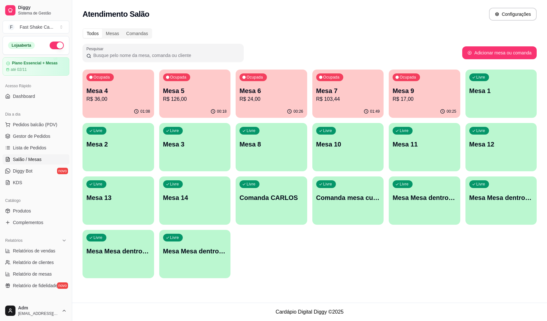
click at [201, 89] on p "Mesa 5" at bounding box center [195, 90] width 64 height 9
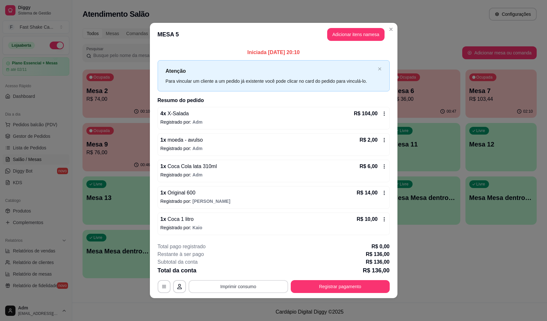
click at [227, 286] on button "Imprimir consumo" at bounding box center [239, 287] width 100 height 13
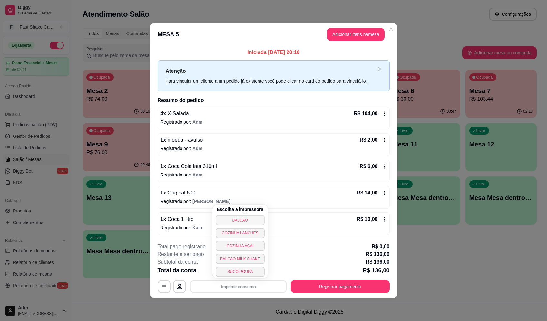
click at [230, 221] on button "BALCÃO" at bounding box center [240, 220] width 49 height 10
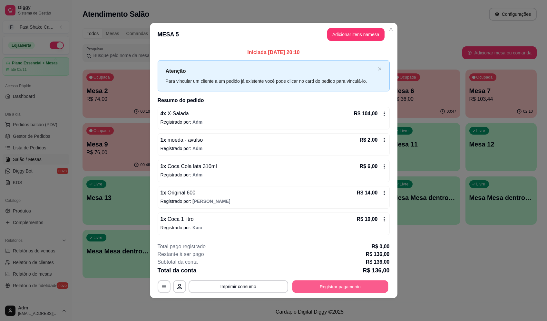
click at [331, 286] on button "Registrar pagamento" at bounding box center [340, 287] width 96 height 13
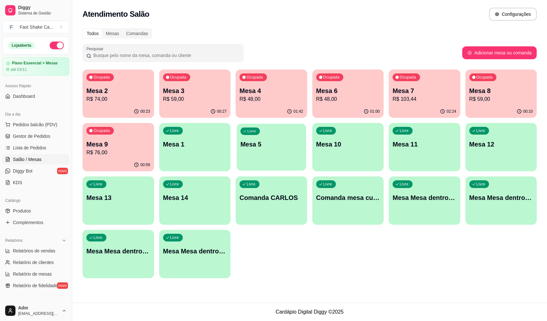
click at [254, 152] on div "Livre Mesa 5" at bounding box center [271, 143] width 69 height 39
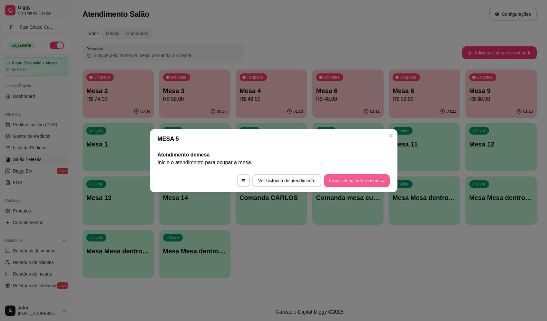
click at [329, 178] on button "Iniciar atendimento de mesa" at bounding box center [357, 180] width 66 height 13
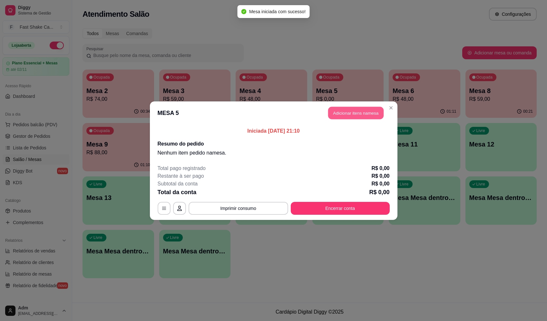
click at [352, 111] on button "Adicionar itens na mesa" at bounding box center [355, 113] width 55 height 13
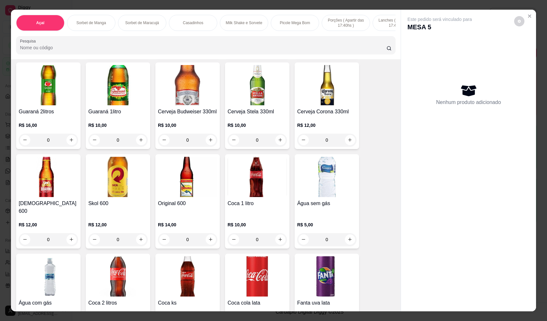
scroll to position [1806, 0]
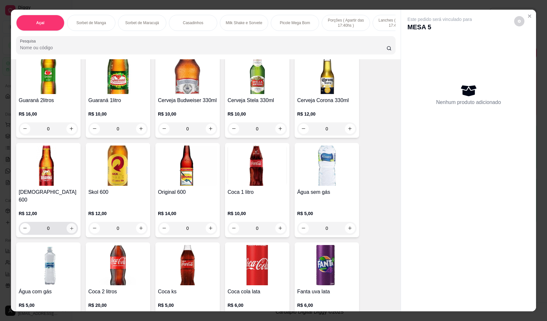
click at [66, 224] on button "increase-product-quantity" at bounding box center [71, 228] width 10 height 10
type input "1"
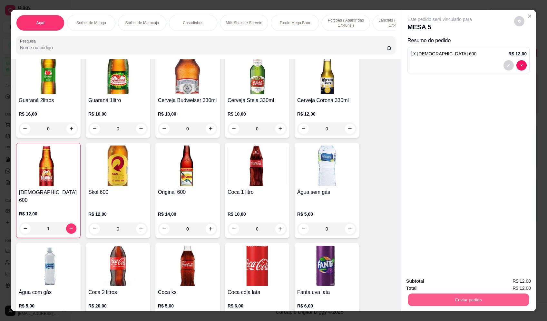
click at [464, 300] on button "Enviar pedido" at bounding box center [468, 300] width 121 height 13
click at [514, 284] on button "Enviar pedido" at bounding box center [514, 284] width 35 height 12
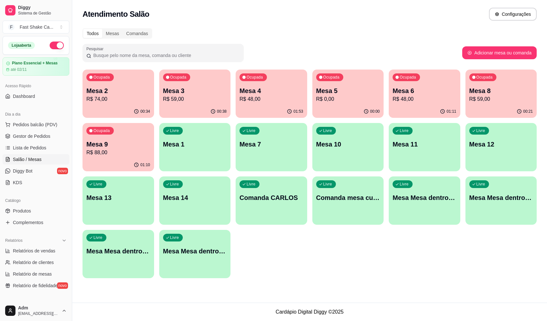
click at [205, 102] on p "R$ 59,00" at bounding box center [195, 99] width 64 height 8
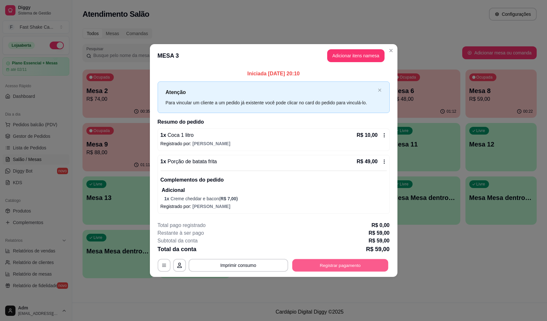
click at [339, 262] on button "Registrar pagamento" at bounding box center [340, 265] width 96 height 13
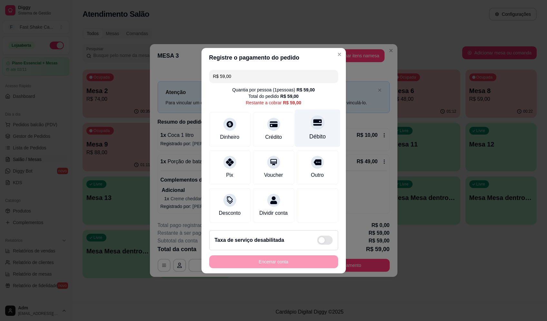
click at [304, 117] on div "Débito" at bounding box center [317, 128] width 45 height 38
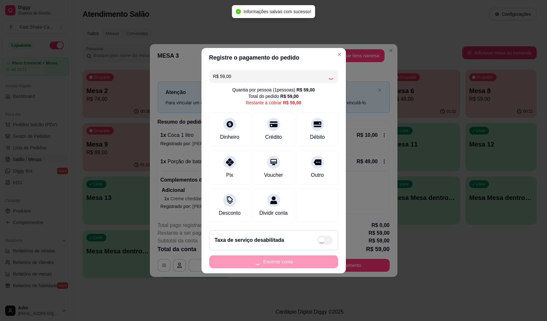
type input "R$ 0,00"
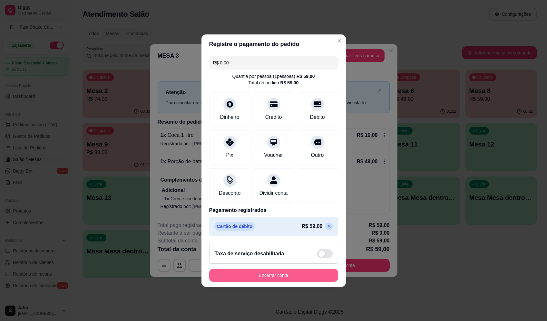
click at [254, 280] on button "Encerrar conta" at bounding box center [273, 275] width 129 height 13
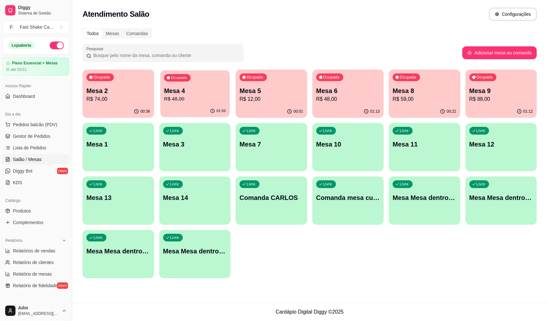
click at [214, 106] on div "01:55" at bounding box center [194, 111] width 69 height 12
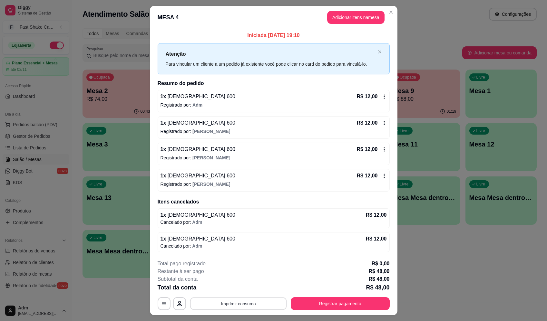
click at [258, 307] on button "Imprimir consumo" at bounding box center [238, 304] width 97 height 13
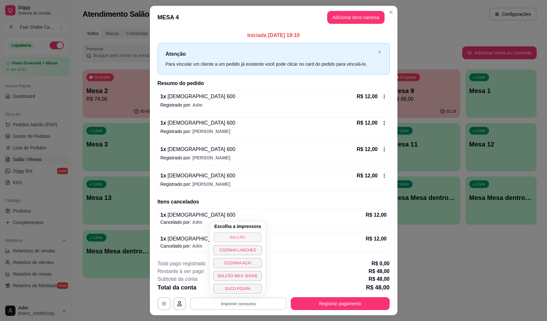
click at [236, 238] on button "BALCÃO" at bounding box center [237, 237] width 47 height 10
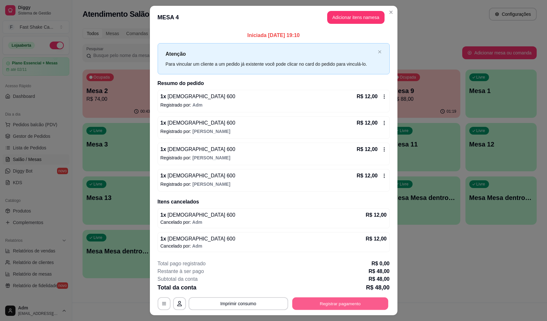
click at [353, 306] on button "Registrar pagamento" at bounding box center [340, 304] width 96 height 13
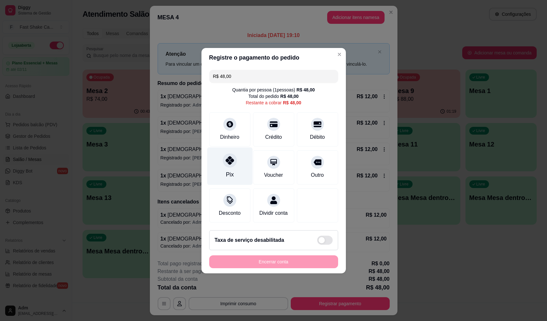
click at [221, 162] on div "Pix" at bounding box center [229, 166] width 45 height 38
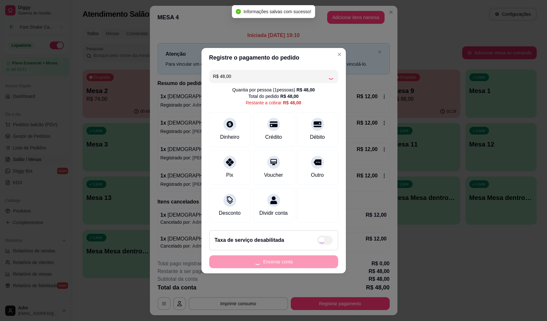
type input "R$ 0,00"
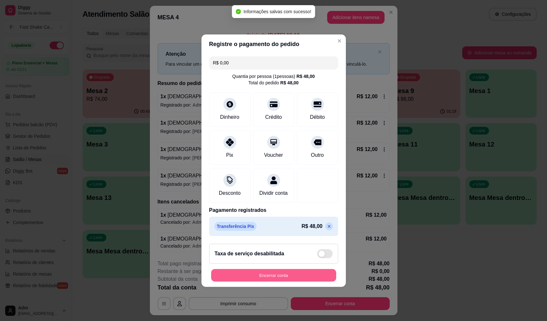
click at [303, 282] on button "Encerrar conta" at bounding box center [273, 275] width 125 height 13
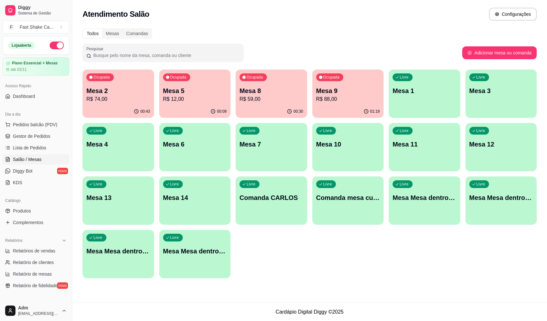
click at [119, 146] on p "Mesa 4" at bounding box center [118, 144] width 64 height 9
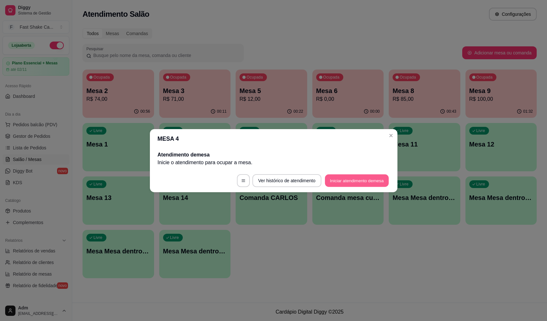
click at [360, 186] on button "Iniciar atendimento de mesa" at bounding box center [357, 180] width 64 height 13
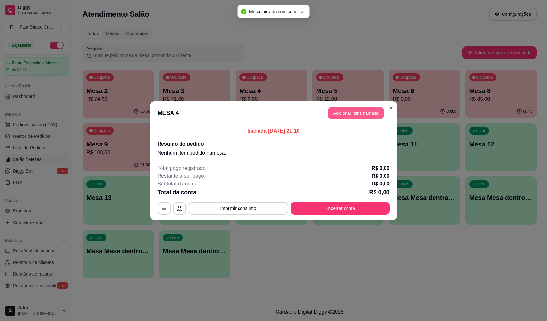
click at [361, 115] on button "Adicionar itens na mesa" at bounding box center [355, 113] width 55 height 13
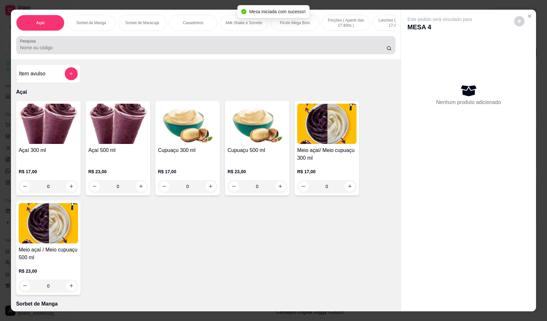
click at [139, 51] on input "Pesquisa" at bounding box center [203, 47] width 367 height 6
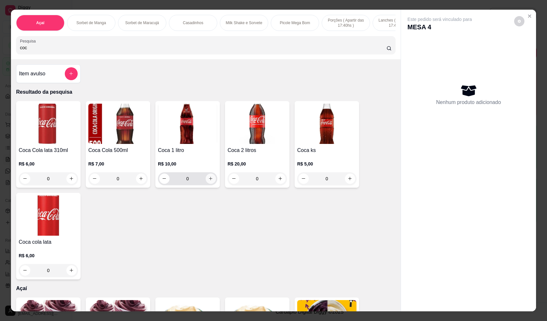
type input "coc"
click at [209, 181] on icon "increase-product-quantity" at bounding box center [211, 179] width 4 height 4
type input "1"
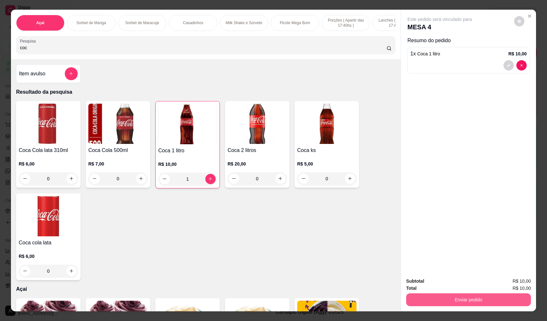
click at [478, 299] on button "Enviar pedido" at bounding box center [468, 300] width 125 height 13
click at [516, 283] on button "Enviar pedido" at bounding box center [514, 284] width 35 height 12
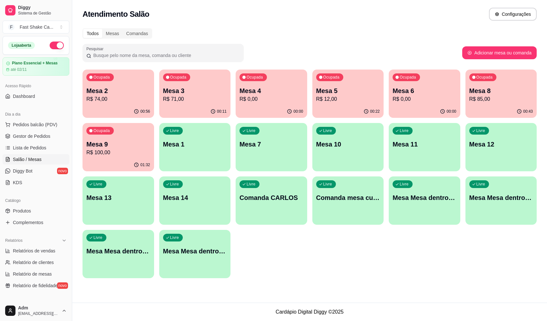
click at [108, 97] on p "R$ 74,00" at bounding box center [118, 99] width 64 height 8
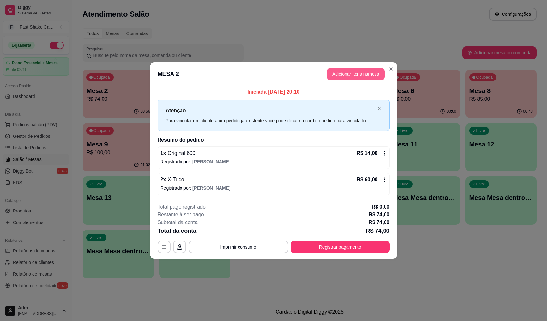
click at [364, 70] on button "Adicionar itens na mesa" at bounding box center [355, 74] width 57 height 13
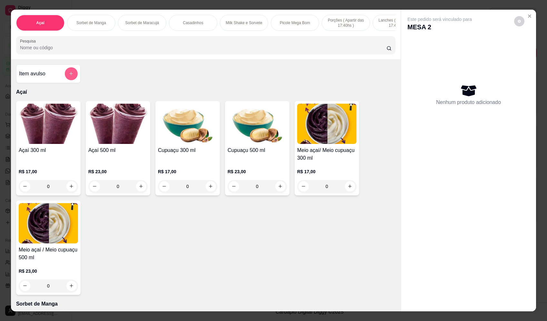
click at [71, 76] on icon "add-separate-item" at bounding box center [71, 73] width 5 height 5
drag, startPoint x: 300, startPoint y: 103, endPoint x: 304, endPoint y: 113, distance: 10.0
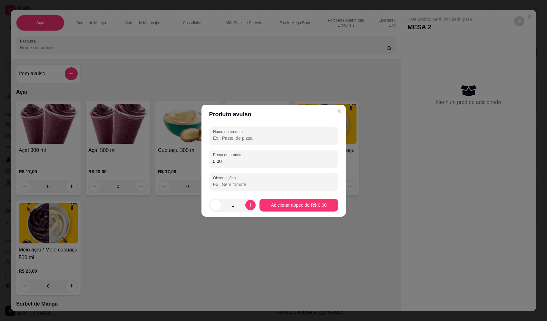
drag, startPoint x: 304, startPoint y: 113, endPoint x: 287, endPoint y: 139, distance: 31.1
click at [287, 139] on input "Nome do produto" at bounding box center [273, 138] width 121 height 6
type input "sorvete"
click at [279, 160] on input "0,00" at bounding box center [273, 161] width 121 height 6
type input "9,18"
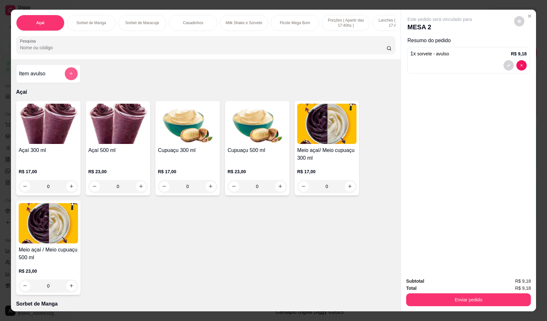
click at [65, 78] on button "add-separate-item" at bounding box center [71, 73] width 13 height 13
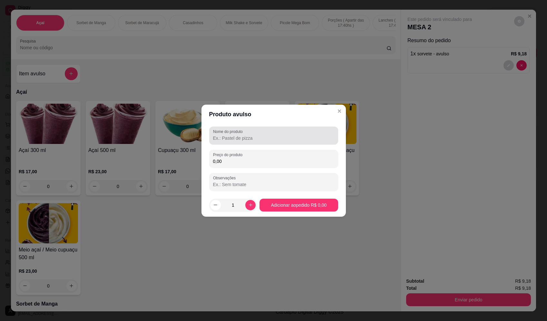
click at [232, 133] on label "Nome do produto" at bounding box center [229, 131] width 32 height 5
click at [232, 135] on input "Nome do produto" at bounding box center [273, 138] width 121 height 6
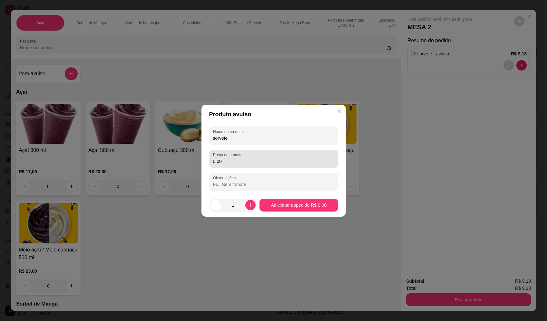
type input "sorvete"
click at [249, 159] on input "0,00" at bounding box center [273, 161] width 121 height 6
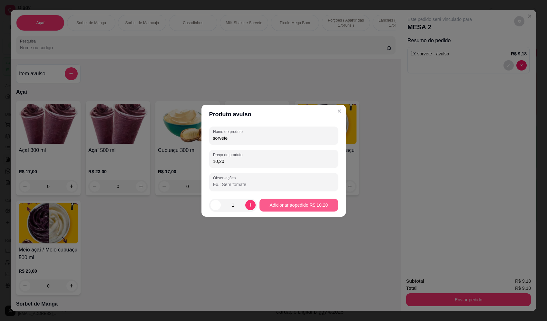
type input "10,20"
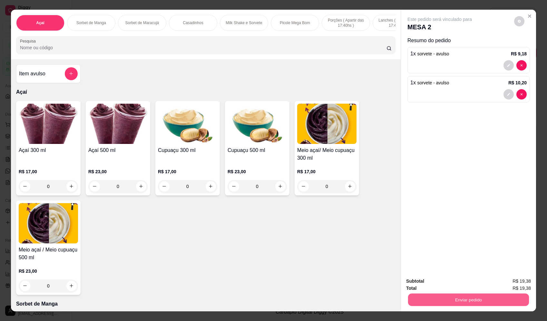
click at [464, 304] on button "Enviar pedido" at bounding box center [468, 300] width 121 height 13
click at [513, 284] on button "Enviar pedido" at bounding box center [514, 284] width 36 height 12
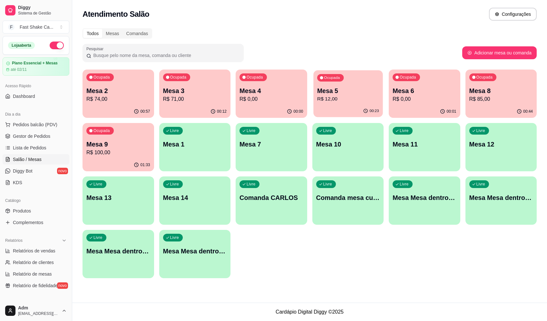
click at [358, 78] on div "Ocupada Mesa 5 R$ 12,00" at bounding box center [347, 87] width 69 height 35
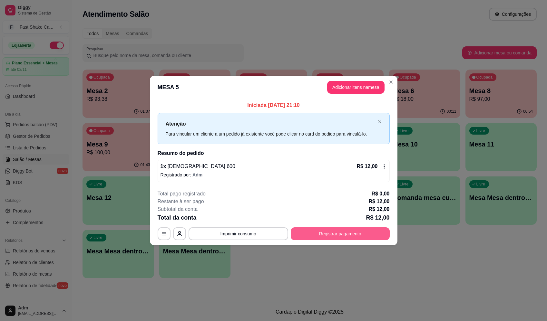
click at [336, 234] on button "Registrar pagamento" at bounding box center [340, 234] width 99 height 13
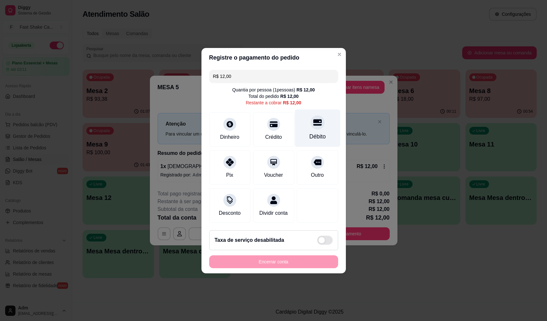
click at [307, 123] on div "Débito" at bounding box center [317, 128] width 45 height 38
type input "R$ 0,00"
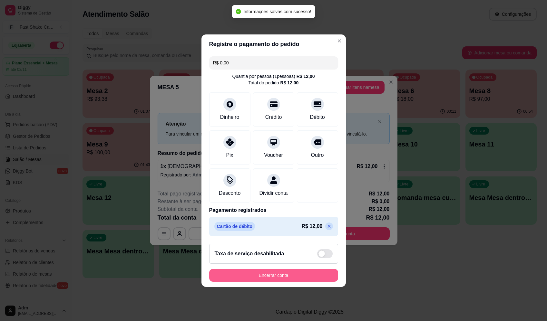
click at [295, 282] on button "Encerrar conta" at bounding box center [273, 275] width 129 height 13
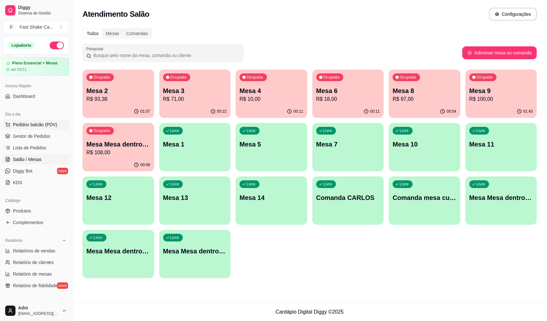
click at [41, 124] on span "Pedidos balcão (PDV)" at bounding box center [35, 125] width 44 height 6
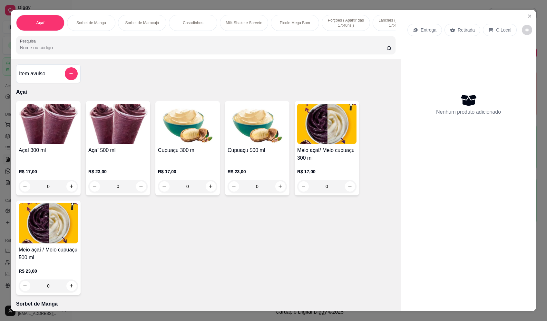
click at [97, 51] on input "Pesquisa" at bounding box center [203, 47] width 367 height 6
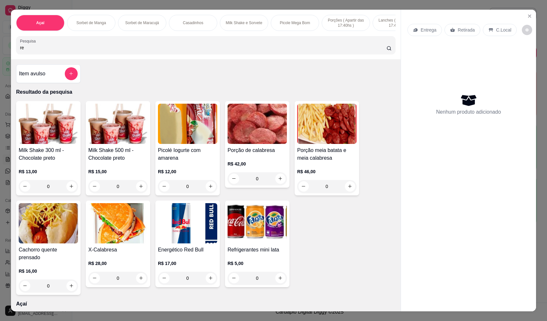
type input "red"
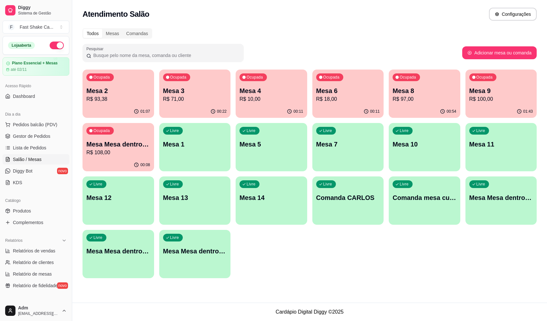
click at [110, 89] on p "Mesa 2" at bounding box center [118, 90] width 64 height 9
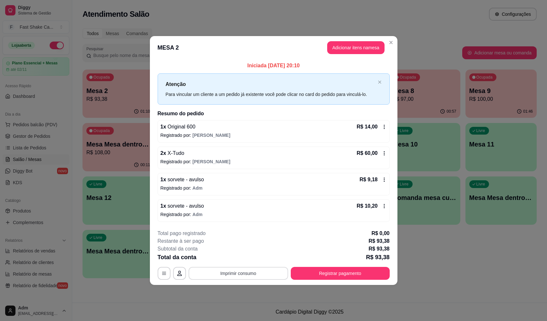
click at [252, 274] on button "Imprimir consumo" at bounding box center [239, 273] width 100 height 13
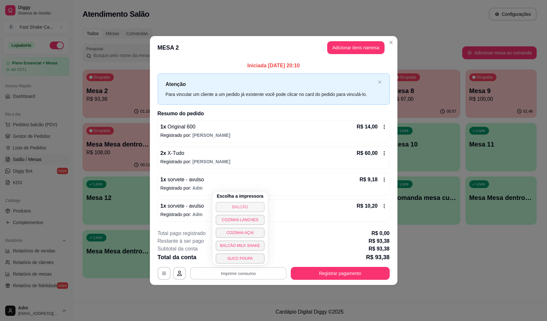
click at [241, 207] on button "BALCÃO" at bounding box center [240, 207] width 49 height 10
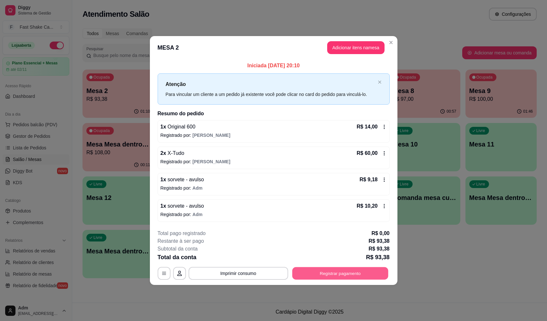
click at [323, 277] on button "Registrar pagamento" at bounding box center [340, 274] width 96 height 13
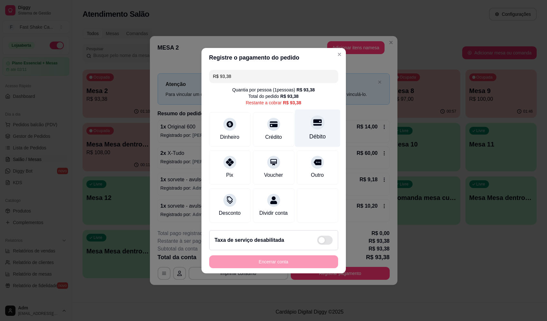
click at [321, 120] on div "Débito" at bounding box center [317, 128] width 45 height 38
type input "R$ 0,00"
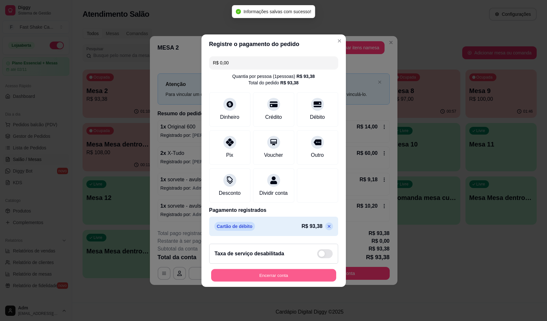
click at [263, 276] on button "Encerrar conta" at bounding box center [273, 275] width 125 height 13
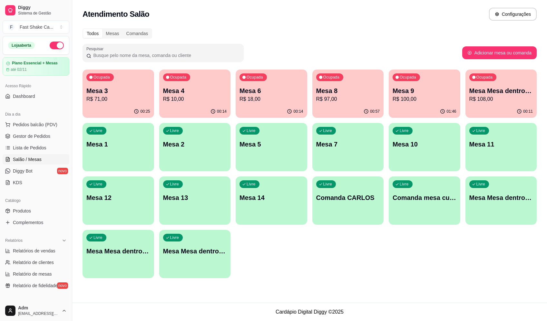
click at [264, 94] on p "Mesa 6" at bounding box center [272, 90] width 64 height 9
click at [141, 142] on p "Mesa 1" at bounding box center [118, 144] width 64 height 9
click at [192, 148] on p "Mesa 2" at bounding box center [195, 144] width 62 height 9
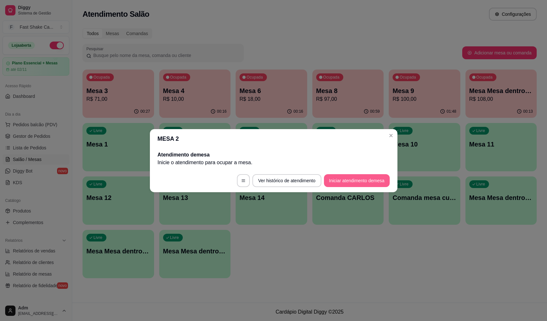
click at [363, 176] on button "Iniciar atendimento de mesa" at bounding box center [357, 180] width 66 height 13
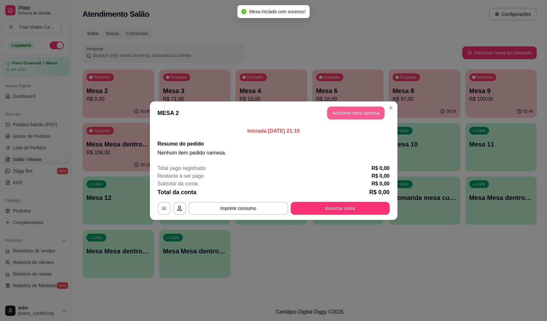
click at [361, 113] on button "Adicionar itens na mesa" at bounding box center [355, 113] width 57 height 13
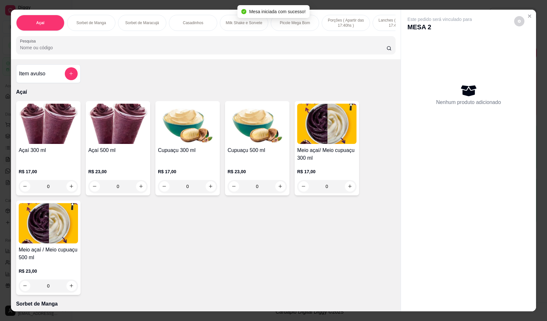
click at [69, 76] on icon "add-separate-item" at bounding box center [71, 73] width 5 height 5
click at [305, 129] on div at bounding box center [273, 135] width 121 height 13
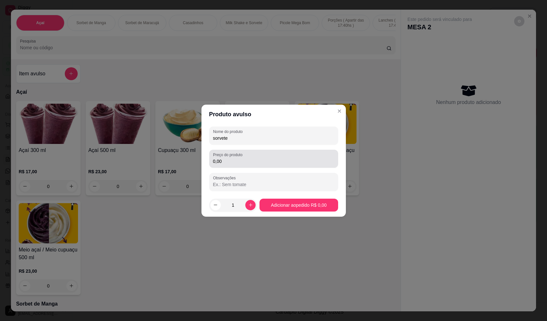
type input "sorvete"
drag, startPoint x: 298, startPoint y: 152, endPoint x: 291, endPoint y: 162, distance: 11.9
click at [298, 153] on div "0,00" at bounding box center [273, 159] width 121 height 13
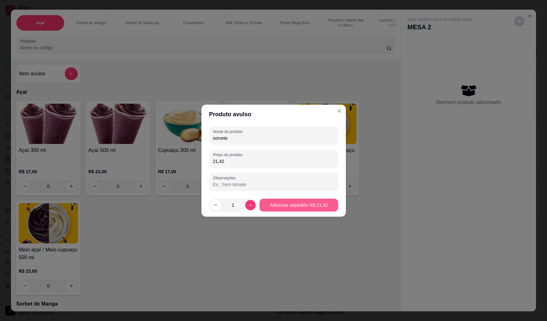
type input "21,42"
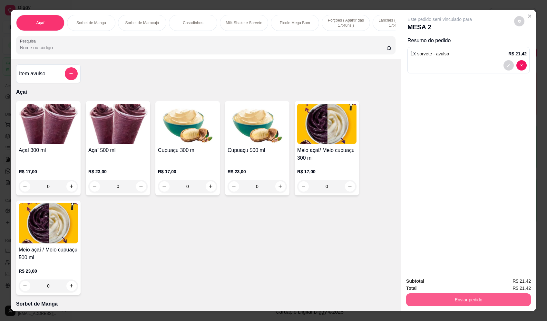
click at [455, 304] on button "Enviar pedido" at bounding box center [468, 300] width 125 height 13
click at [505, 281] on button "Enviar pedido" at bounding box center [514, 284] width 36 height 12
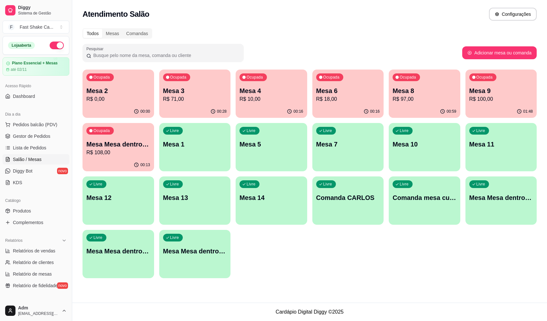
click at [121, 256] on div "Livre Mesa Mesa dentro laranja" at bounding box center [119, 250] width 72 height 41
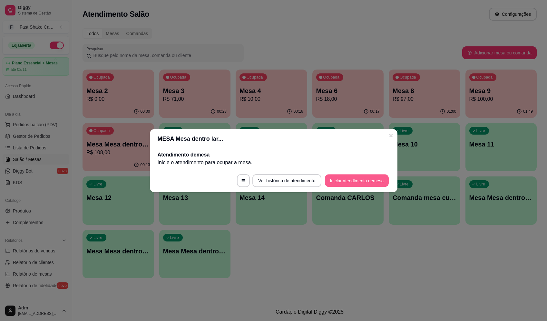
click at [358, 182] on button "Iniciar atendimento de mesa" at bounding box center [357, 180] width 64 height 13
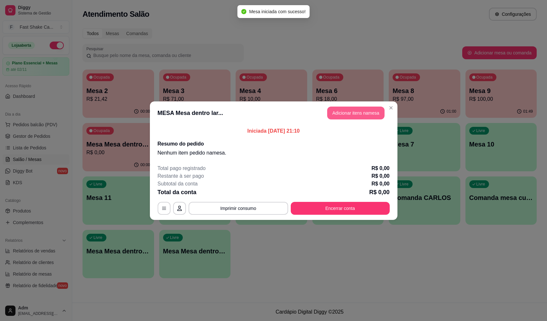
click at [353, 113] on button "Adicionar itens na mesa" at bounding box center [355, 113] width 57 height 13
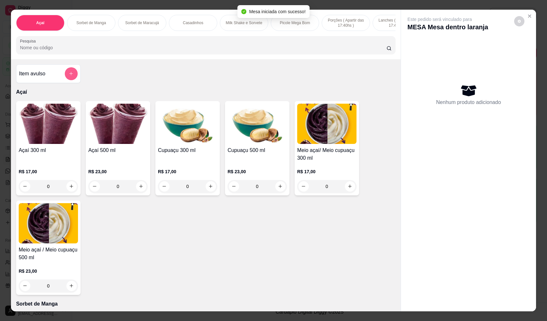
click at [69, 76] on icon "add-separate-item" at bounding box center [71, 73] width 5 height 5
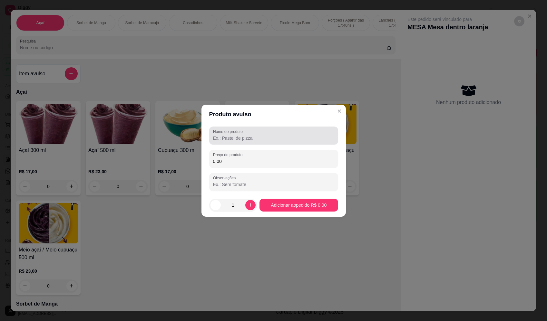
drag, startPoint x: 251, startPoint y: 138, endPoint x: 238, endPoint y: 137, distance: 12.7
click at [250, 138] on input "Nome do produto" at bounding box center [273, 138] width 121 height 6
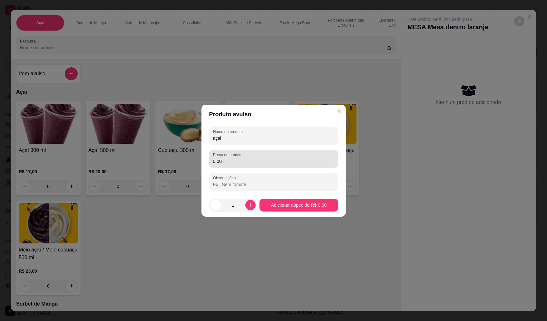
type input "açai"
click at [244, 157] on label "Preço do produto" at bounding box center [229, 154] width 32 height 5
click at [244, 158] on input "0,00" at bounding box center [273, 161] width 121 height 6
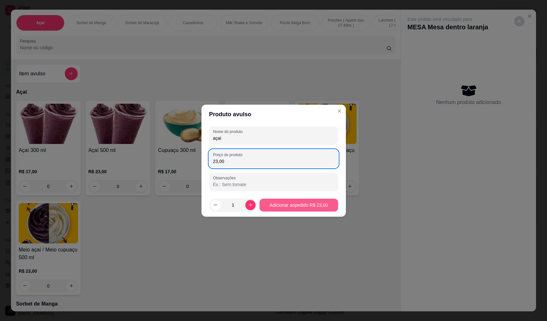
type input "23,00"
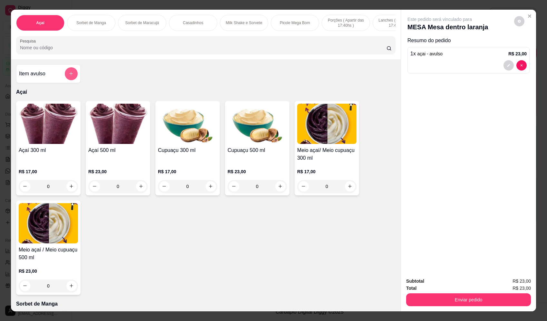
click at [73, 77] on button "add-separate-item" at bounding box center [71, 73] width 13 height 13
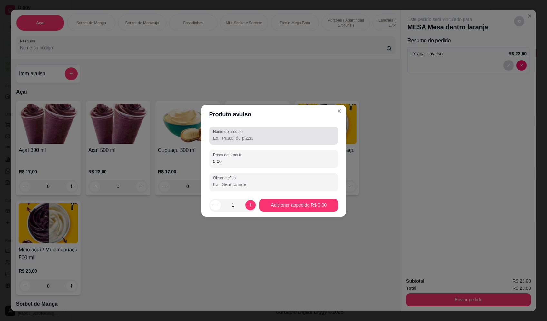
click at [275, 150] on div "Nome do produto Preço do produto 0,00 Observações" at bounding box center [273, 159] width 129 height 64
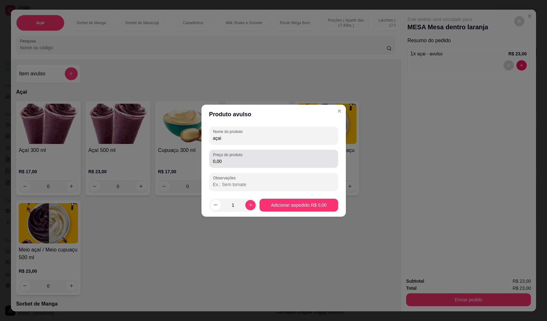
type input "açai"
click at [229, 166] on div "Preço do produto 0,00" at bounding box center [273, 159] width 129 height 18
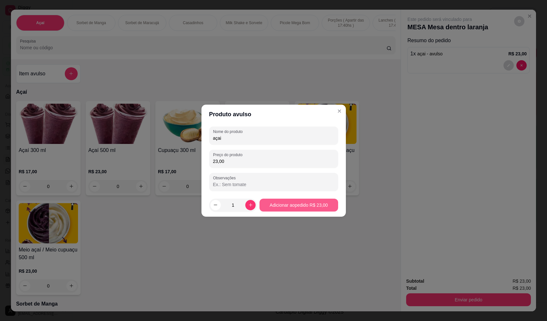
type input "23,00"
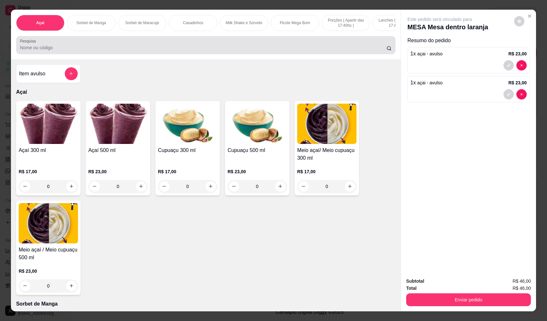
click at [209, 48] on div at bounding box center [206, 45] width 372 height 13
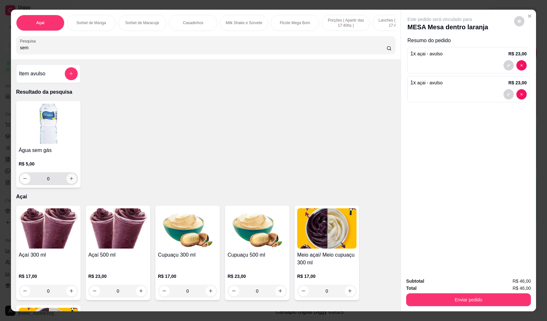
type input "sem"
click at [69, 181] on icon "increase-product-quantity" at bounding box center [71, 178] width 5 height 5
type input "1"
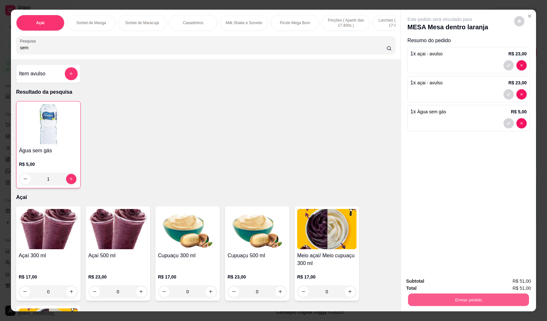
click at [492, 299] on button "Enviar pedido" at bounding box center [468, 300] width 121 height 13
click at [518, 281] on button "Enviar pedido" at bounding box center [514, 284] width 36 height 12
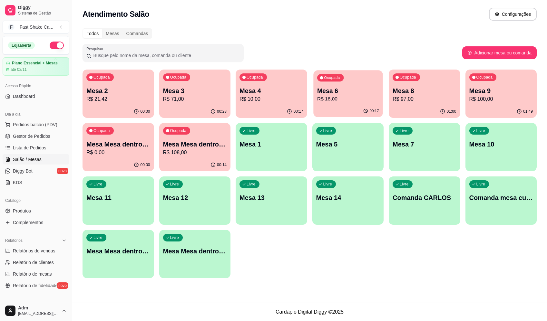
click at [338, 90] on p "Mesa 6" at bounding box center [348, 91] width 62 height 9
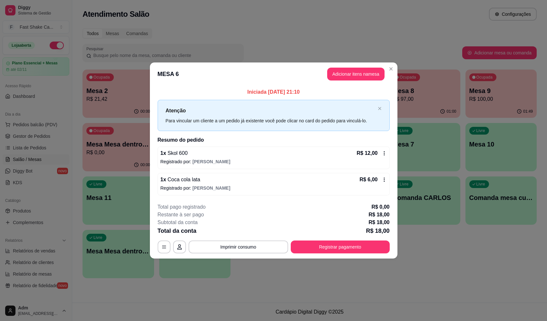
click at [322, 234] on div "Total da conta R$ 18,00" at bounding box center [274, 231] width 232 height 9
click at [329, 248] on button "Registrar pagamento" at bounding box center [340, 247] width 96 height 13
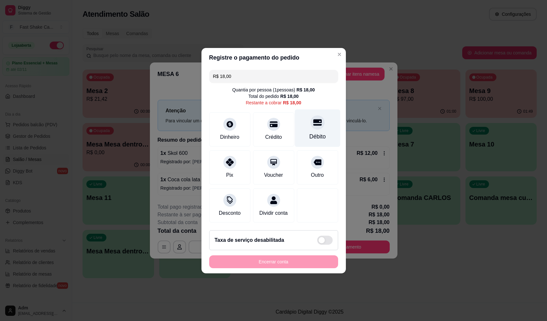
drag, startPoint x: 320, startPoint y: 126, endPoint x: 316, endPoint y: 135, distance: 9.2
click at [319, 126] on div "Débito" at bounding box center [317, 128] width 45 height 38
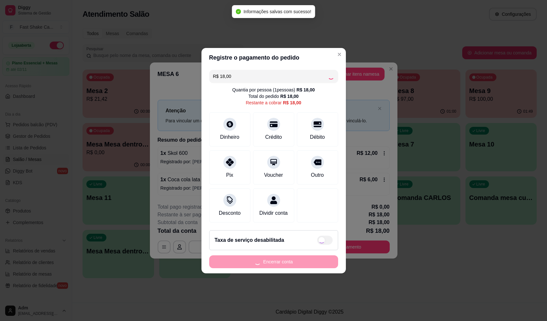
type input "R$ 0,00"
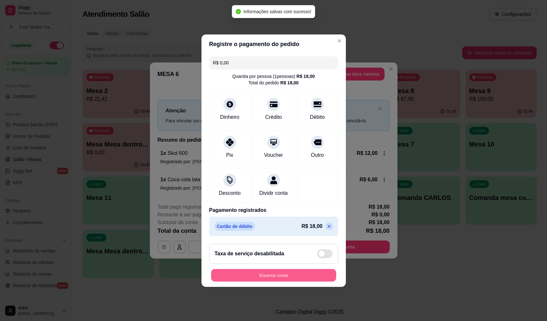
click at [295, 278] on button "Encerrar conta" at bounding box center [273, 275] width 125 height 13
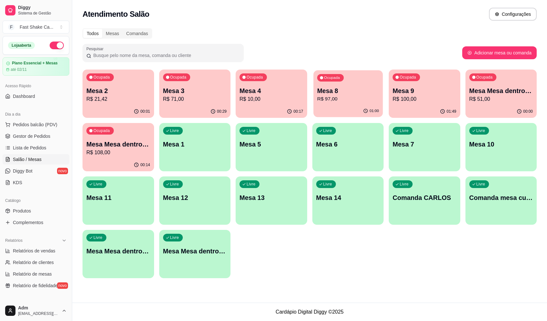
click at [353, 84] on div "Ocupada Mesa 8 R$ 97,00" at bounding box center [347, 87] width 69 height 35
click at [130, 148] on p "Mesa Mesa dentro verde" at bounding box center [118, 144] width 62 height 9
click at [499, 91] on p "Mesa Mesa dentro laranja" at bounding box center [501, 90] width 64 height 9
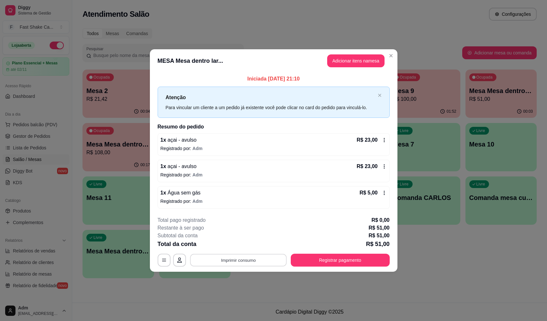
click at [246, 255] on button "Imprimir consumo" at bounding box center [238, 260] width 97 height 13
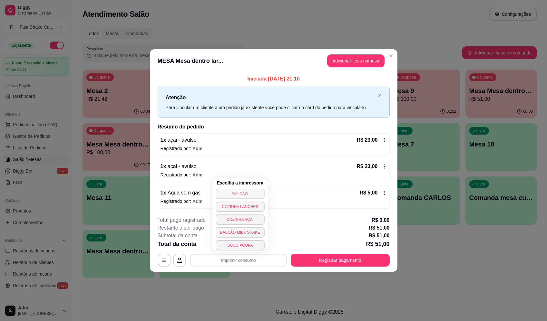
click at [245, 194] on button "BALCÃO" at bounding box center [240, 194] width 49 height 10
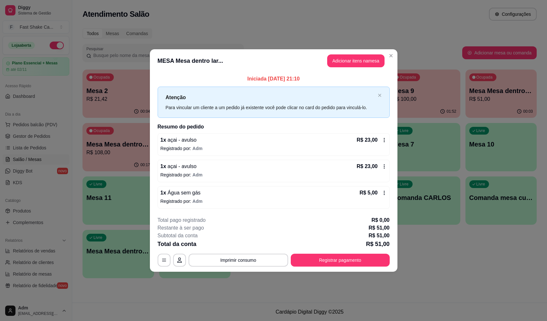
drag, startPoint x: 347, startPoint y: 269, endPoint x: 352, endPoint y: 263, distance: 8.0
click at [350, 266] on footer "**********" at bounding box center [274, 242] width 248 height 61
click at [357, 258] on button "Registrar pagamento" at bounding box center [340, 260] width 96 height 13
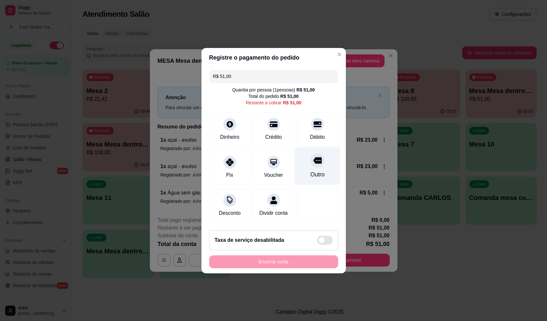
click at [322, 167] on div "Outro" at bounding box center [317, 166] width 45 height 38
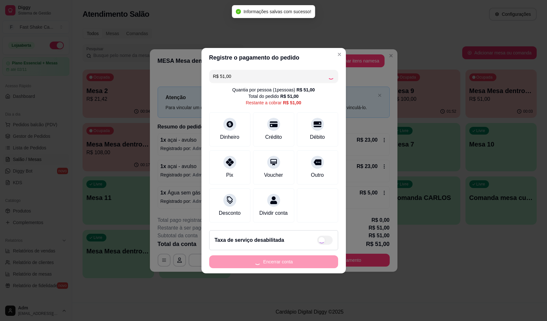
type input "R$ 0,00"
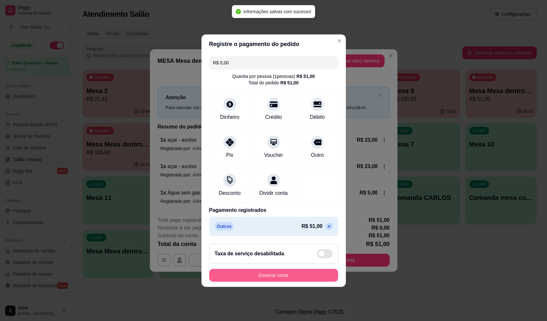
click at [289, 275] on button "Encerrar conta" at bounding box center [273, 275] width 129 height 13
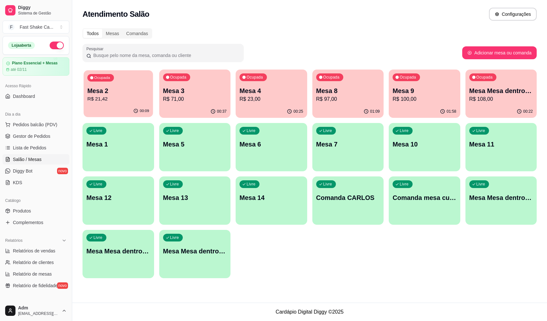
click at [135, 85] on div "Ocupada Mesa 2 R$ 21,42" at bounding box center [118, 87] width 69 height 35
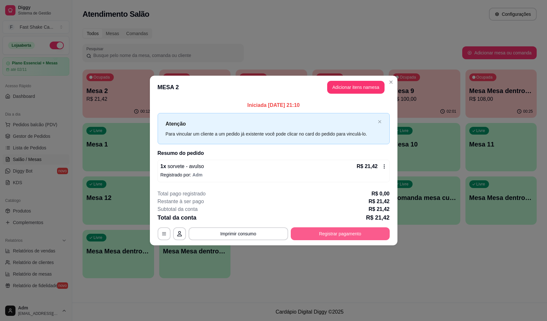
click at [345, 232] on button "Registrar pagamento" at bounding box center [340, 234] width 99 height 13
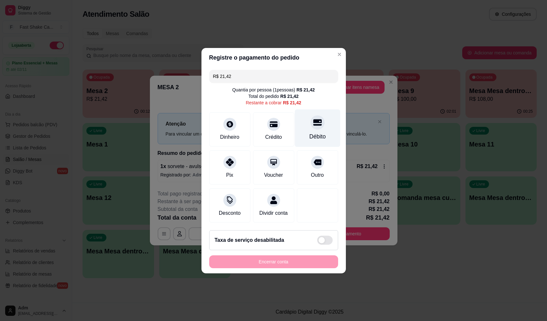
click at [314, 120] on icon at bounding box center [317, 122] width 8 height 6
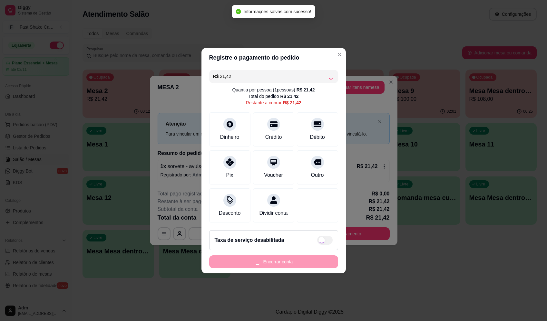
type input "R$ 0,00"
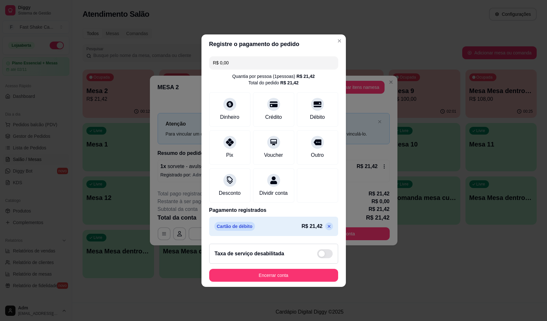
click at [303, 282] on button "Encerrar conta" at bounding box center [273, 275] width 129 height 13
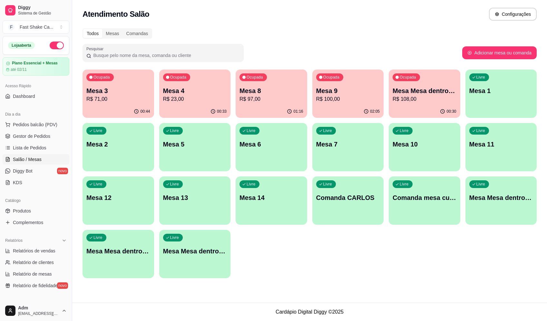
click at [409, 89] on p "Mesa Mesa dentro verde" at bounding box center [425, 90] width 64 height 9
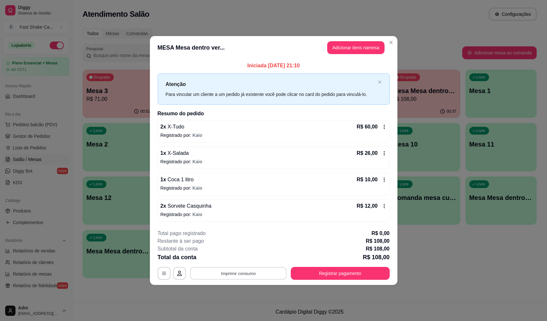
click at [266, 271] on button "Imprimir consumo" at bounding box center [238, 274] width 97 height 13
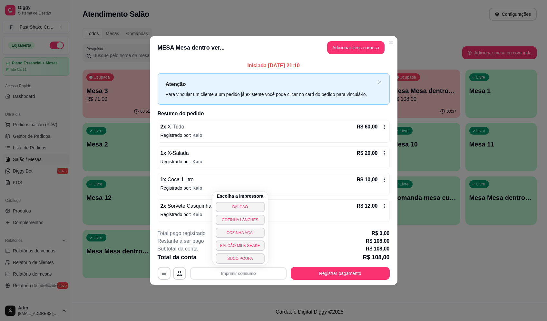
click at [254, 202] on div "Escolha a impressora BALCÃO COZINHA LANCHES COZINHA AÇAI BALCÃO MILK SHAKE SUCO…" at bounding box center [239, 229] width 55 height 74
click at [253, 204] on button "BALCÃO" at bounding box center [240, 207] width 49 height 10
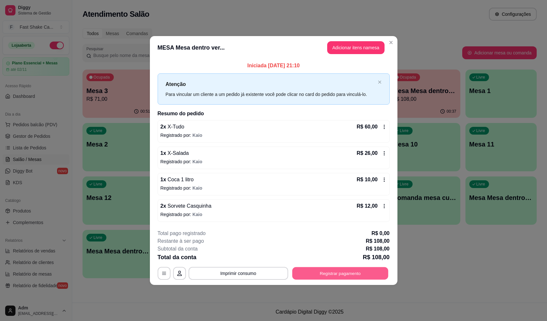
click at [337, 276] on button "Registrar pagamento" at bounding box center [340, 274] width 96 height 13
click at [320, 120] on div at bounding box center [317, 122] width 14 height 14
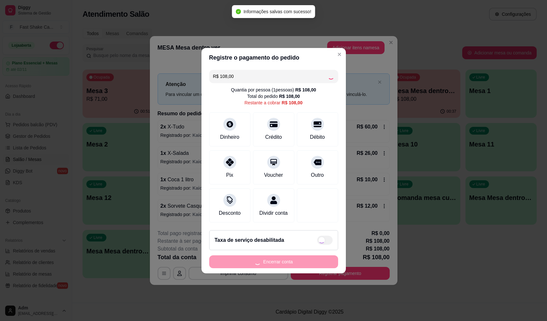
type input "R$ 0,00"
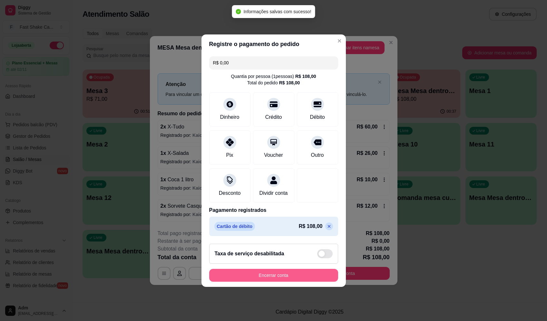
click at [285, 277] on button "Encerrar conta" at bounding box center [273, 275] width 129 height 13
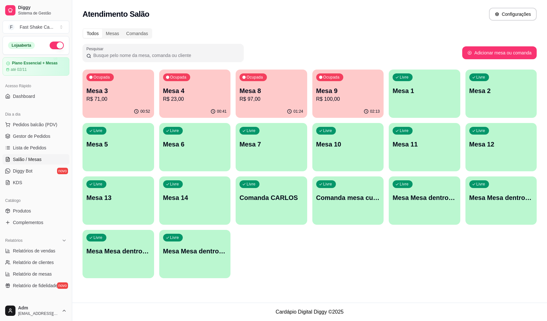
click at [120, 88] on p "Mesa 3" at bounding box center [118, 90] width 64 height 9
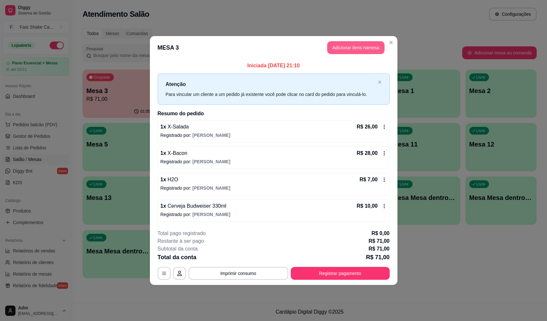
click at [366, 48] on button "Adicionar itens na mesa" at bounding box center [355, 47] width 57 height 13
click at [174, 51] on input "Pesquisa" at bounding box center [203, 47] width 367 height 6
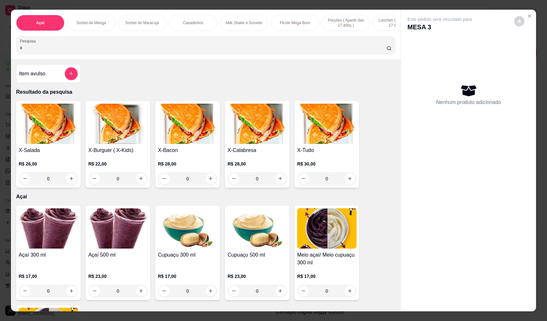
type input "x"
click at [350, 185] on div "0" at bounding box center [326, 178] width 59 height 13
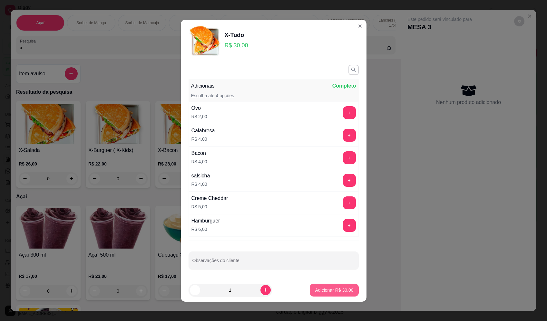
click at [339, 291] on p "Adicionar R$ 30,00" at bounding box center [334, 290] width 38 height 6
type input "1"
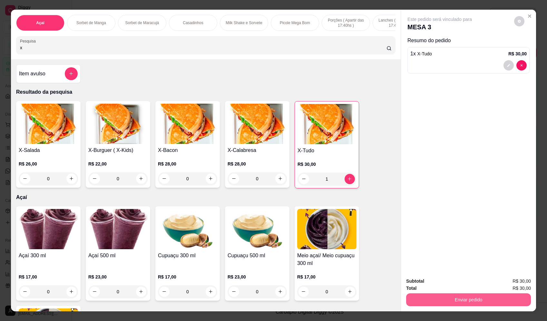
click at [488, 304] on button "Enviar pedido" at bounding box center [468, 300] width 125 height 13
click at [512, 282] on button "Enviar pedido" at bounding box center [514, 284] width 35 height 12
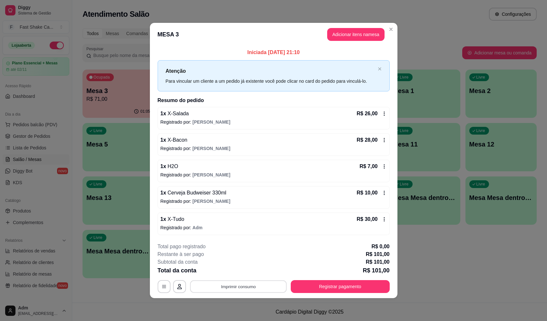
click at [239, 287] on button "Imprimir consumo" at bounding box center [238, 287] width 97 height 13
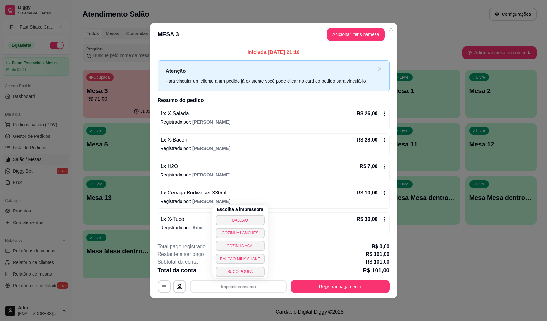
click at [241, 218] on button "BALCÃO" at bounding box center [240, 220] width 49 height 10
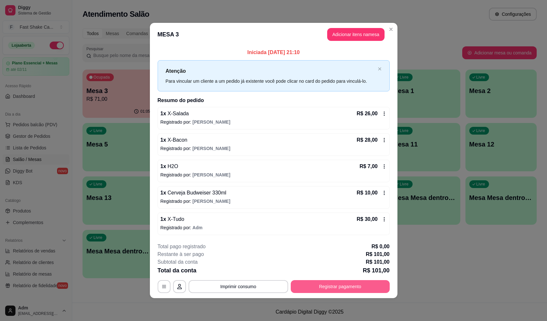
click at [357, 285] on button "Registrar pagamento" at bounding box center [340, 287] width 99 height 13
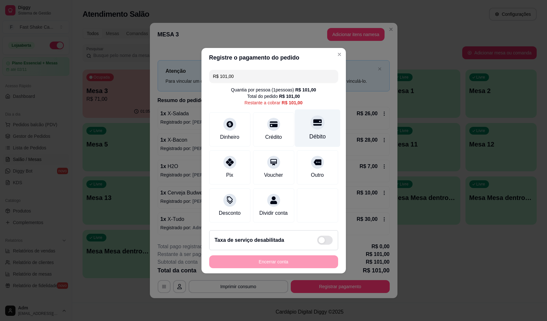
click at [310, 123] on div at bounding box center [317, 122] width 14 height 14
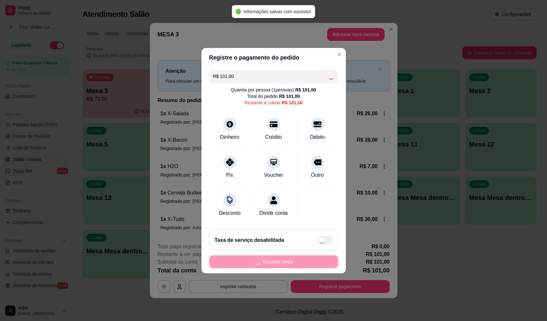
type input "R$ 0,00"
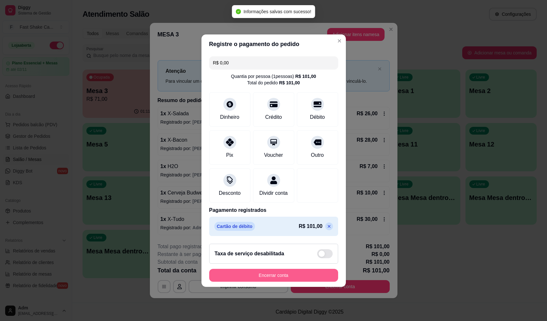
click at [316, 281] on button "Encerrar conta" at bounding box center [273, 275] width 129 height 13
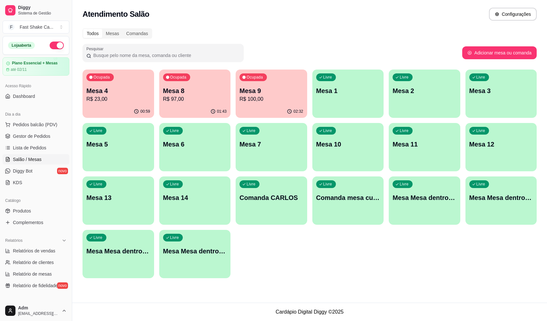
click at [118, 93] on p "Mesa 4" at bounding box center [118, 90] width 64 height 9
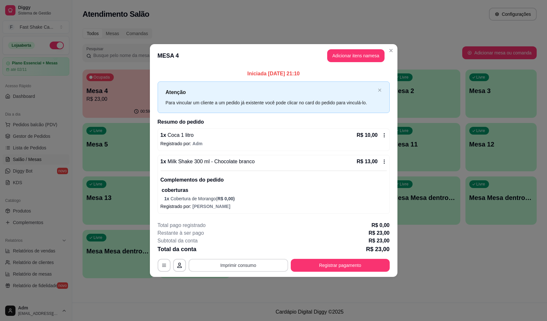
click at [248, 268] on button "Imprimir consumo" at bounding box center [239, 265] width 100 height 13
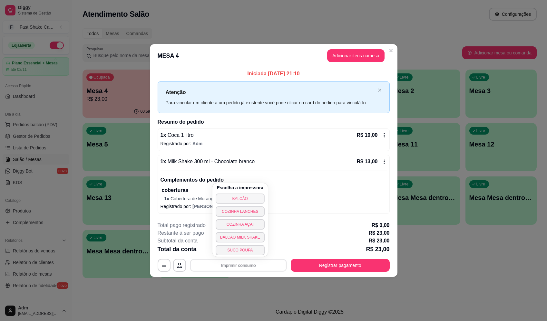
click at [240, 199] on button "BALCÃO" at bounding box center [240, 199] width 49 height 10
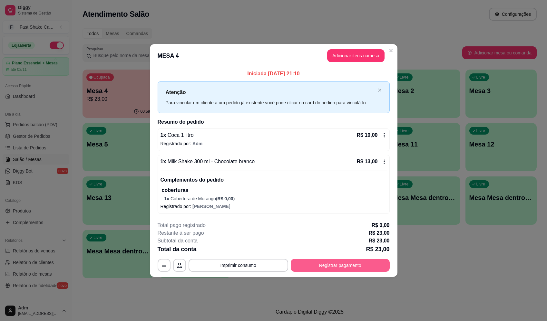
click at [308, 270] on button "Registrar pagamento" at bounding box center [340, 265] width 99 height 13
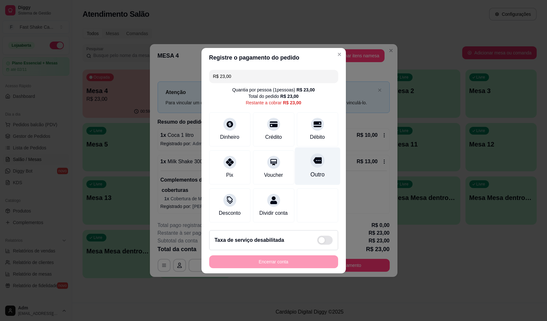
click at [317, 162] on div at bounding box center [317, 160] width 14 height 14
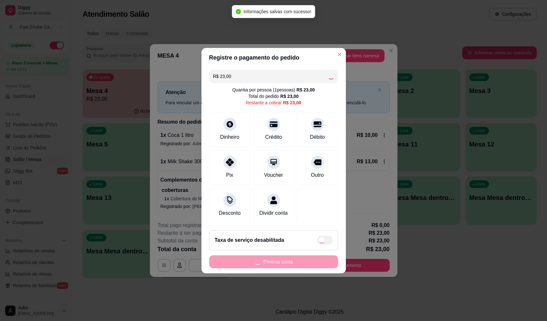
type input "R$ 0,00"
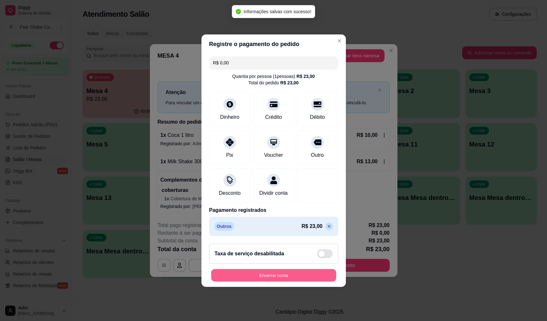
click at [324, 276] on button "Encerrar conta" at bounding box center [273, 275] width 125 height 13
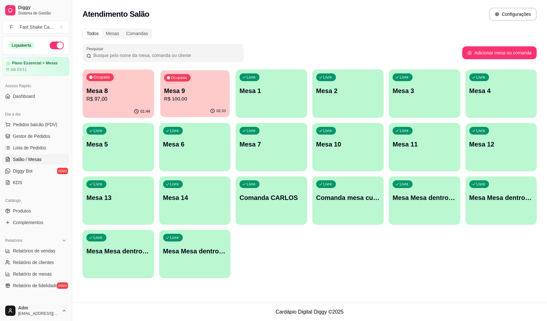
click at [176, 93] on p "Mesa 9" at bounding box center [195, 91] width 62 height 9
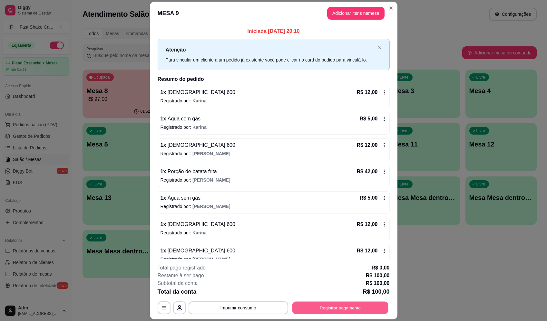
click at [305, 305] on button "Registrar pagamento" at bounding box center [340, 308] width 96 height 13
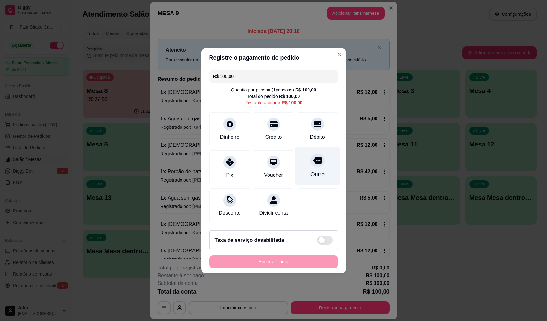
click at [311, 165] on div "Outro" at bounding box center [317, 166] width 45 height 38
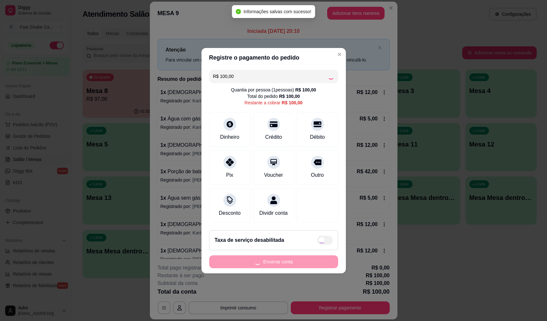
type input "R$ 0,00"
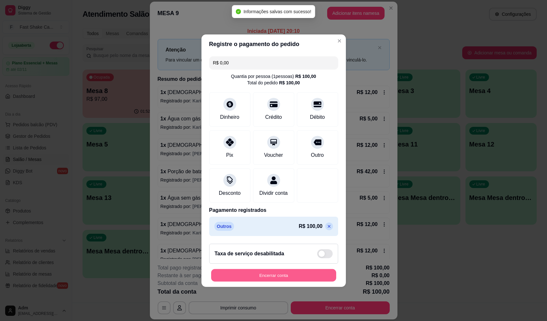
click at [292, 282] on button "Encerrar conta" at bounding box center [273, 275] width 125 height 13
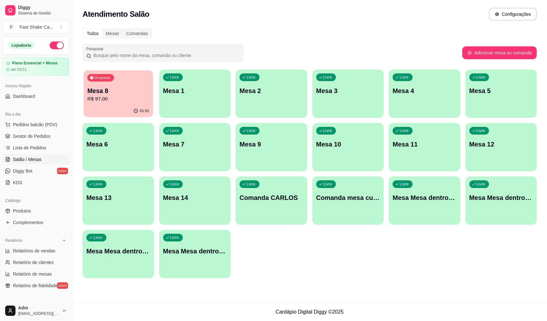
click at [97, 104] on div "Ocupada Mesa 8 R$ 97,00" at bounding box center [118, 87] width 69 height 35
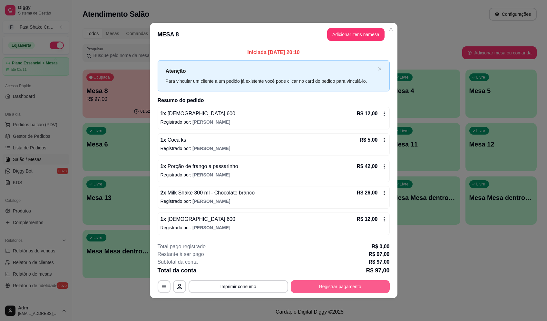
click at [359, 283] on button "Registrar pagamento" at bounding box center [340, 287] width 99 height 13
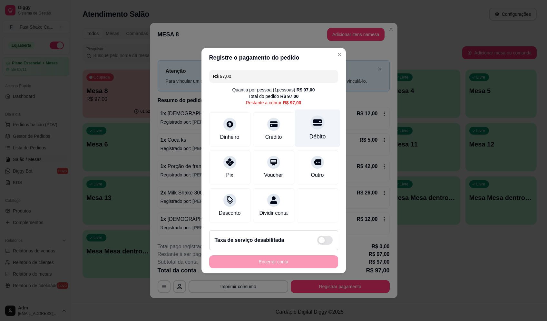
click at [302, 121] on div "Débito" at bounding box center [317, 128] width 45 height 38
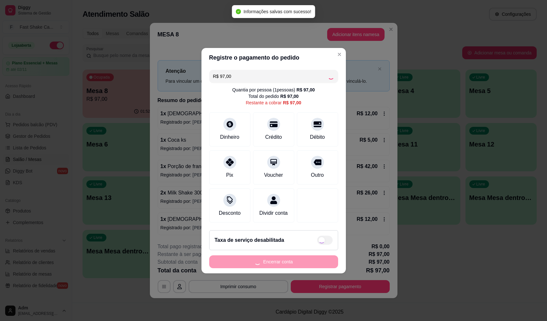
type input "R$ 0,00"
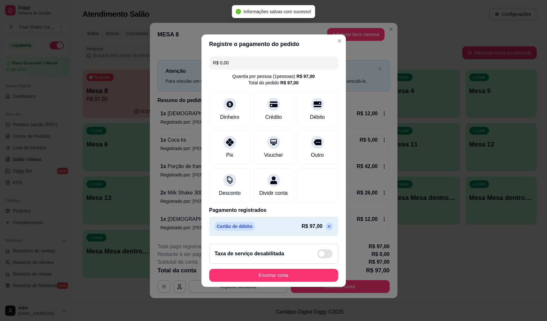
click at [303, 264] on div "Taxa de serviço desabilitada" at bounding box center [273, 254] width 129 height 20
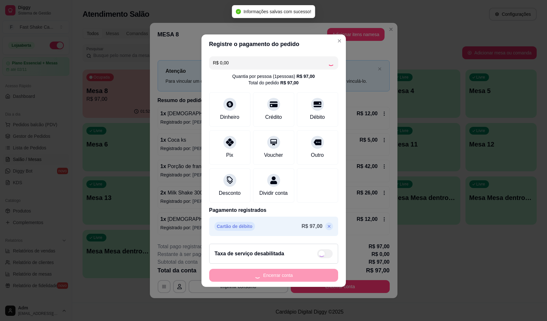
click at [302, 277] on div "Encerrar conta" at bounding box center [273, 275] width 129 height 13
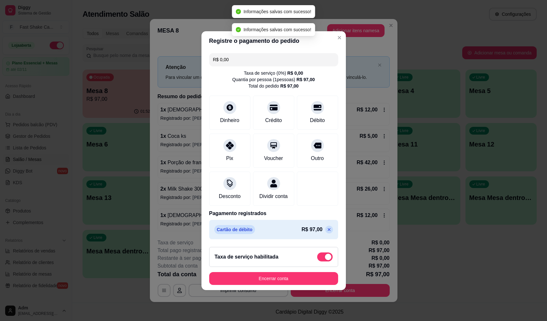
click at [319, 256] on span at bounding box center [324, 257] width 15 height 9
click at [319, 258] on input "checkbox" at bounding box center [319, 260] width 4 height 4
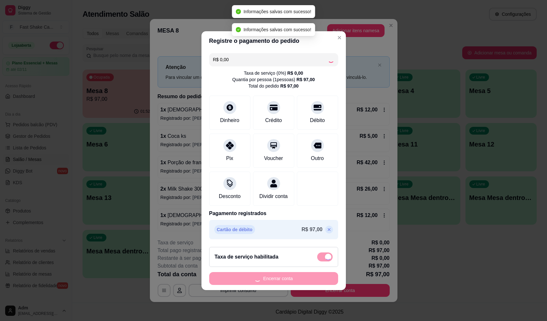
checkbox input "false"
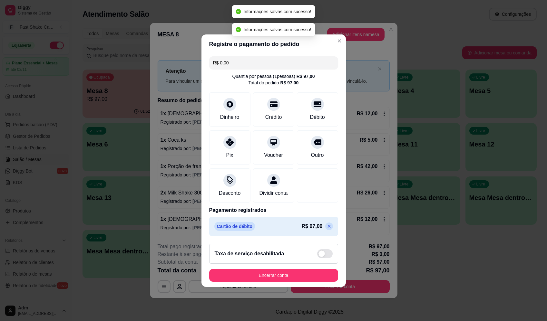
click at [289, 286] on footer "Taxa de serviço desabilitada Encerrar conta" at bounding box center [274, 263] width 144 height 48
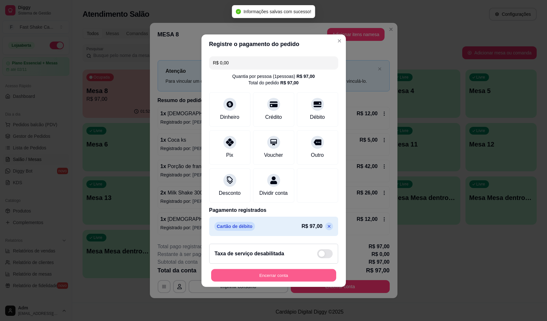
click at [290, 282] on button "Encerrar conta" at bounding box center [273, 275] width 125 height 13
